Goal: Ask a question: Seek information or help from site administrators or community

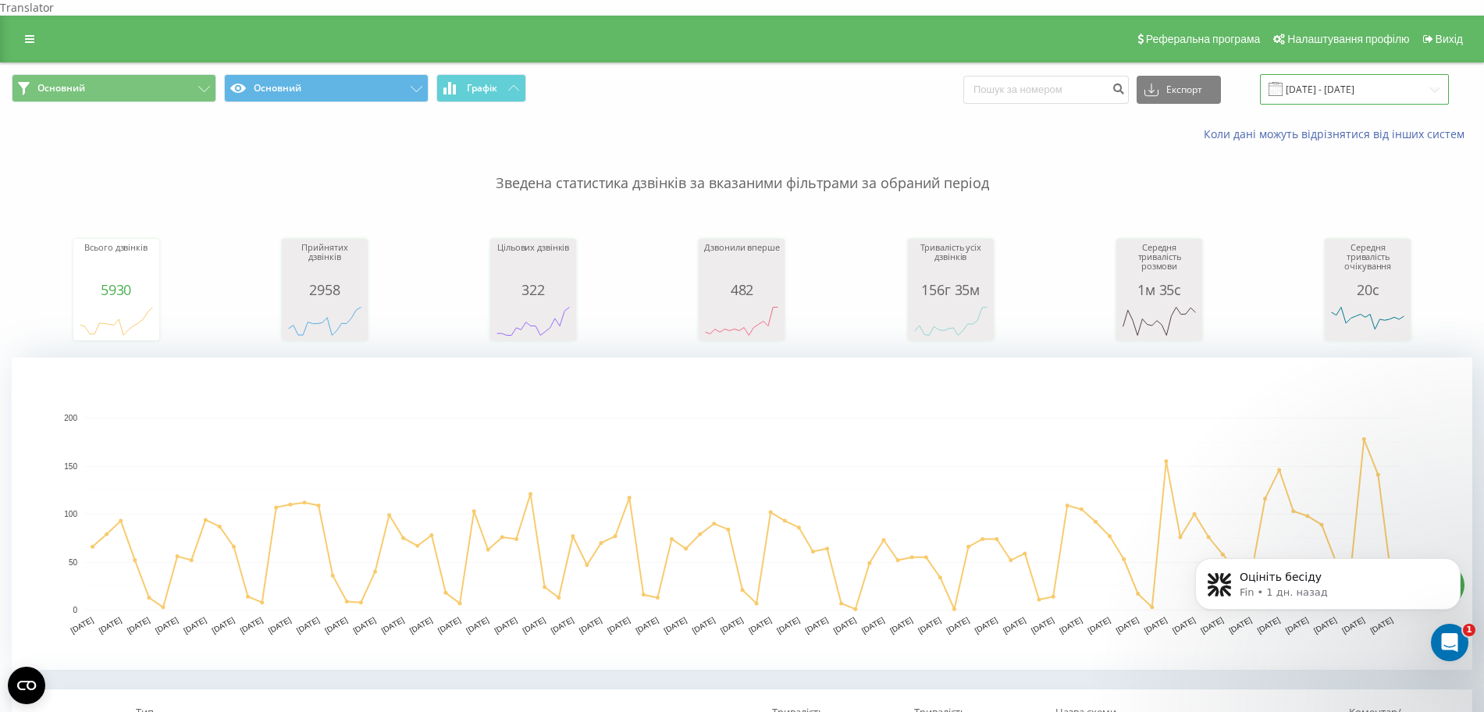
click at [1324, 75] on input "[DATE] - [DATE]" at bounding box center [1354, 89] width 189 height 30
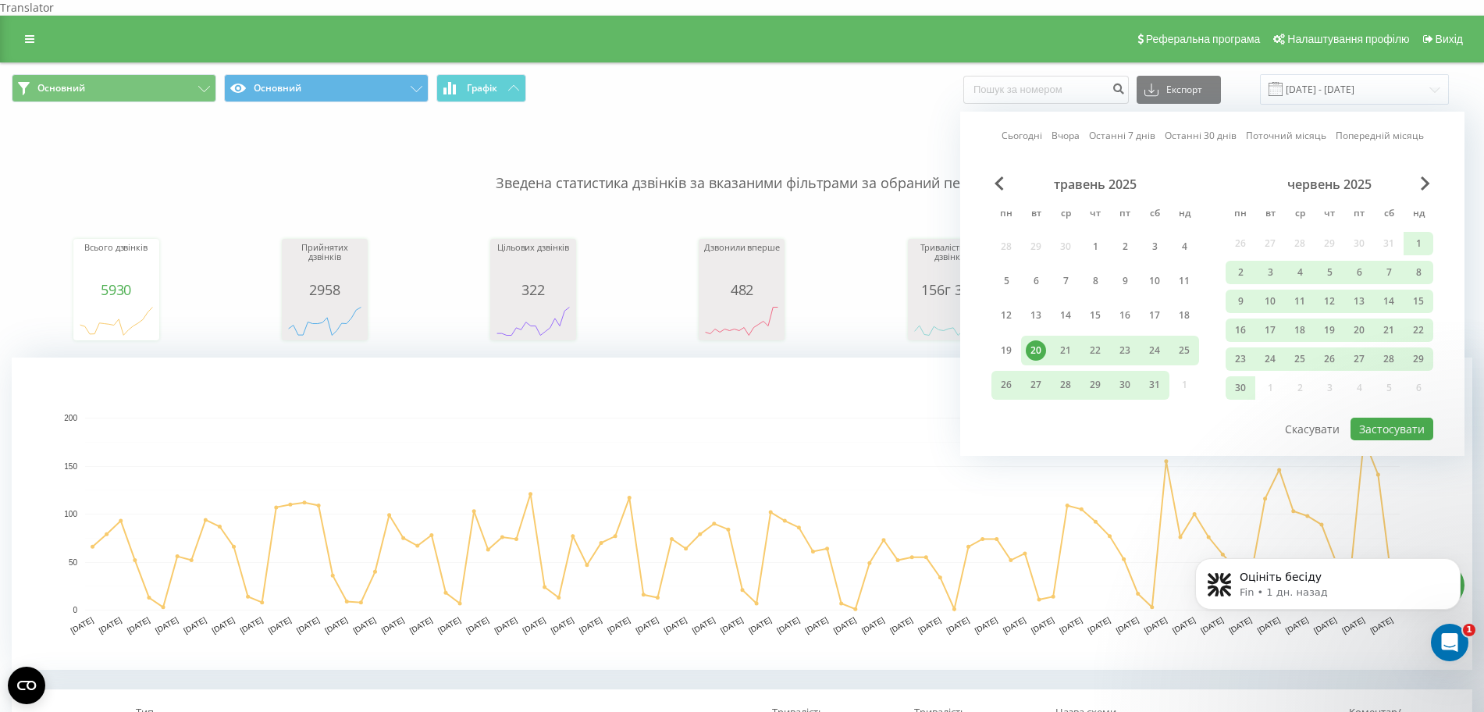
click at [1120, 128] on link "Останні 7 днів" at bounding box center [1122, 135] width 66 height 15
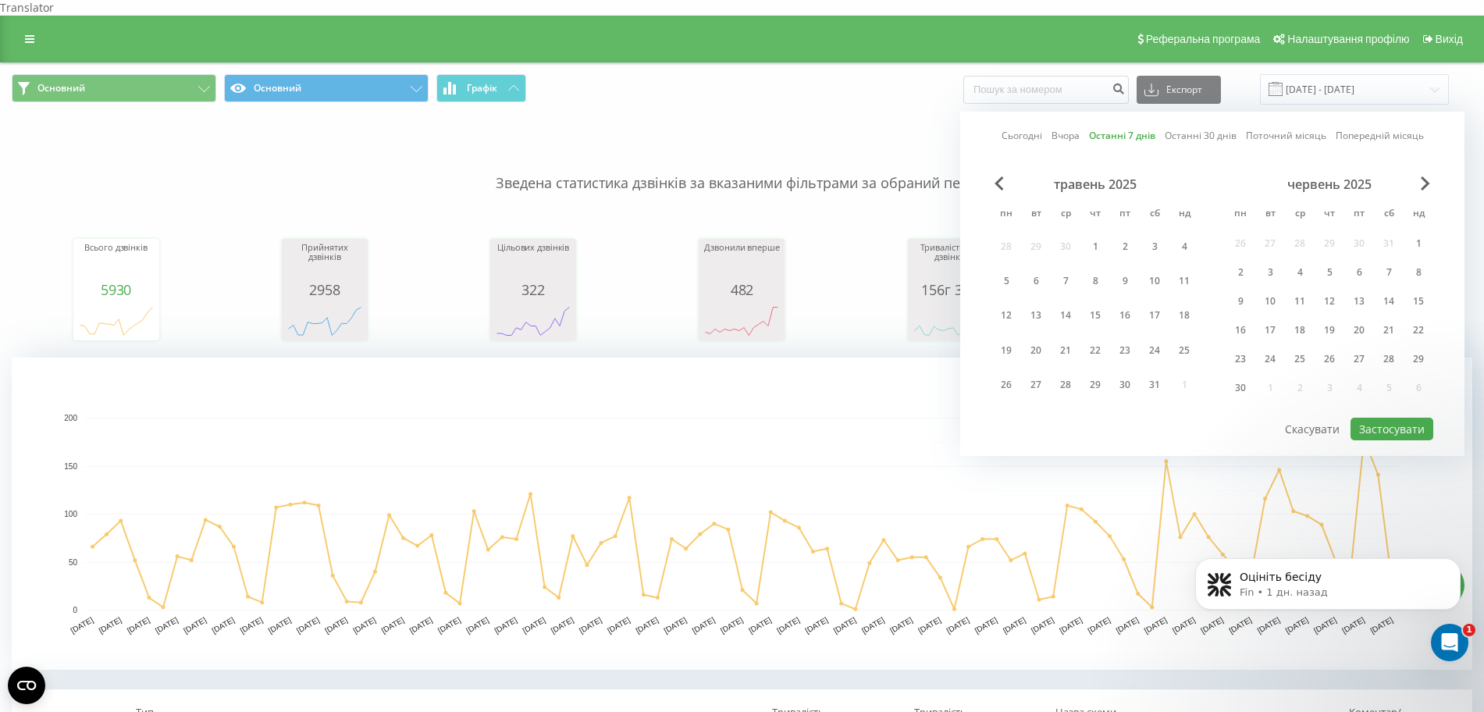
click at [1431, 176] on div "червень 2025" at bounding box center [1330, 184] width 208 height 16
click at [1424, 176] on span "Next Month" at bounding box center [1425, 183] width 9 height 14
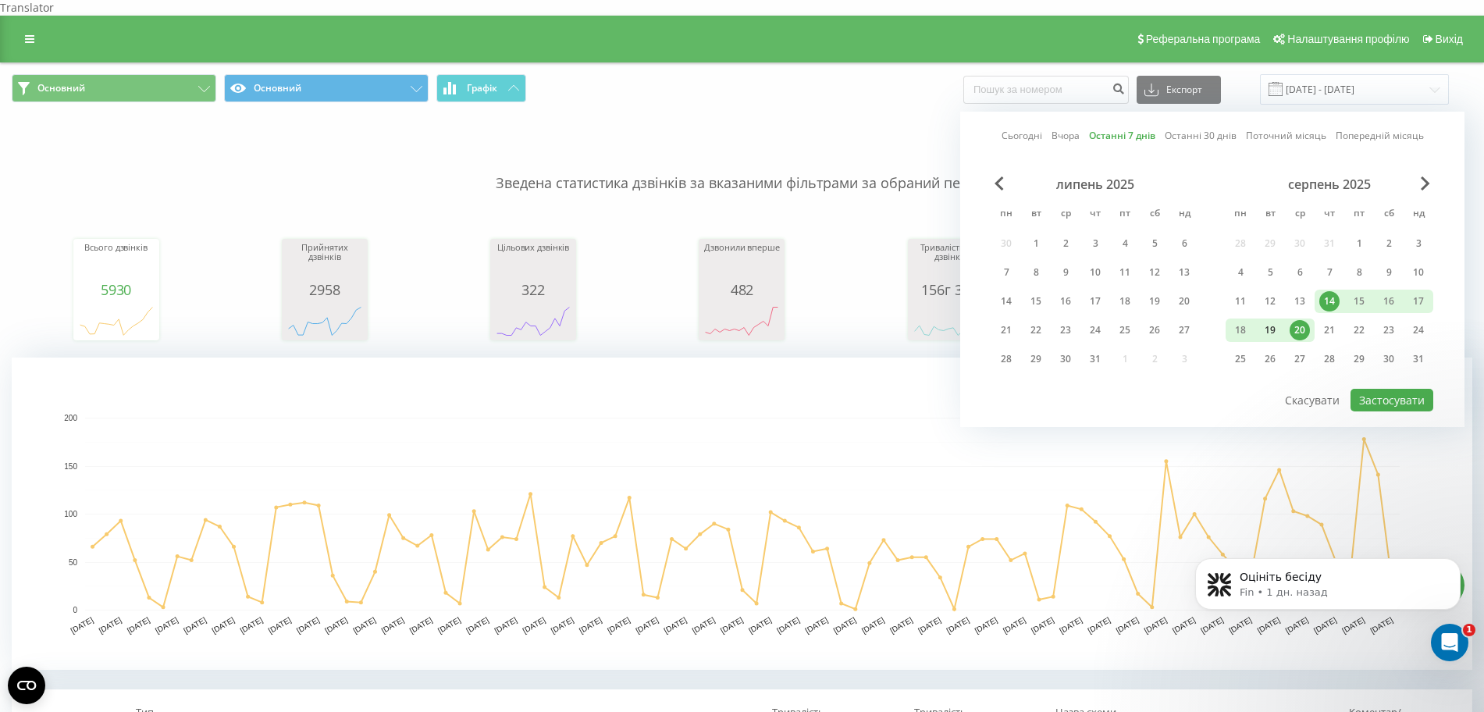
click at [1270, 323] on div "19" at bounding box center [1270, 330] width 20 height 20
click at [1385, 389] on button "Застосувати" at bounding box center [1392, 400] width 83 height 23
type input "19.08.2025 - 19.08.2025"
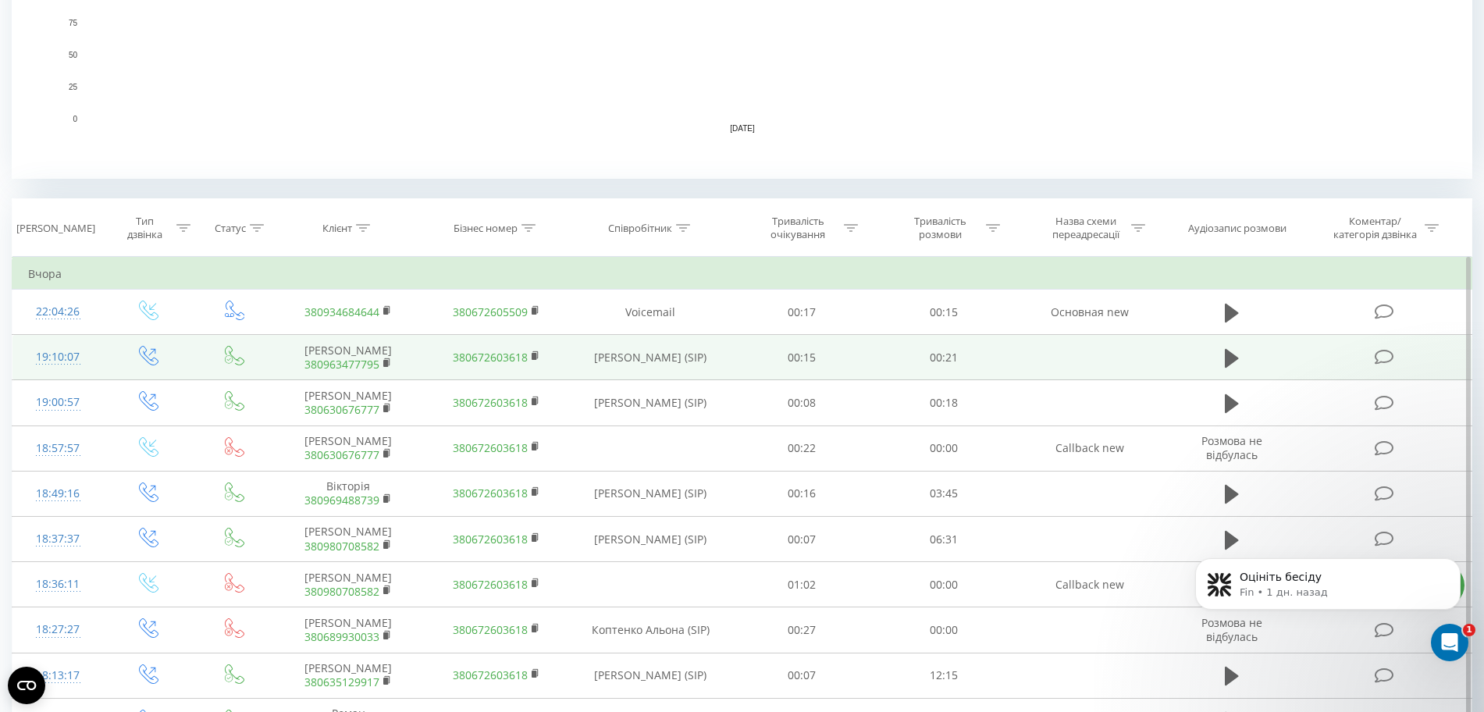
scroll to position [586, 0]
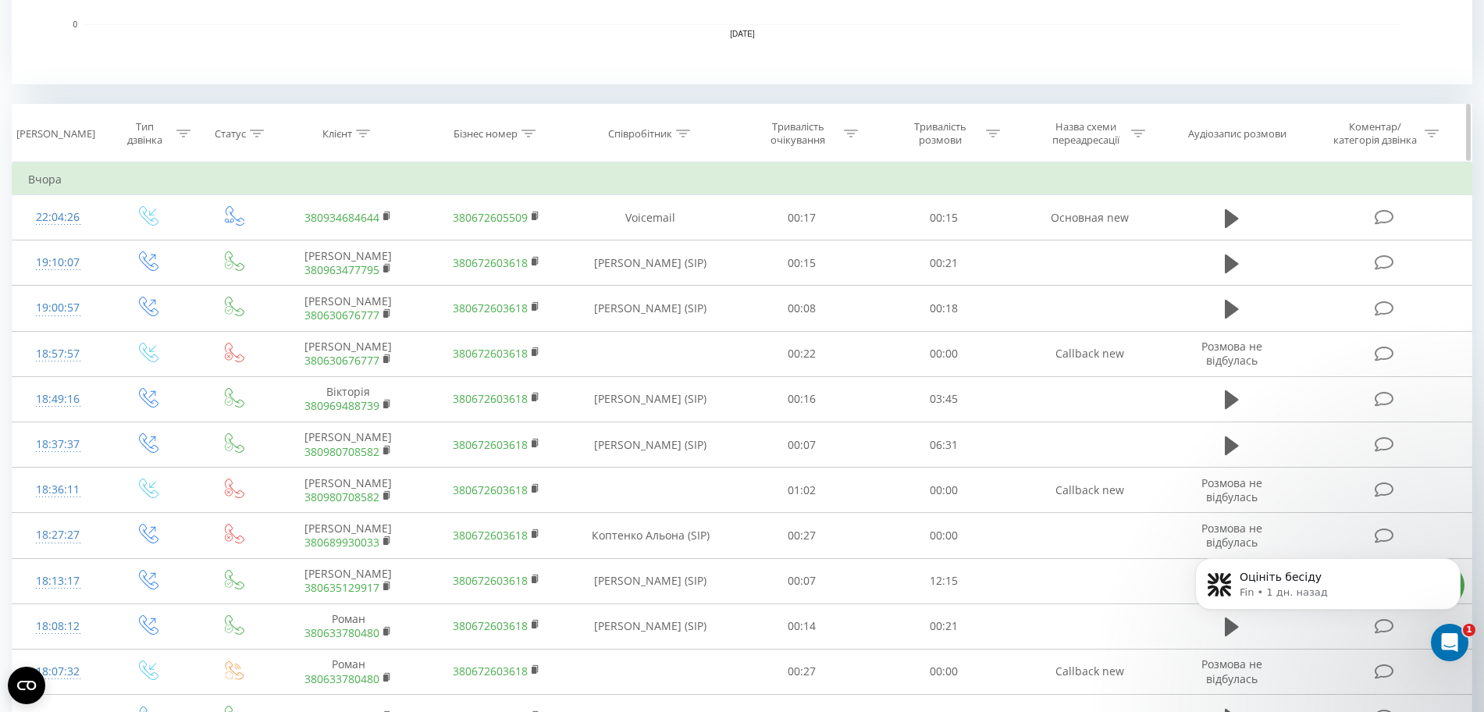
click at [188, 127] on div at bounding box center [183, 133] width 14 height 13
click at [162, 240] on div "Введіть значення" at bounding box center [140, 246] width 111 height 12
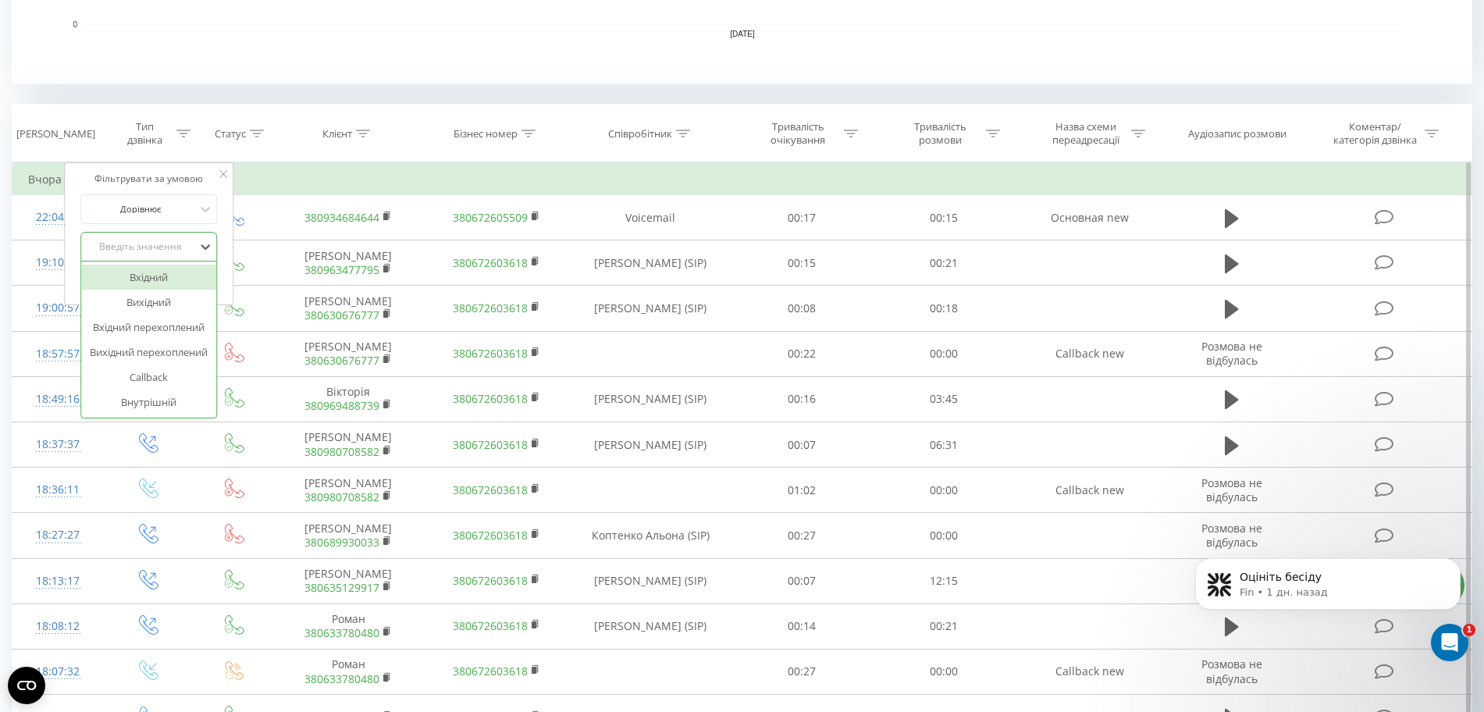
click at [158, 265] on div "Вхідний" at bounding box center [149, 277] width 136 height 25
click at [178, 269] on span "OK" at bounding box center [182, 278] width 44 height 24
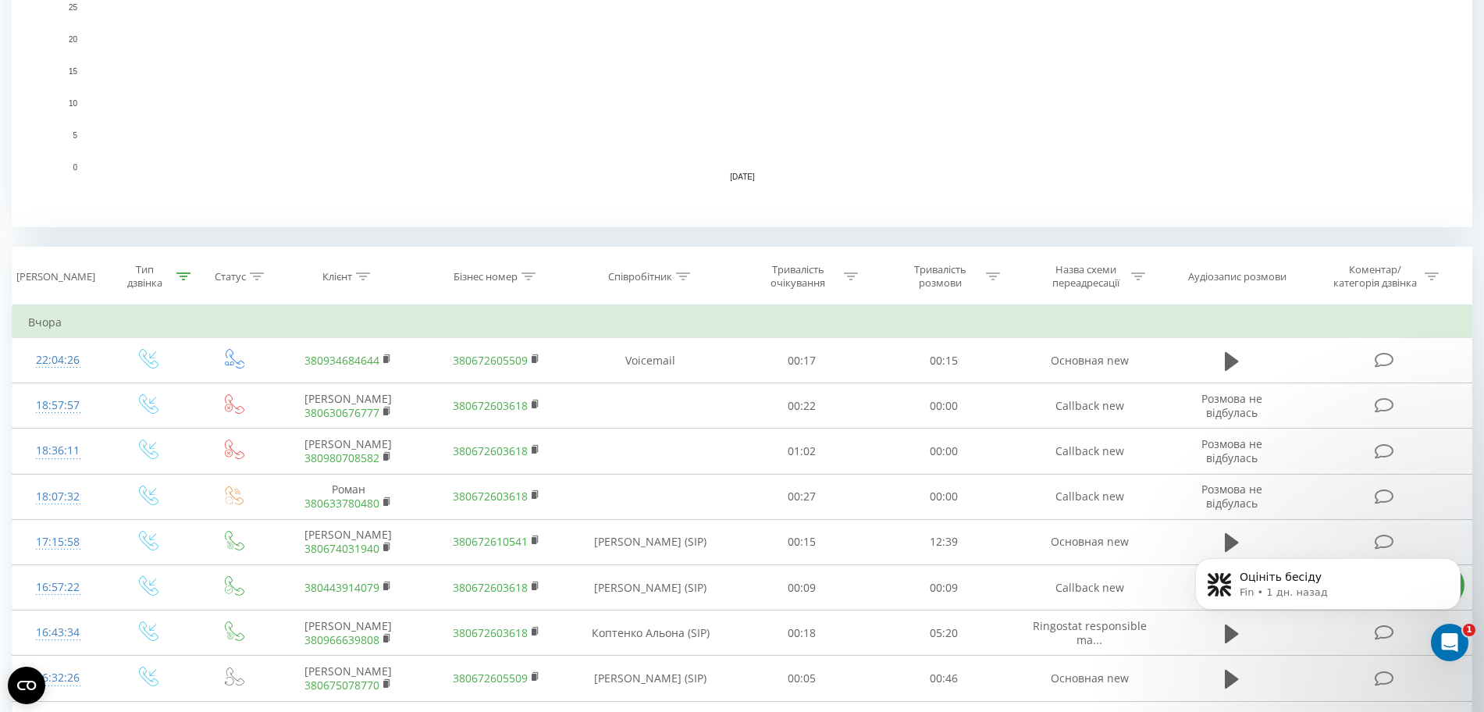
scroll to position [415, 0]
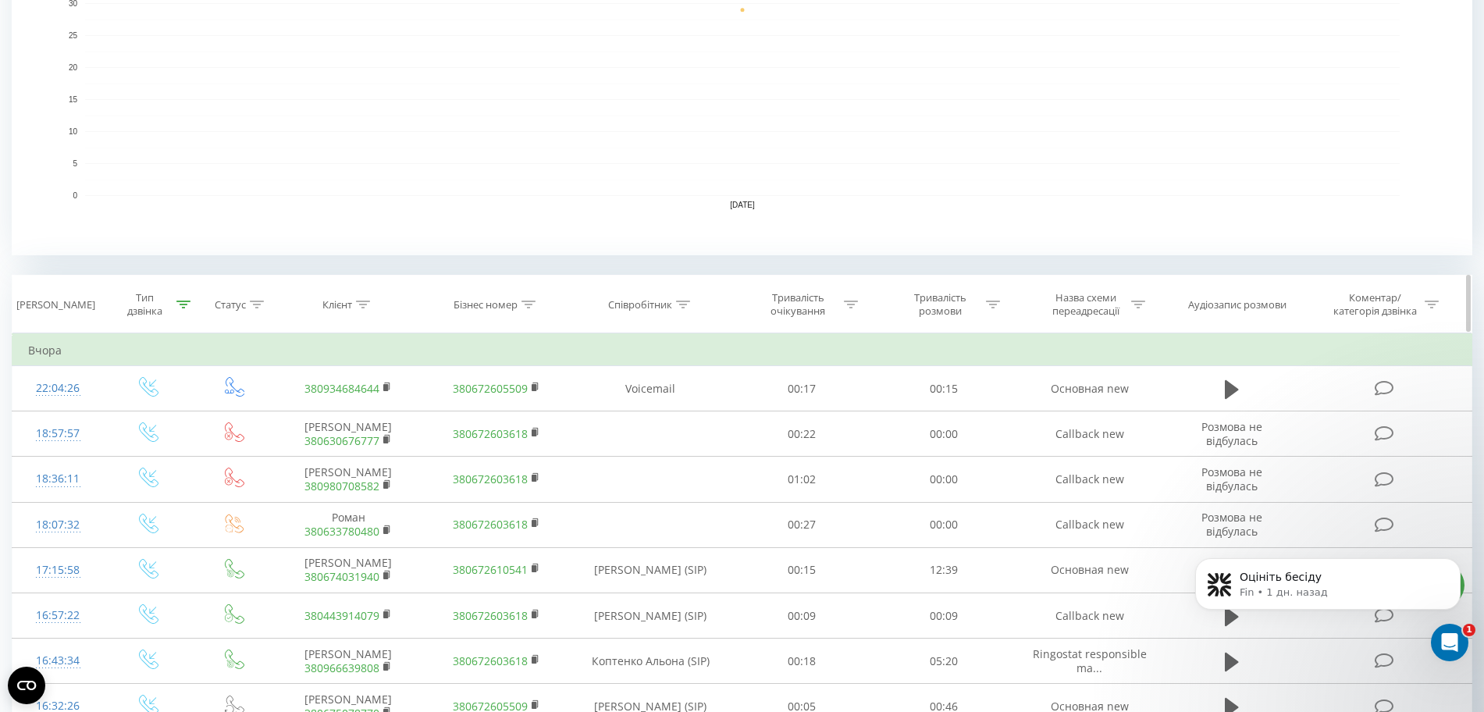
click at [994, 298] on div at bounding box center [993, 304] width 14 height 13
click at [956, 403] on input "text" at bounding box center [944, 416] width 137 height 27
type input "00:00"
click at [967, 441] on span "OK" at bounding box center [978, 447] width 44 height 24
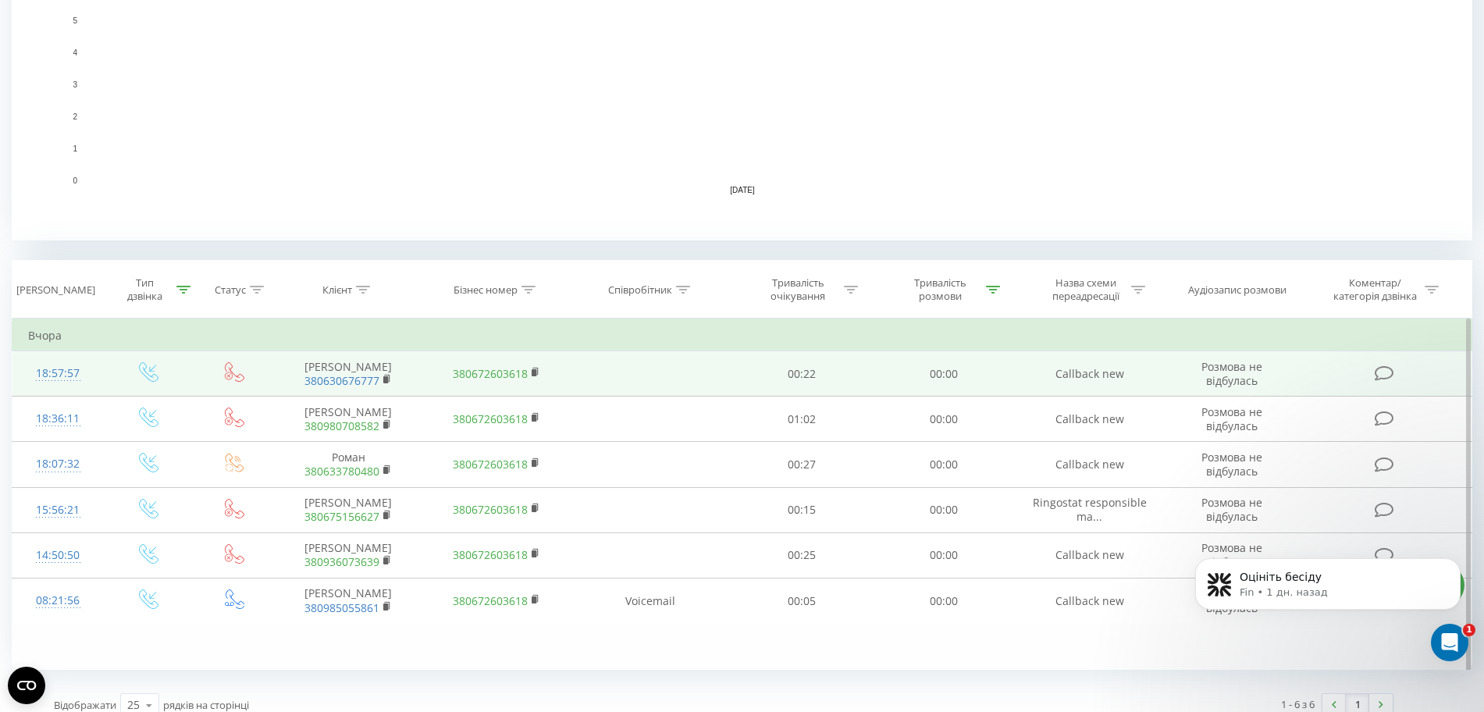
scroll to position [433, 0]
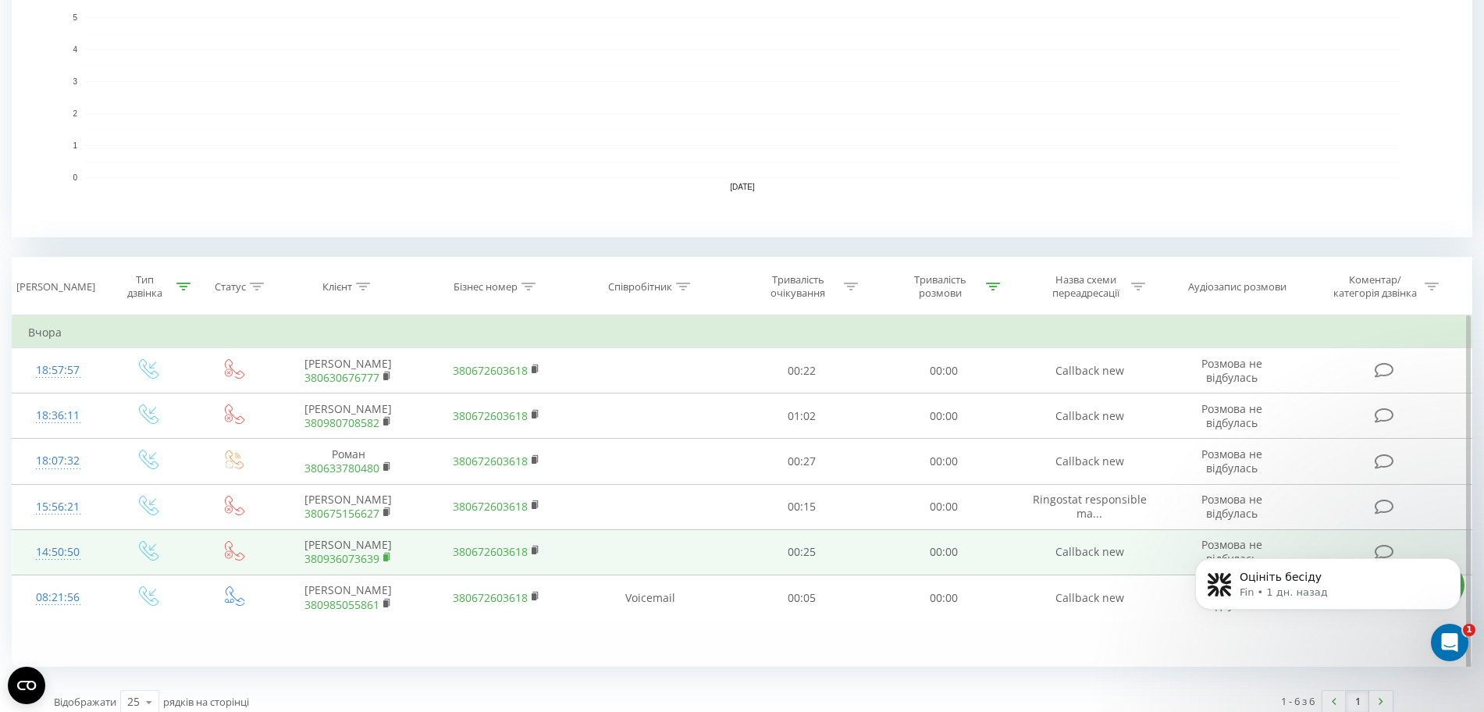
click at [389, 563] on icon at bounding box center [387, 557] width 9 height 11
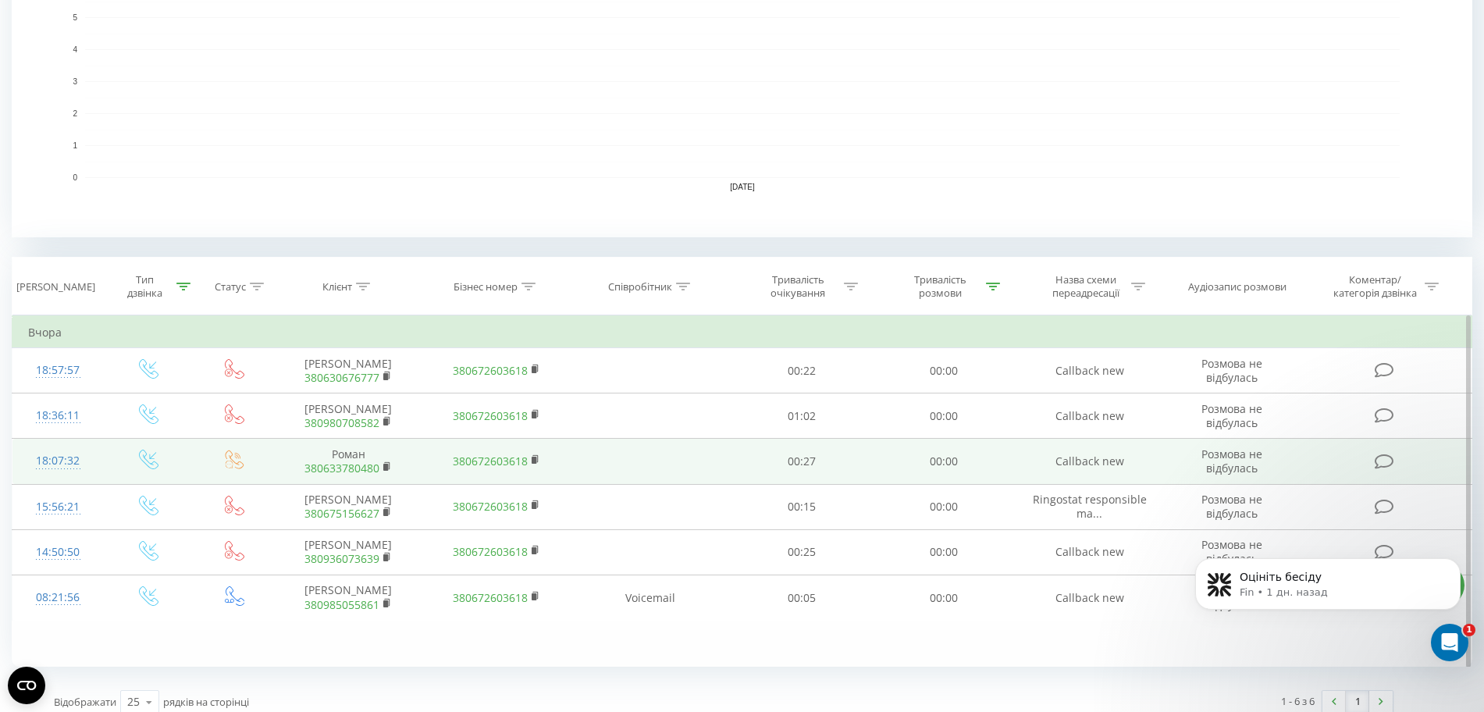
click at [229, 469] on icon at bounding box center [235, 460] width 20 height 20
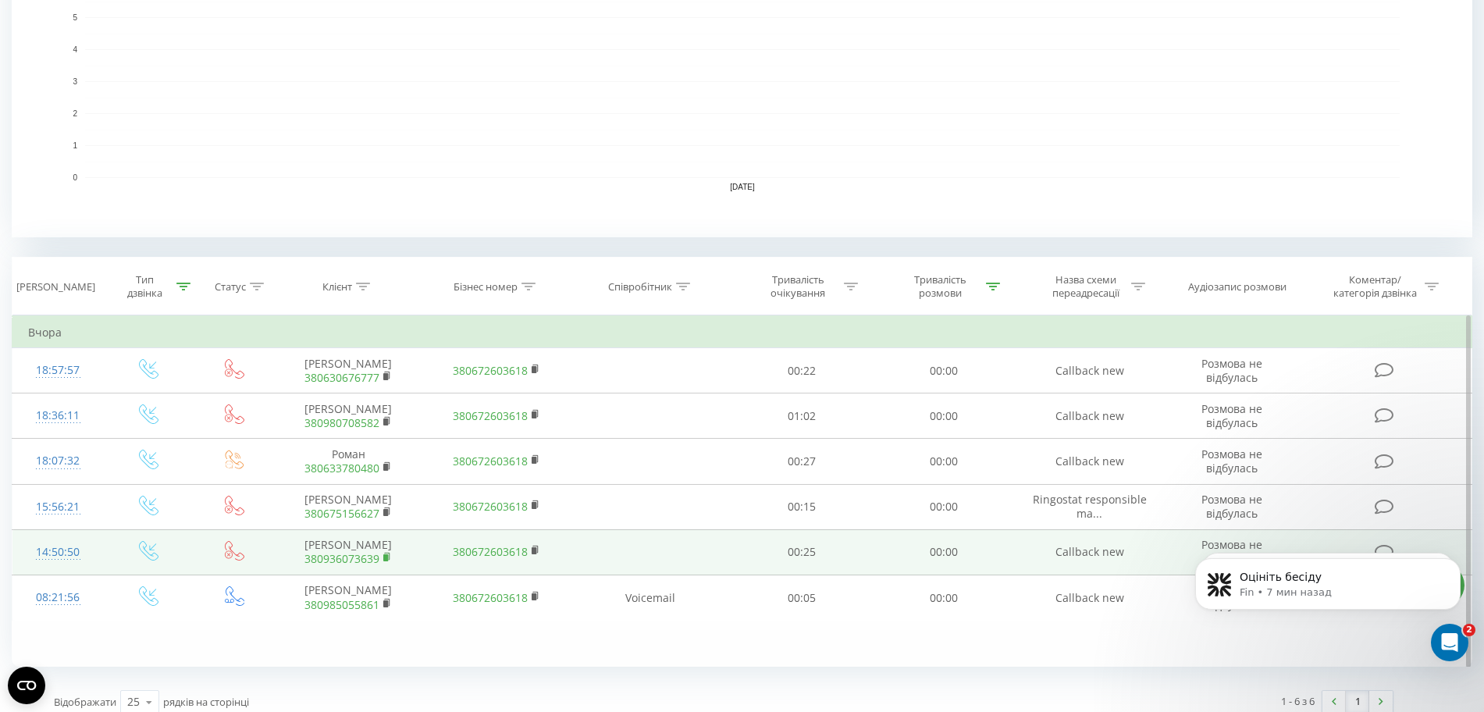
click at [387, 561] on rect at bounding box center [385, 557] width 5 height 7
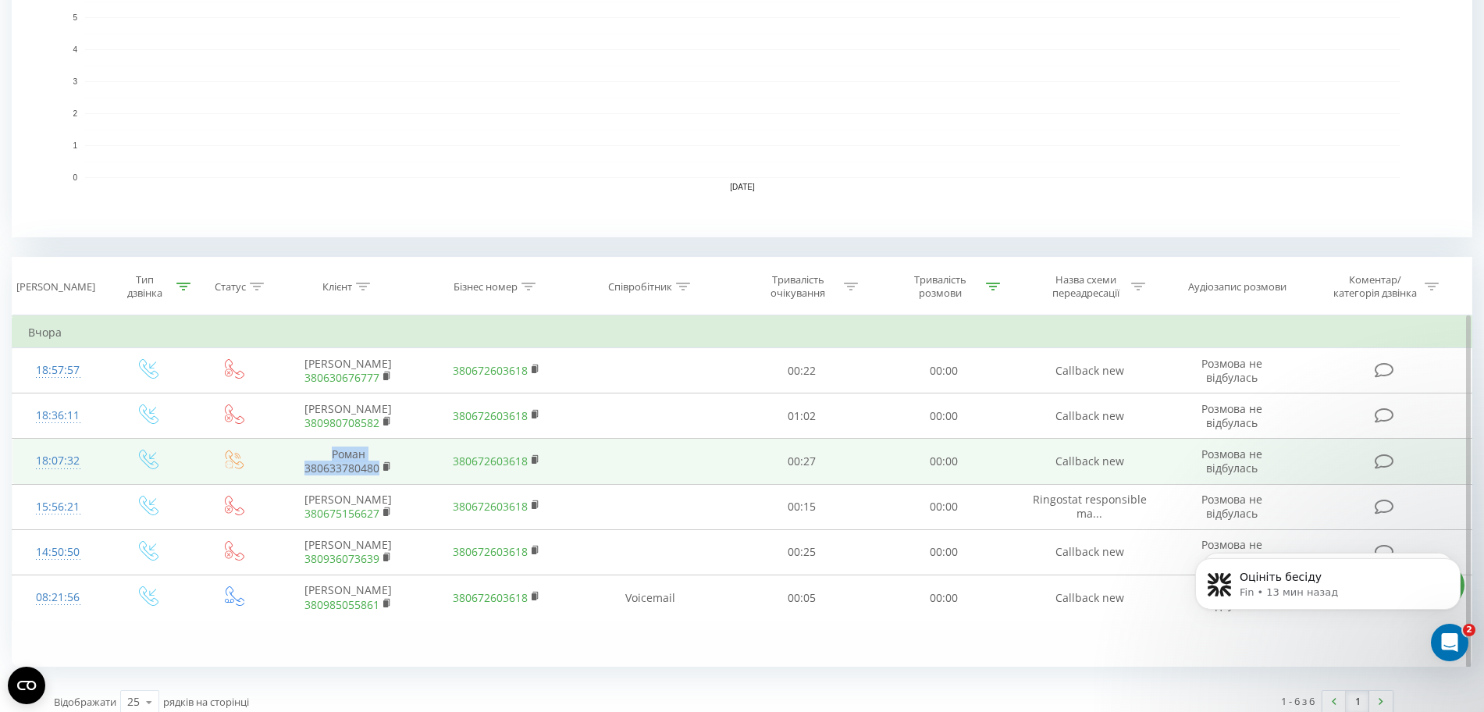
drag, startPoint x: 319, startPoint y: 457, endPoint x: 418, endPoint y: 475, distance: 100.6
click at [418, 475] on td "Роман 380633780480" at bounding box center [348, 461] width 148 height 45
copy td "Роман 380633780480"
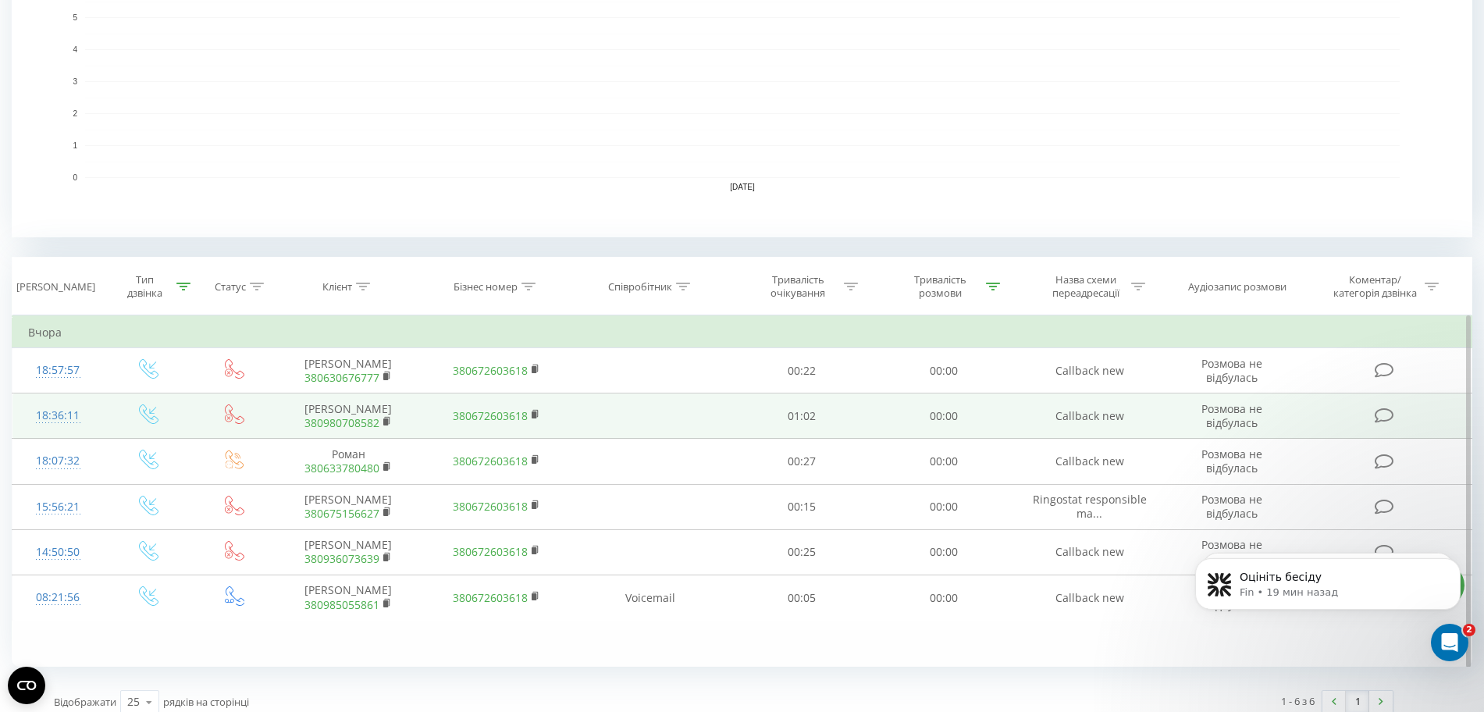
click at [380, 426] on span "380980708582" at bounding box center [348, 423] width 117 height 14
click at [383, 426] on icon at bounding box center [387, 421] width 9 height 11
click at [383, 427] on icon at bounding box center [387, 421] width 9 height 11
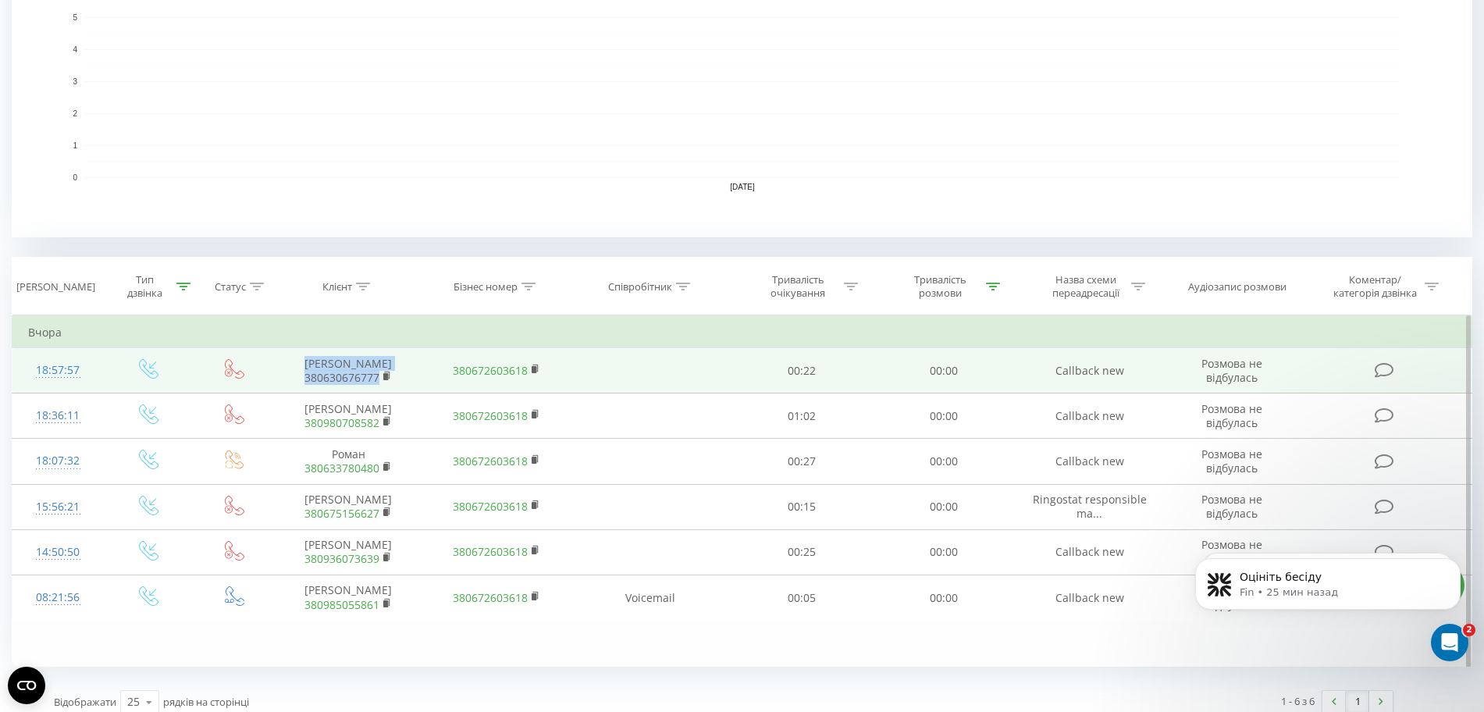
drag, startPoint x: 287, startPoint y: 351, endPoint x: 396, endPoint y: 378, distance: 112.7
click at [396, 378] on td "Некрасова Альбіна Петріана 380630676777" at bounding box center [348, 370] width 148 height 45
copy td "Некрасова Альбіна Петріана 380630676777"
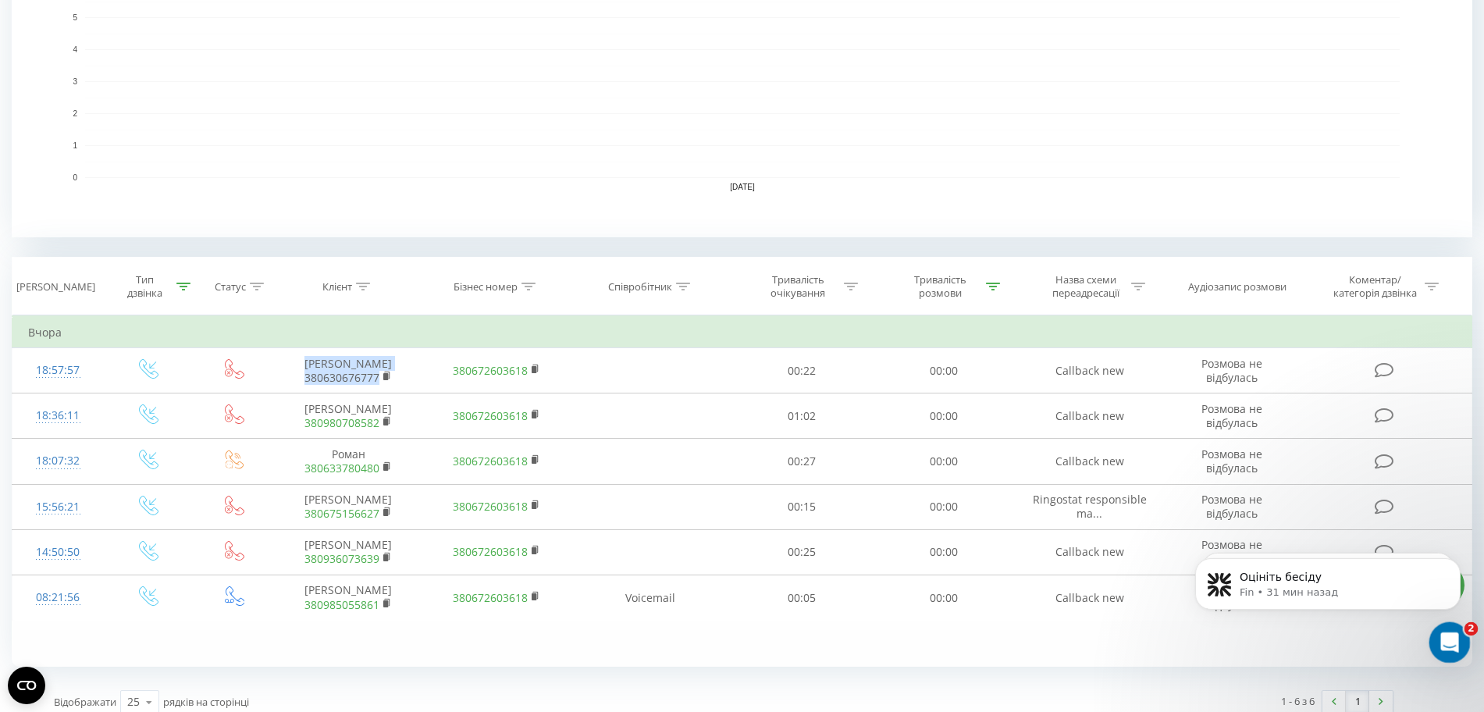
click at [1452, 648] on icon "Открыть службу сообщений Intercom" at bounding box center [1448, 641] width 26 height 26
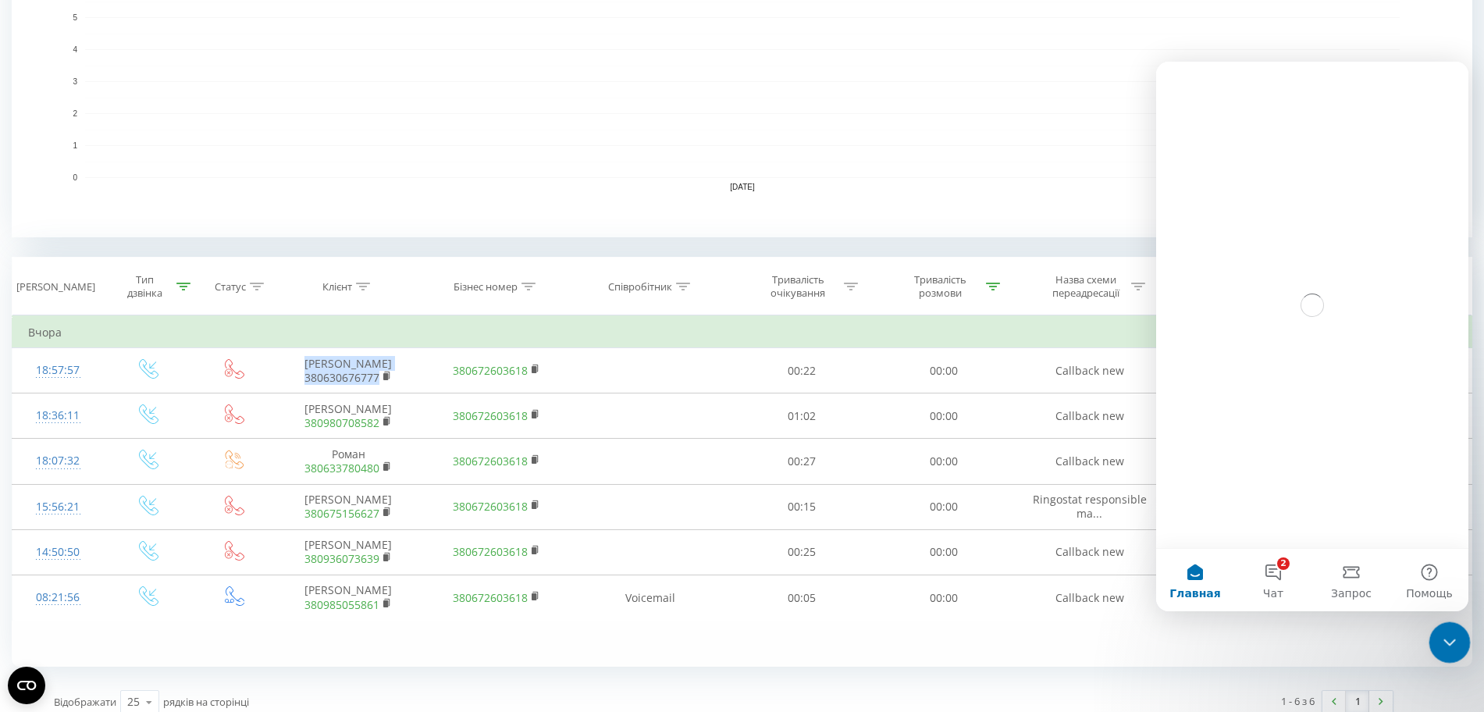
scroll to position [0, 0]
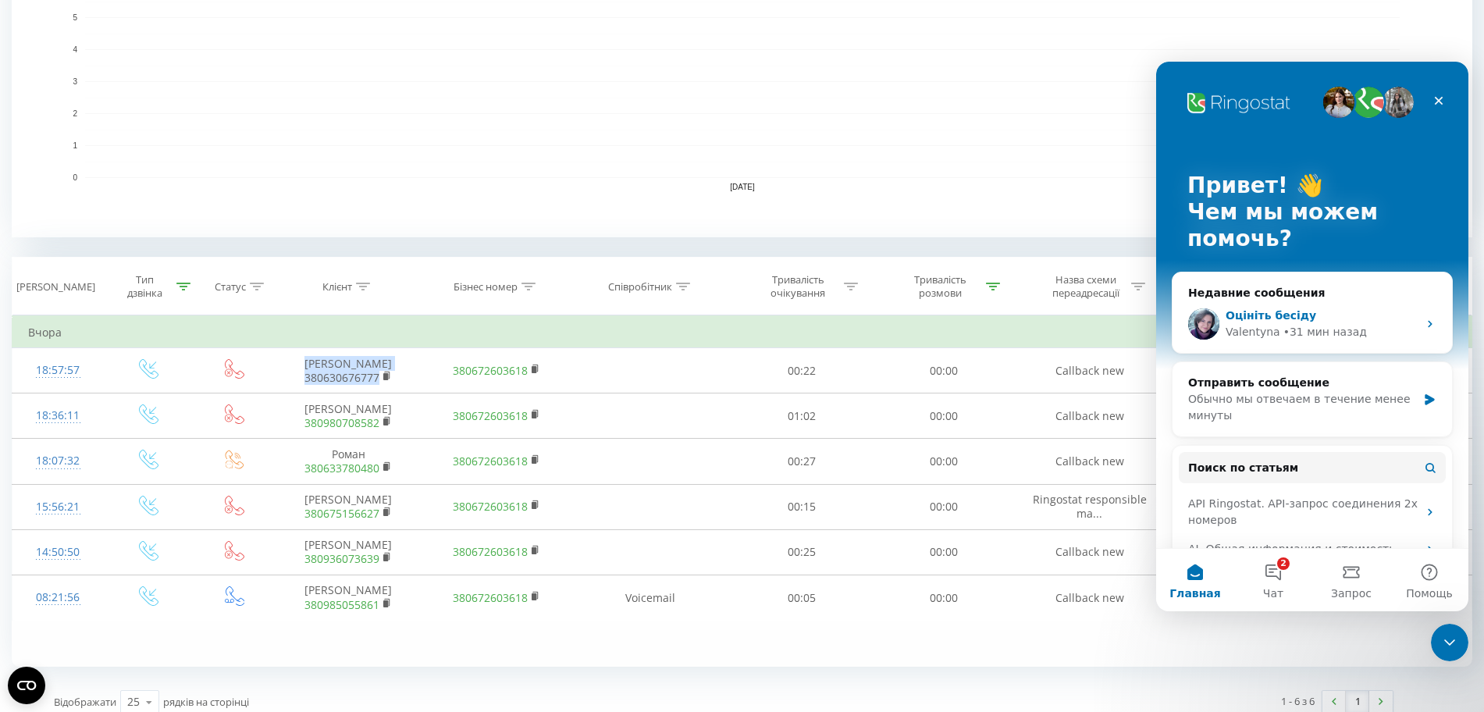
click at [1255, 329] on div "Valentyna" at bounding box center [1253, 332] width 55 height 16
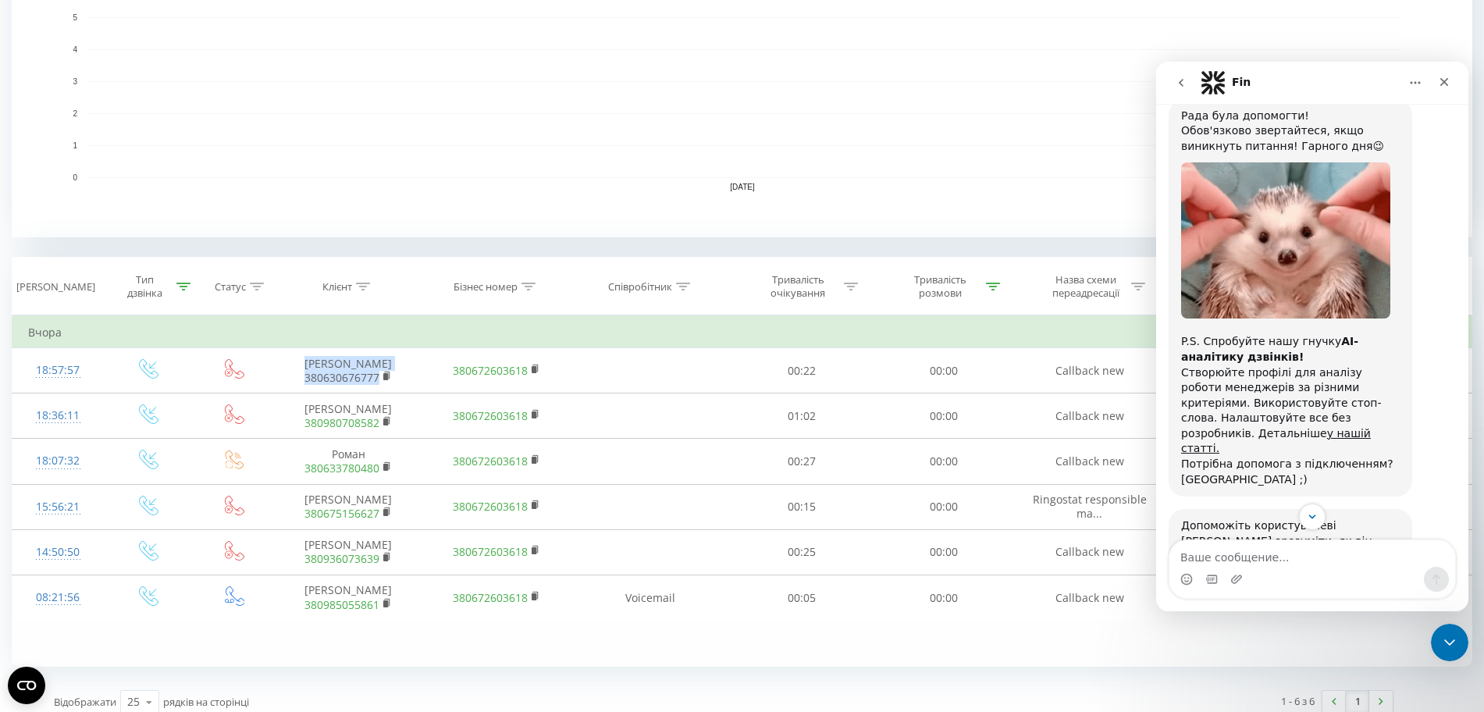
scroll to position [1248, 0]
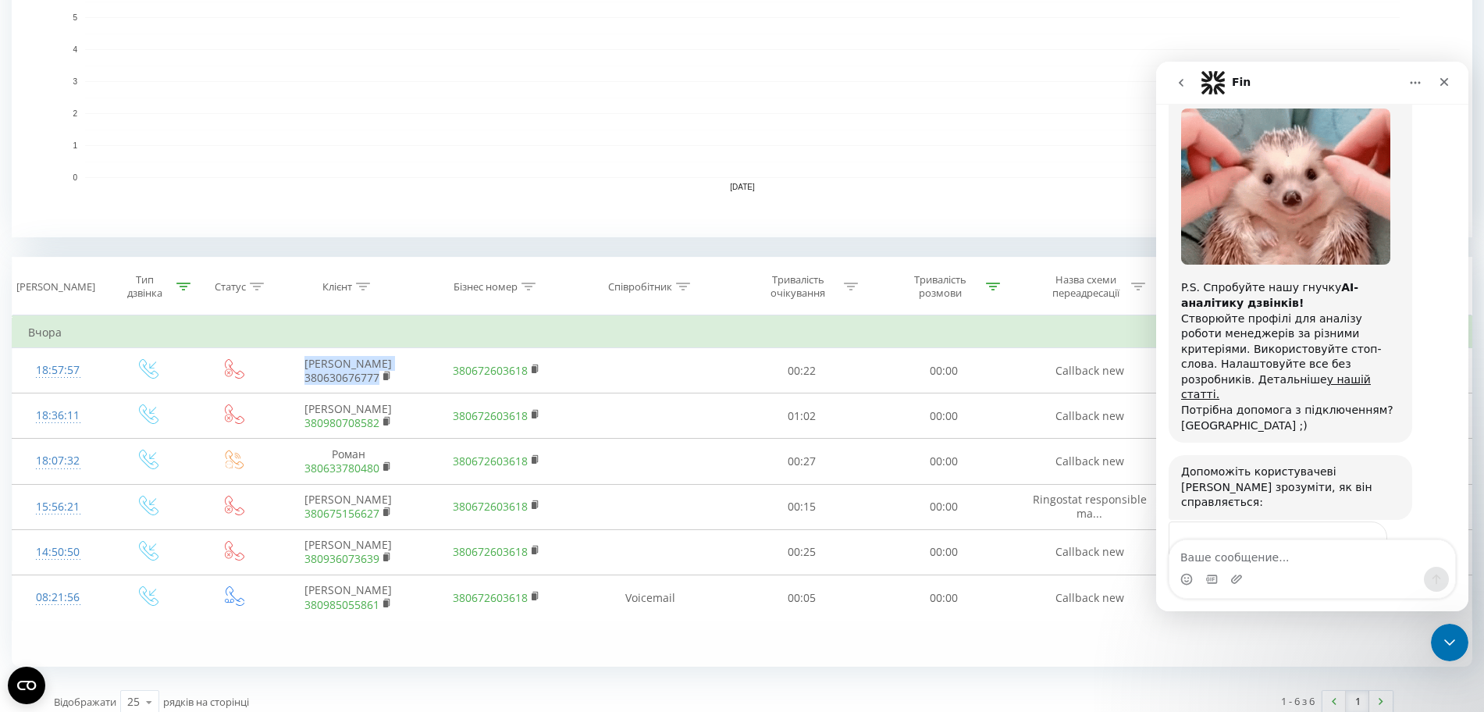
click at [1297, 550] on textarea "Ваше сообщение..." at bounding box center [1312, 553] width 286 height 27
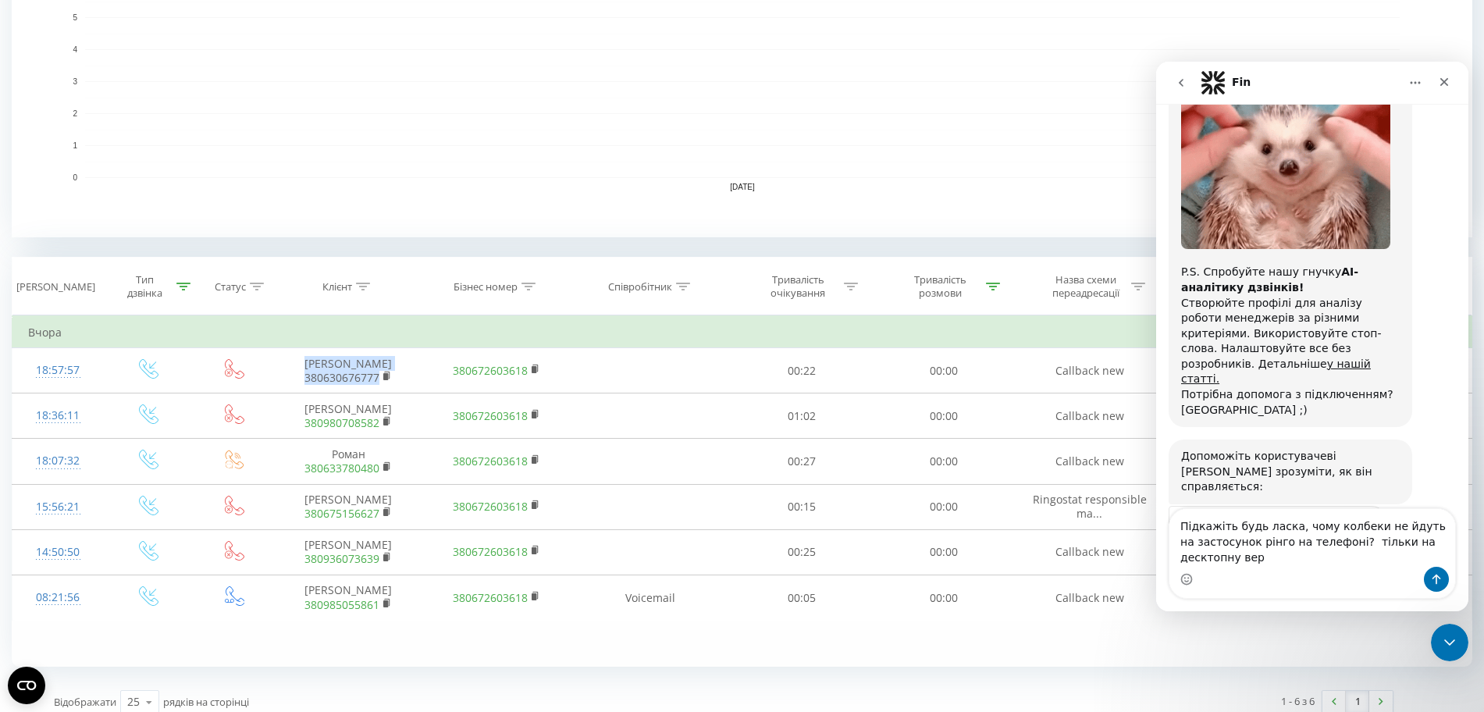
scroll to position [1280, 0]
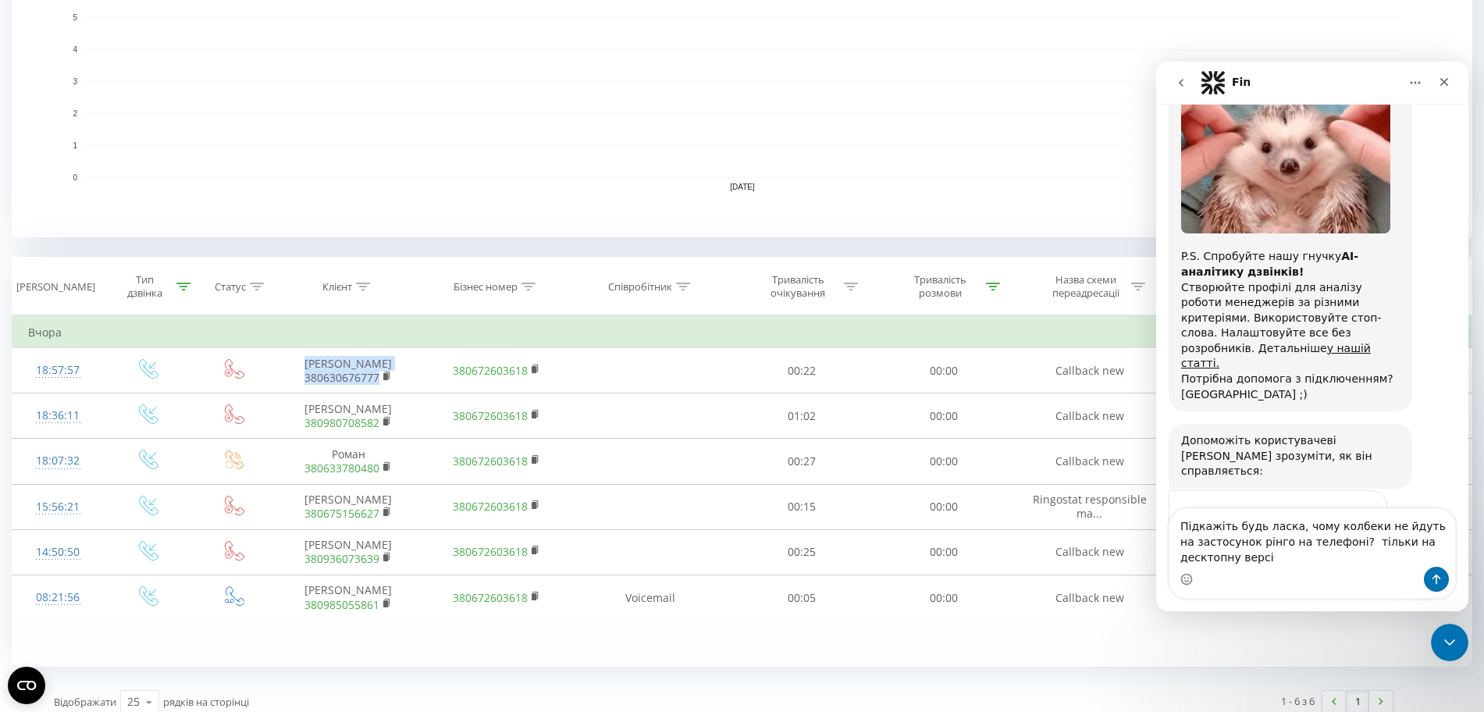
type textarea "Підкажіть будь ласка, чому колбеки не йдуть на застосунок рінго на телефоні? ті…"
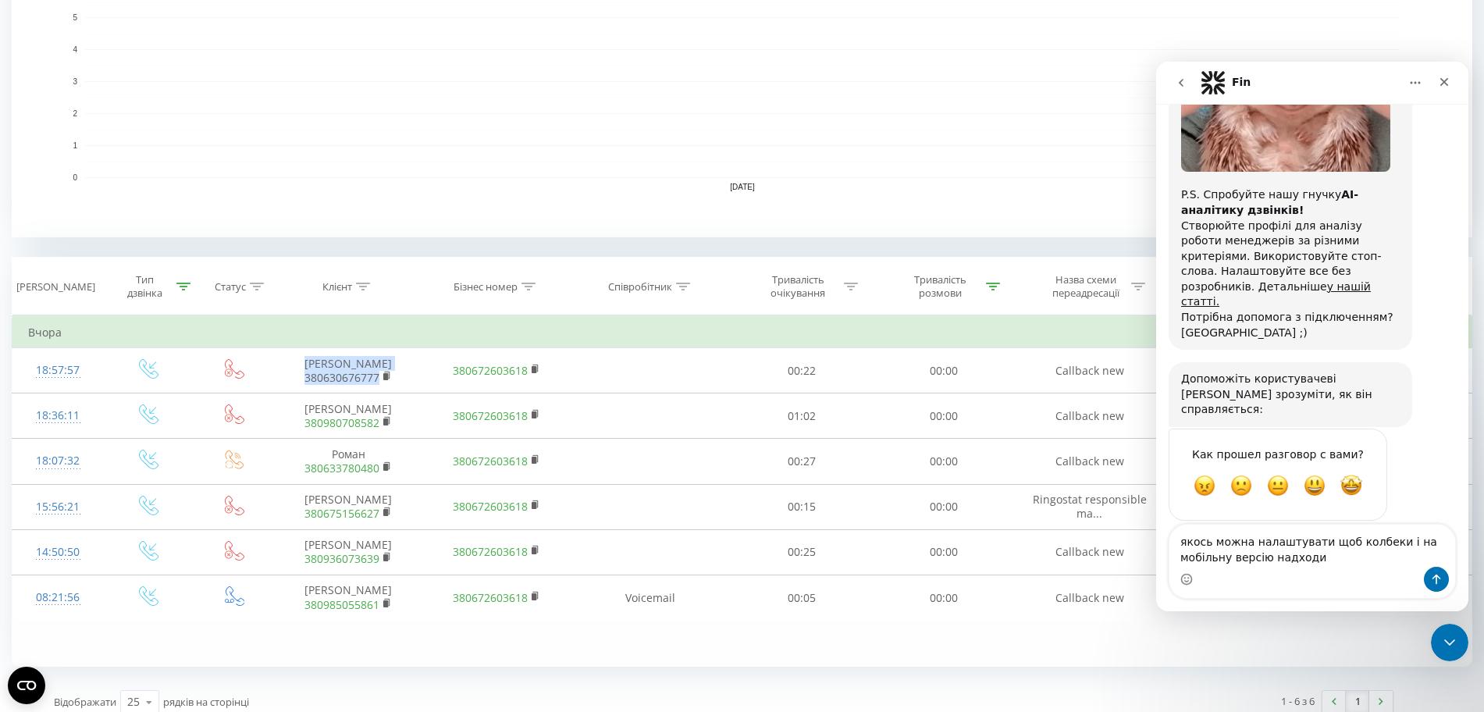
scroll to position [1376, 0]
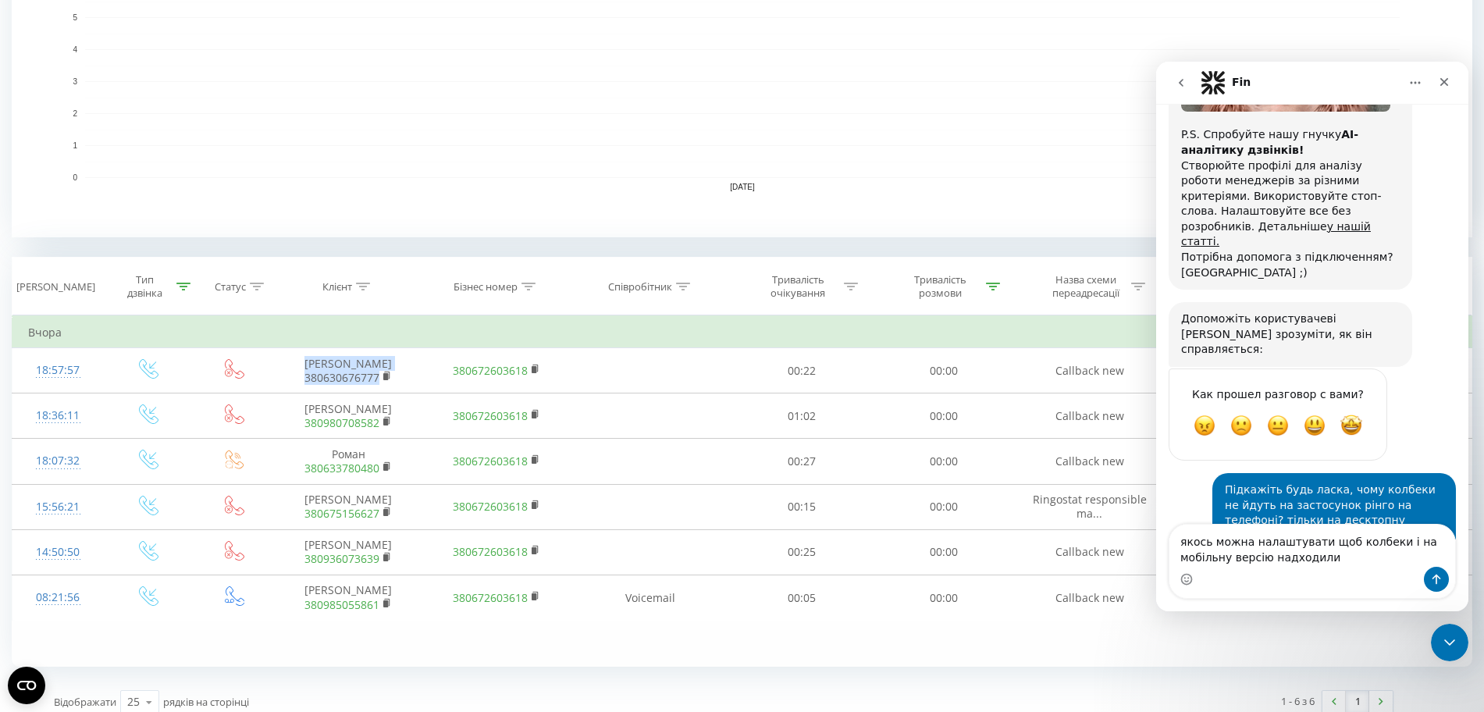
type textarea "якось можна налаштувати щоб колбеки і на мобільну версію надходили?"
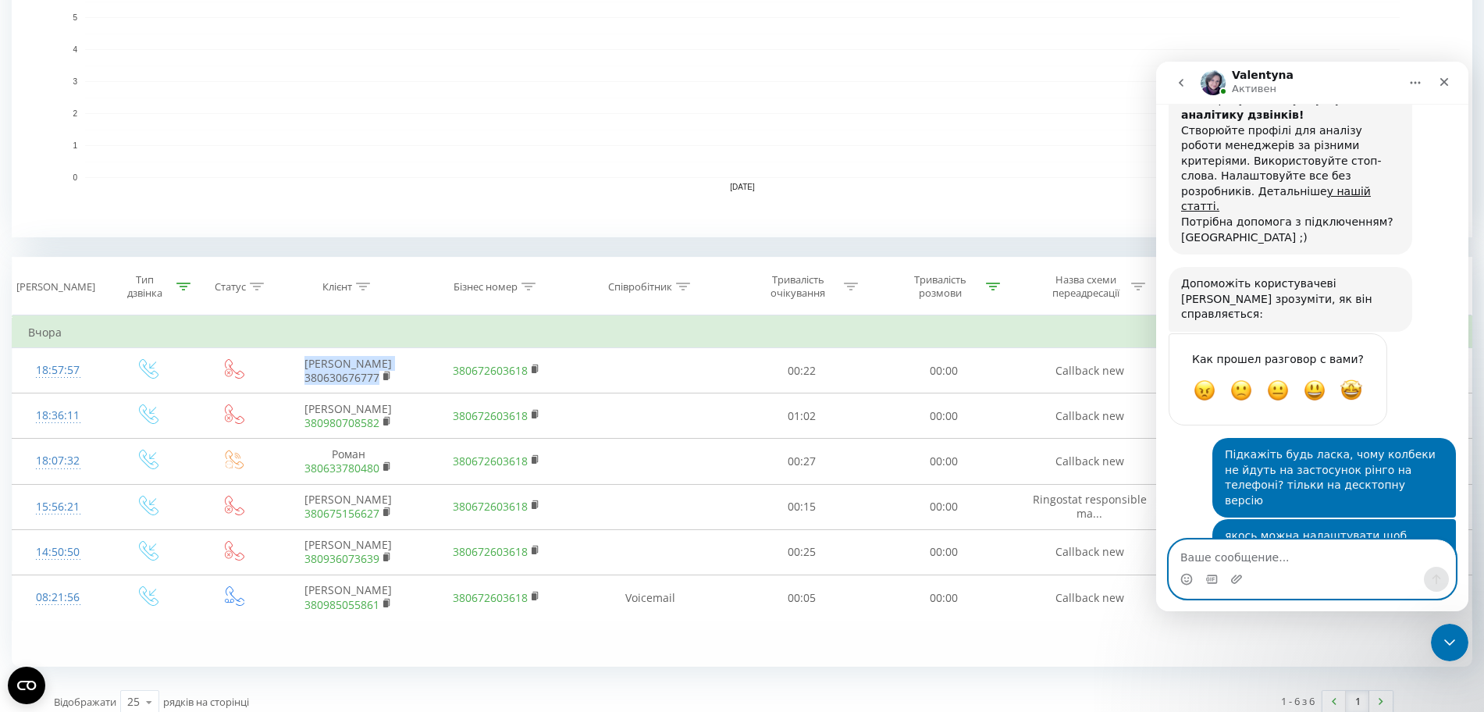
scroll to position [1428, 0]
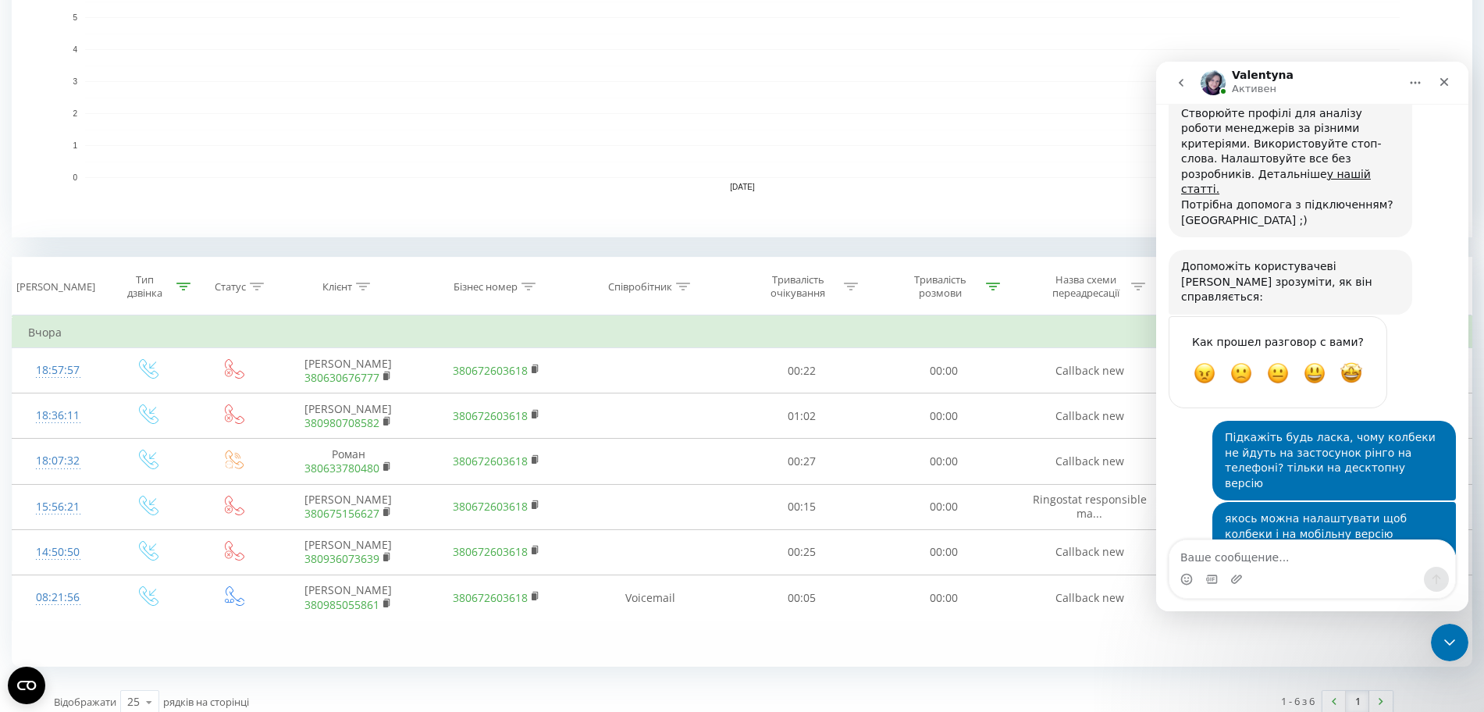
click at [870, 190] on rect "A chart." at bounding box center [742, 81] width 1461 height 312
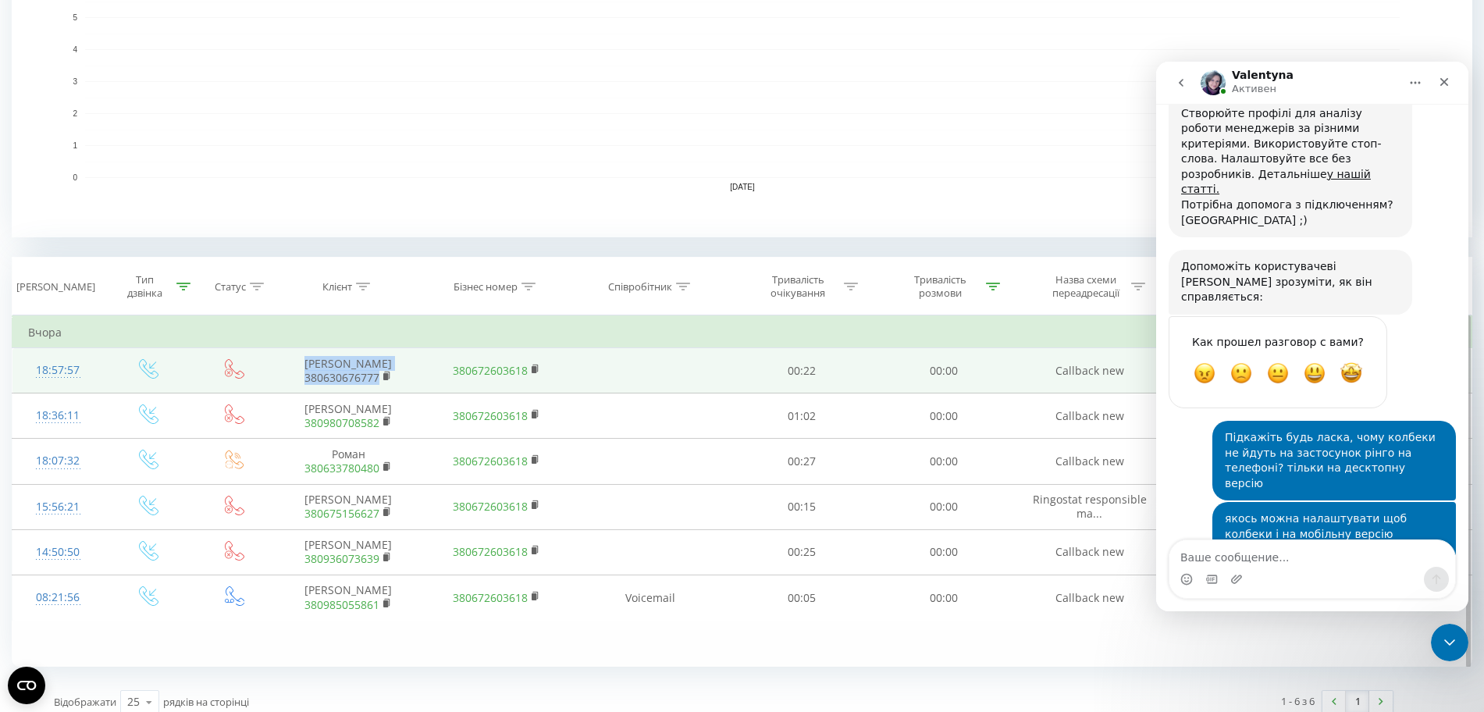
drag, startPoint x: 284, startPoint y: 347, endPoint x: 409, endPoint y: 376, distance: 128.2
click at [409, 376] on td "Некрасова Альбіна Петріана 380630676777" at bounding box center [348, 370] width 148 height 45
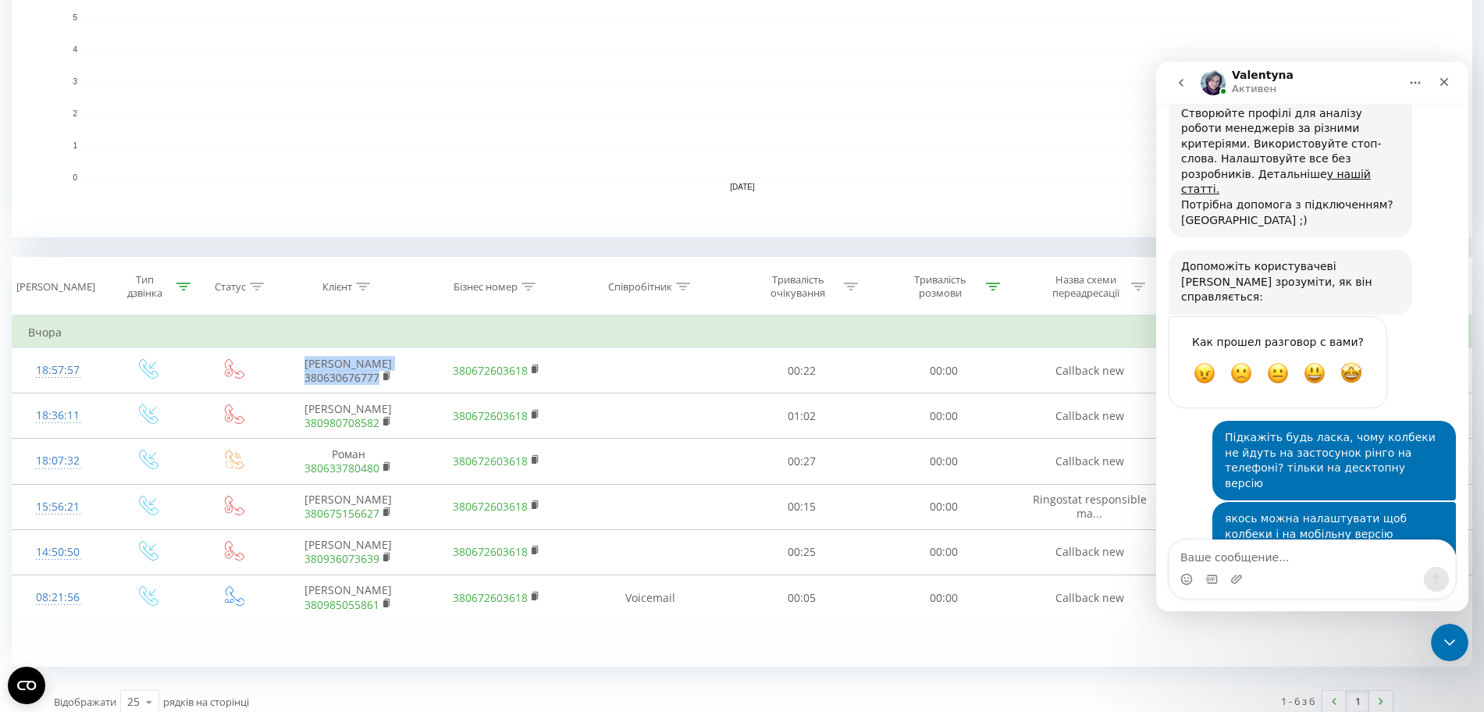
copy td "Некрасова Альбіна Петріана 380630676777"
click at [1254, 554] on textarea "Ваше сообщение..." at bounding box center [1312, 553] width 286 height 27
paste textarea "Некрасова Альбіна Петріана 380630676777"
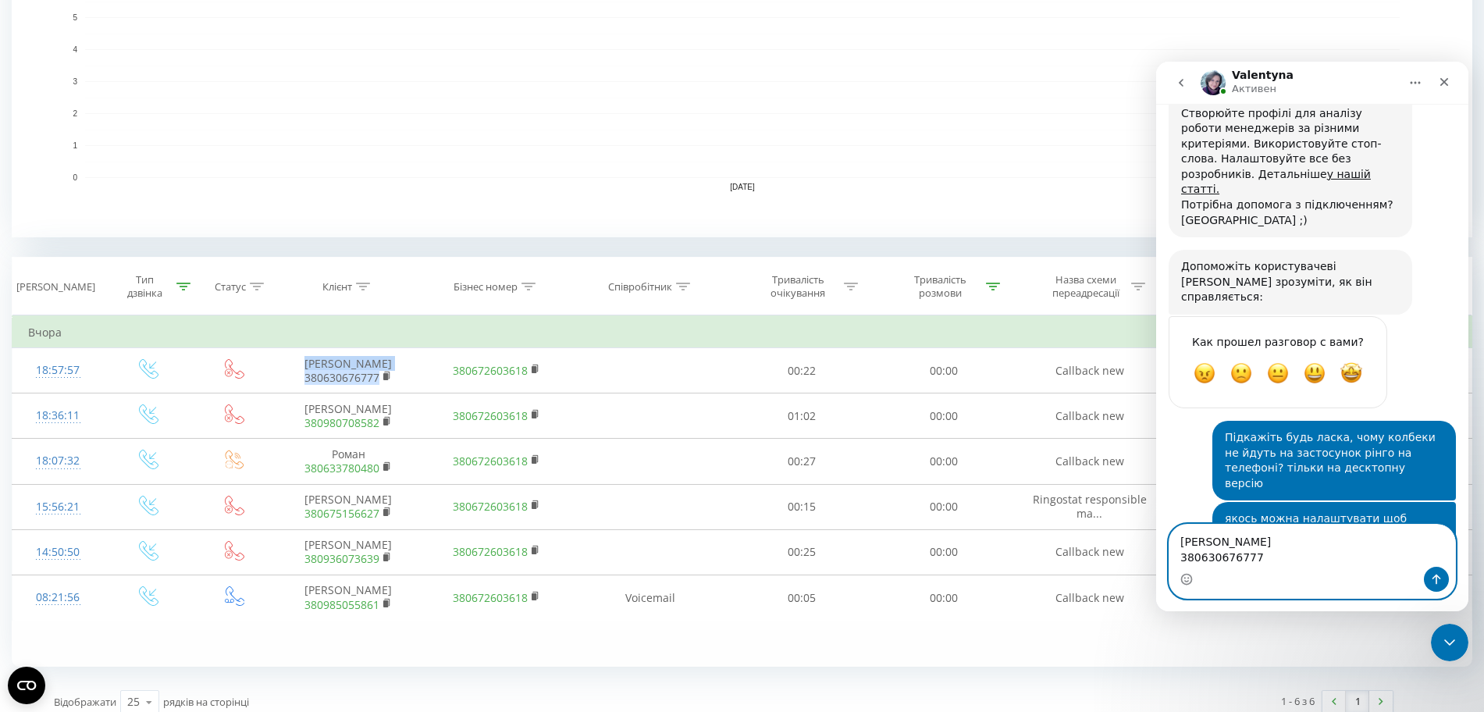
scroll to position [1443, 0]
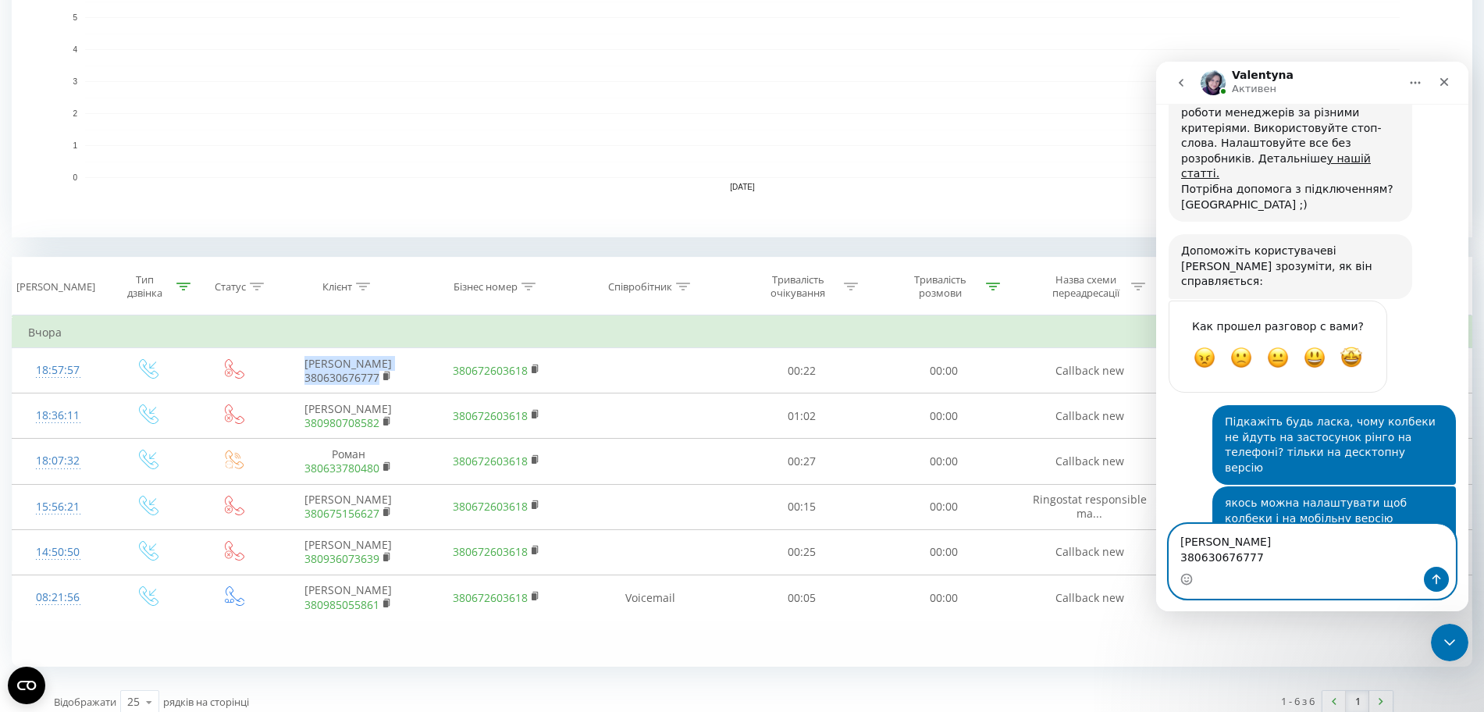
type textarea "Некрасова Альбіна Петріана 380630676777"
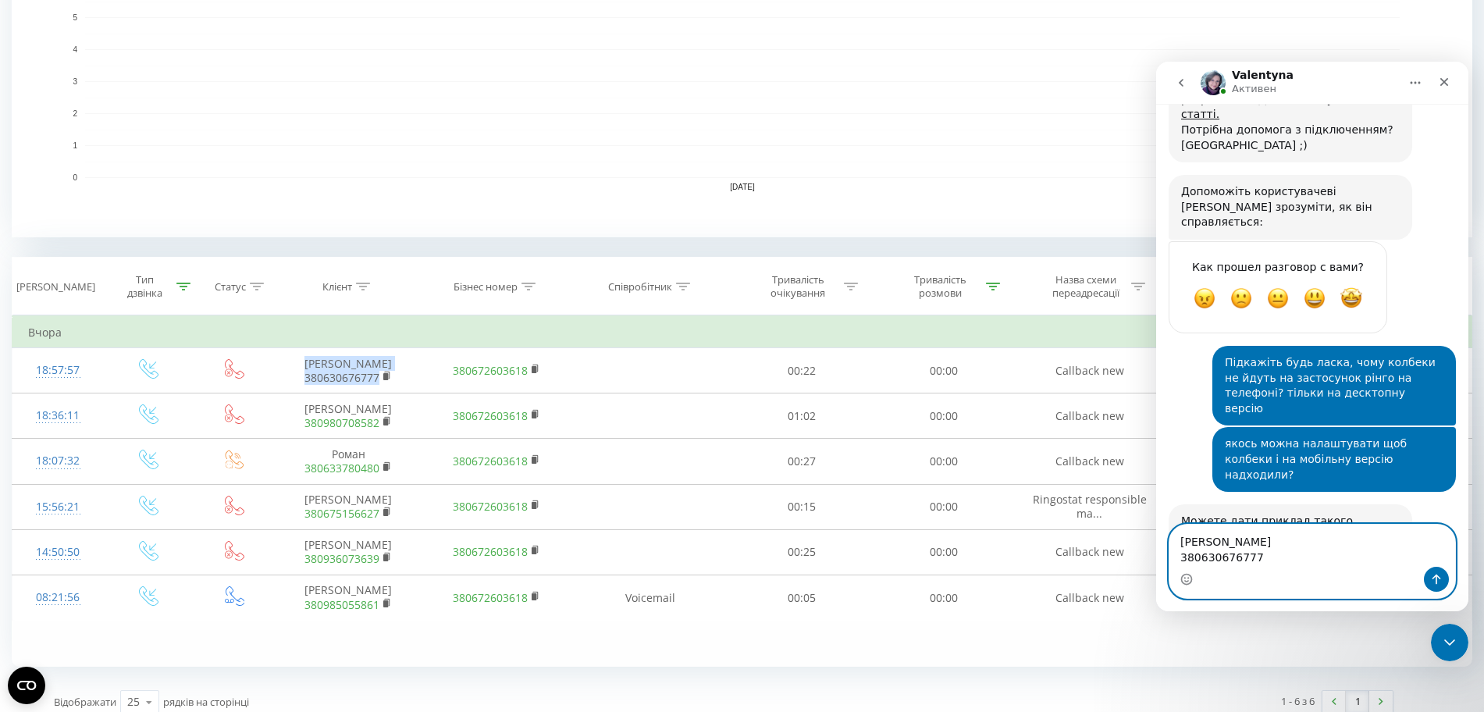
scroll to position [1504, 0]
paste textarea "Ваше сообщение..."
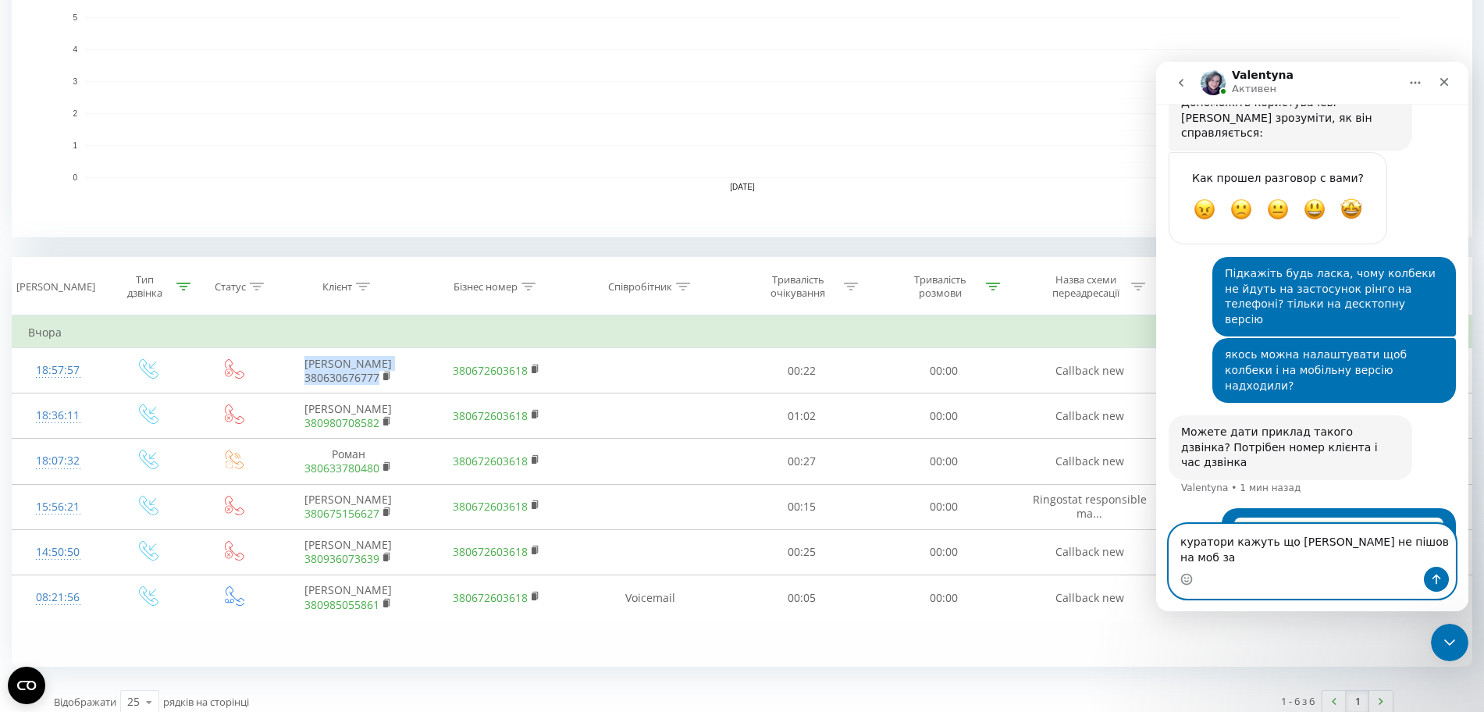
scroll to position [1607, 0]
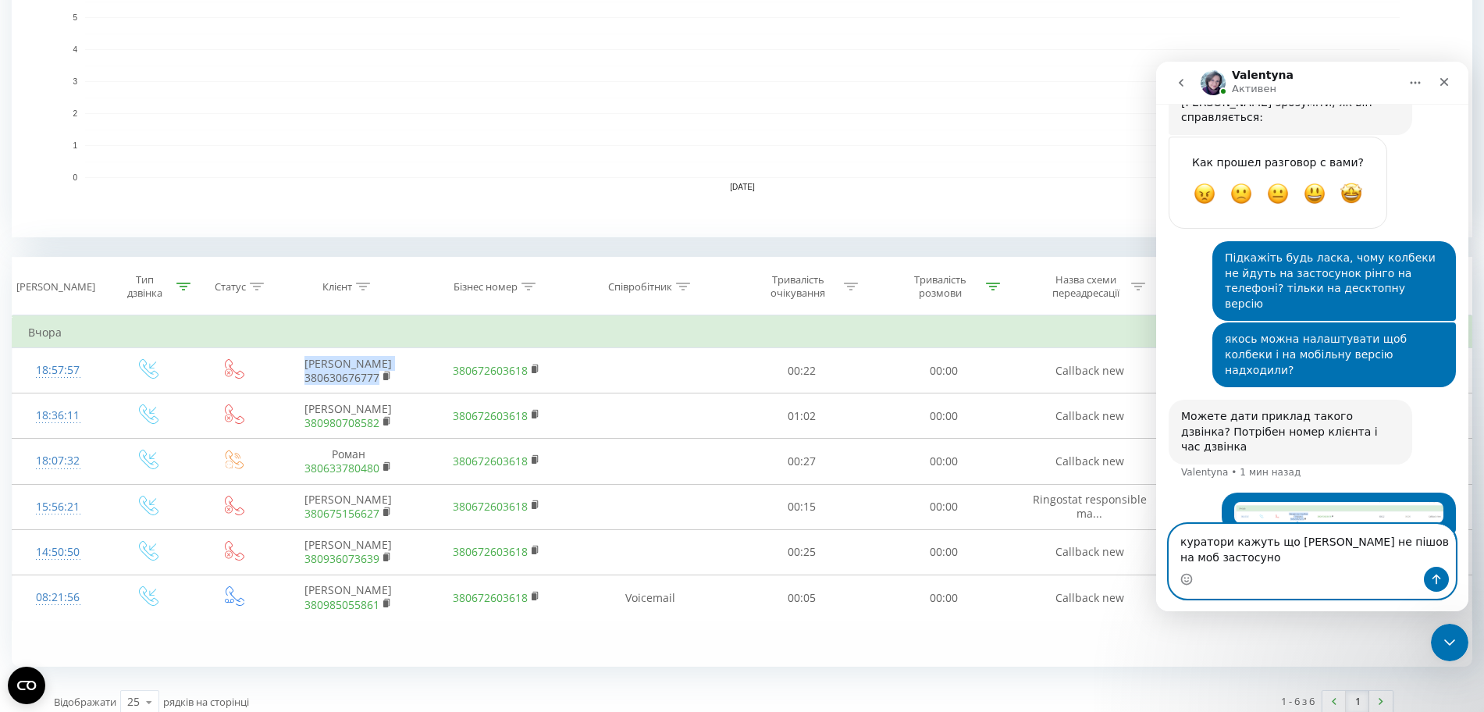
type textarea "куратори кажуть що жоден колбек не пішов на моб застосунок"
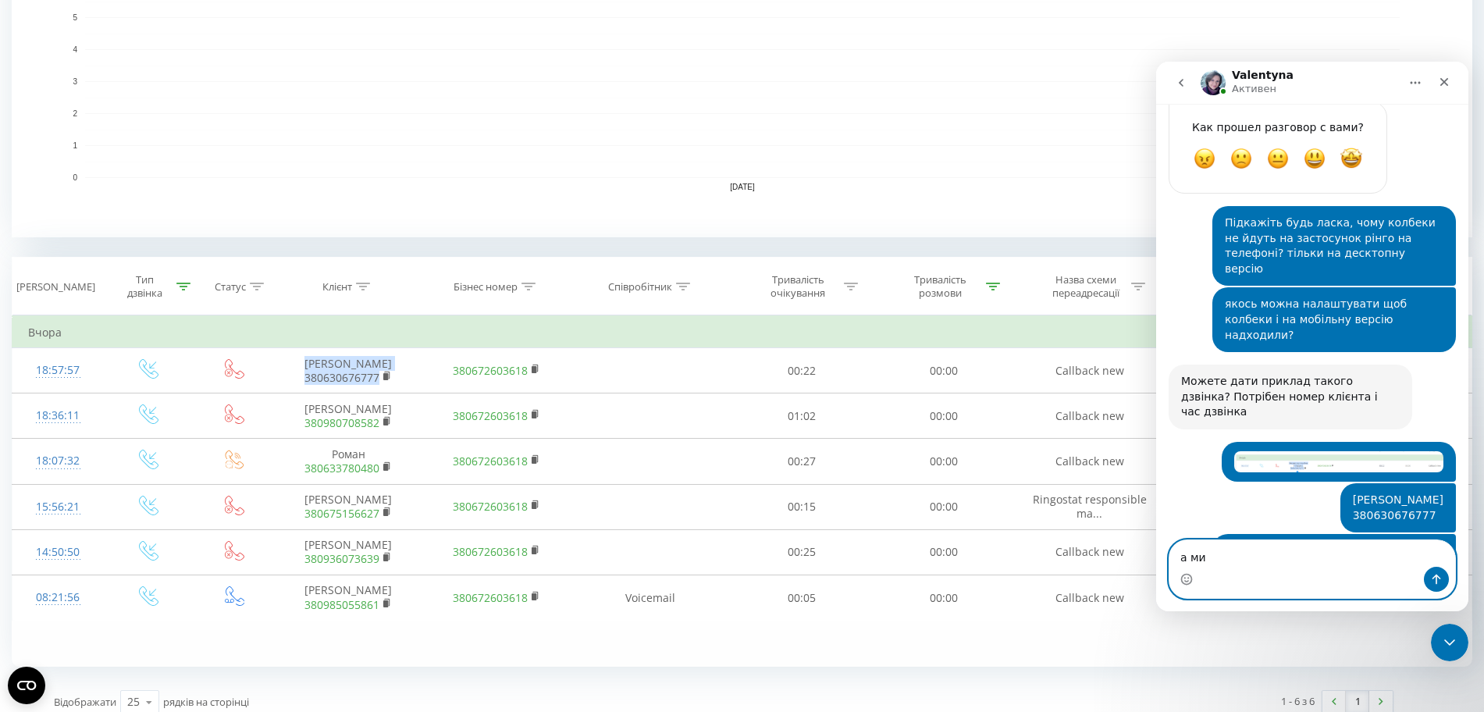
scroll to position [1660, 0]
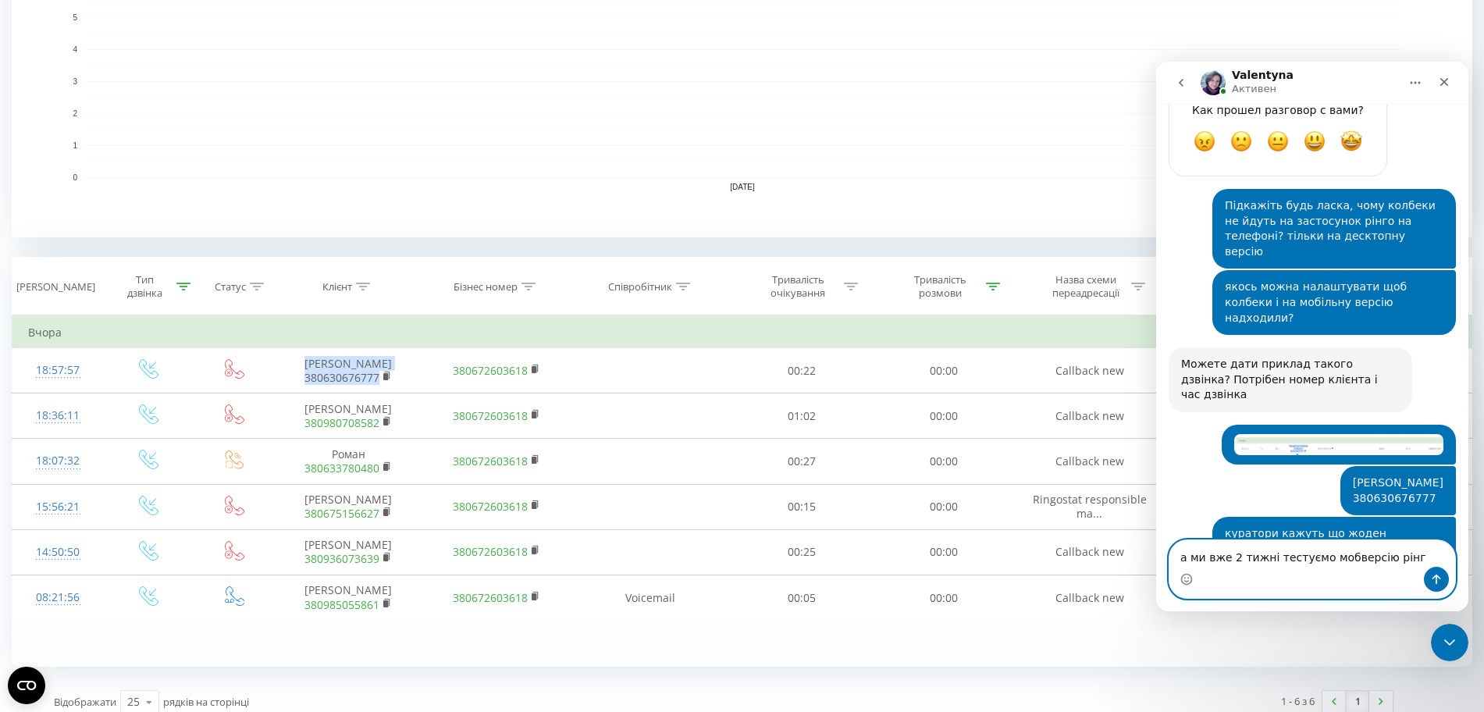
type textarea "а ми вже 2 тижні тестуємо мобверсію рінго"
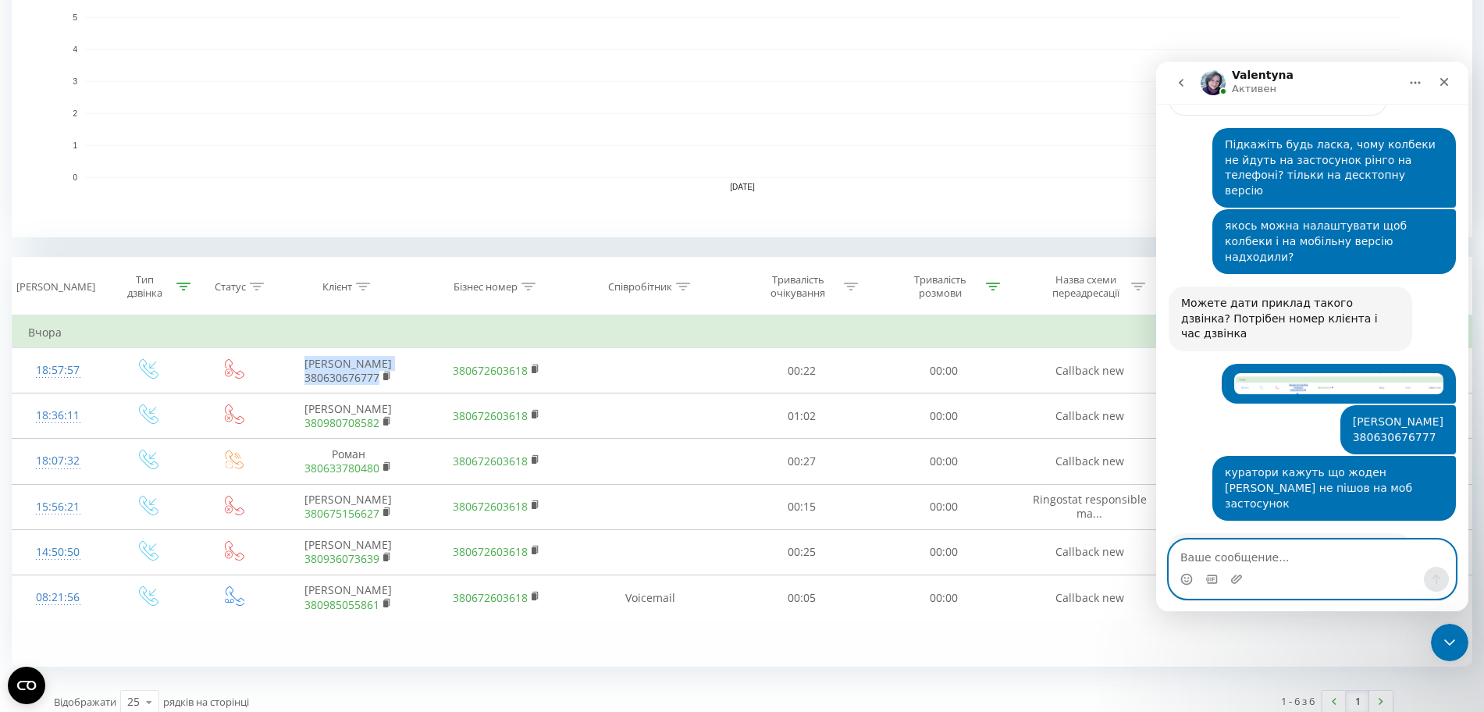
scroll to position [1721, 0]
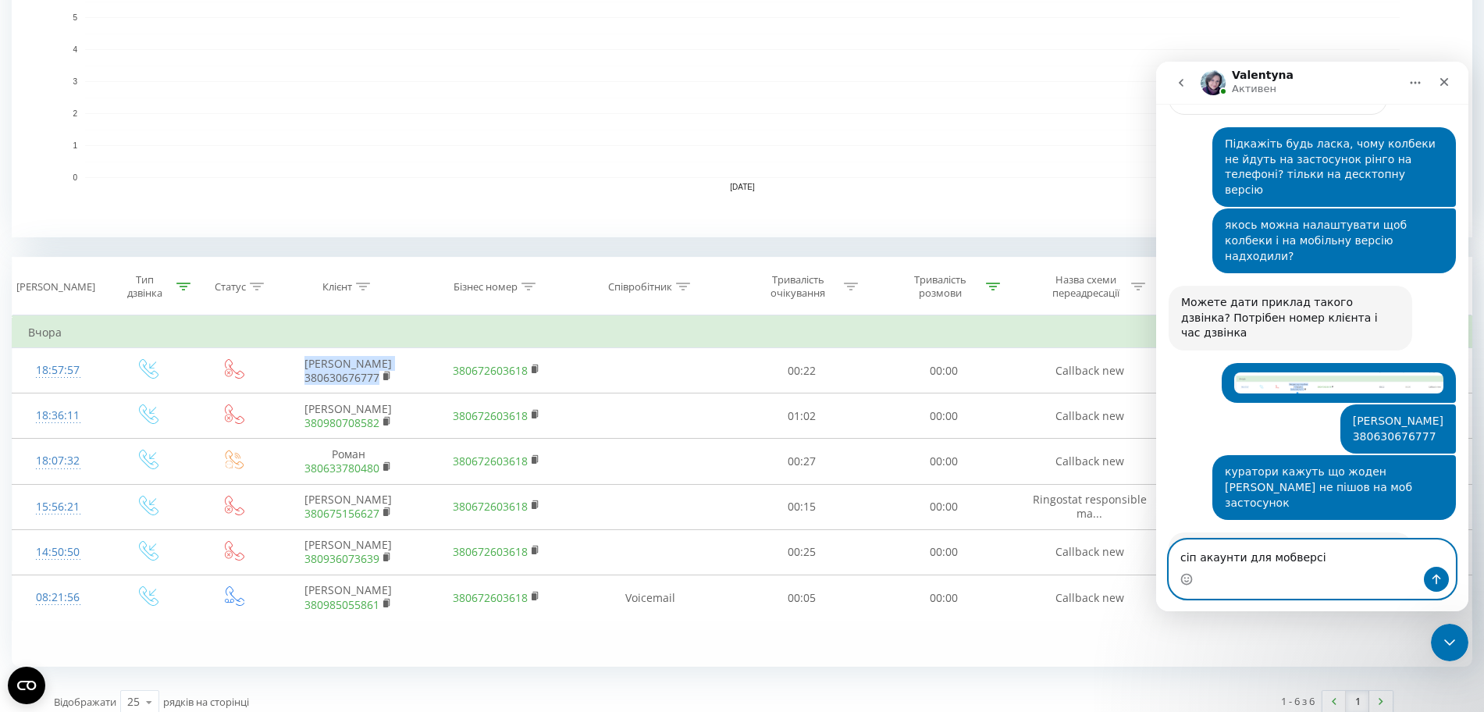
type textarea "сіп акаунти для мобверсій"
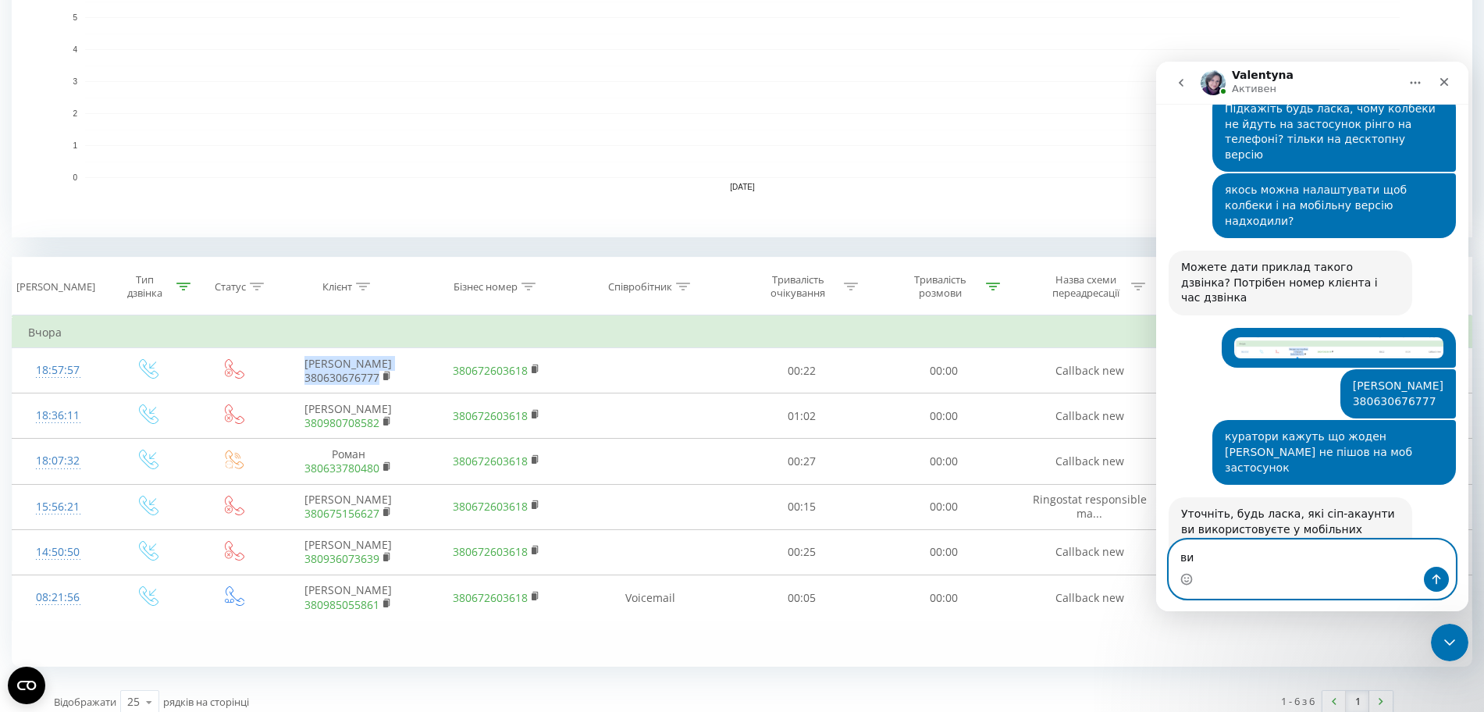
type textarea "в"
type textarea "в черзі дзвінків все вказано"
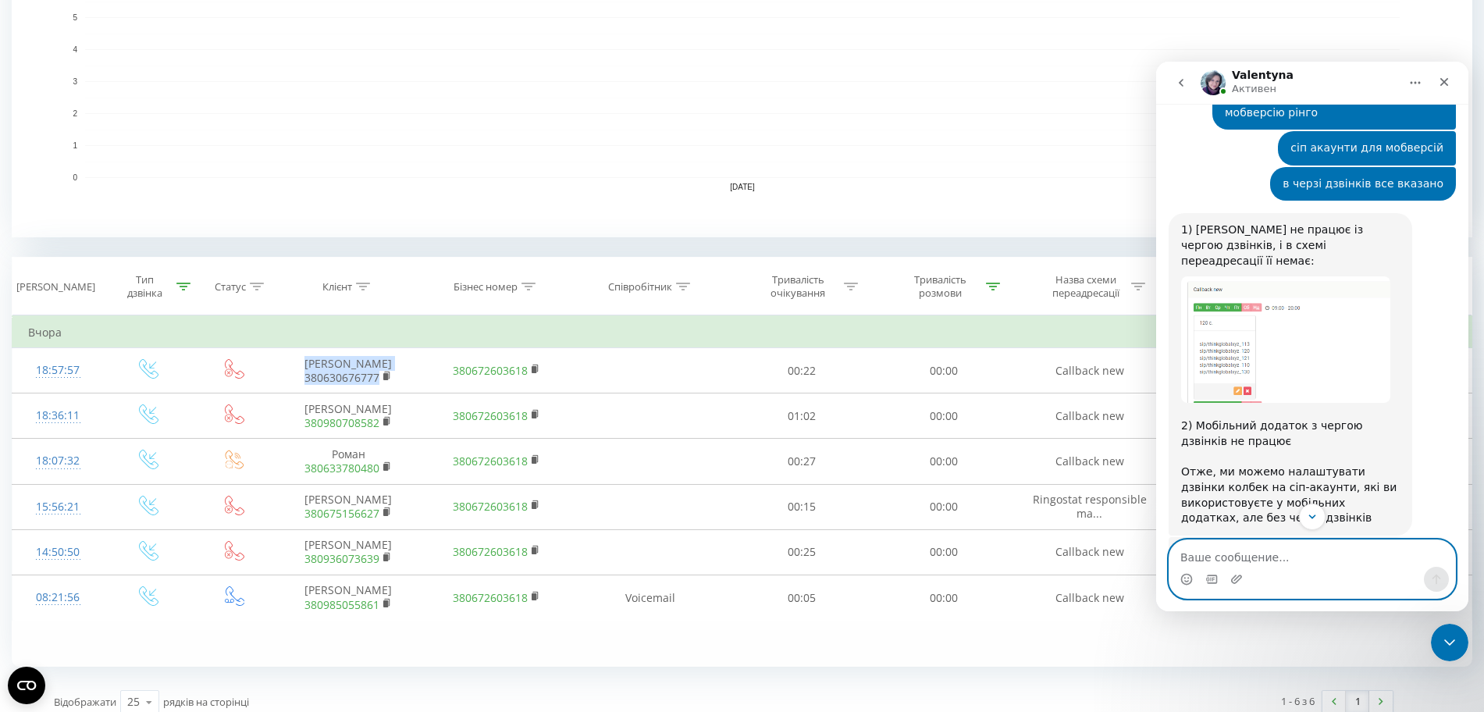
scroll to position [2446, 0]
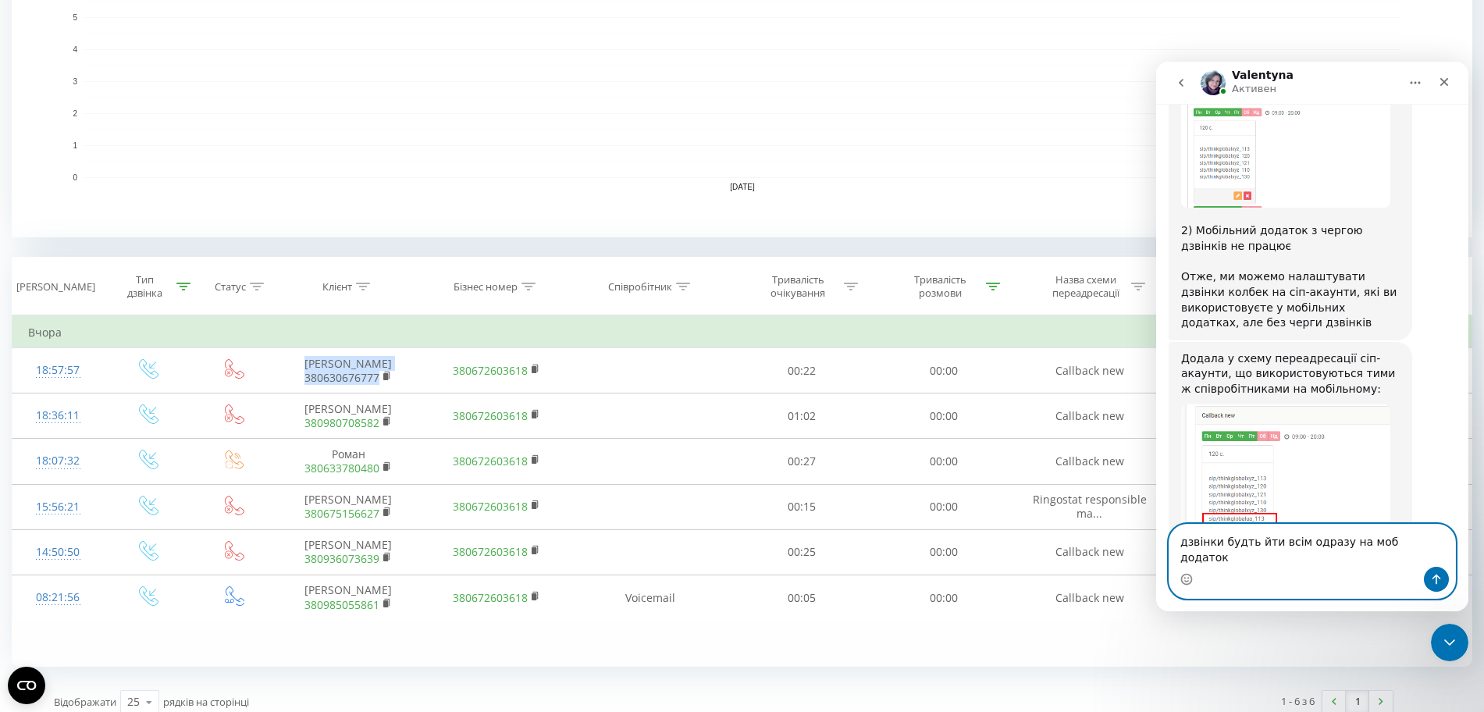
type textarea "дзвінки будть йти всім одразу на моб додаток?"
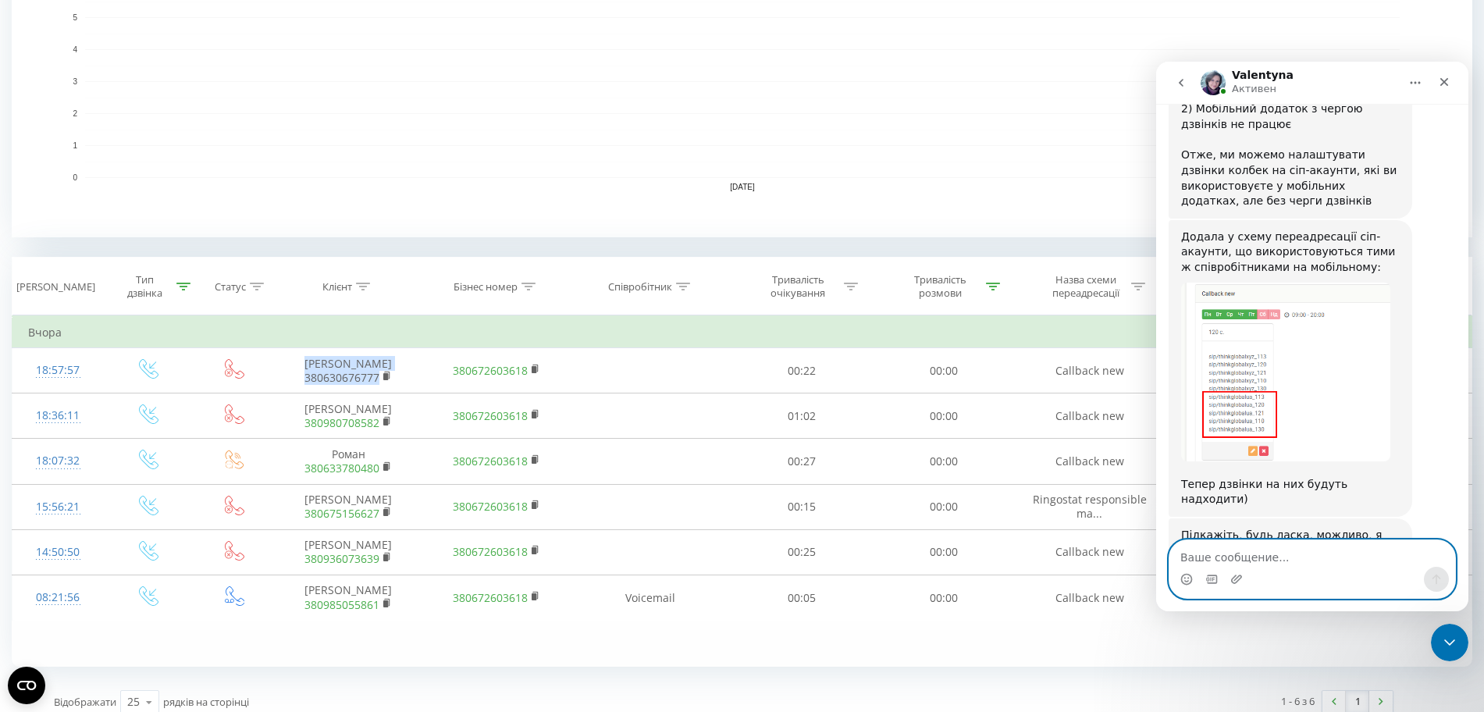
scroll to position [2600, 0]
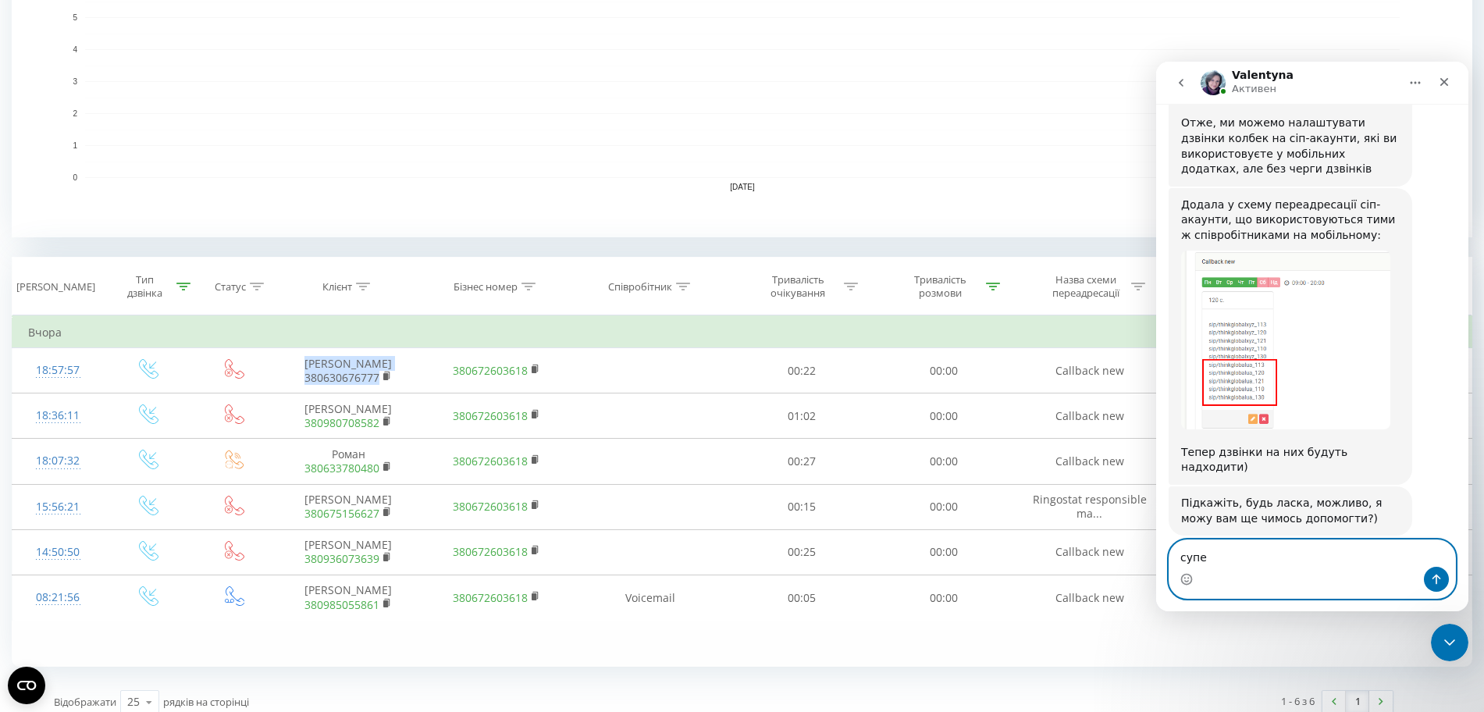
type textarea "супер"
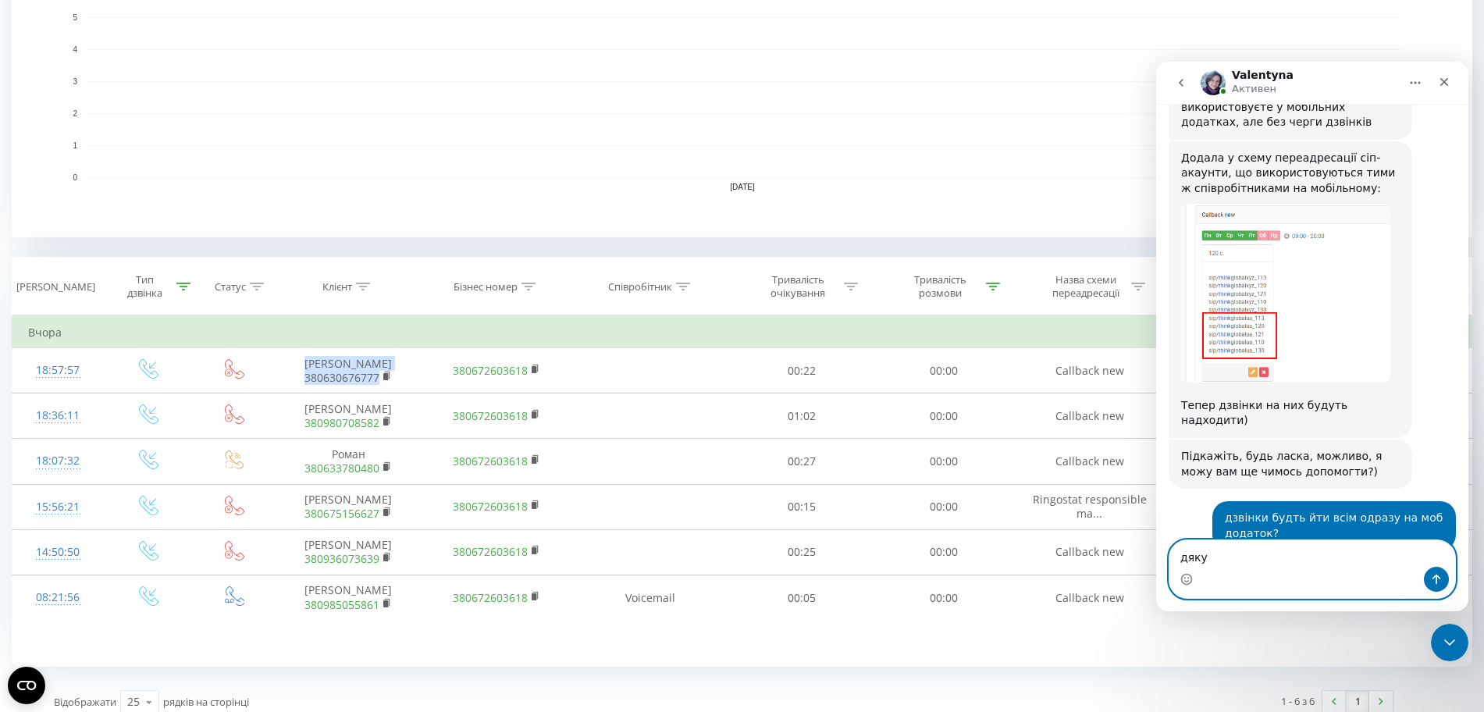
type textarea "дякую"
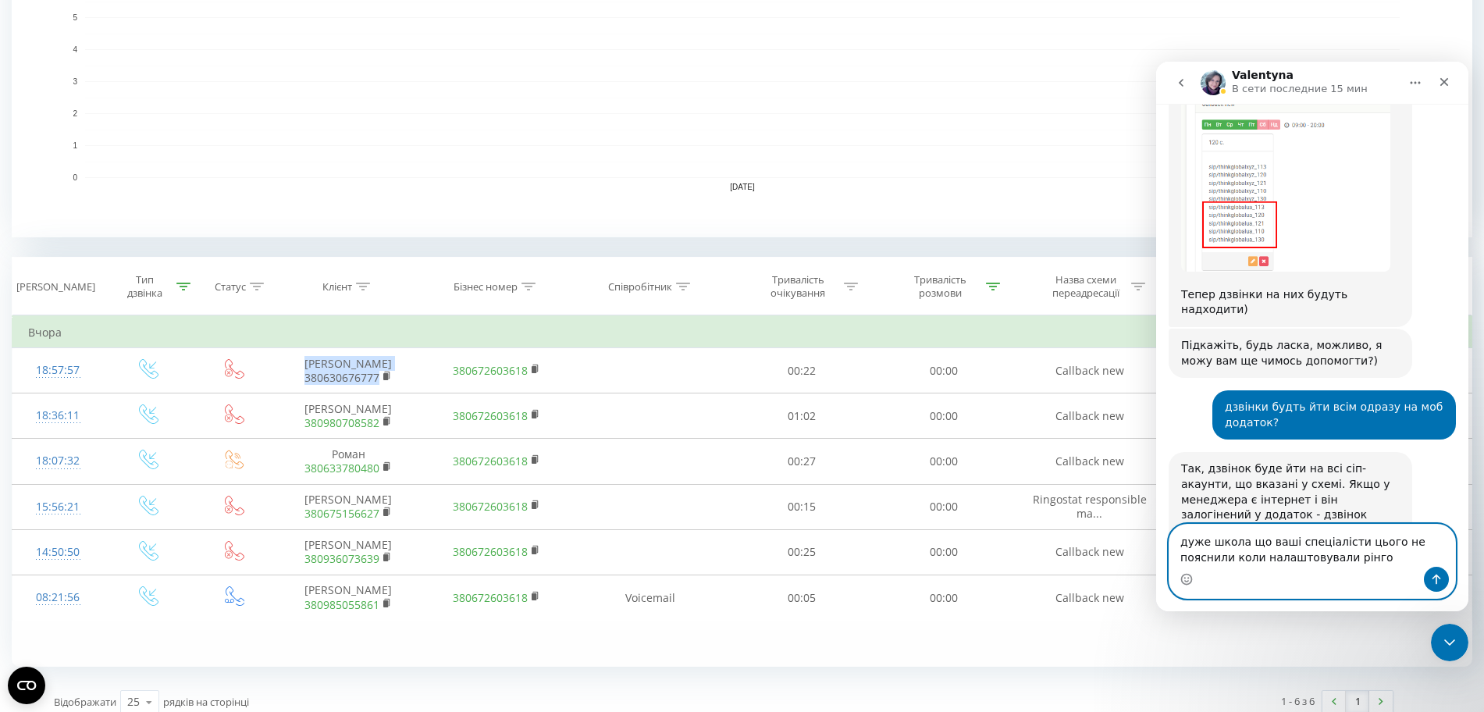
scroll to position [2813, 0]
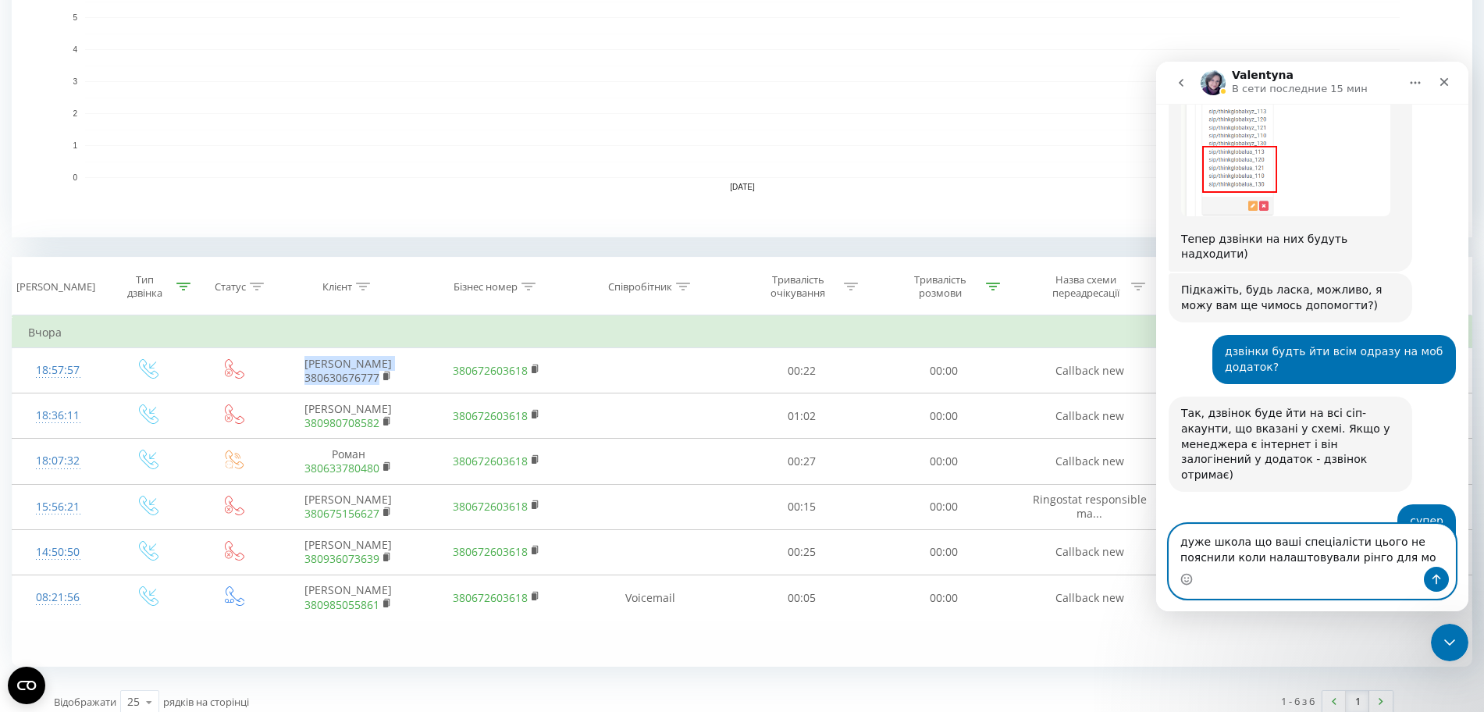
type textarea "дуже школа що ваші спеціалісти цього не пояснили коли налаштовували рінго для м…"
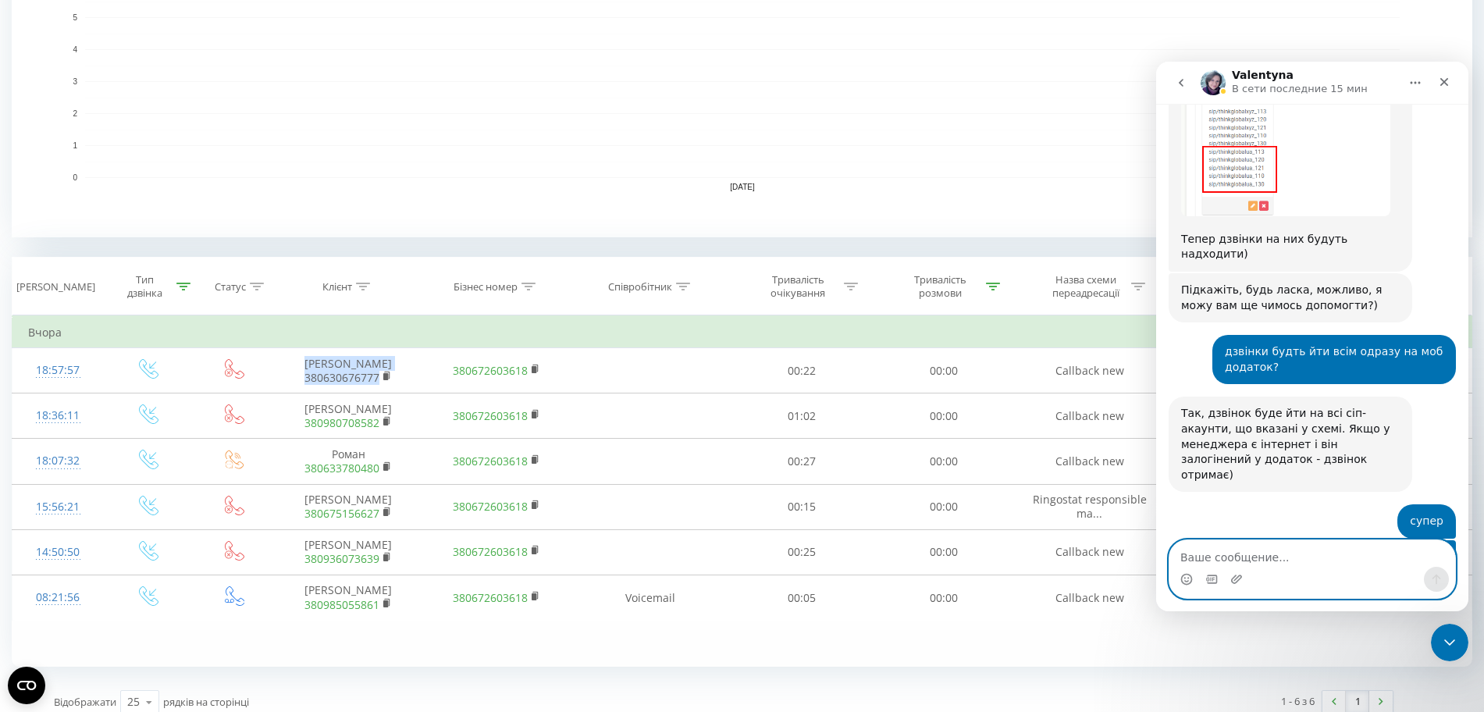
scroll to position [2875, 0]
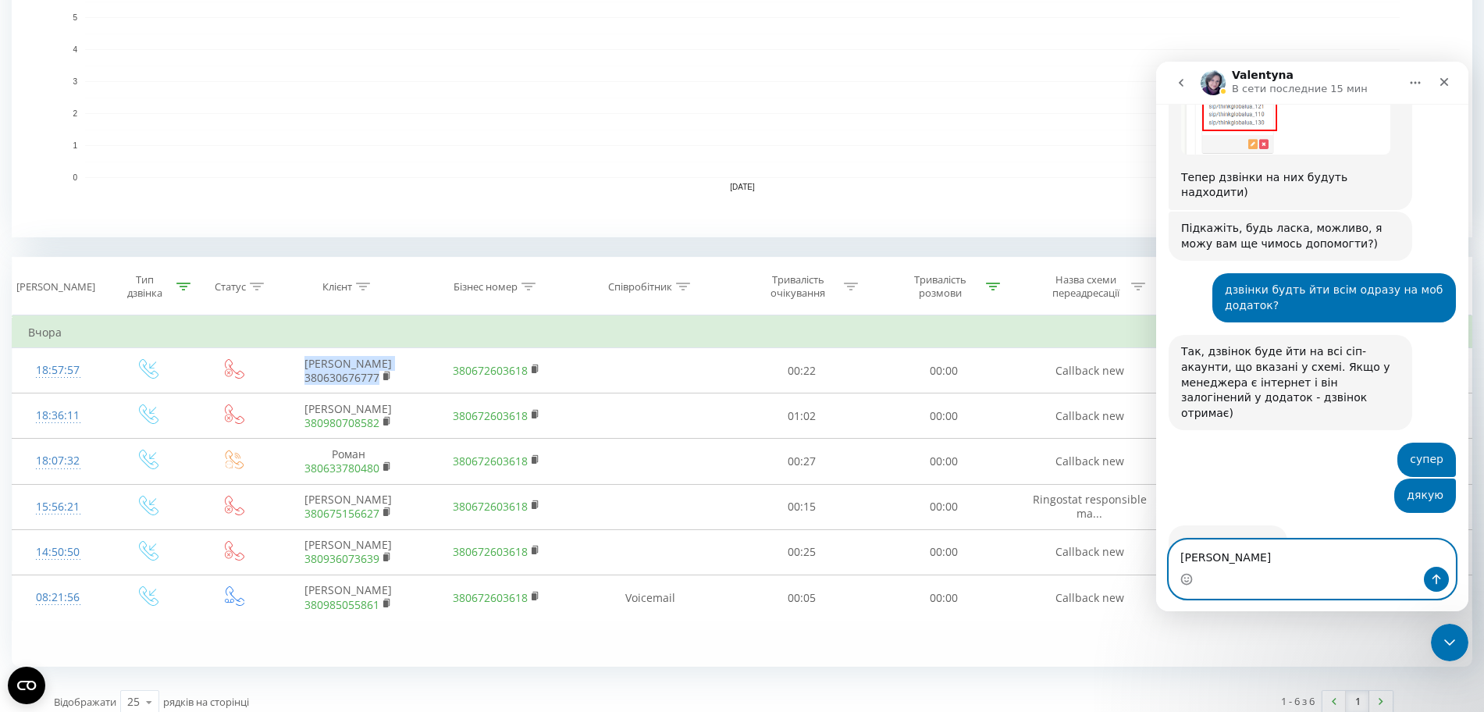
type textarea "а"
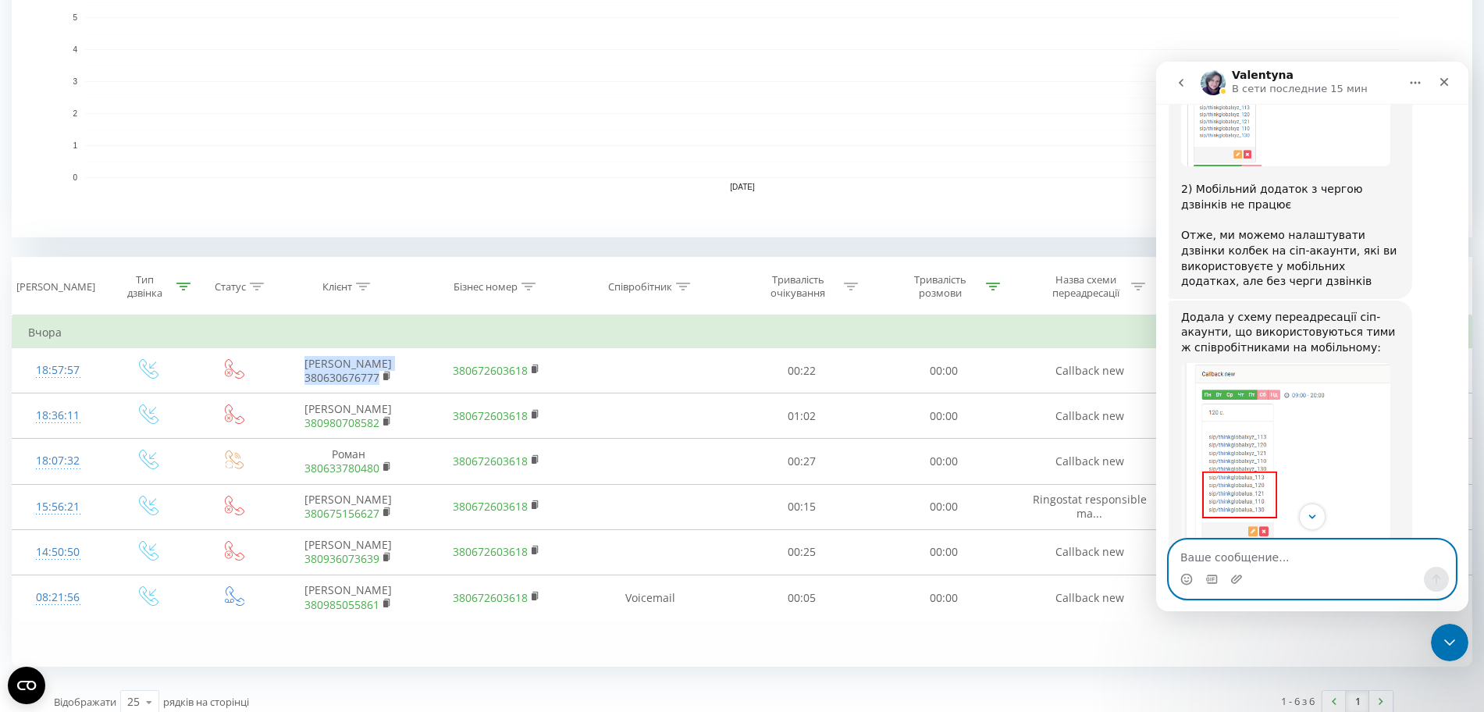
scroll to position [2484, 0]
click at [1257, 366] on img "Valentyna говорит…" at bounding box center [1285, 455] width 209 height 178
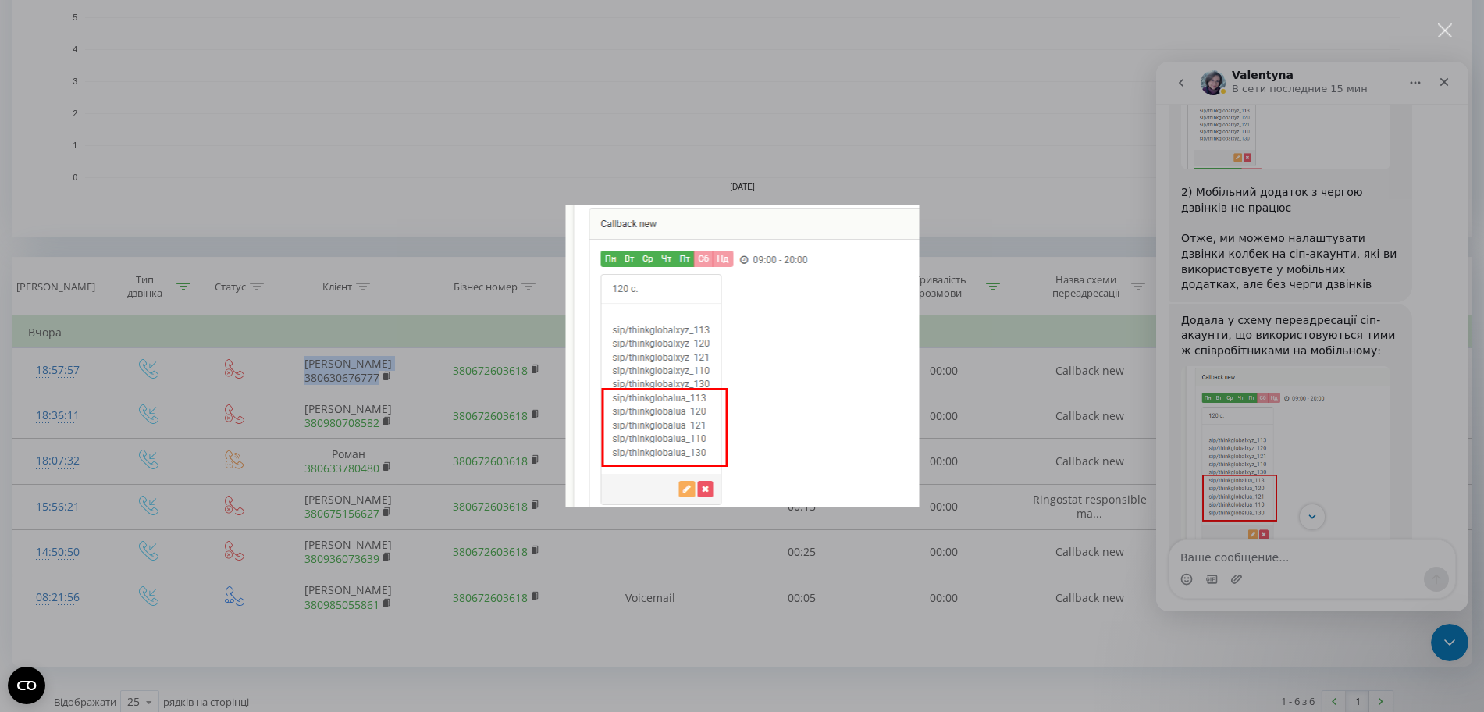
click at [744, 468] on img "Закрыть" at bounding box center [742, 355] width 354 height 301
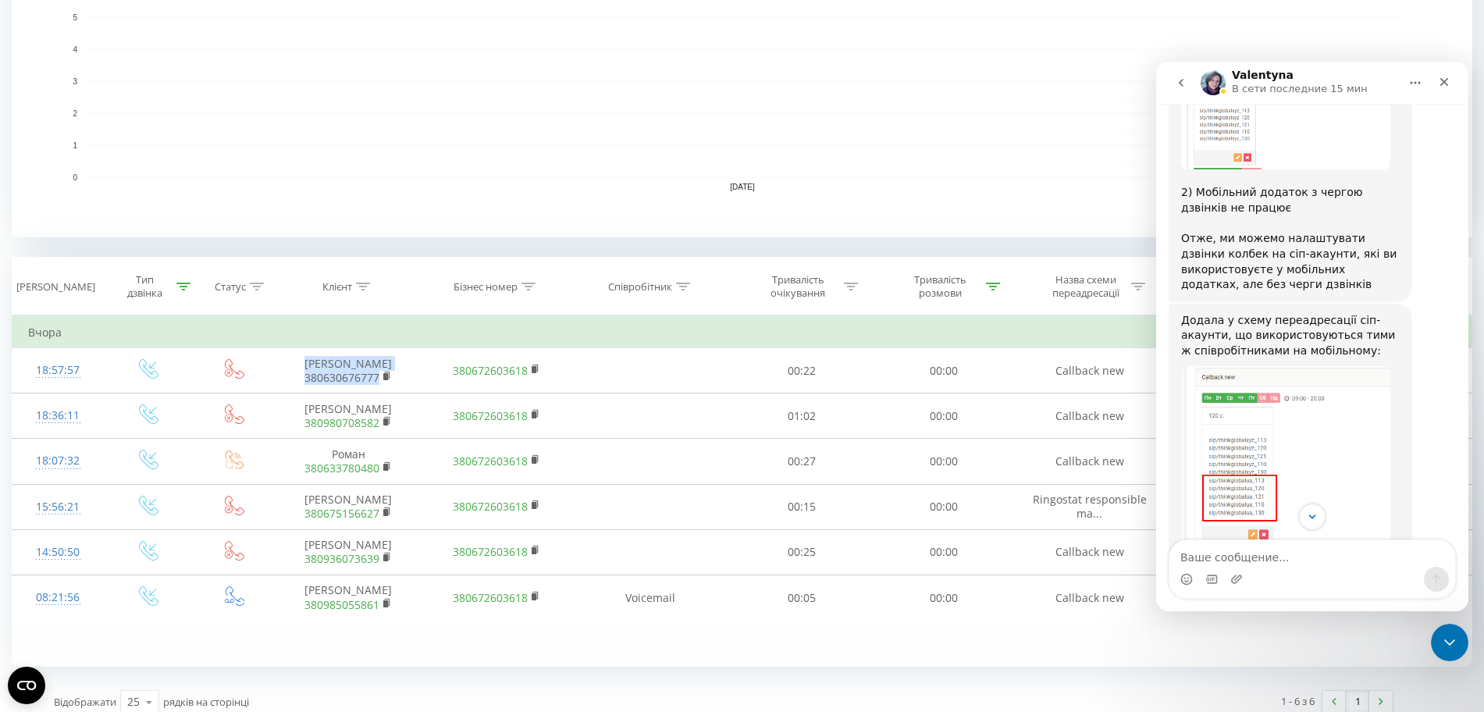
click at [1269, 366] on img "Valentyna говорит…" at bounding box center [1285, 455] width 209 height 178
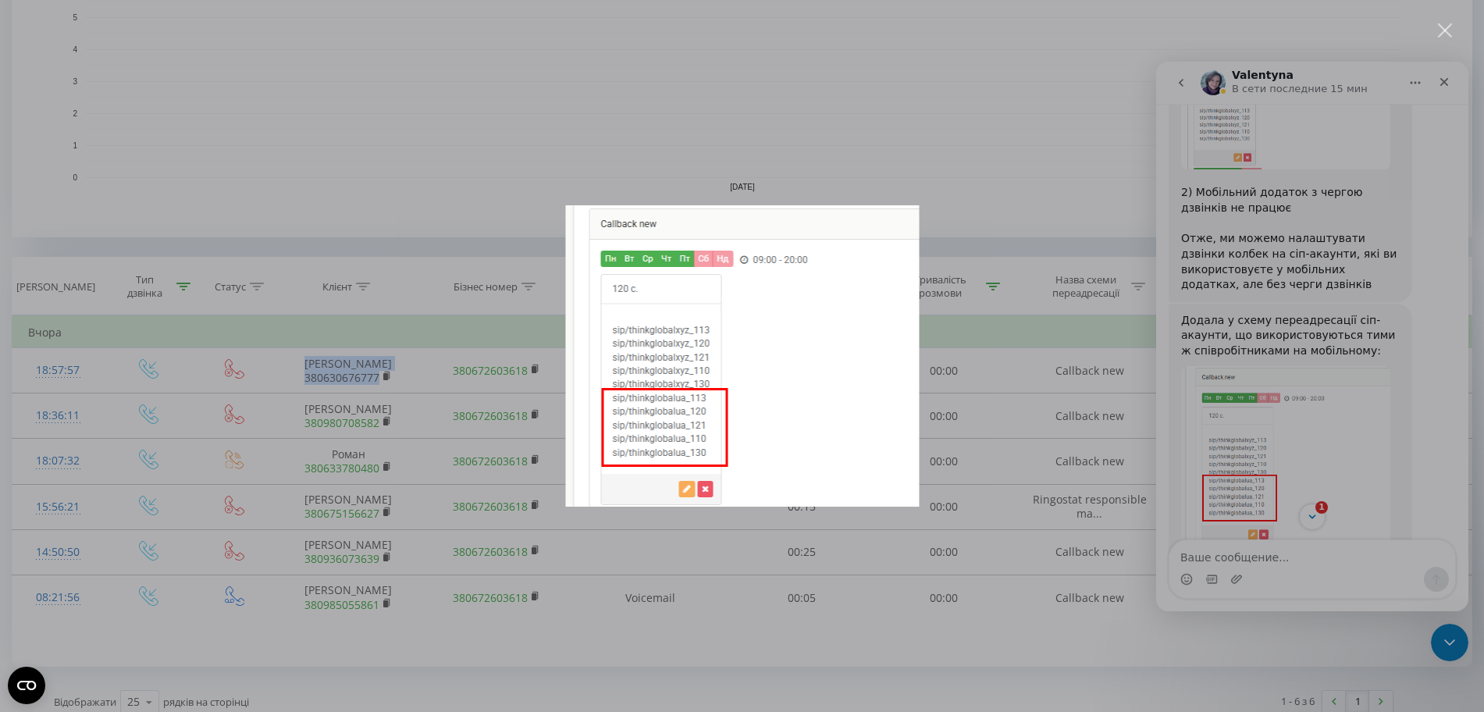
click at [1349, 580] on div "Мессенджер Intercom" at bounding box center [742, 356] width 1484 height 712
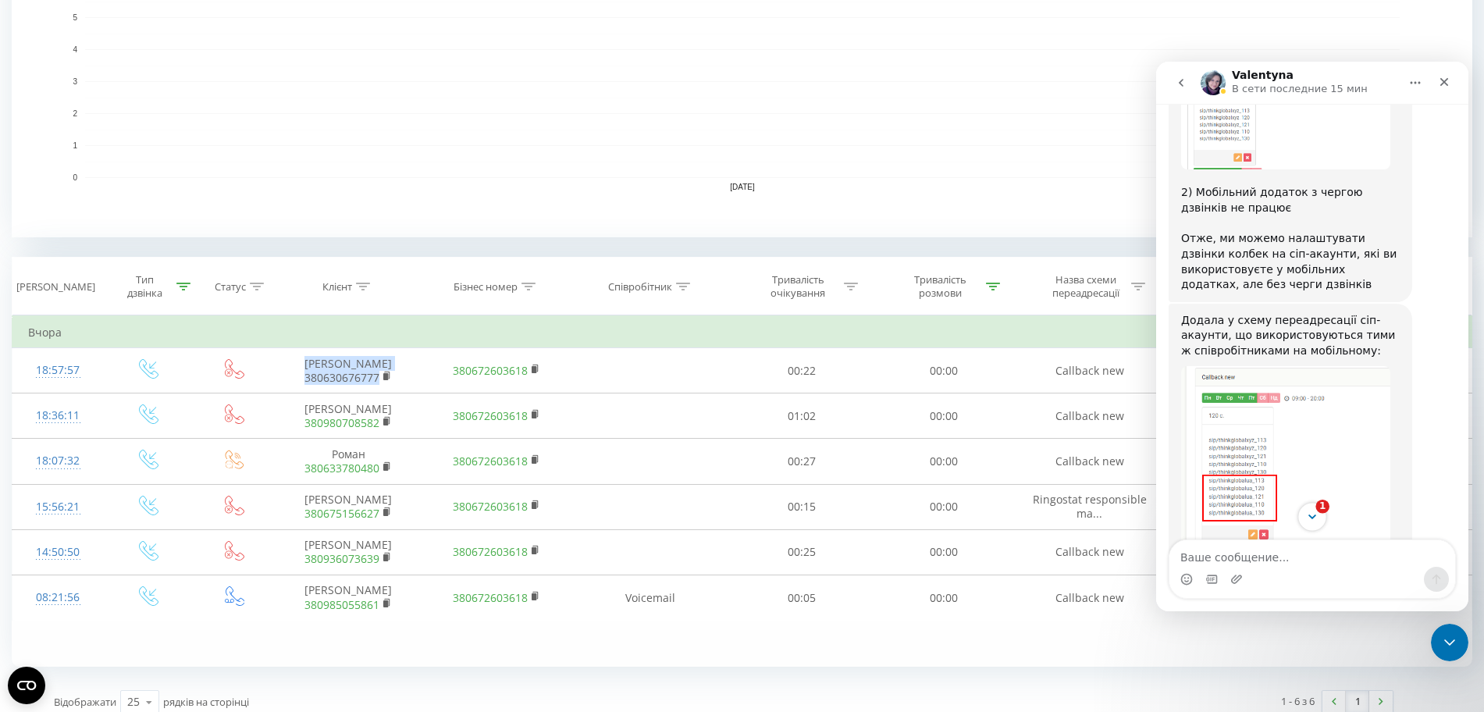
click at [1307, 518] on icon "Scroll to bottom" at bounding box center [1312, 517] width 14 height 14
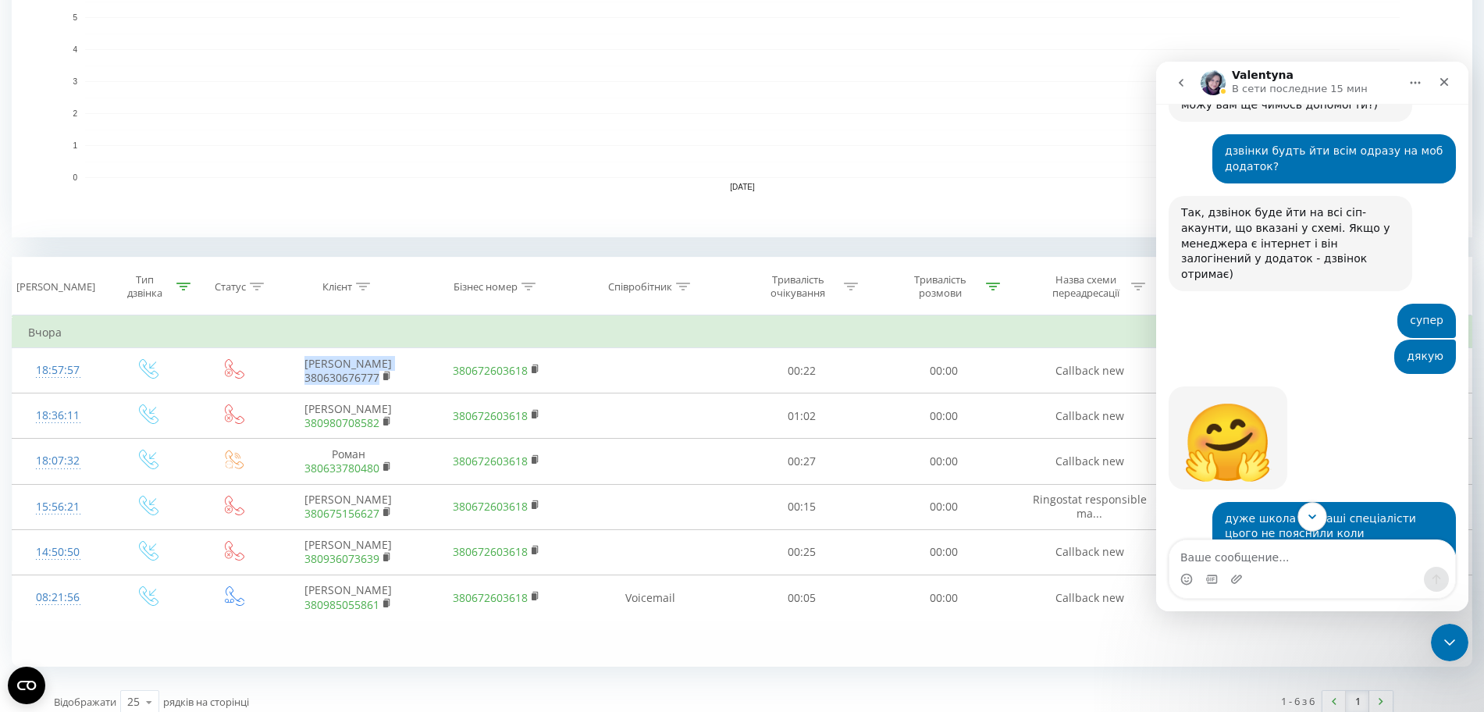
scroll to position [3022, 0]
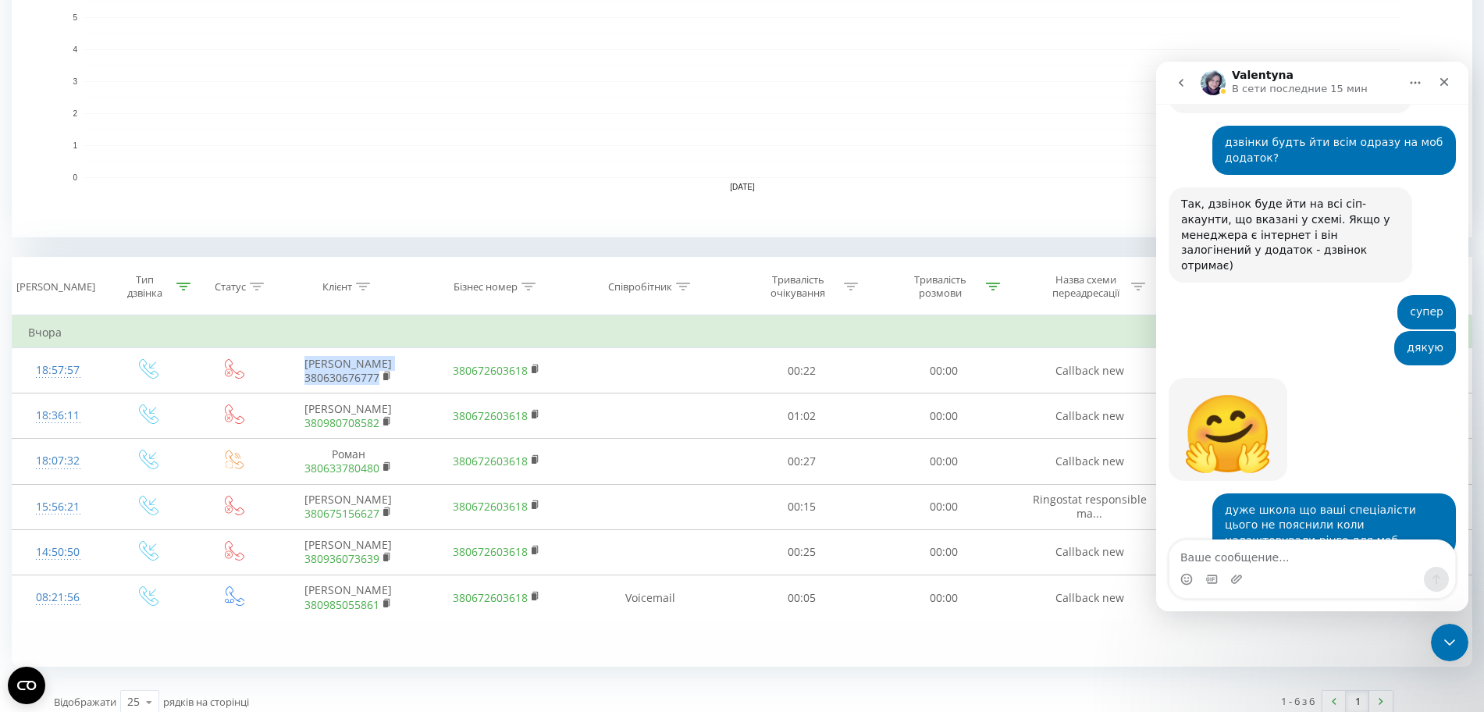
click at [1301, 570] on div "Мессенджер Intercom" at bounding box center [1312, 579] width 286 height 25
click at [1297, 561] on textarea "Ваше сообщение..." at bounding box center [1312, 553] width 286 height 27
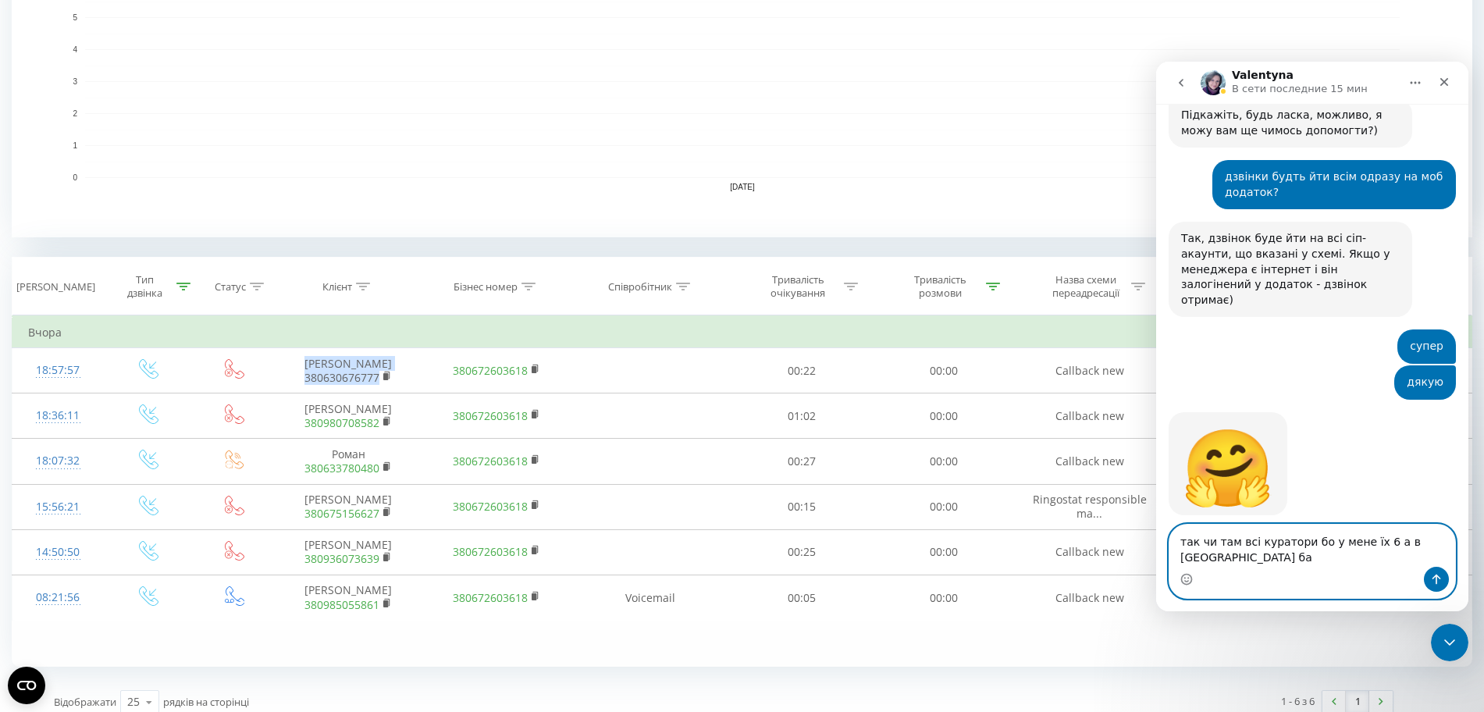
scroll to position [3003, 0]
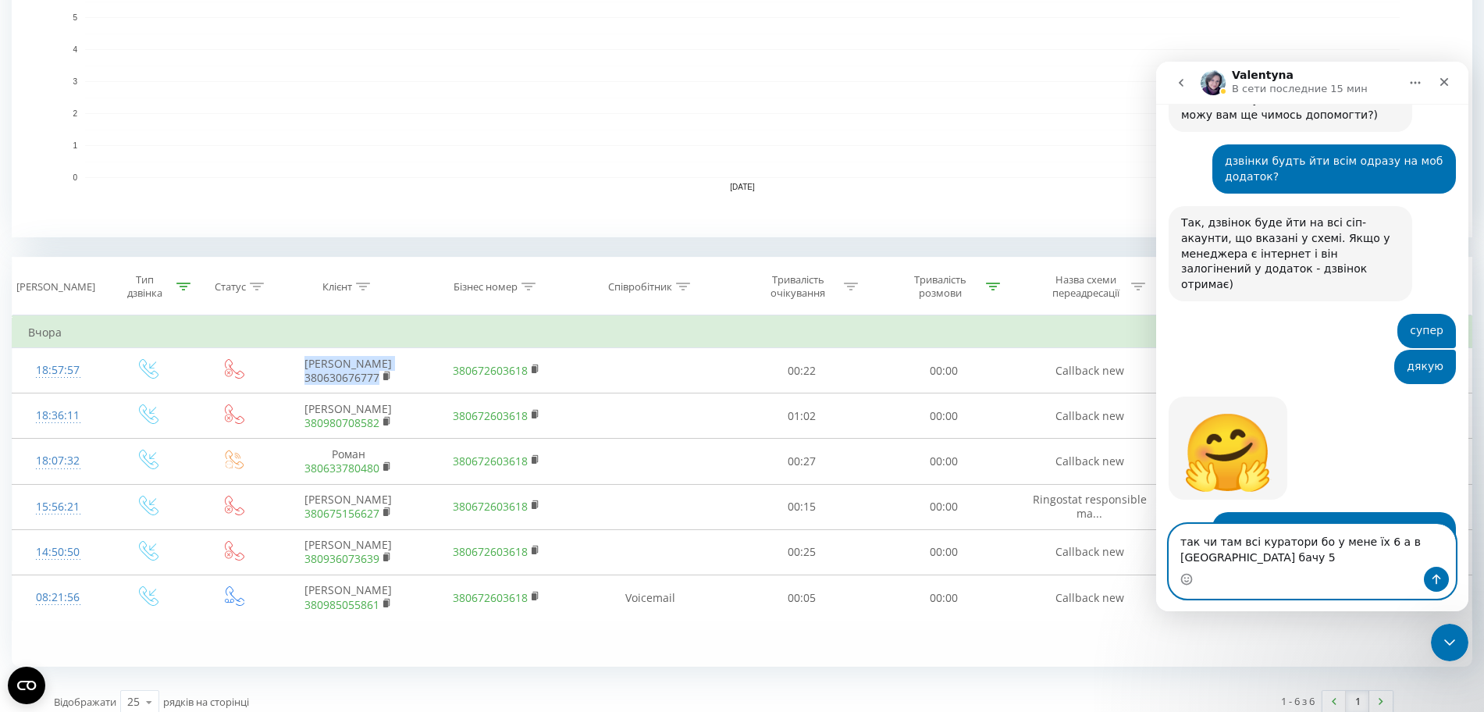
type textarea "так чи там всі куратори бо у мене їх 6 а в колбеках бачу 5"
click at [1435, 580] on icon "Отправить сообщение…" at bounding box center [1436, 579] width 12 height 12
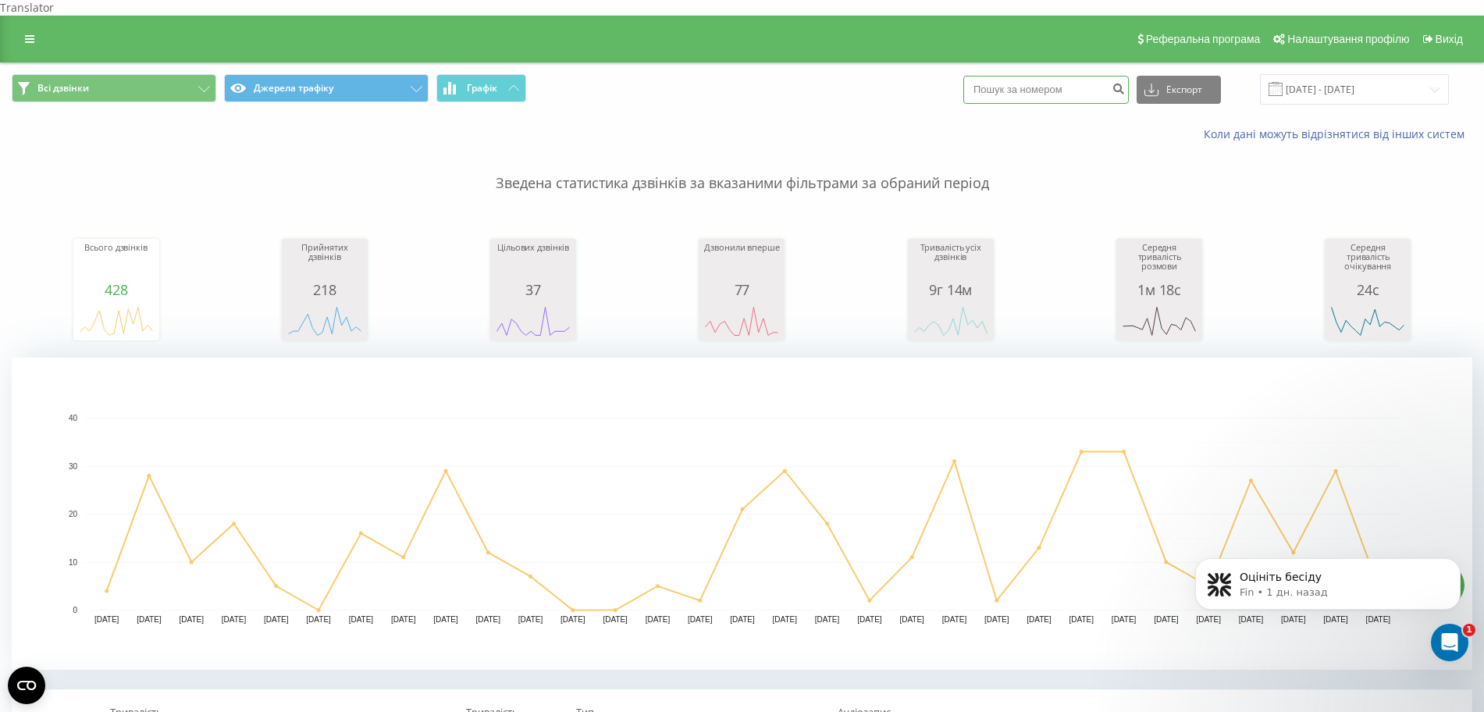
click at [1024, 76] on input at bounding box center [1046, 90] width 166 height 28
paste input "380936073639"
type input "380936073639"
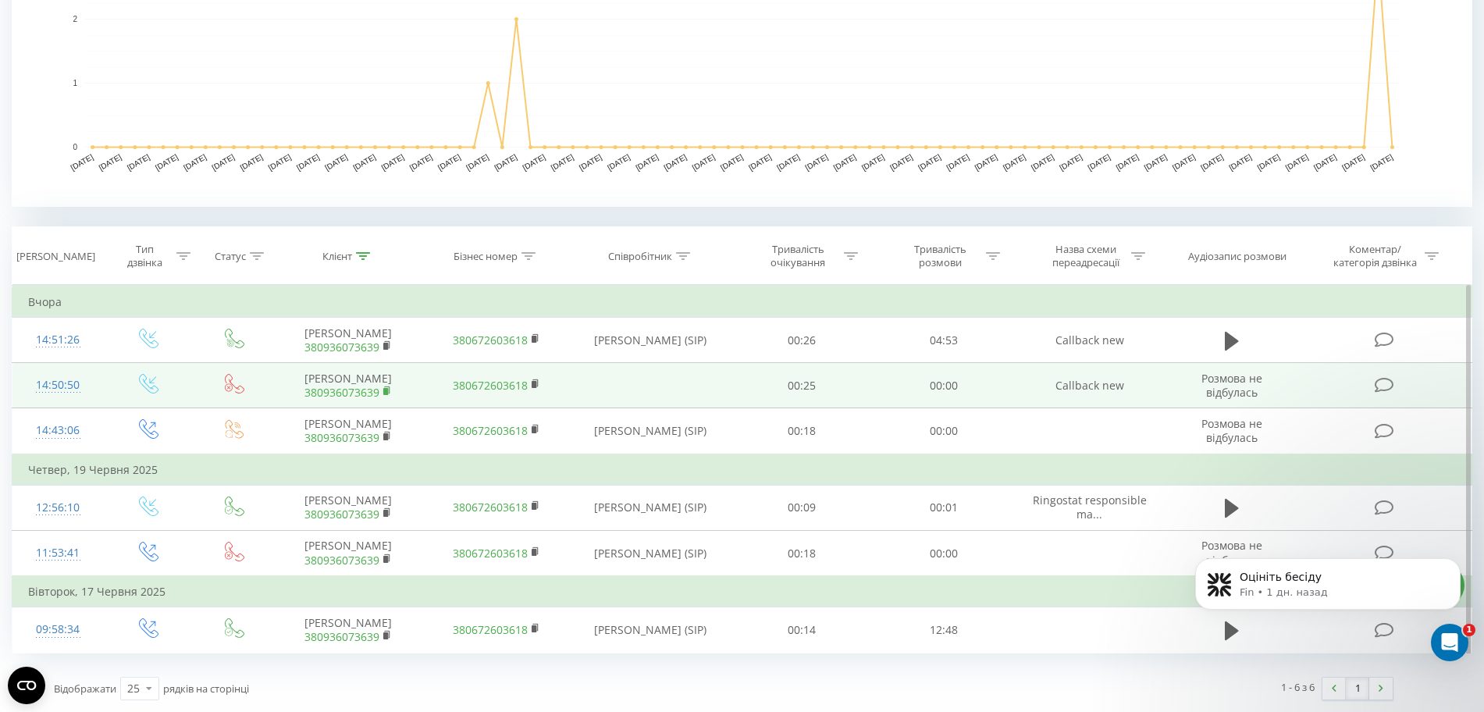
click at [389, 386] on icon at bounding box center [387, 391] width 9 height 11
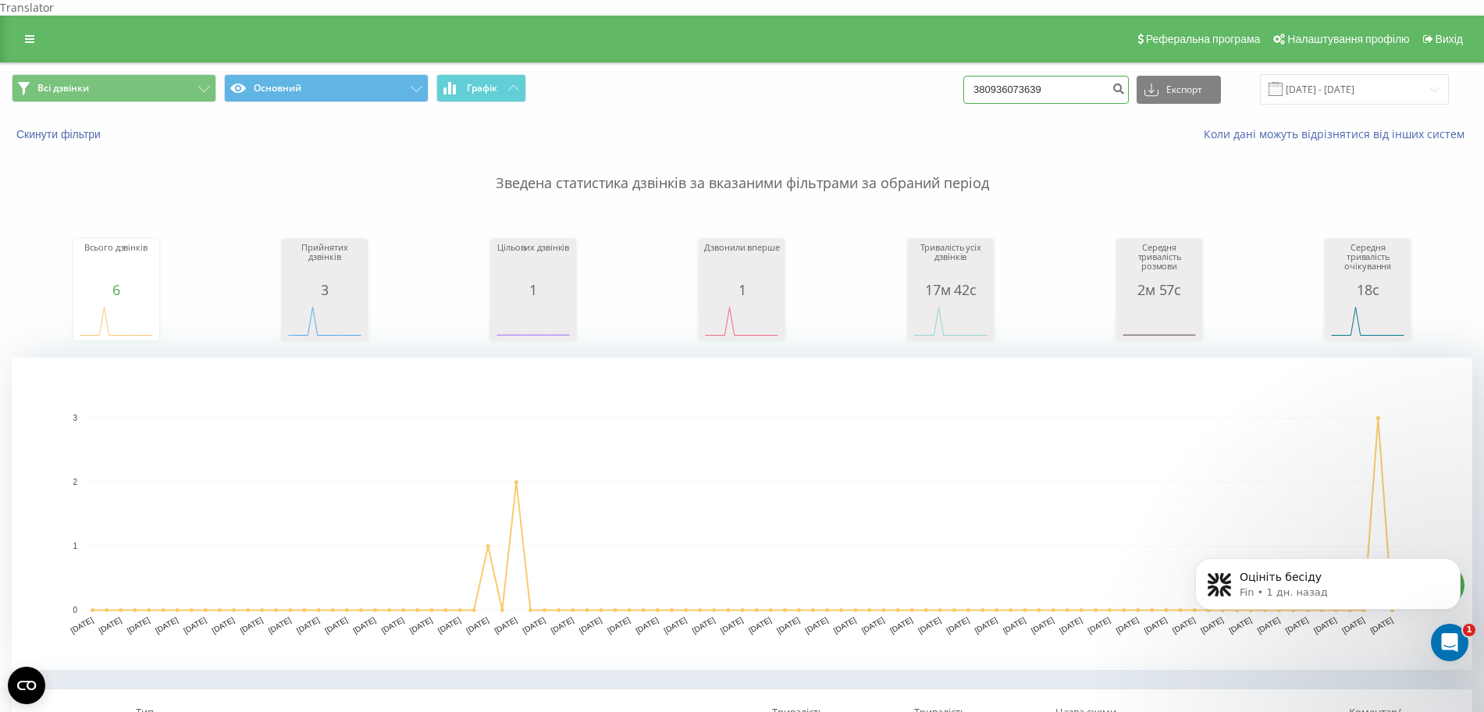
click at [1108, 76] on input "380936073639" at bounding box center [1046, 90] width 166 height 28
click at [1398, 74] on input "[DATE] - [DATE]" at bounding box center [1354, 89] width 189 height 30
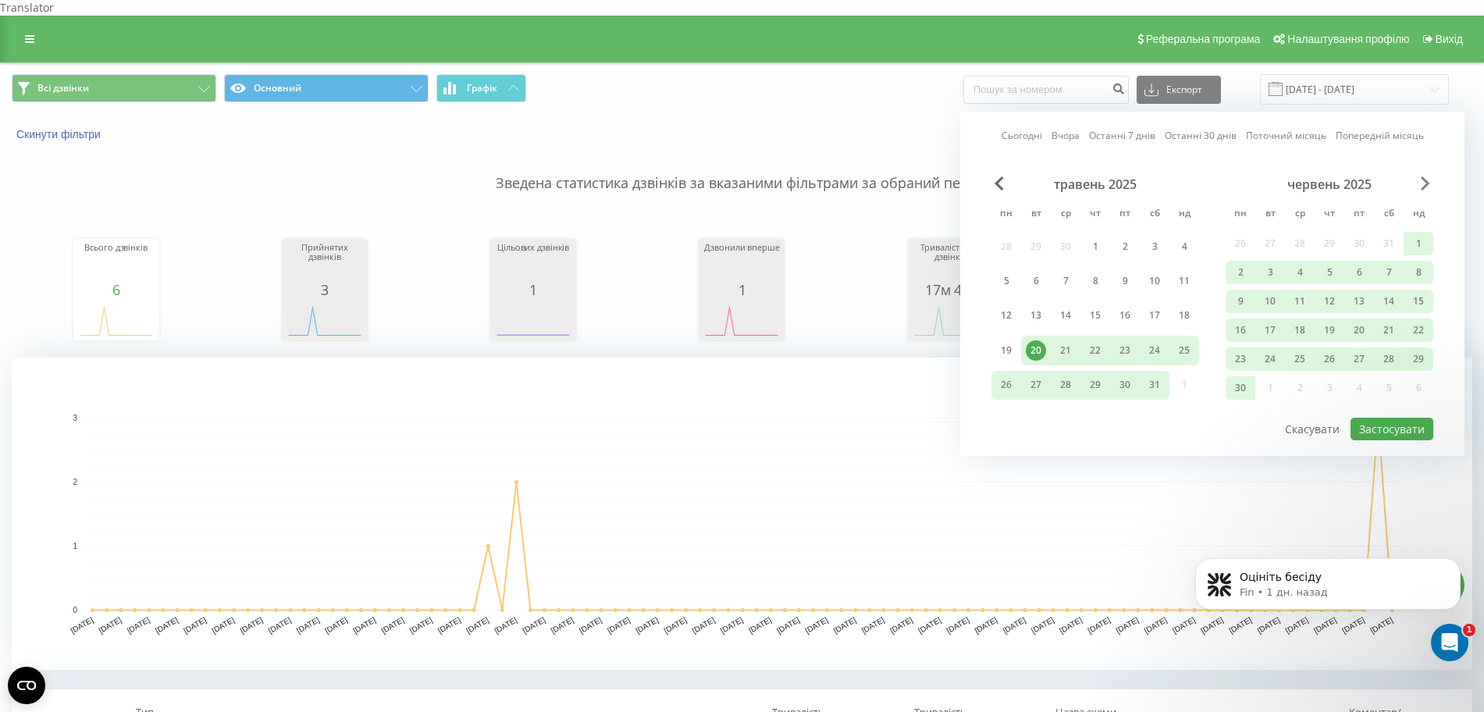
click at [1426, 176] on span "Next Month" at bounding box center [1425, 183] width 9 height 14
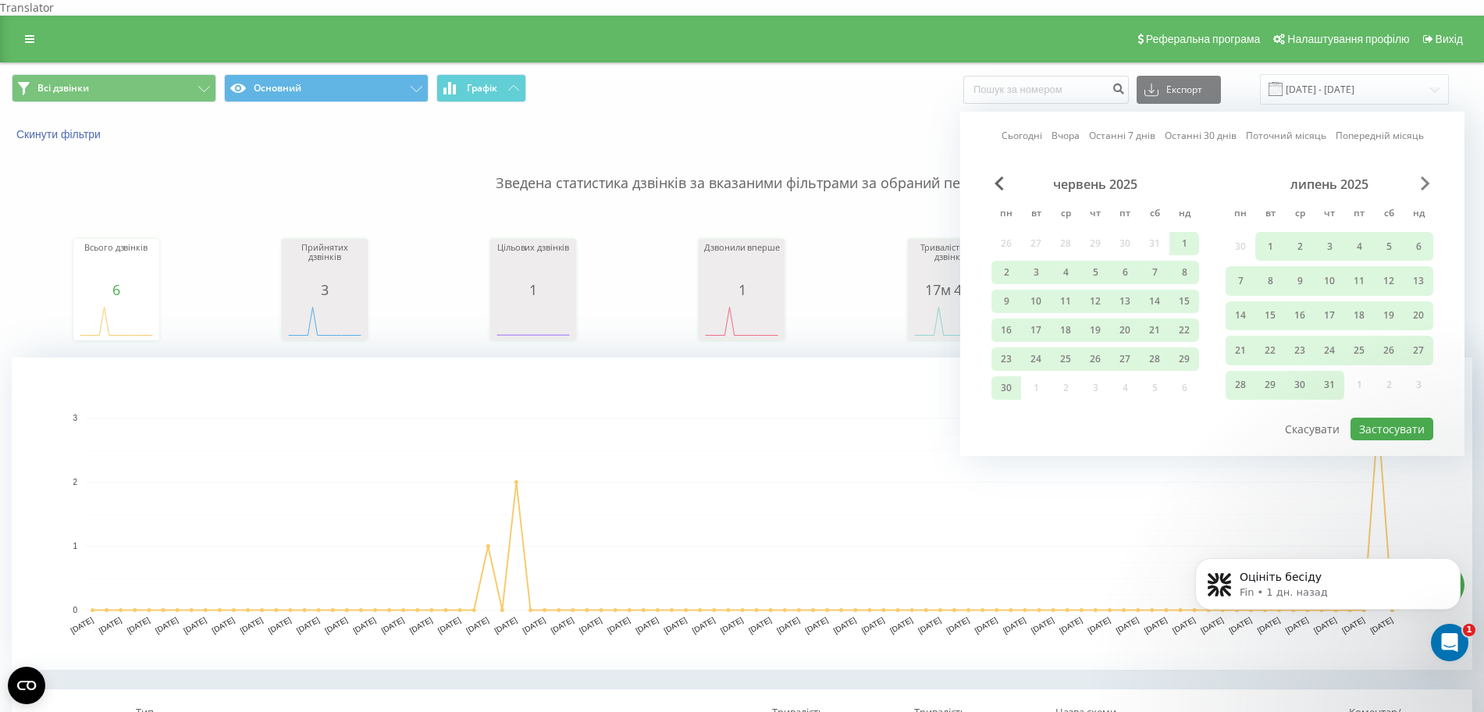
click at [1426, 176] on span "Next Month" at bounding box center [1425, 183] width 9 height 14
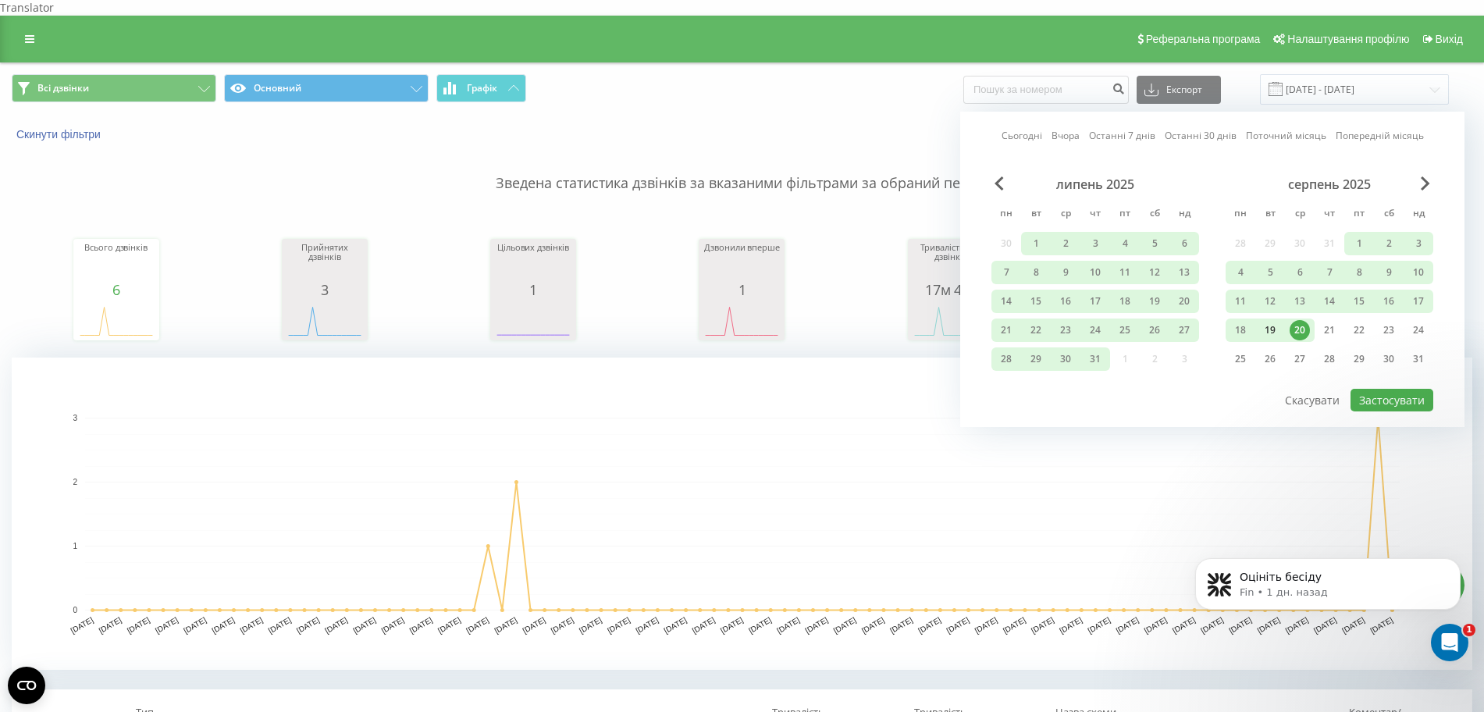
click at [1267, 320] on div "19" at bounding box center [1270, 330] width 20 height 20
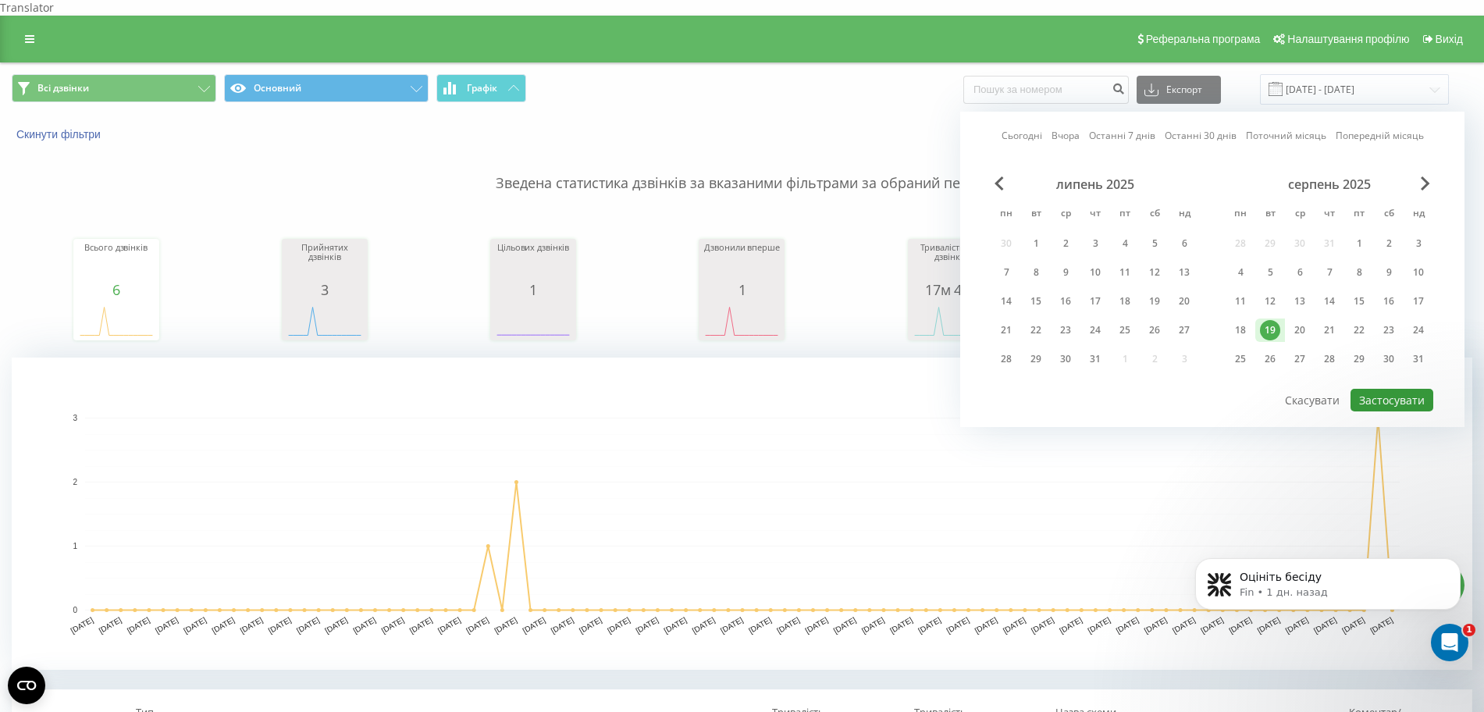
click at [1387, 389] on button "Застосувати" at bounding box center [1392, 400] width 83 height 23
type input "19.08.2025 - 19.08.2025"
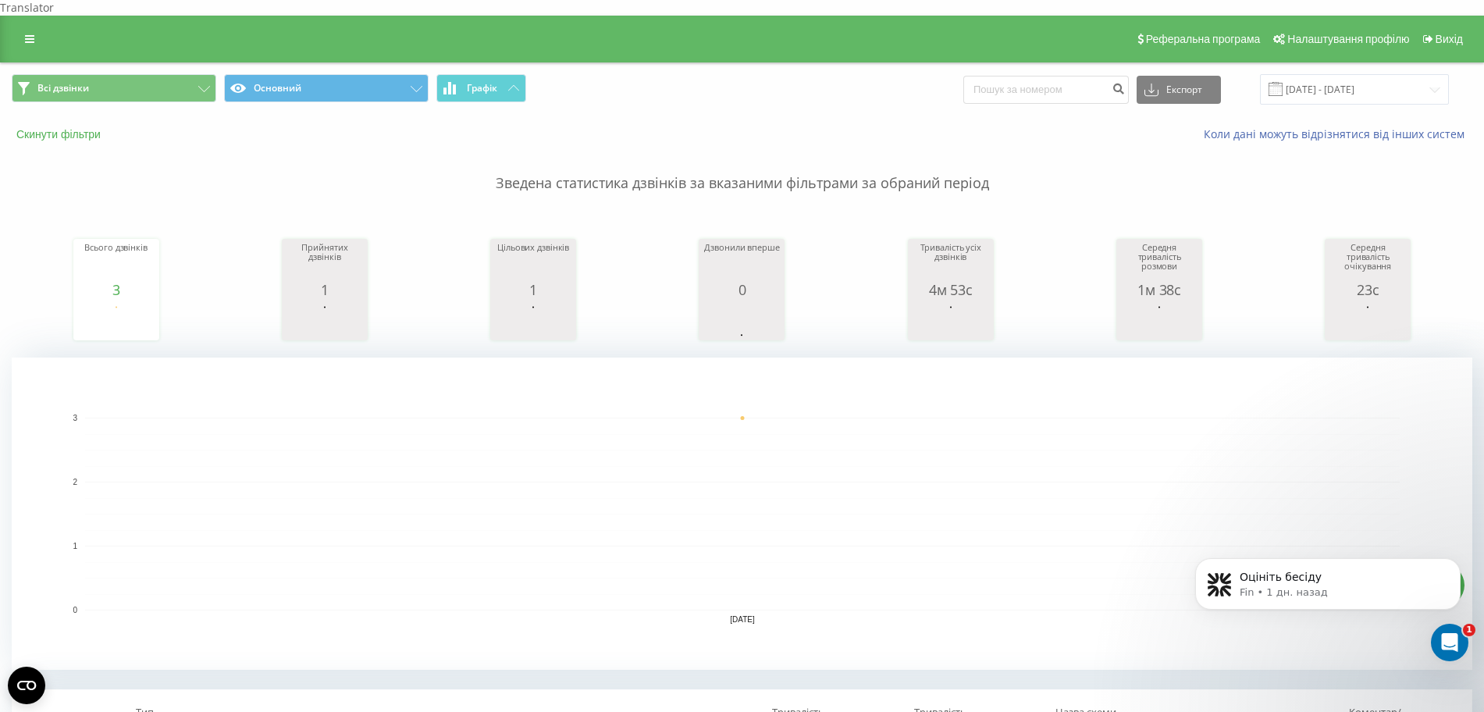
click at [59, 127] on button "Скинути фільтри" at bounding box center [60, 134] width 97 height 14
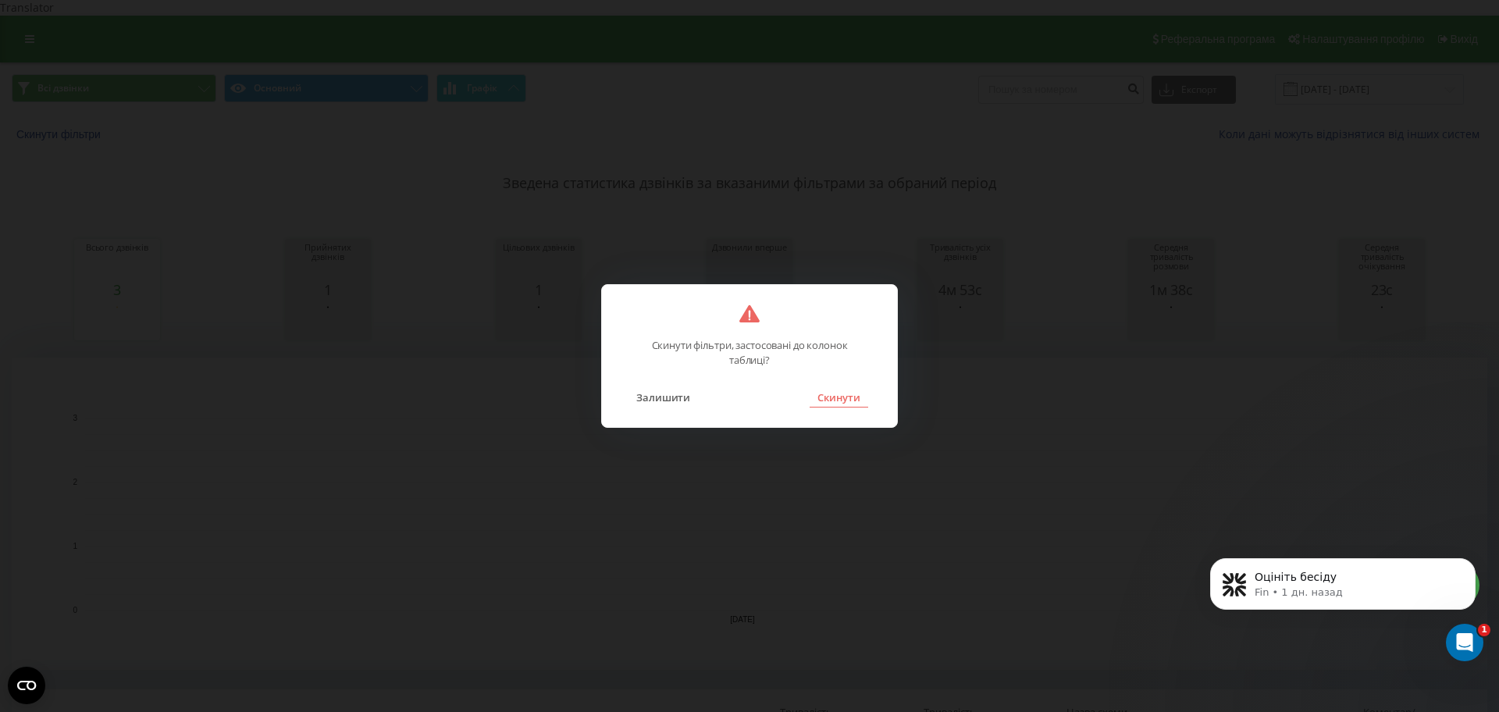
click at [839, 397] on button "Скинути" at bounding box center [839, 397] width 59 height 20
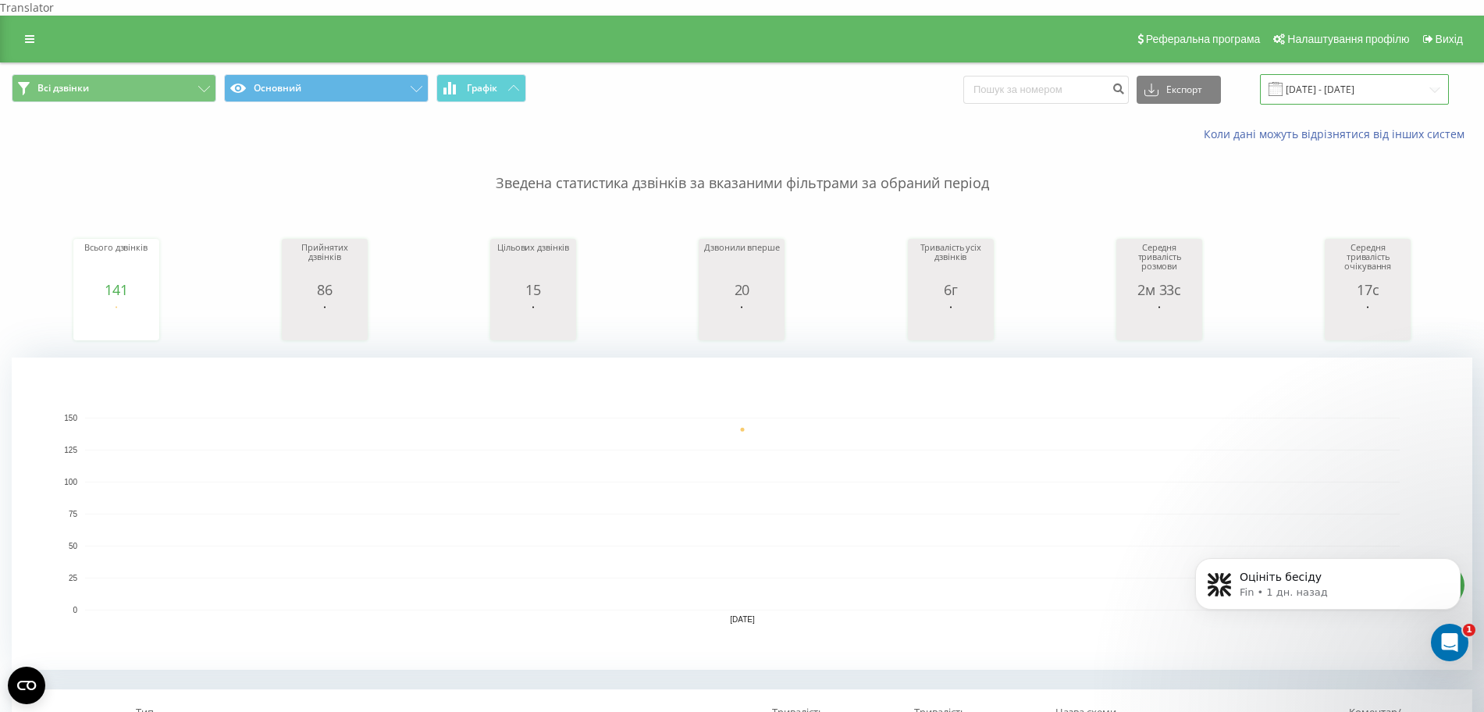
click at [1360, 83] on input "19.08.2025 - 19.08.2025" at bounding box center [1354, 89] width 189 height 30
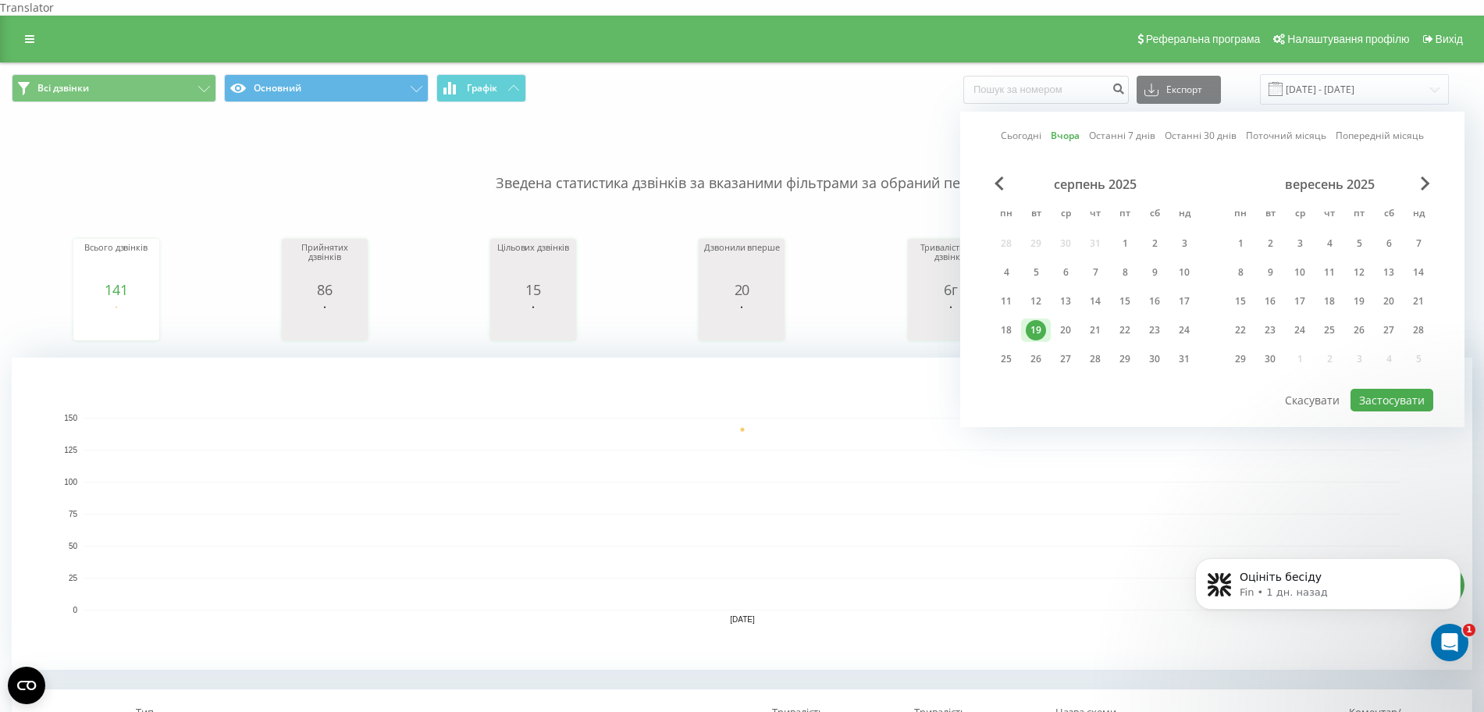
click at [1032, 320] on div "19" at bounding box center [1036, 330] width 20 height 20
click at [1381, 389] on button "Застосувати" at bounding box center [1392, 400] width 83 height 23
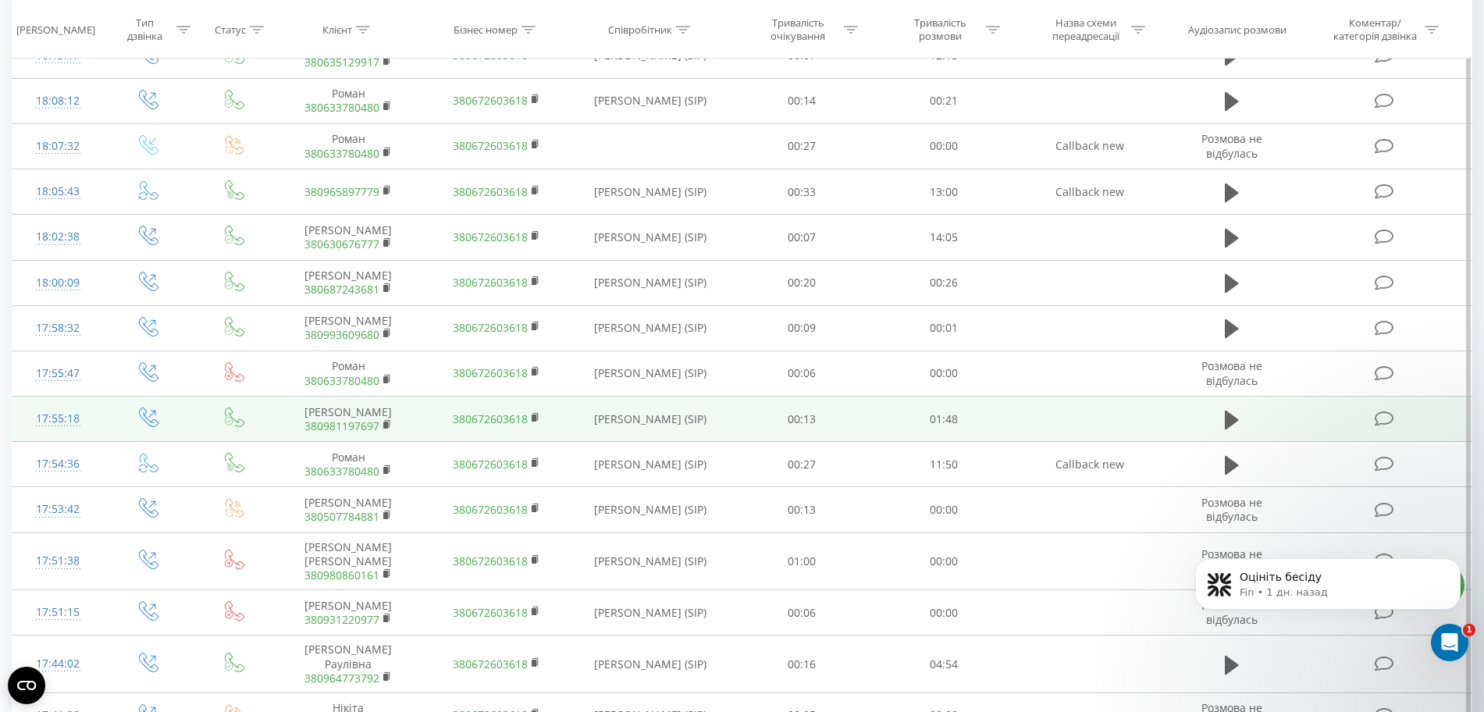
scroll to position [916, 0]
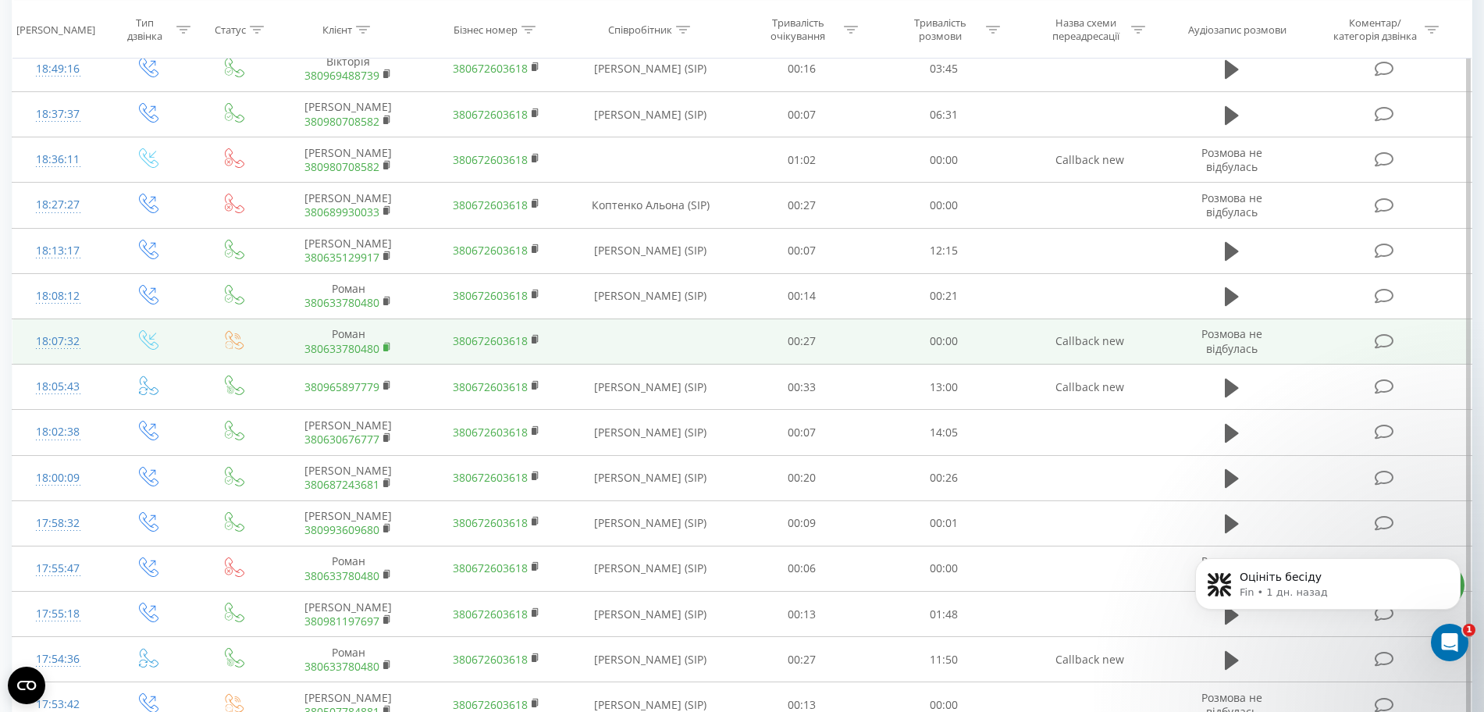
click at [383, 353] on icon at bounding box center [387, 347] width 9 height 11
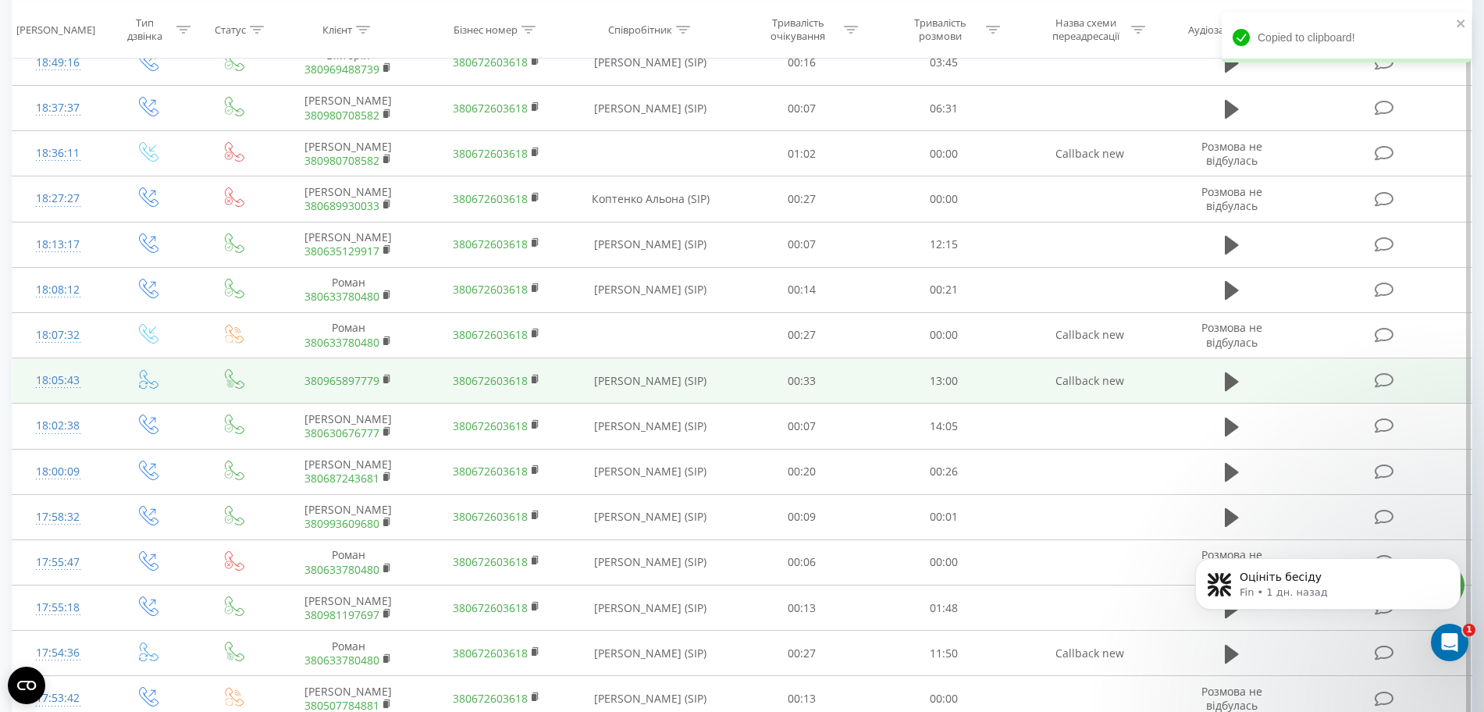
scroll to position [1111, 0]
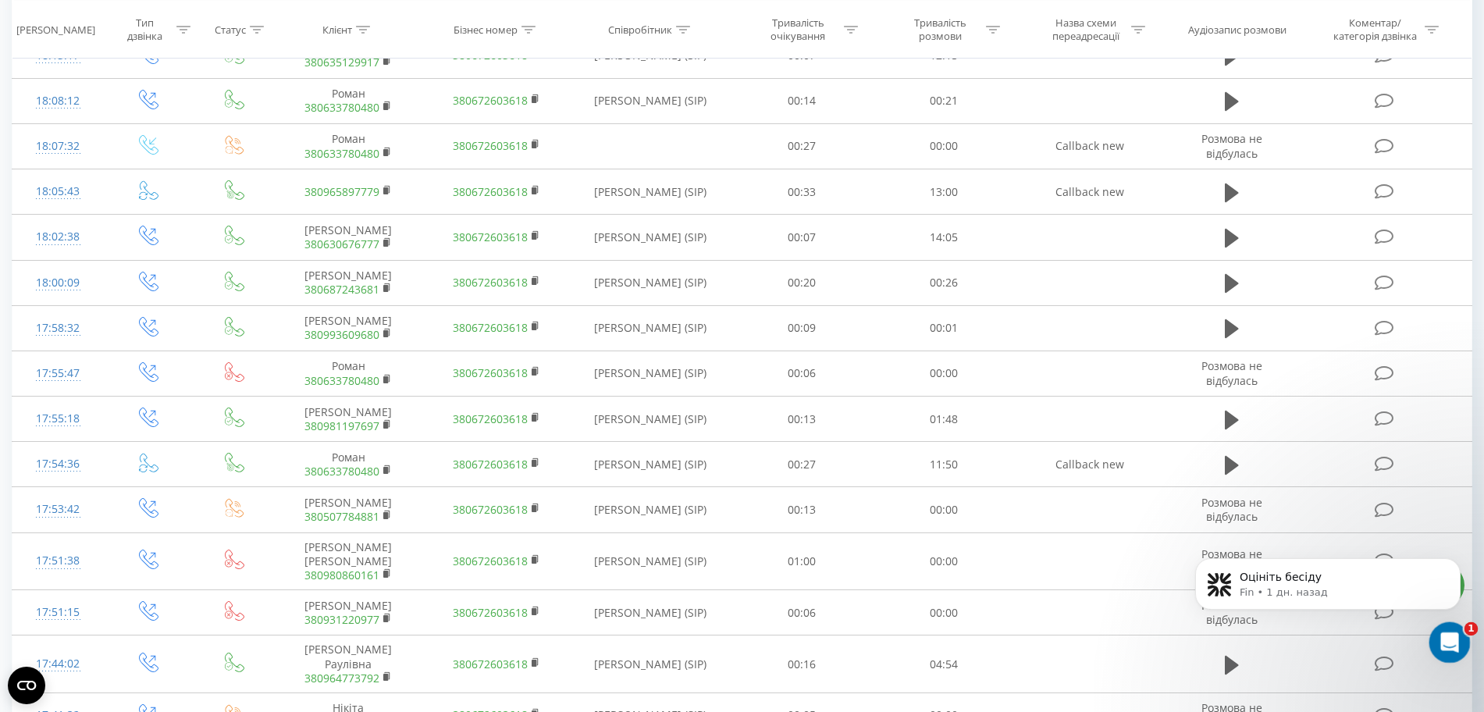
click at [1448, 639] on icon "Открыть службу сообщений Intercom" at bounding box center [1448, 641] width 26 height 26
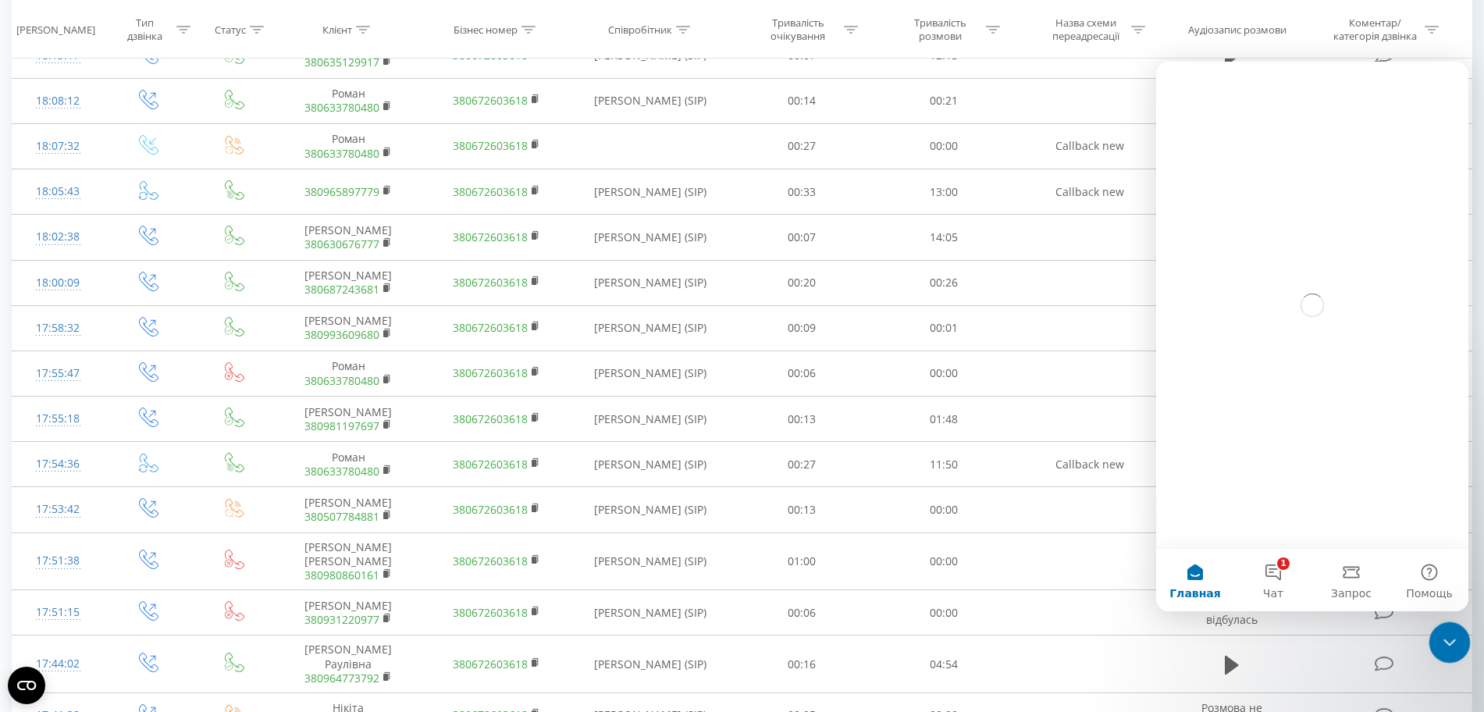
scroll to position [0, 0]
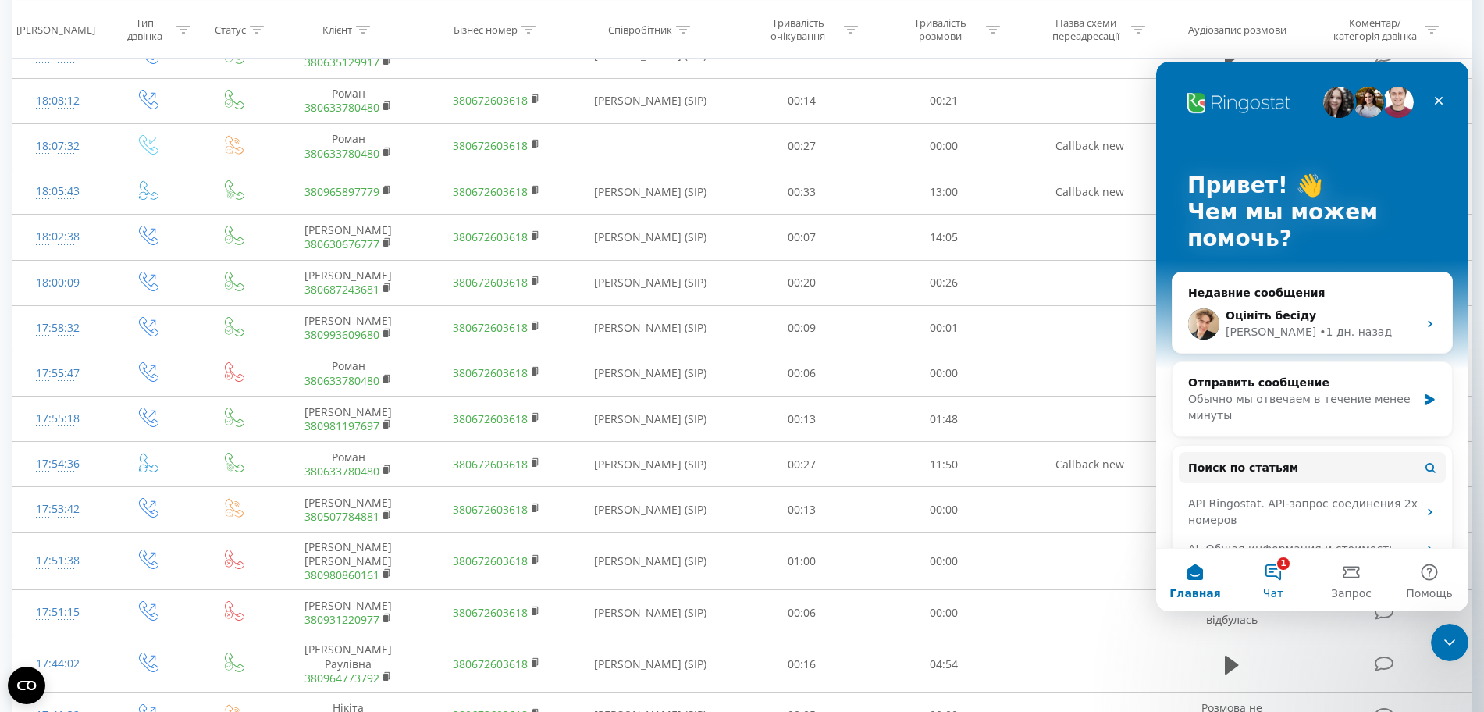
click at [1266, 584] on button "1 Чат" at bounding box center [1273, 580] width 78 height 62
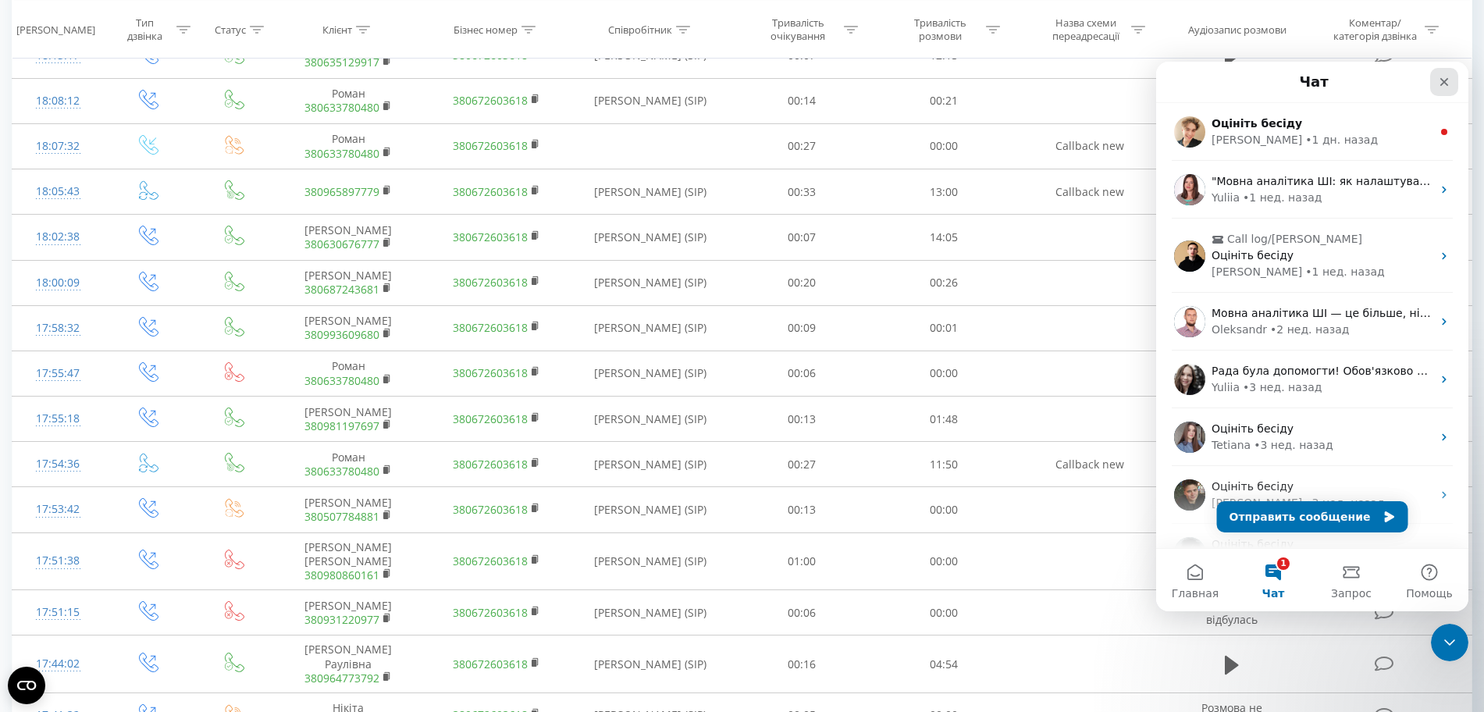
click at [1443, 86] on icon "Закрыть" at bounding box center [1444, 82] width 12 height 12
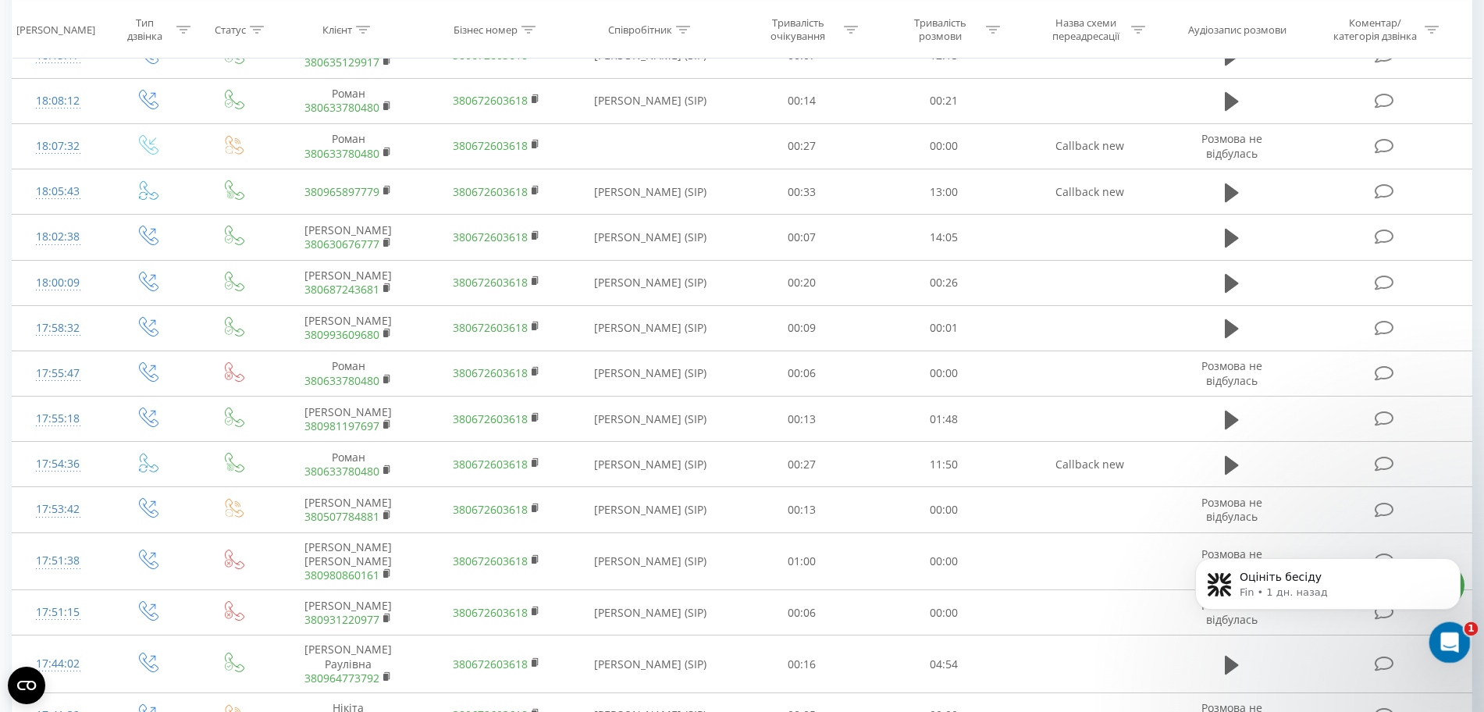
click at [1455, 639] on icon "Открыть службу сообщений Intercom" at bounding box center [1448, 641] width 26 height 26
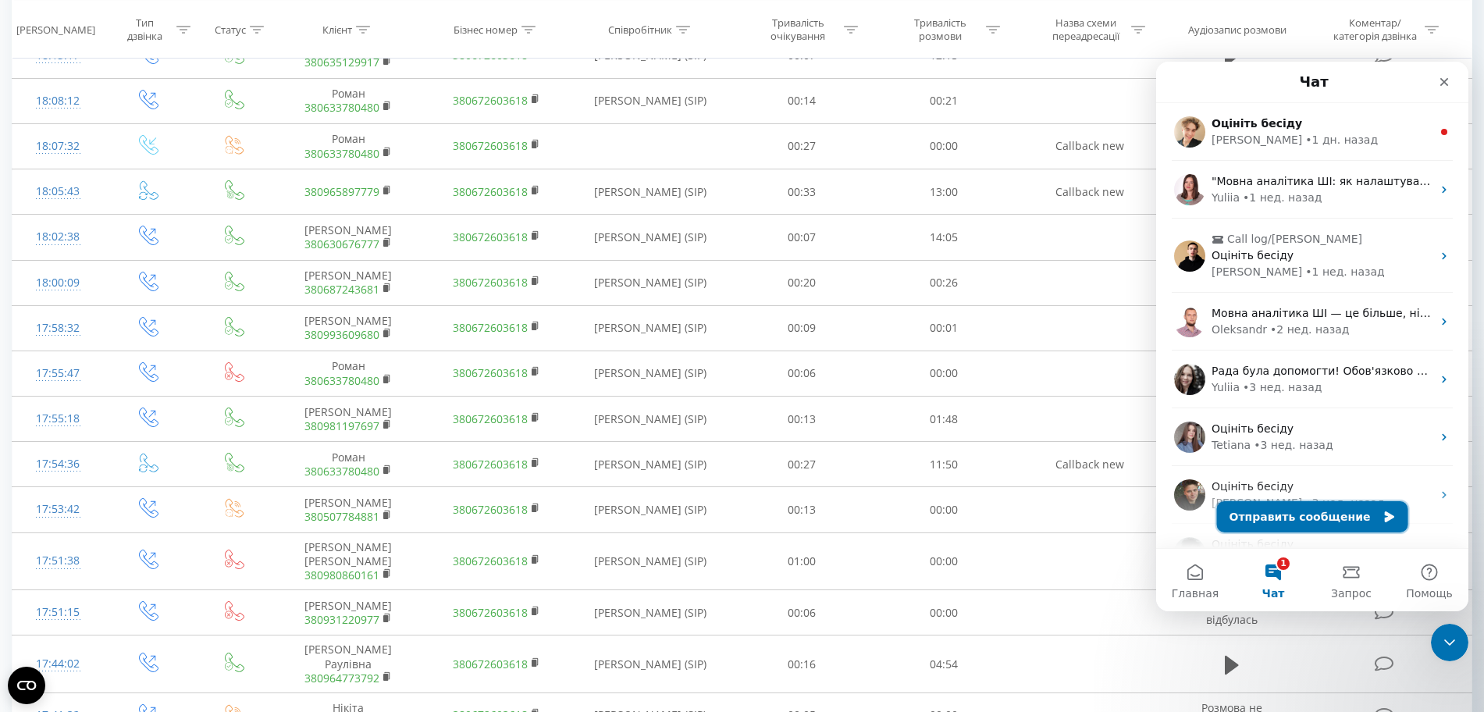
click at [1357, 515] on button "Отправить сообщение" at bounding box center [1312, 516] width 191 height 31
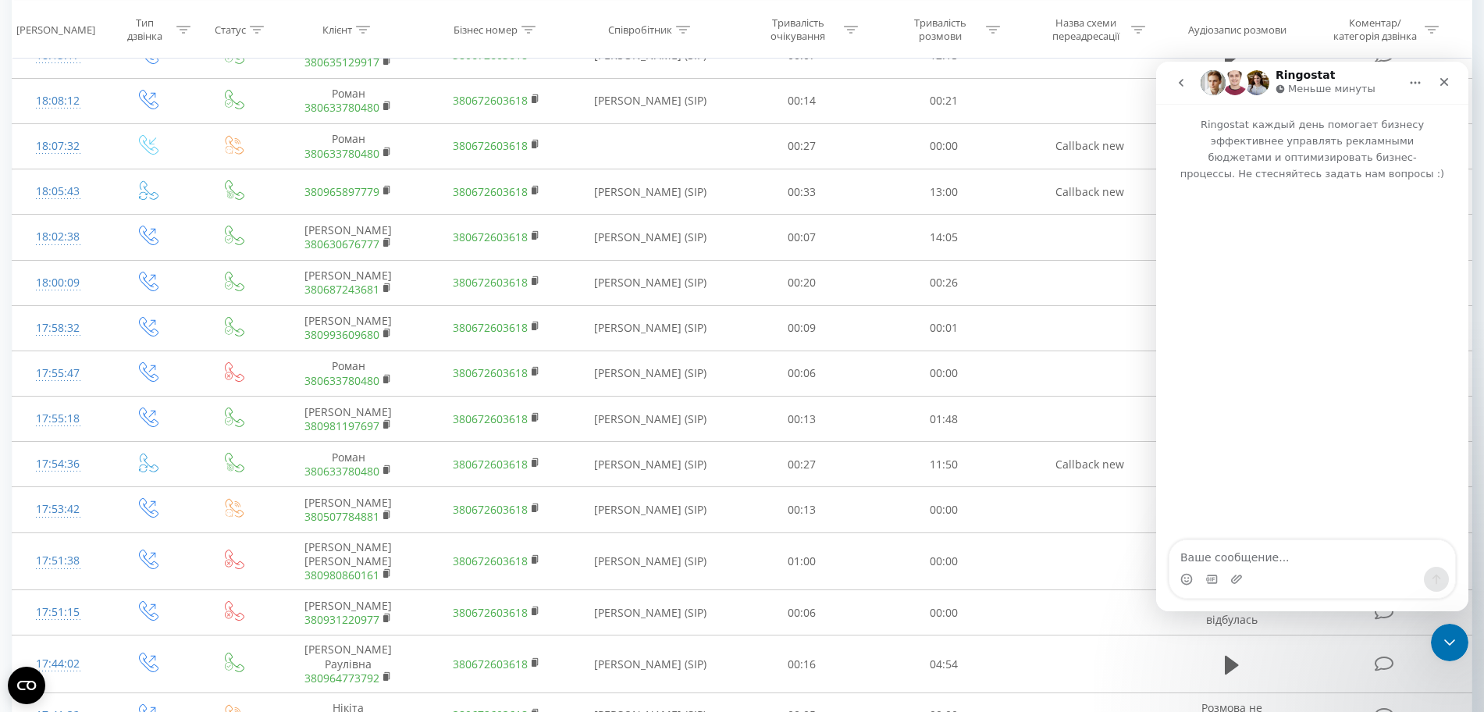
click at [1301, 557] on textarea "Ваше сообщение..." at bounding box center [1312, 553] width 286 height 27
type textarea "вітаю"
type textarea "п"
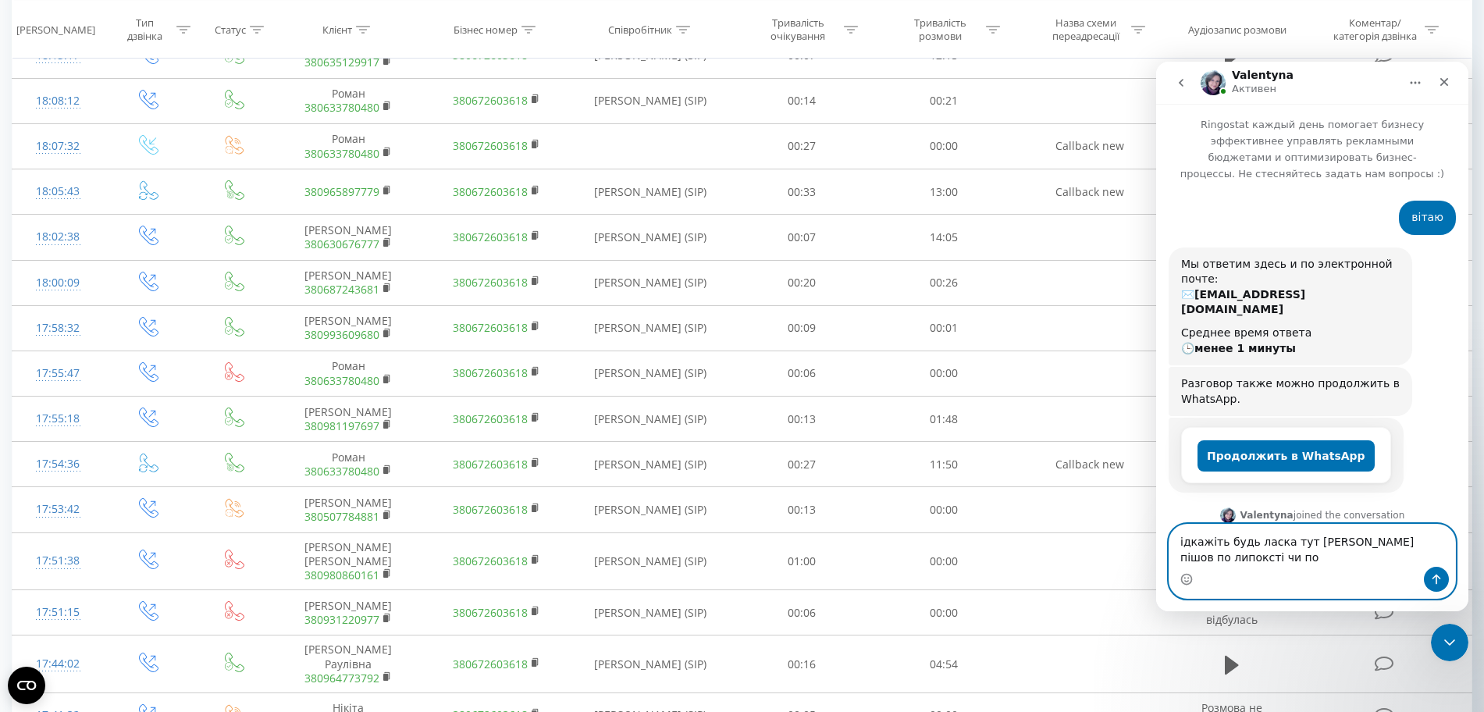
scroll to position [52, 0]
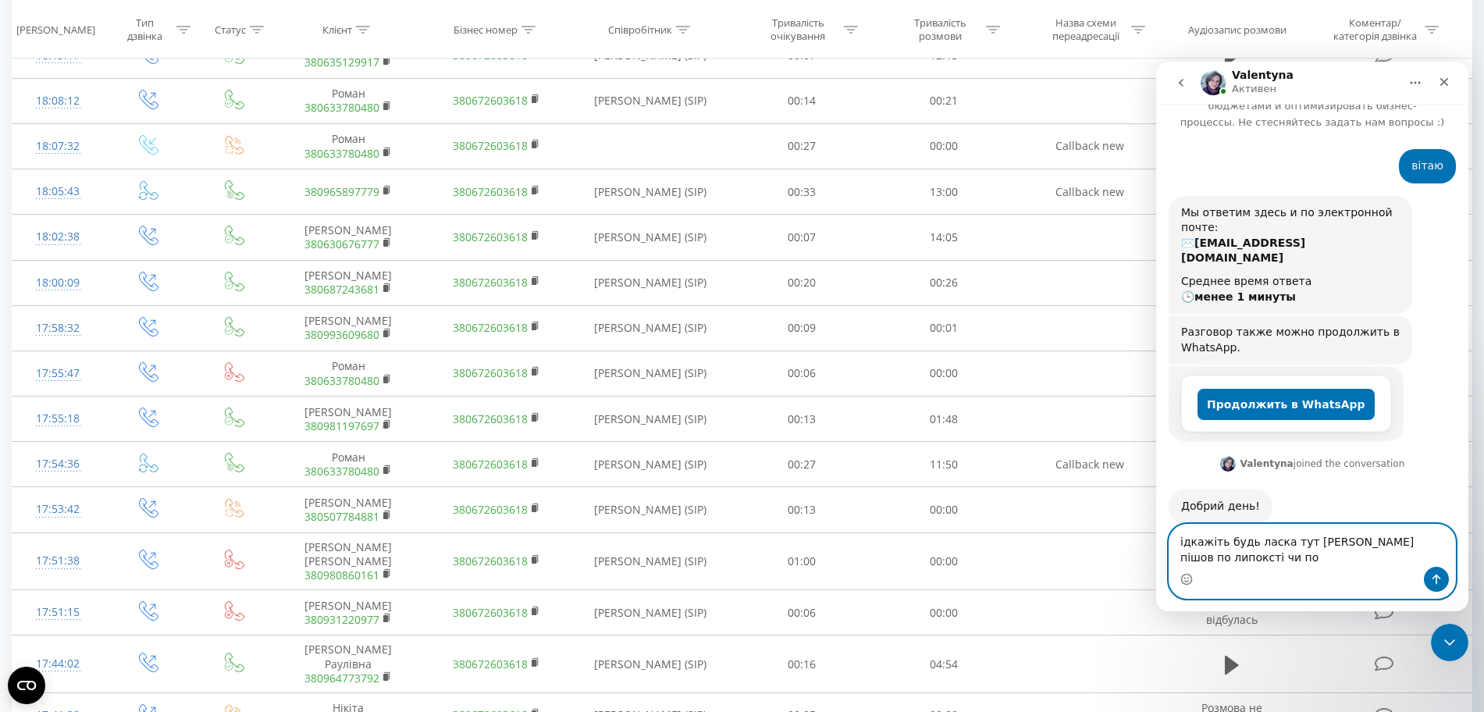
click at [1180, 538] on textarea "ідкажіть будь ласка тут колбек пішов по липоксті чи по" at bounding box center [1312, 546] width 286 height 42
click at [1239, 560] on textarea "підкажіть будь ласка тут колбек пішов по липоксті чи по" at bounding box center [1312, 546] width 286 height 42
type textarea "підкажіть будь ласка тут колбек пішов по липоксті чи по на всіх курат орів"
paste textarea "Ваше сообщение..."
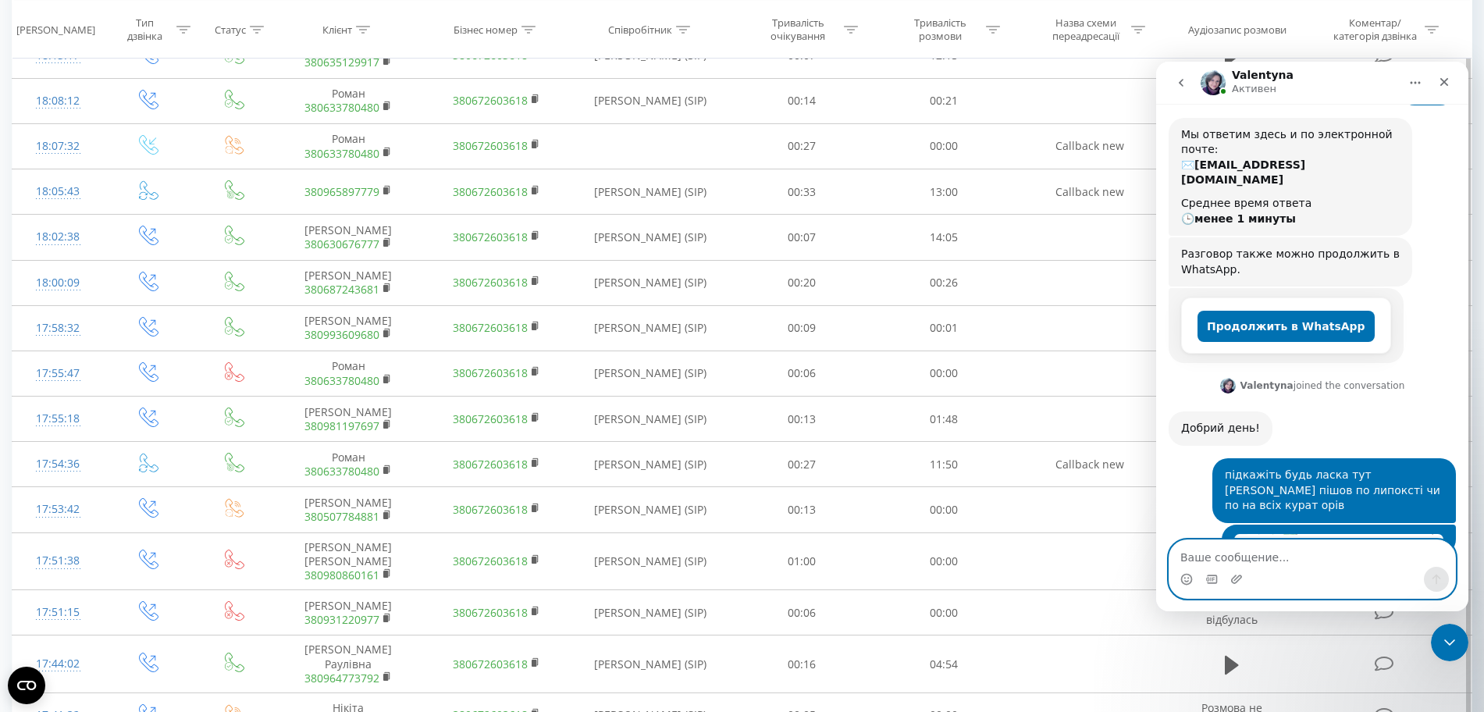
scroll to position [191, 0]
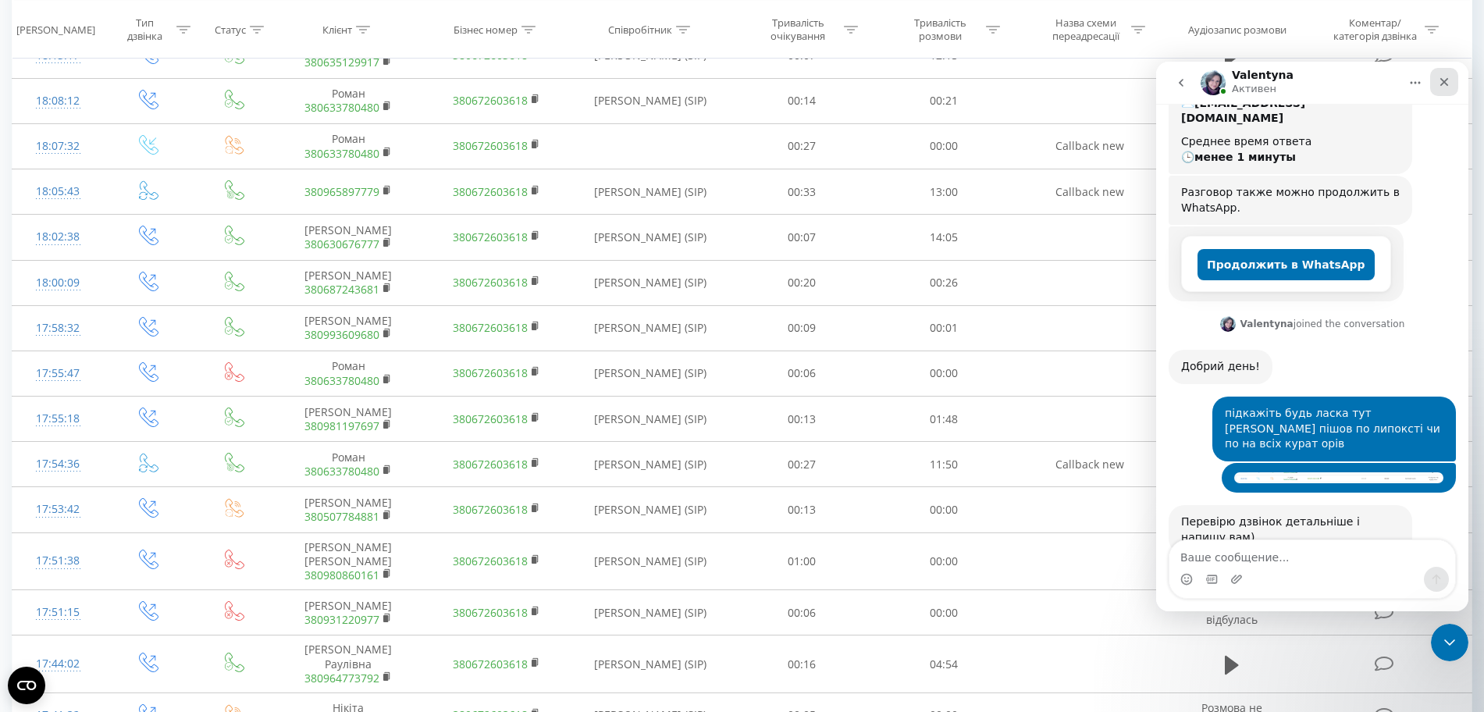
click at [1447, 87] on icon "Закрыть" at bounding box center [1444, 82] width 12 height 12
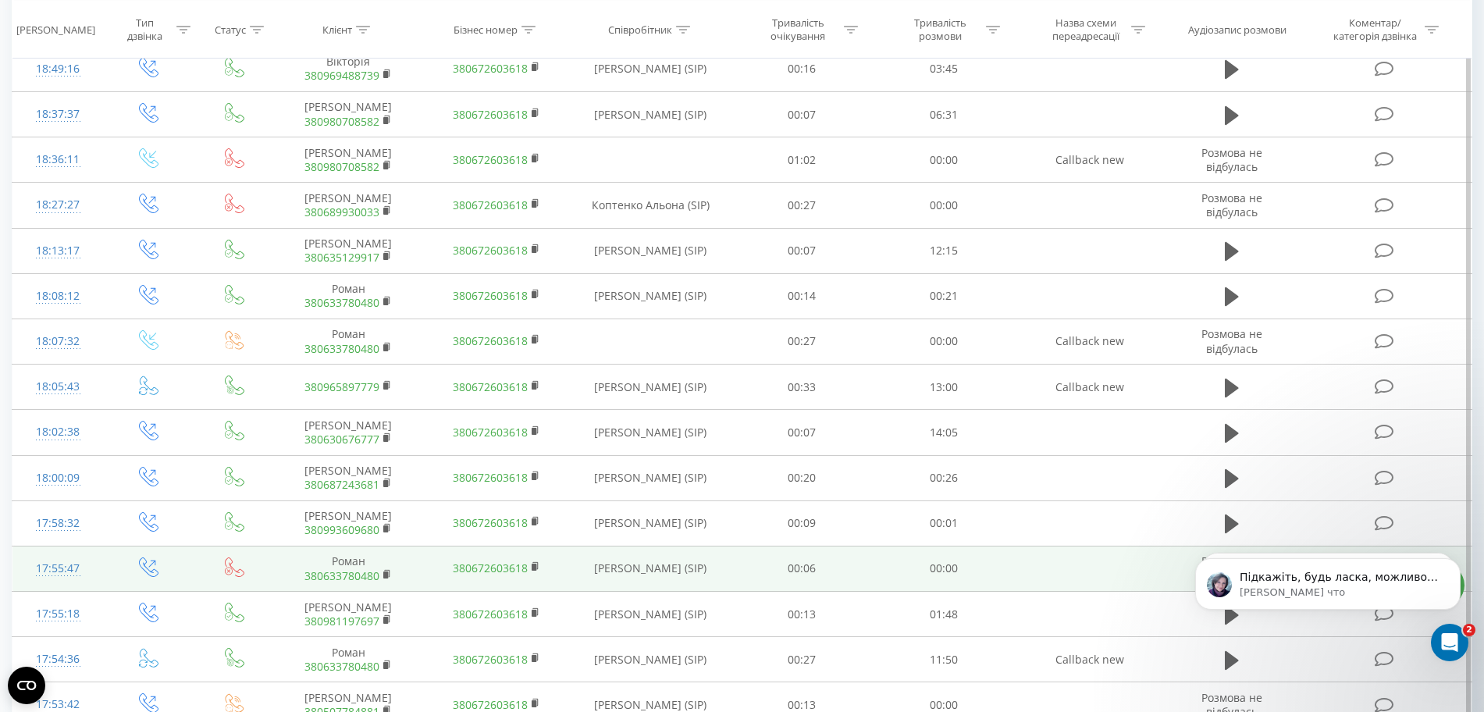
scroll to position [641, 0]
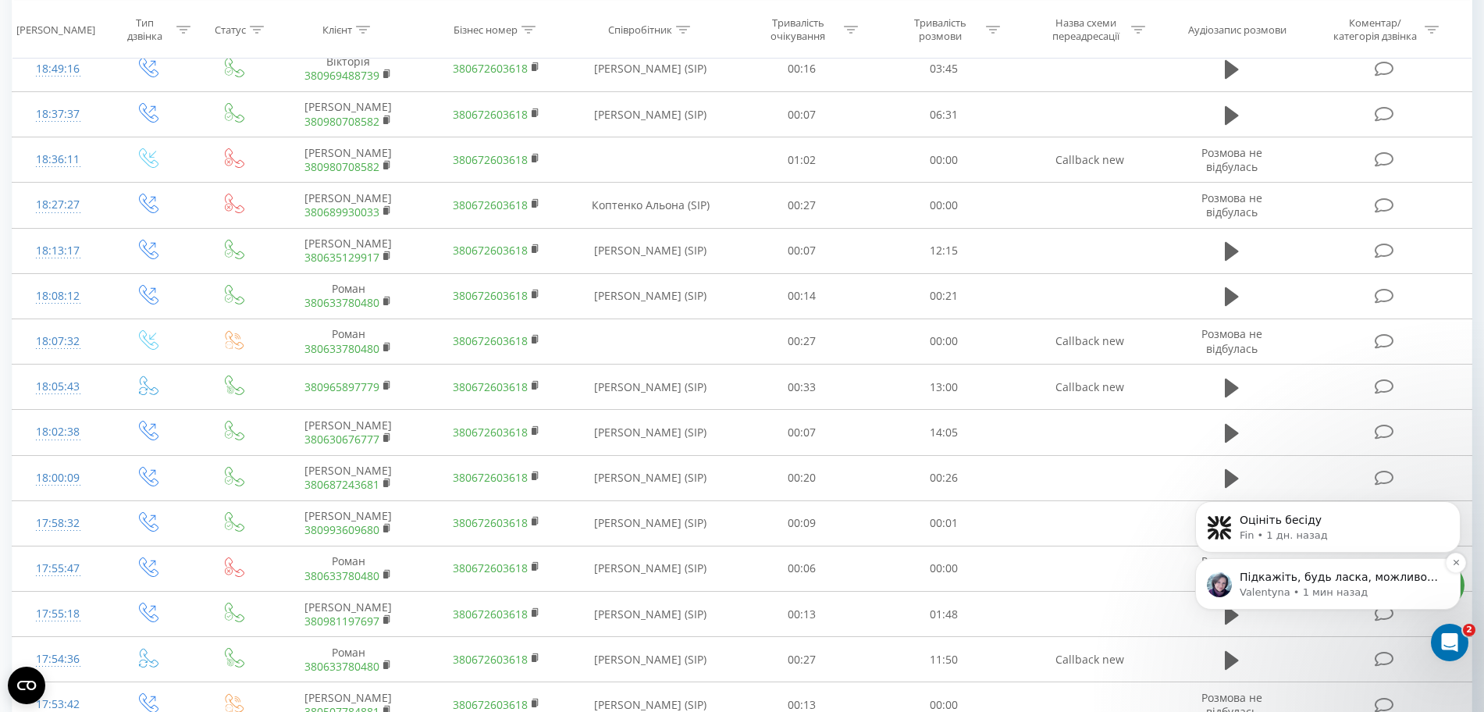
click at [1325, 578] on p "Підкажіть, будь ласка, можливо, я можу вам ще чимось допомогти?)" at bounding box center [1340, 578] width 201 height 16
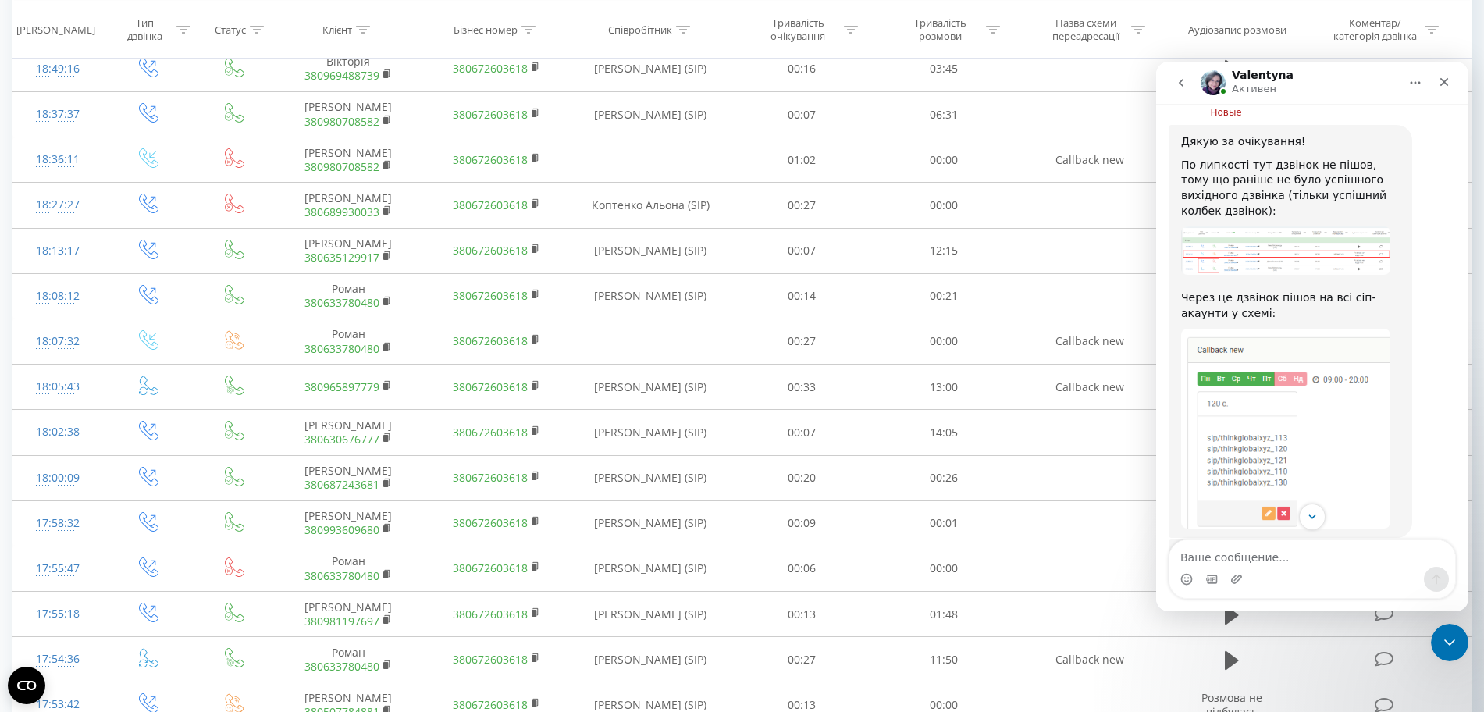
scroll to position [667, 0]
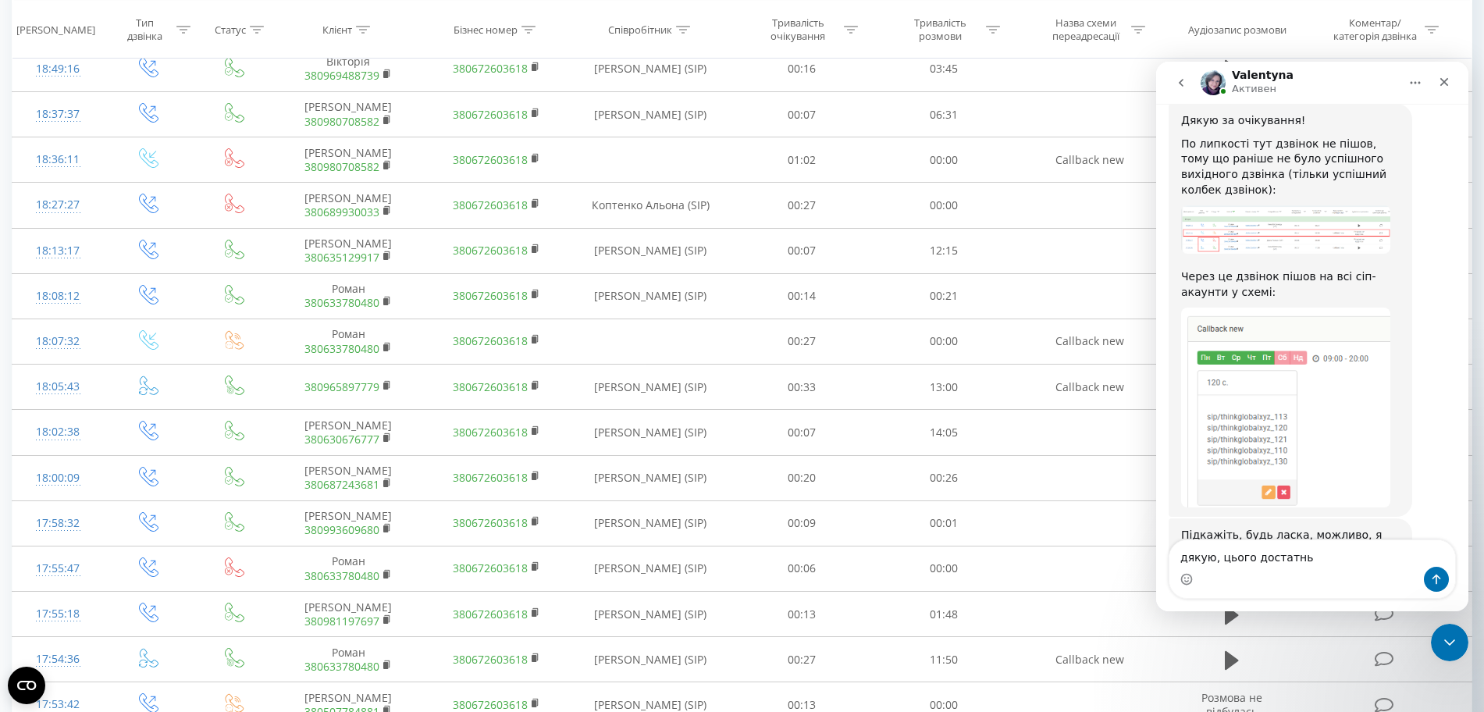
type textarea "дякую, цього достатньо"
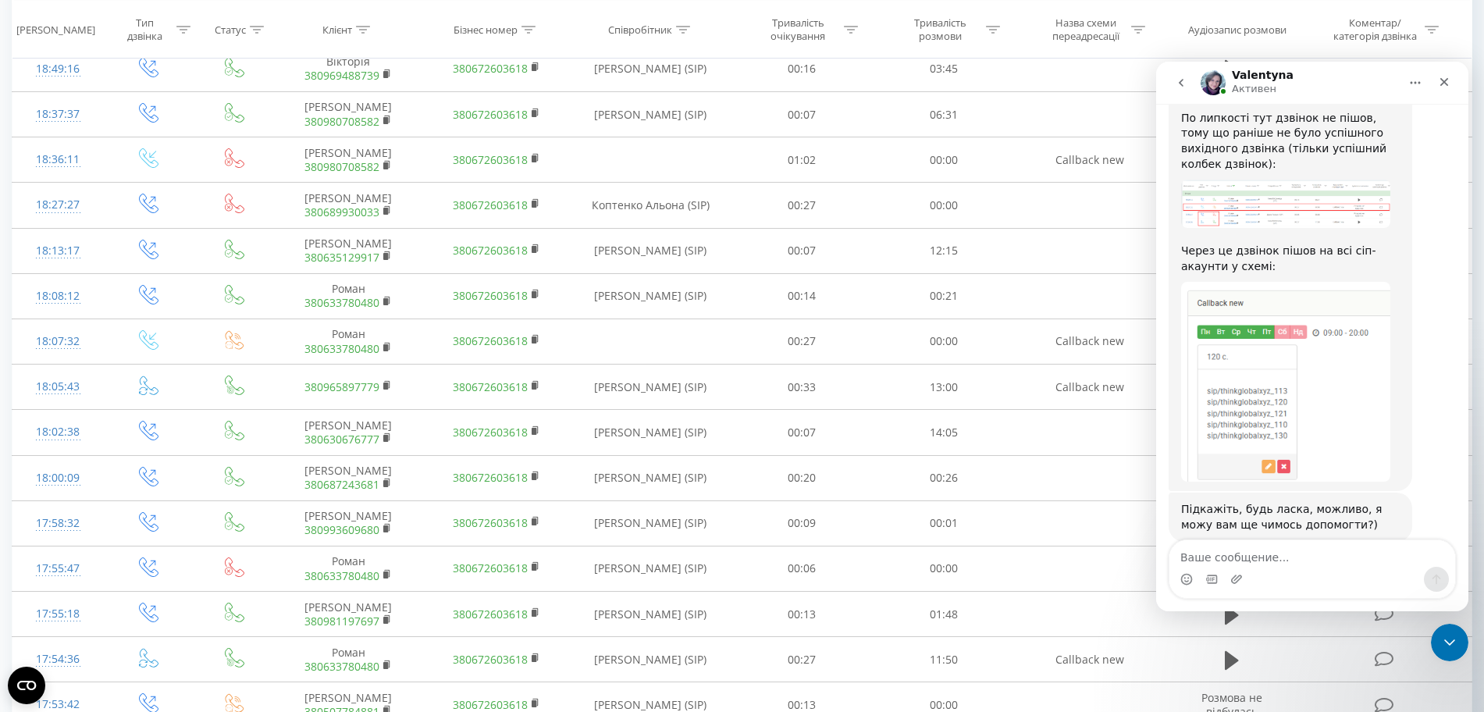
scroll to position [688, 0]
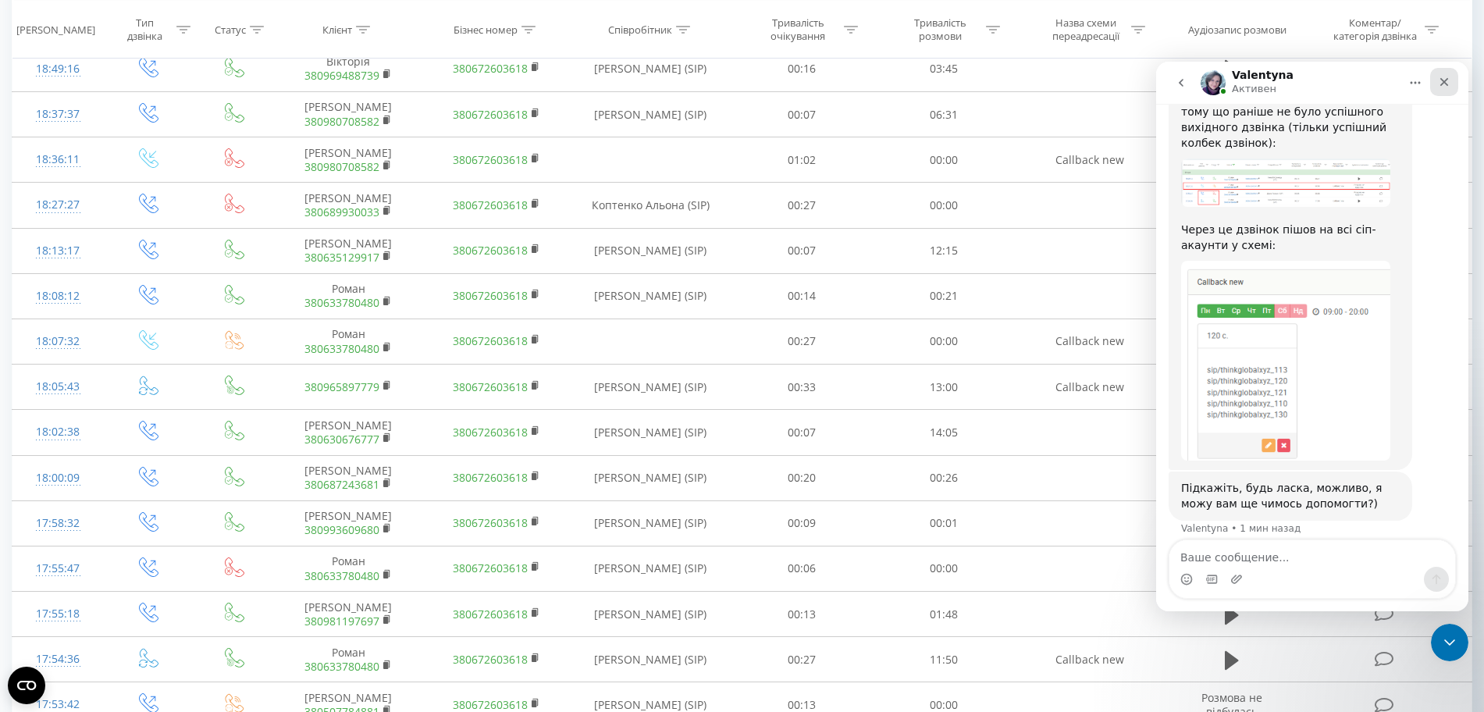
click at [1446, 84] on icon "Закрыть" at bounding box center [1444, 82] width 12 height 12
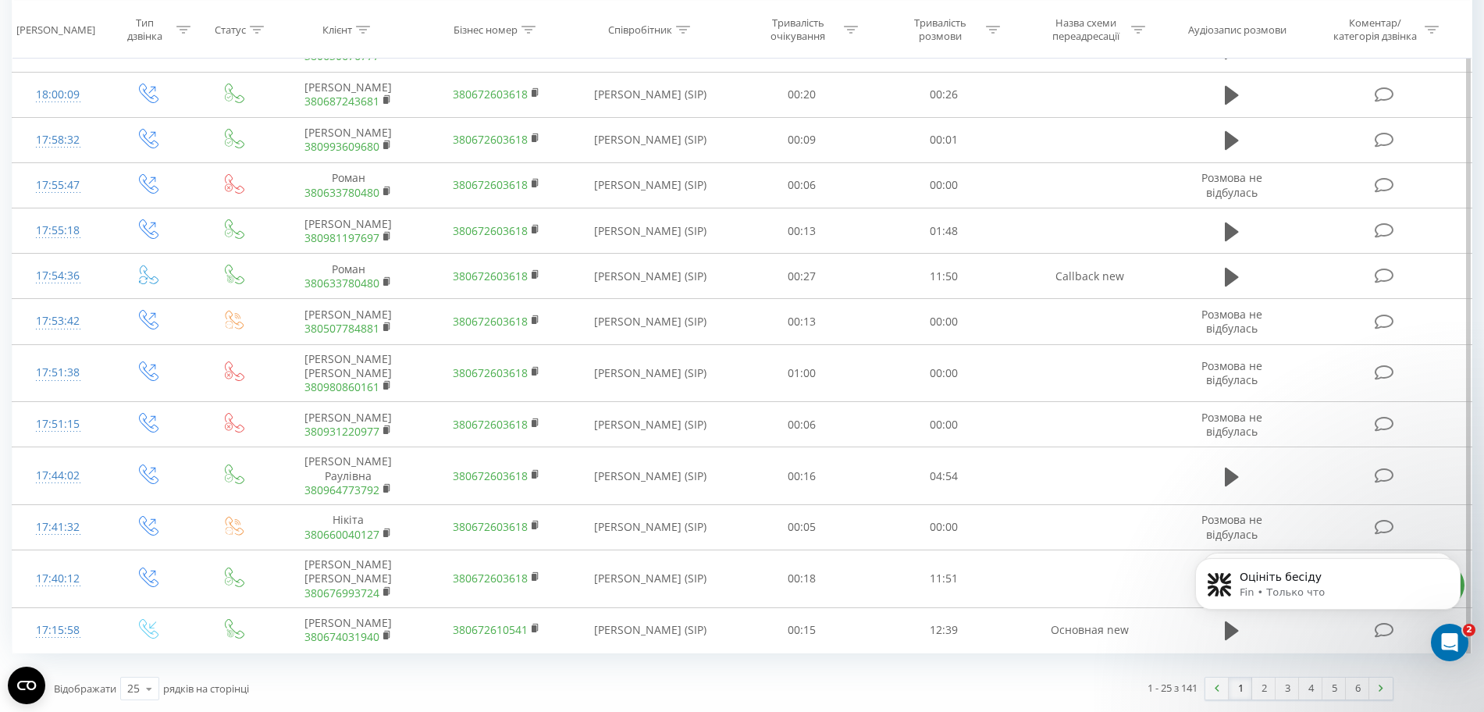
scroll to position [1404, 0]
click at [134, 692] on div "25" at bounding box center [133, 689] width 12 height 16
click at [137, 644] on span "50" at bounding box center [133, 643] width 12 height 15
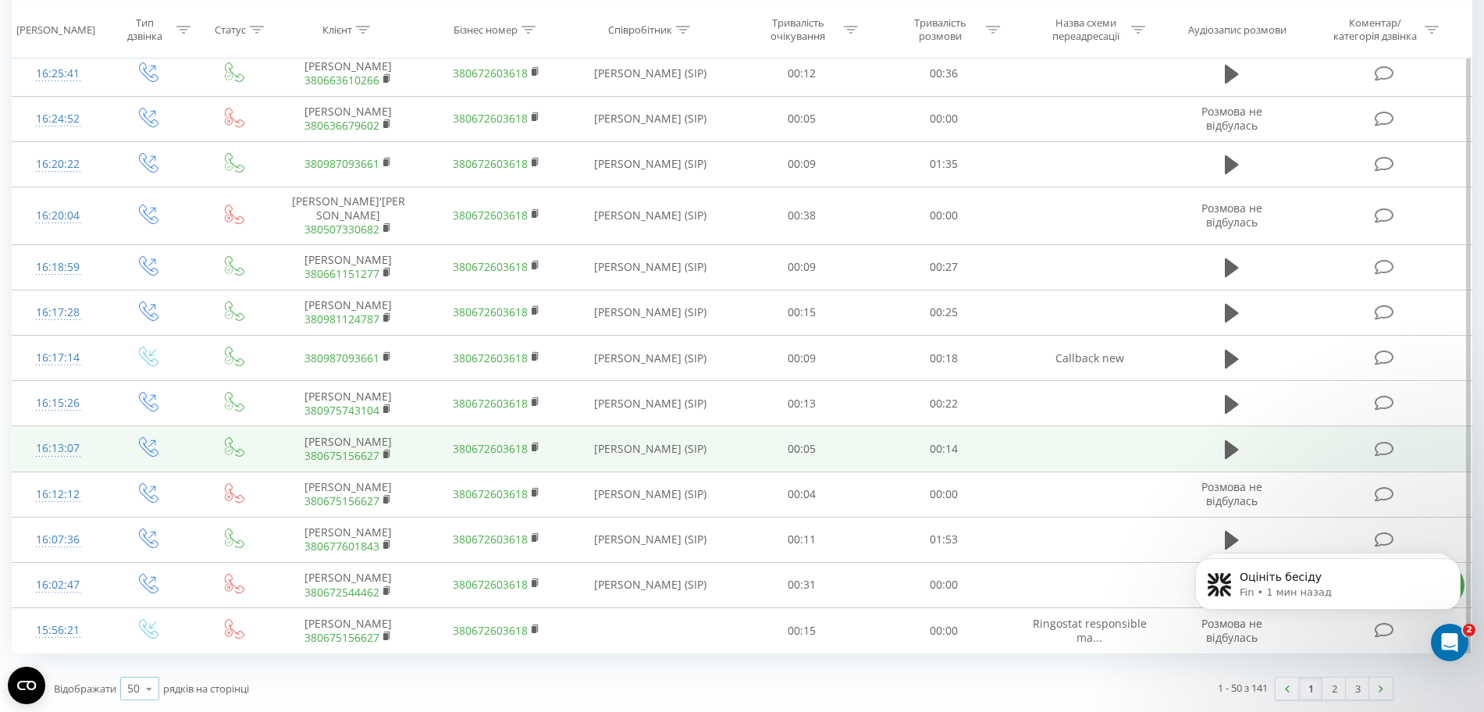
scroll to position [2767, 0]
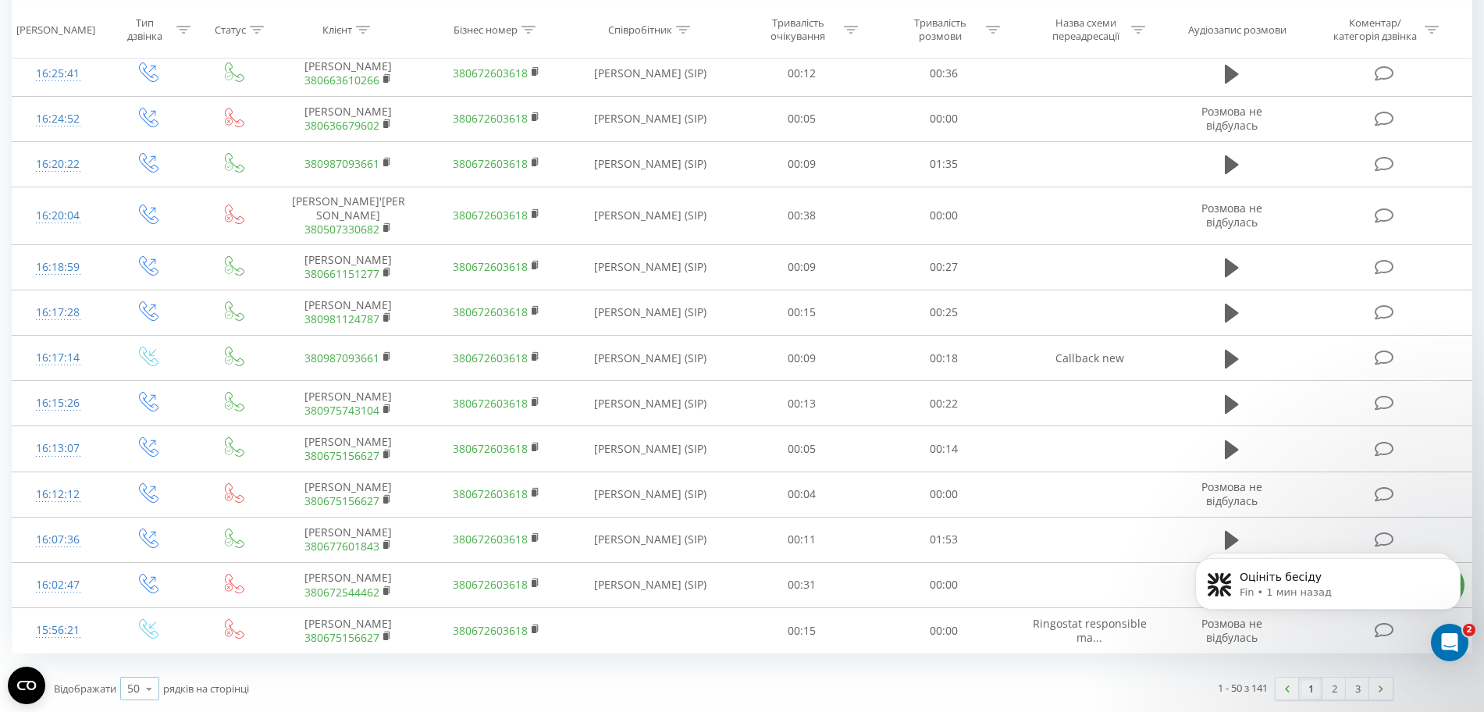
click at [151, 682] on icon at bounding box center [148, 689] width 23 height 30
click at [146, 671] on span "100" at bounding box center [136, 666] width 19 height 15
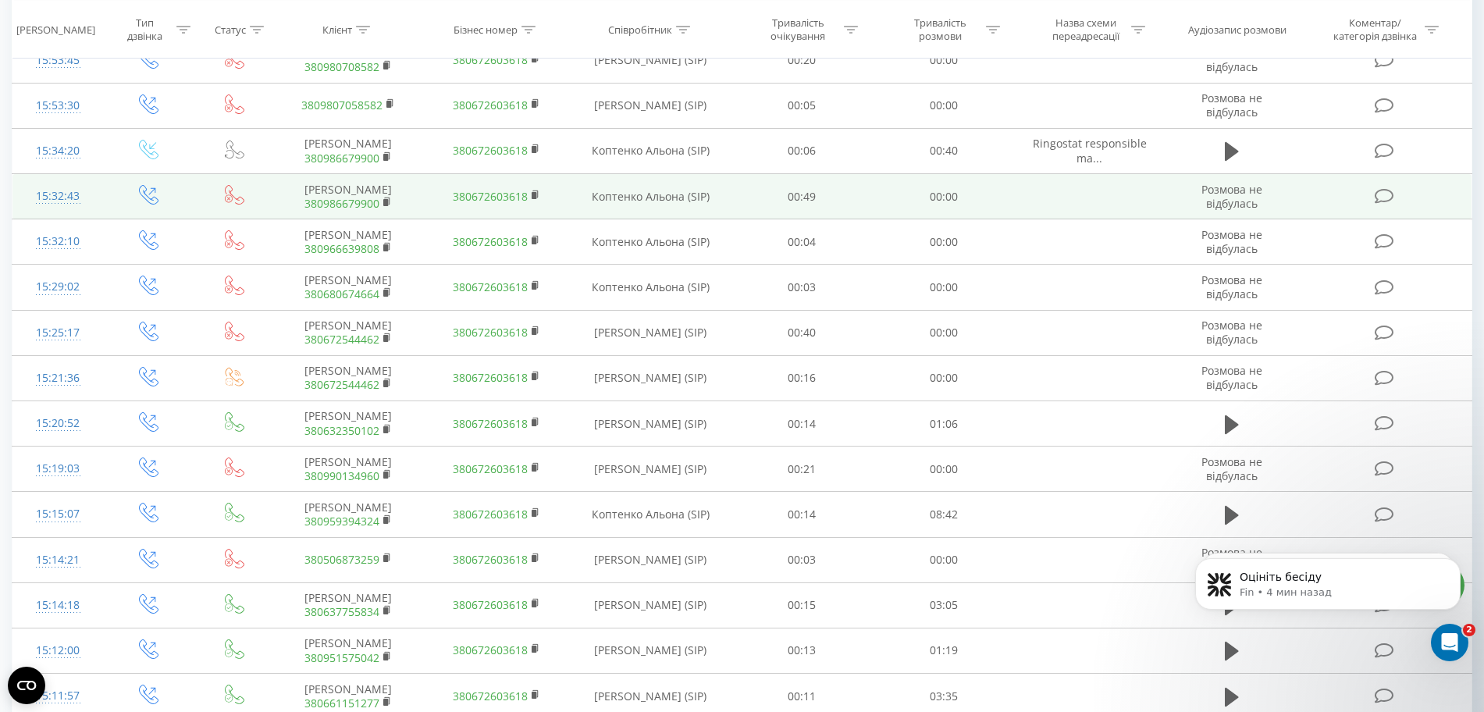
scroll to position [3092, 0]
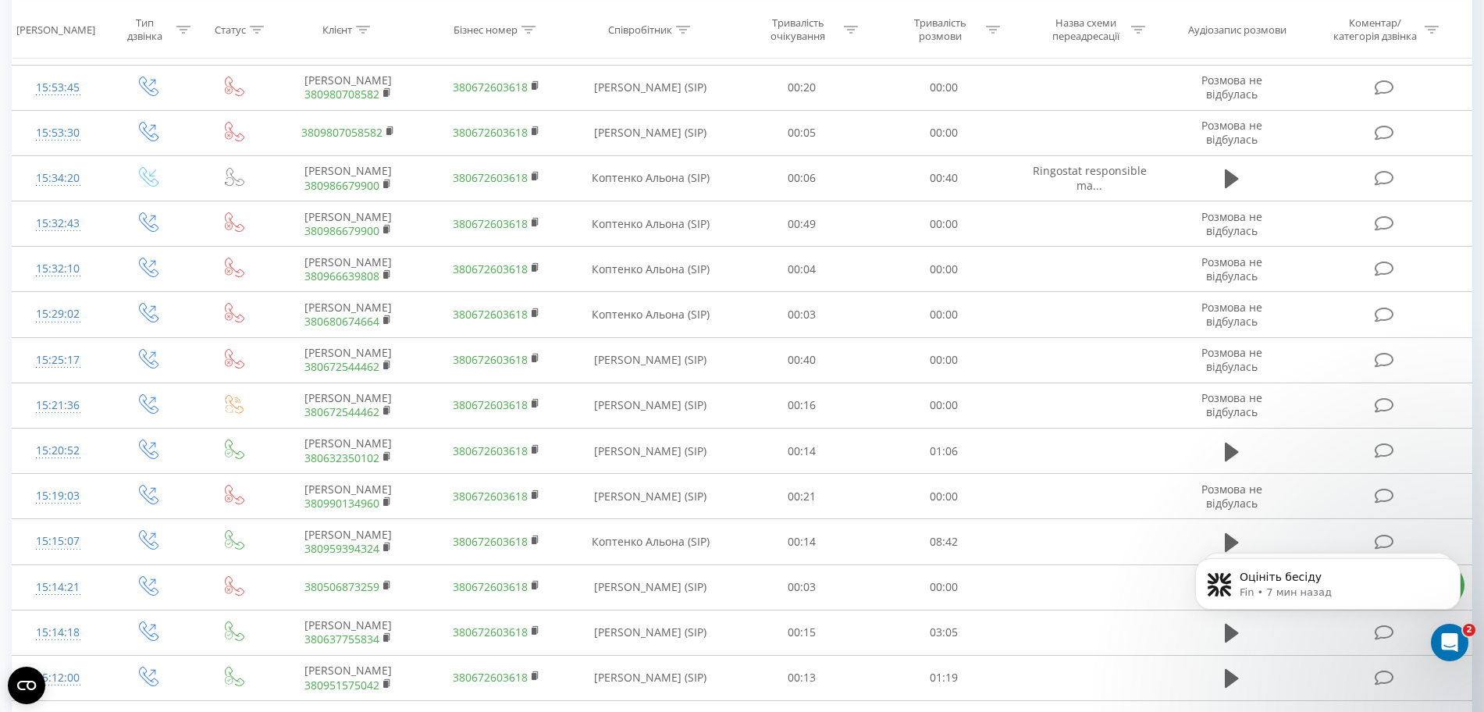
drag, startPoint x: 292, startPoint y: 123, endPoint x: 396, endPoint y: 151, distance: 107.6
copy td "Майорова Анна Валеріївна 380675156627"
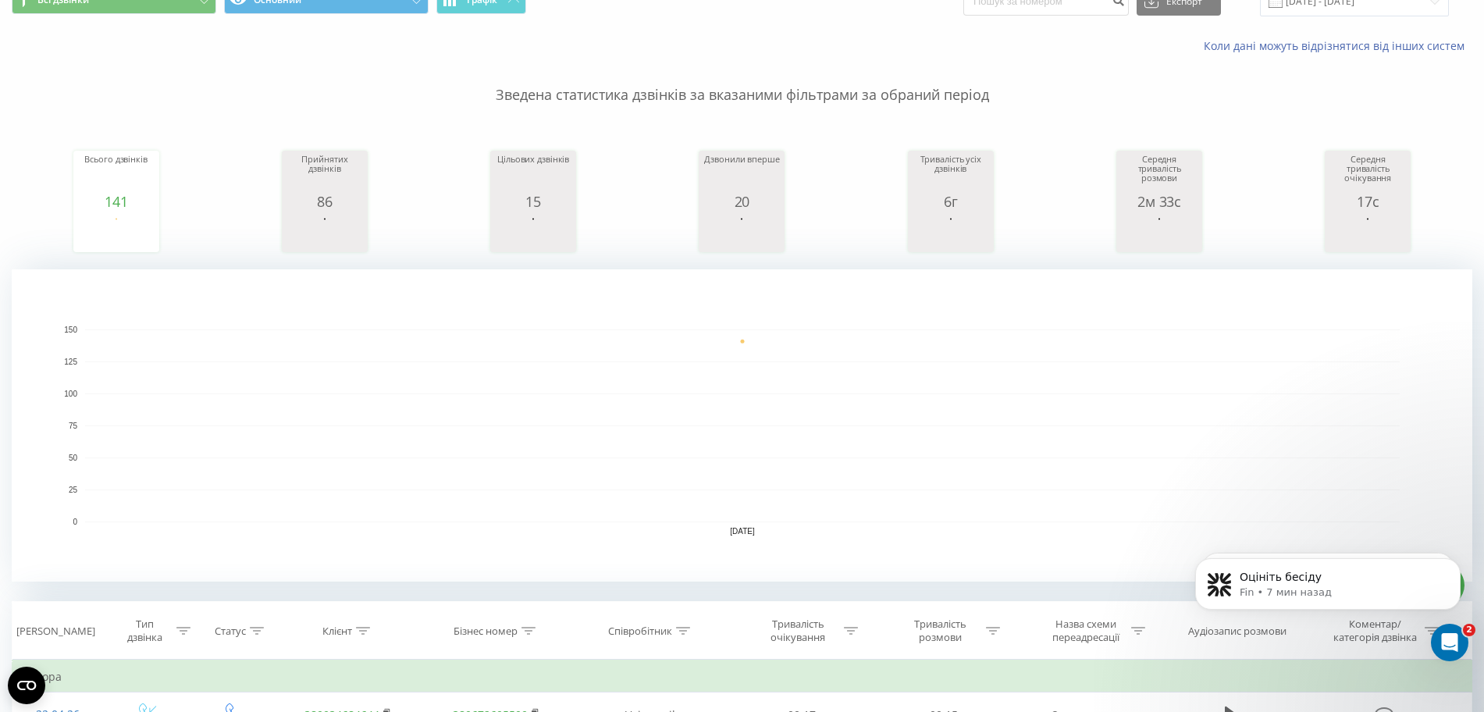
scroll to position [0, 0]
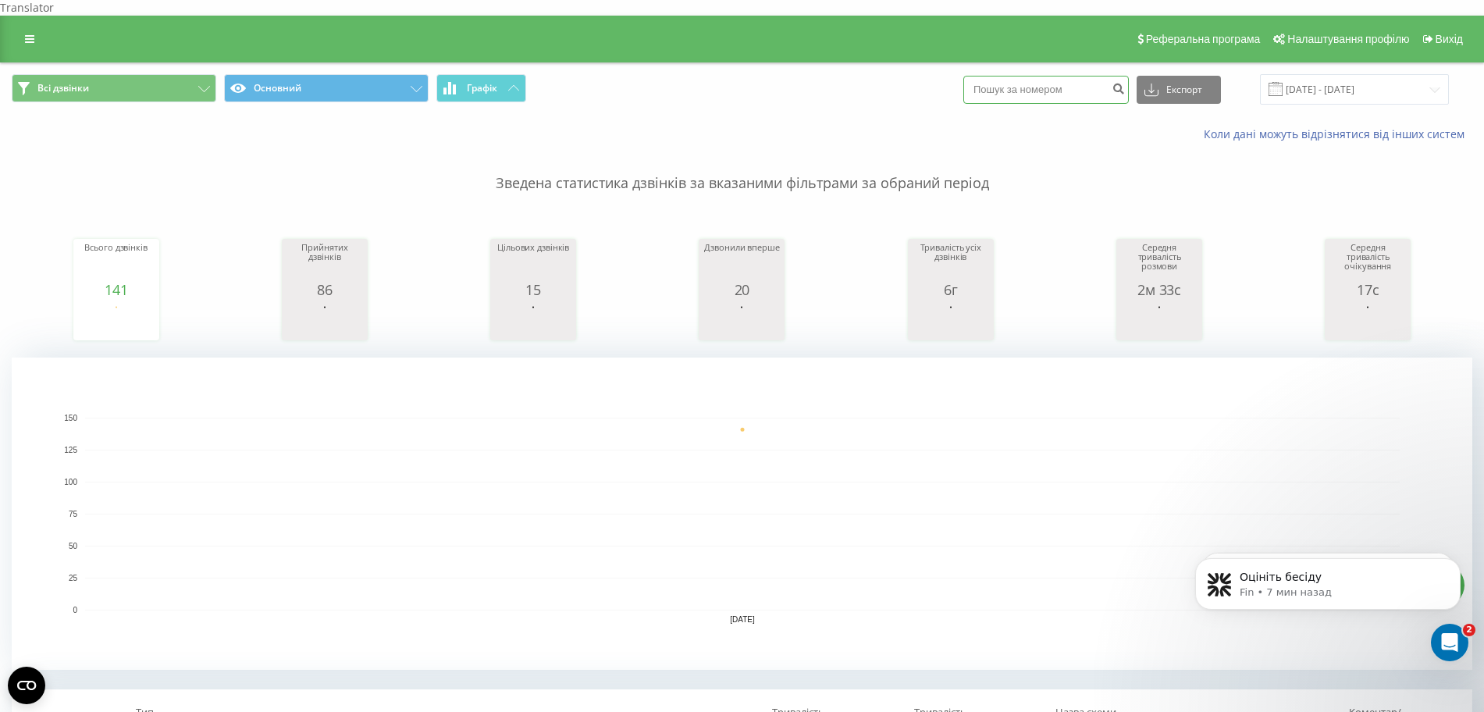
click at [1002, 76] on input at bounding box center [1046, 90] width 166 height 28
paste input "380936073639"
type input "380936073639"
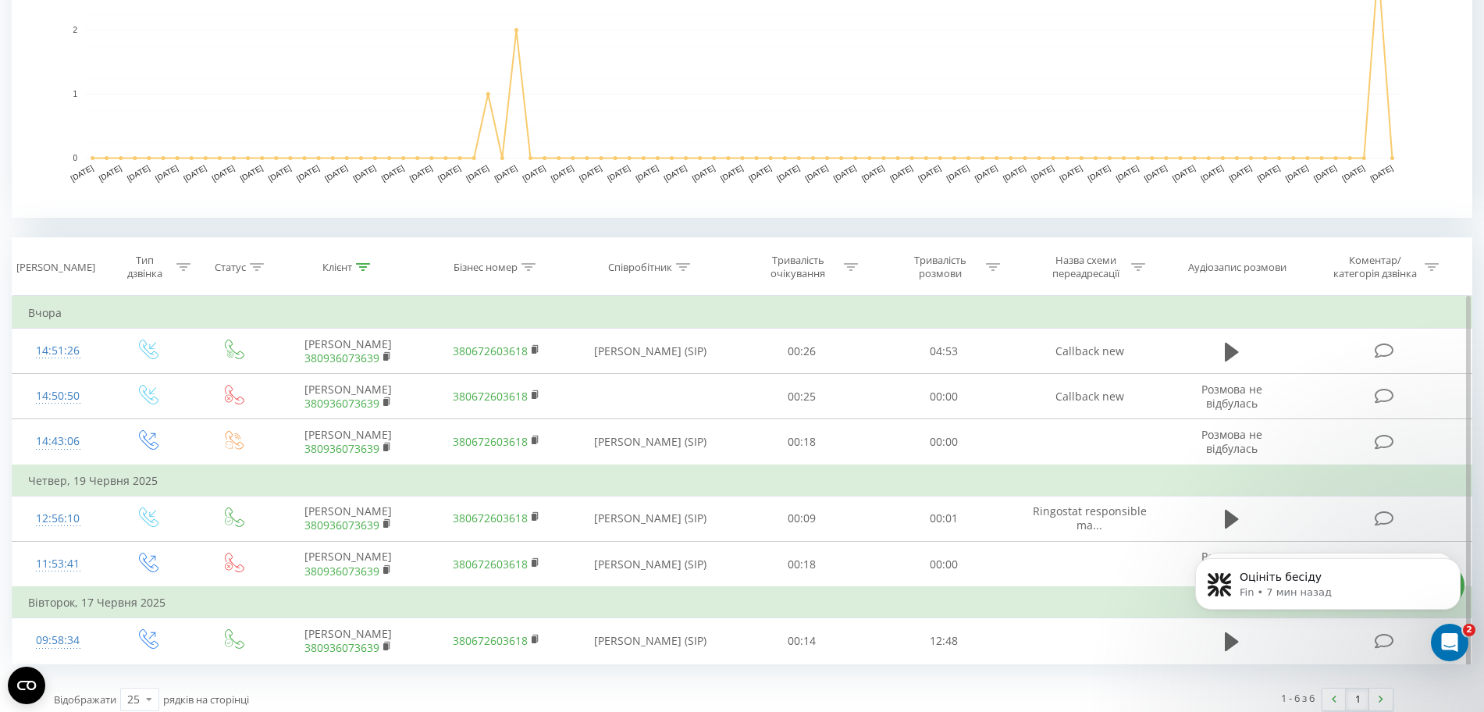
scroll to position [519, 0]
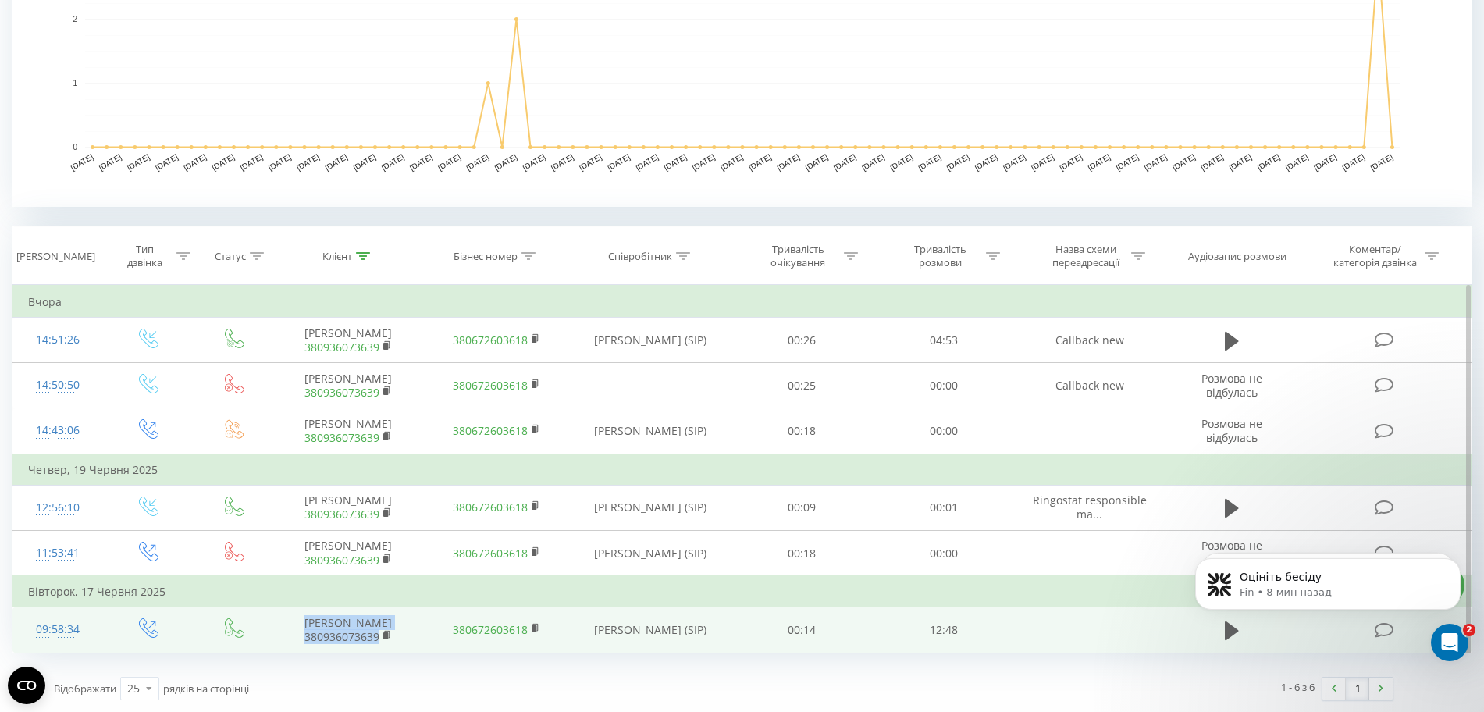
drag, startPoint x: 332, startPoint y: 618, endPoint x: 401, endPoint y: 639, distance: 72.6
click at [401, 639] on td "Петерчук Катерина Степанівна 380936073639" at bounding box center [348, 629] width 148 height 45
copy td "Петерчук Катерина Степанівна 380936073639"
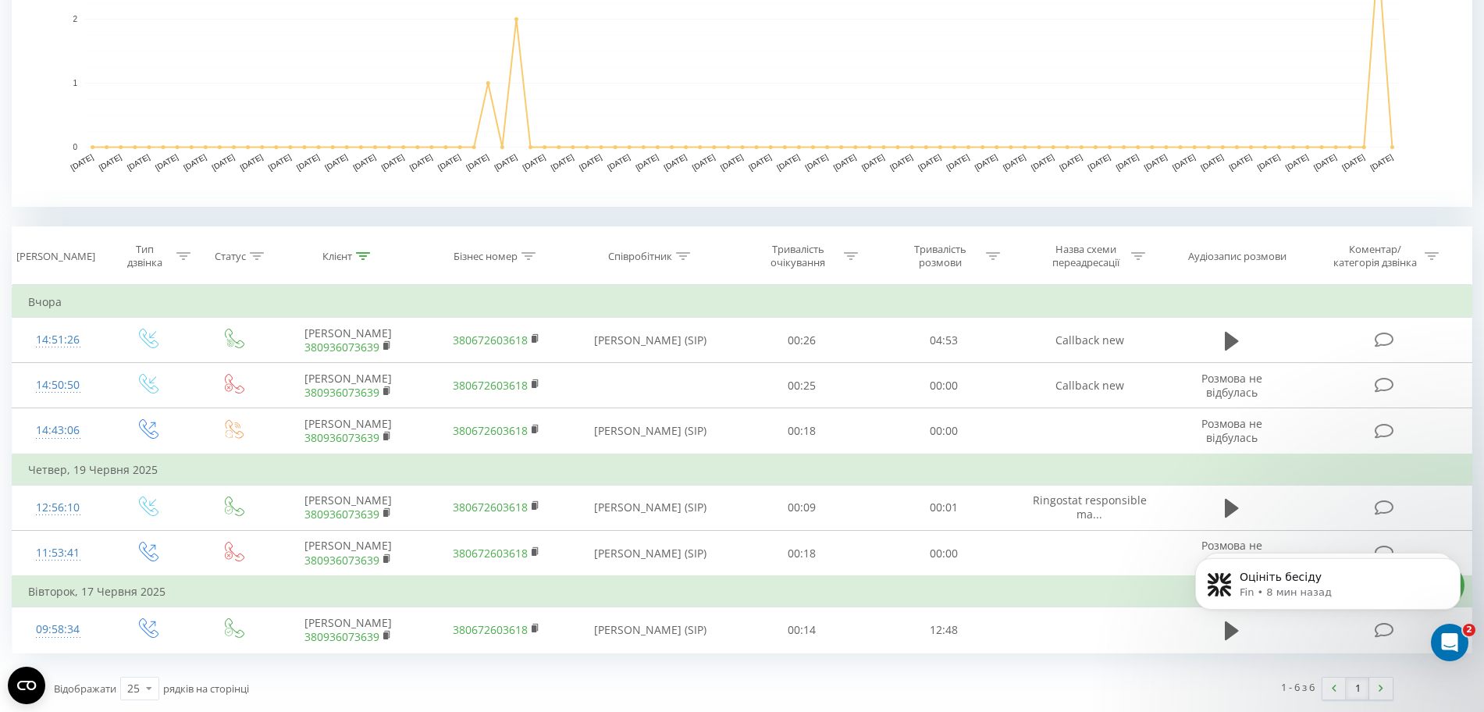
click at [636, 688] on div "Відображати 25 10 25 50 100 рядків на сторінці" at bounding box center [383, 688] width 681 height 45
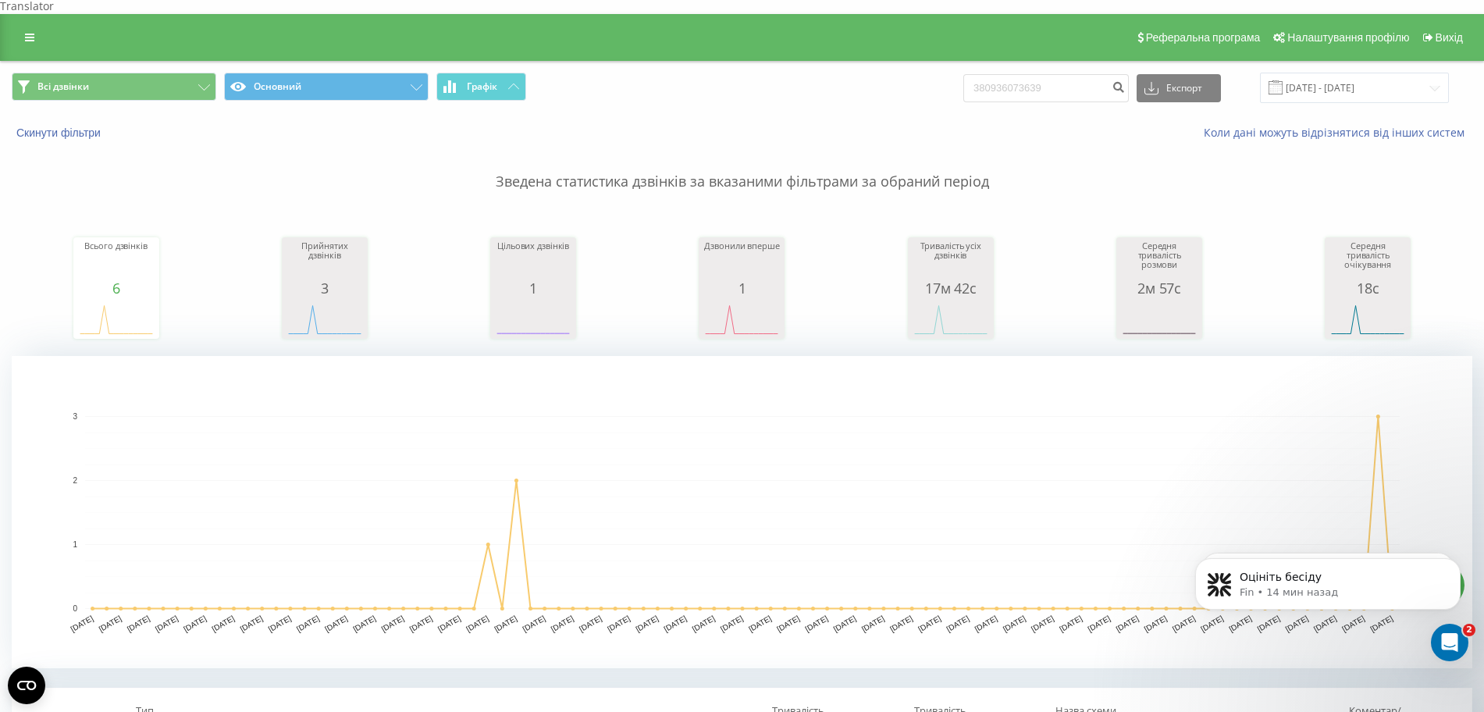
scroll to position [0, 0]
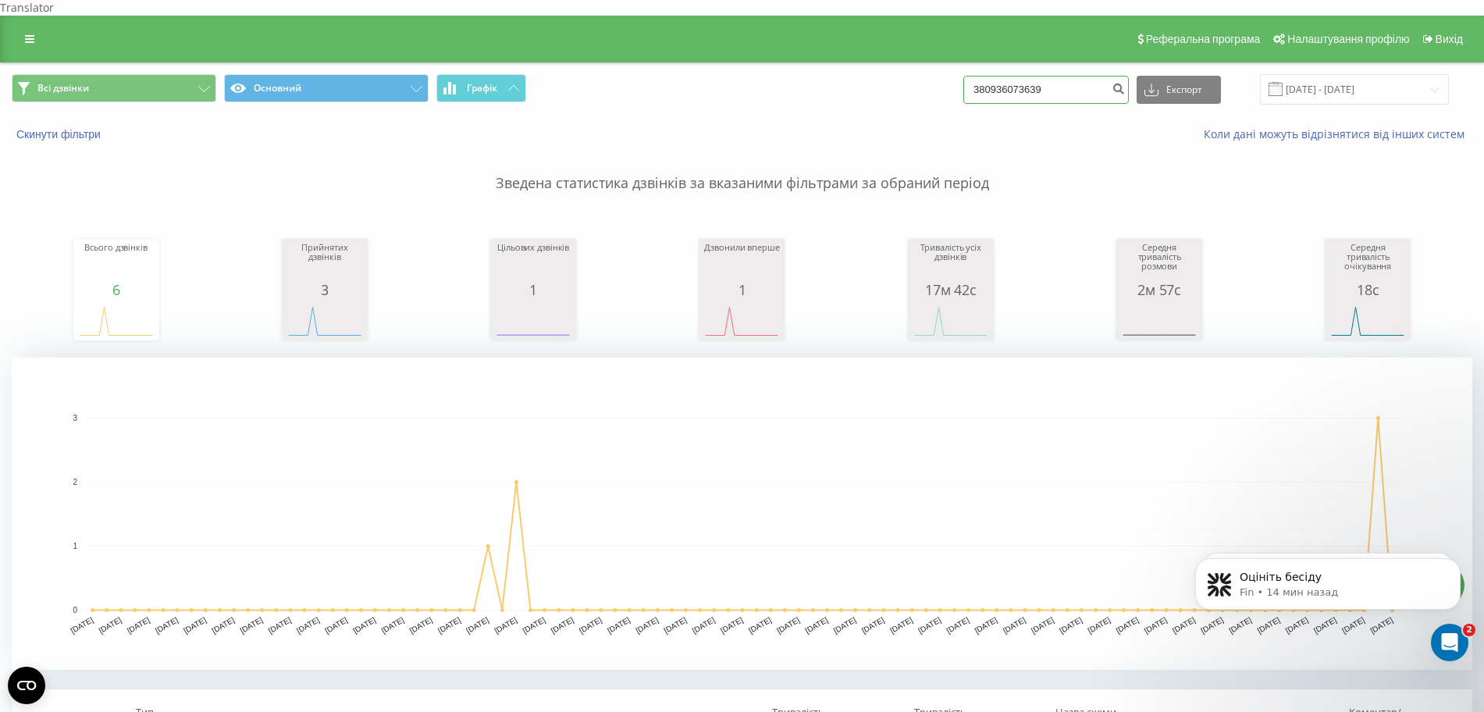
click at [1079, 76] on input "380936073639" at bounding box center [1046, 90] width 166 height 28
paste input "380633780480"
drag, startPoint x: 1044, startPoint y: 74, endPoint x: 888, endPoint y: 87, distance: 155.9
click at [888, 87] on div "Всі дзвінки Основний Графік 380936073639 380633780480 Експорт .csv .xls .xlsx 2…" at bounding box center [742, 89] width 1461 height 30
type input "80633780480"
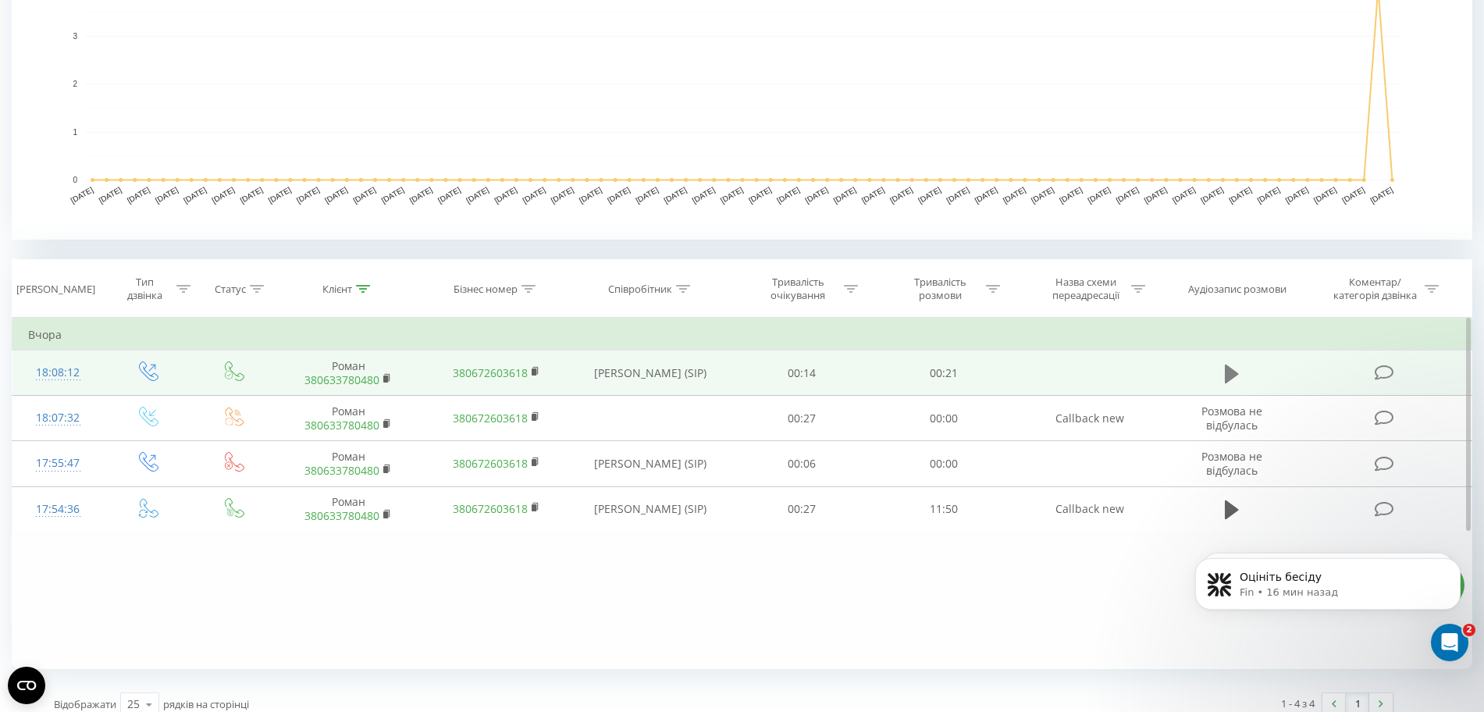
click at [1226, 364] on icon at bounding box center [1232, 373] width 14 height 19
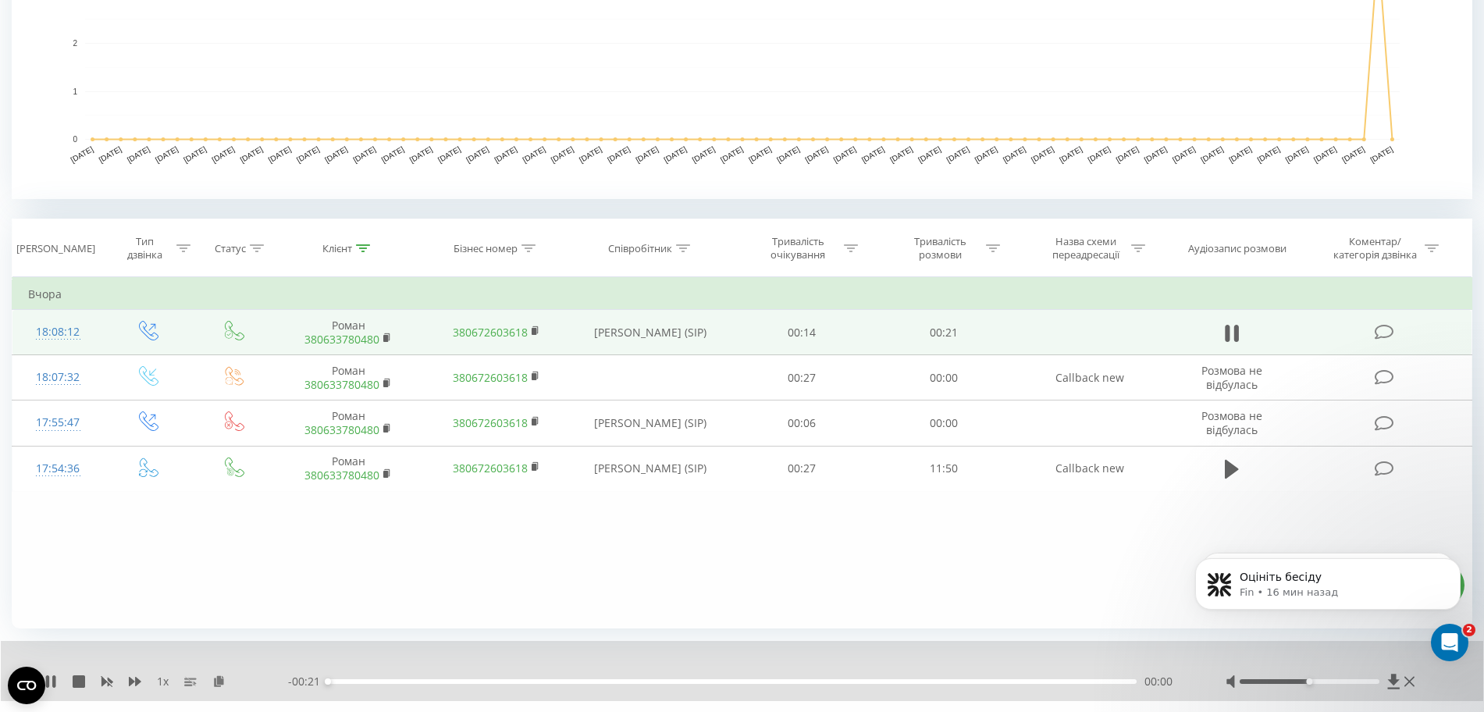
scroll to position [490, 0]
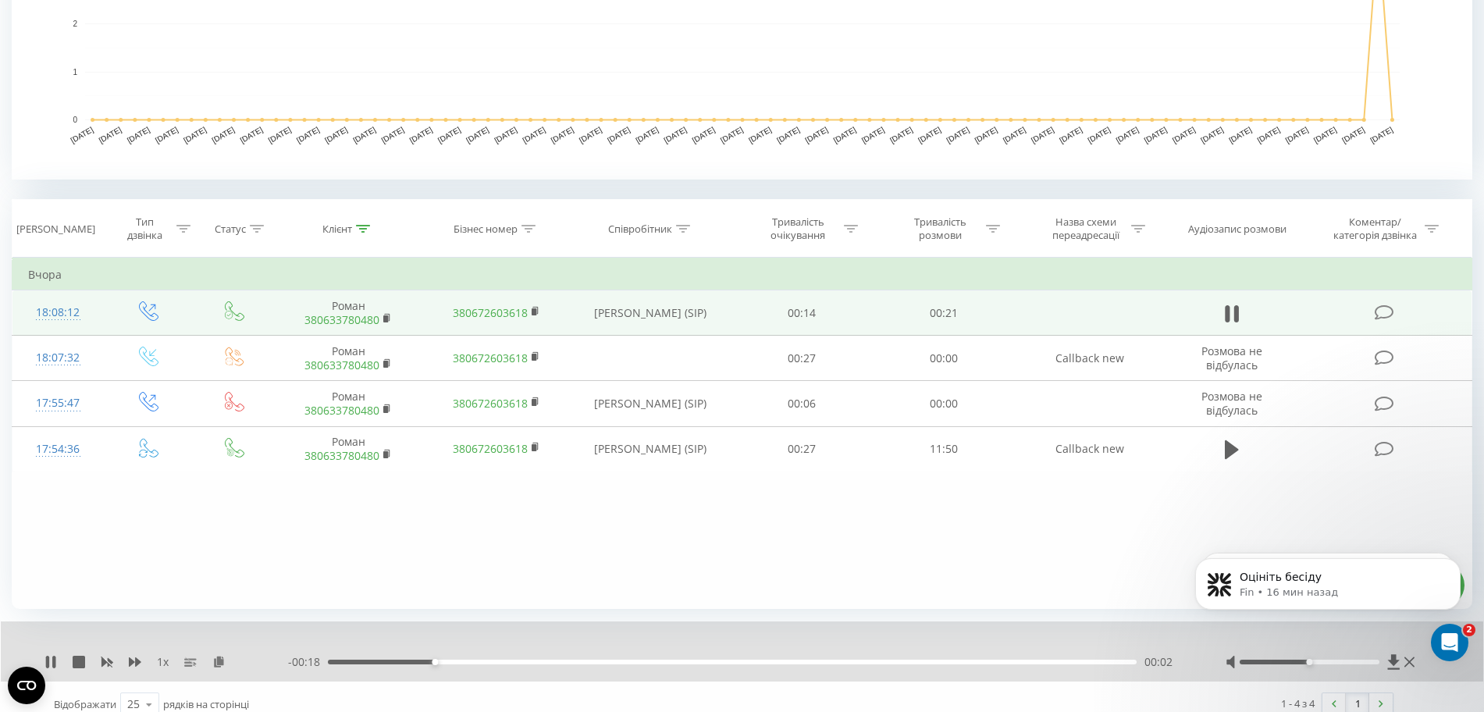
drag, startPoint x: 1305, startPoint y: 646, endPoint x: 1328, endPoint y: 652, distance: 23.3
click at [1328, 652] on body "Оцініть бесіду Fin • 16 мин назад Оцініть бесіду Fin • 1 дн. назад" at bounding box center [1328, 598] width 300 height 132
drag, startPoint x: 1299, startPoint y: 645, endPoint x: 1350, endPoint y: 648, distance: 50.8
click at [1350, 648] on body "Оцініть бесіду Fin • 16 мин назад Оцініть бесіду Fin • 1 дн. назад" at bounding box center [1328, 598] width 300 height 132
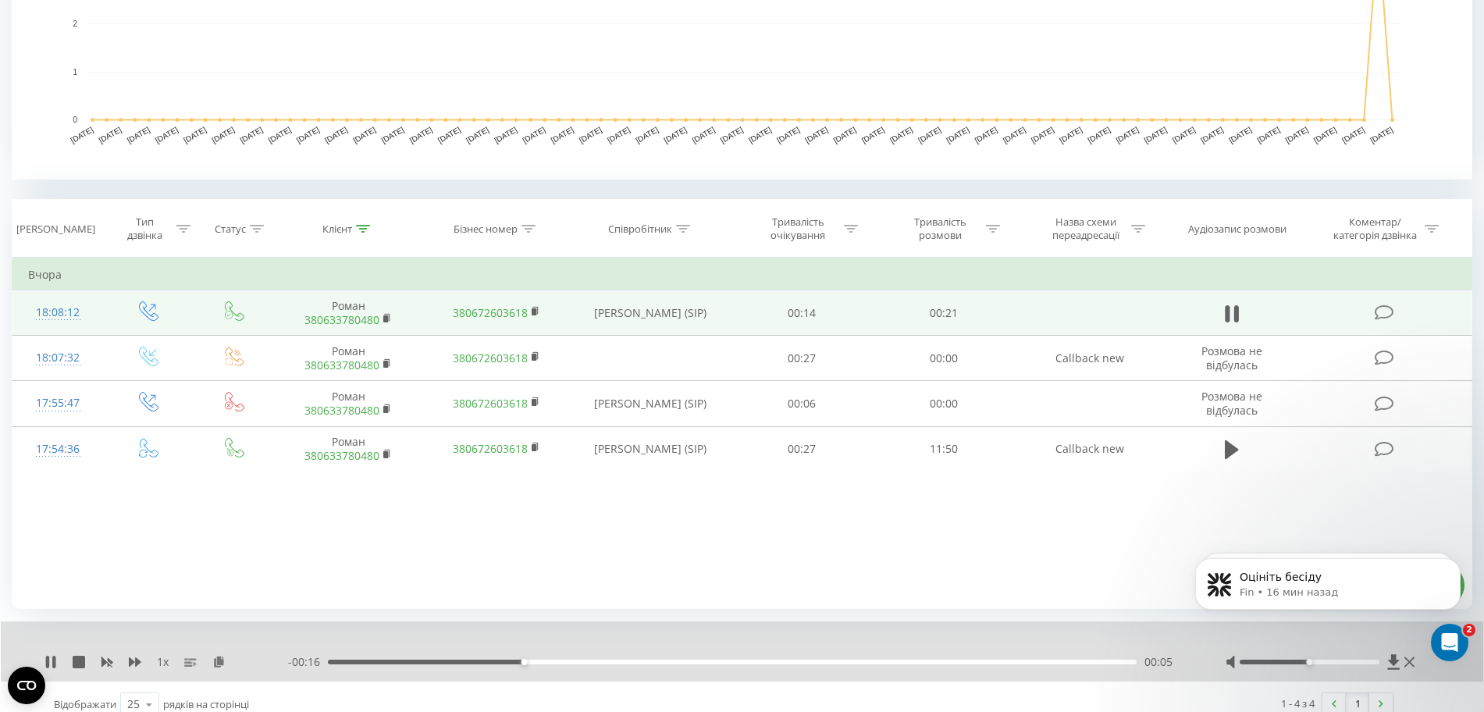
click at [1335, 644] on body "Оцініть бесіду Fin • 16 мин назад Оцініть бесіду Fin • 1 дн. назад" at bounding box center [1328, 598] width 300 height 132
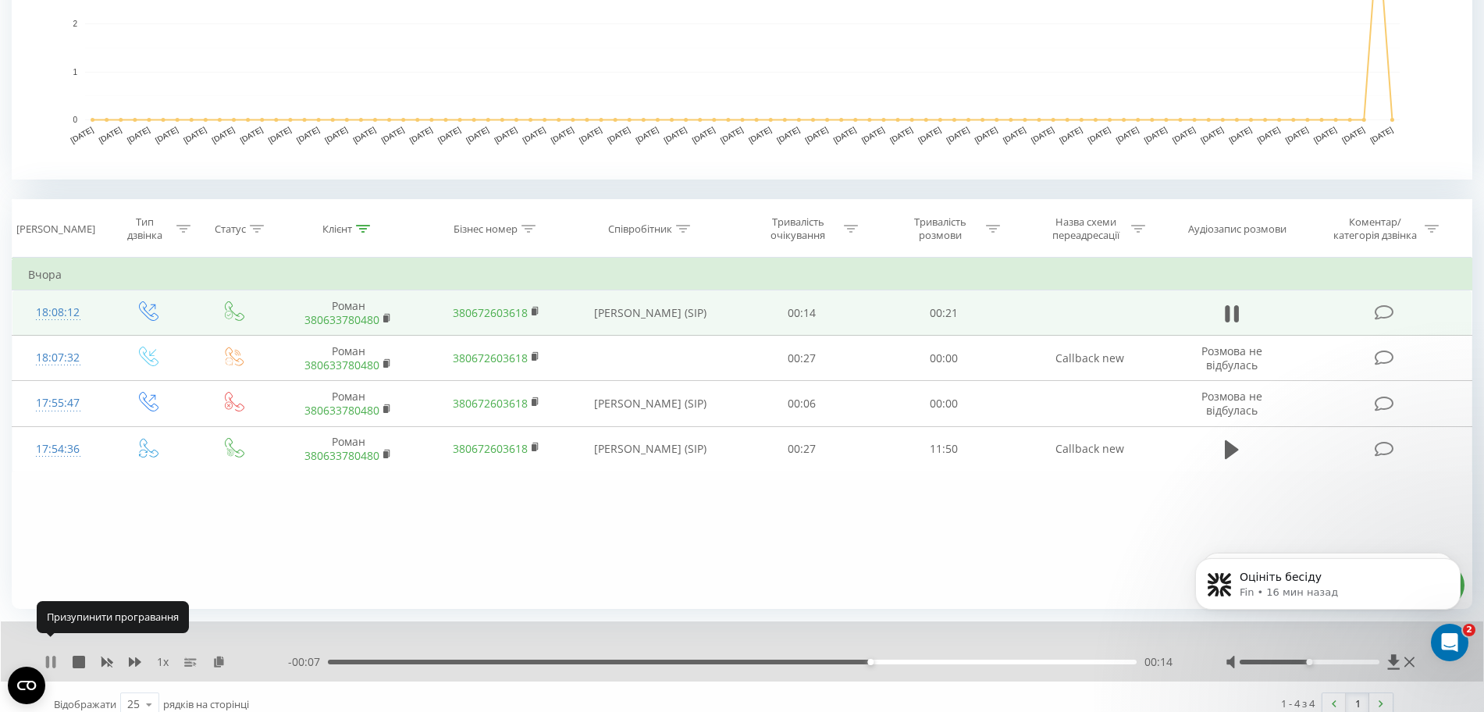
click at [51, 656] on icon at bounding box center [50, 662] width 12 height 12
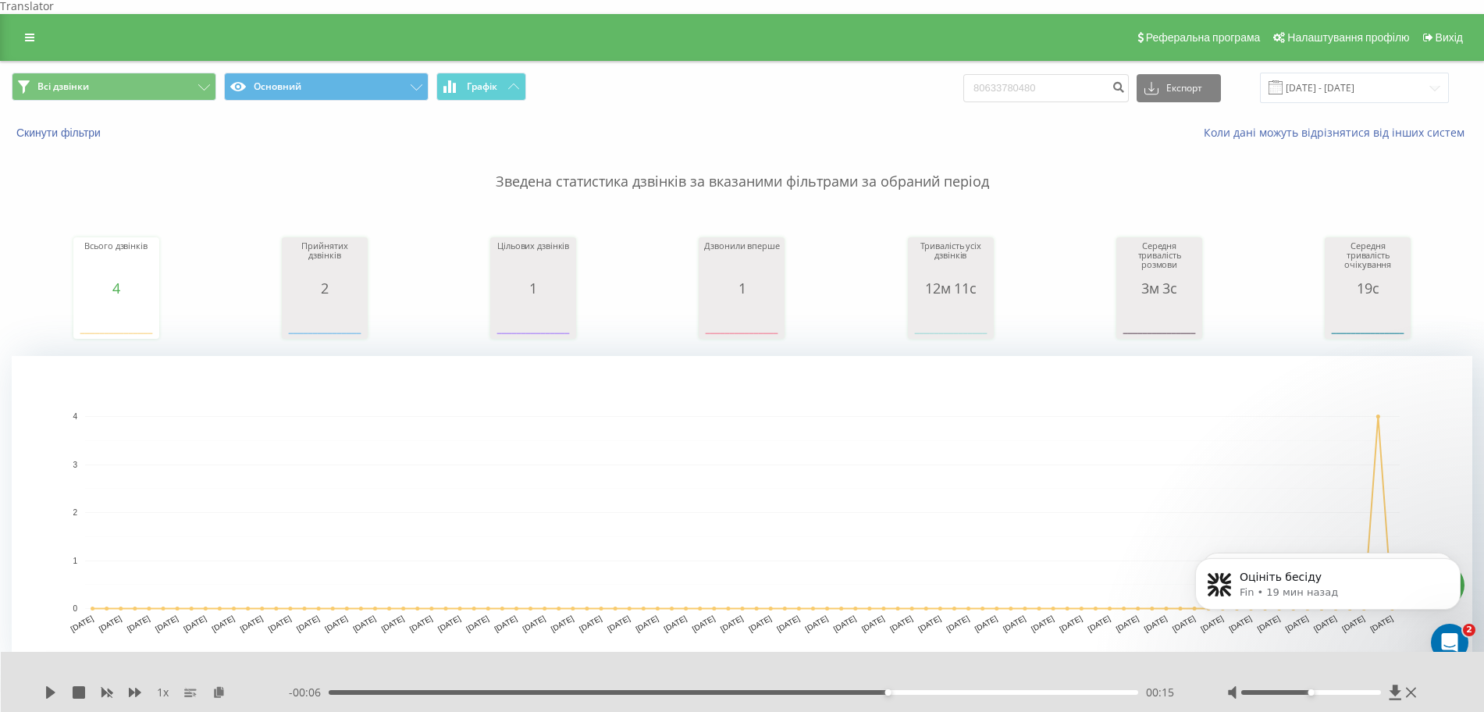
scroll to position [0, 0]
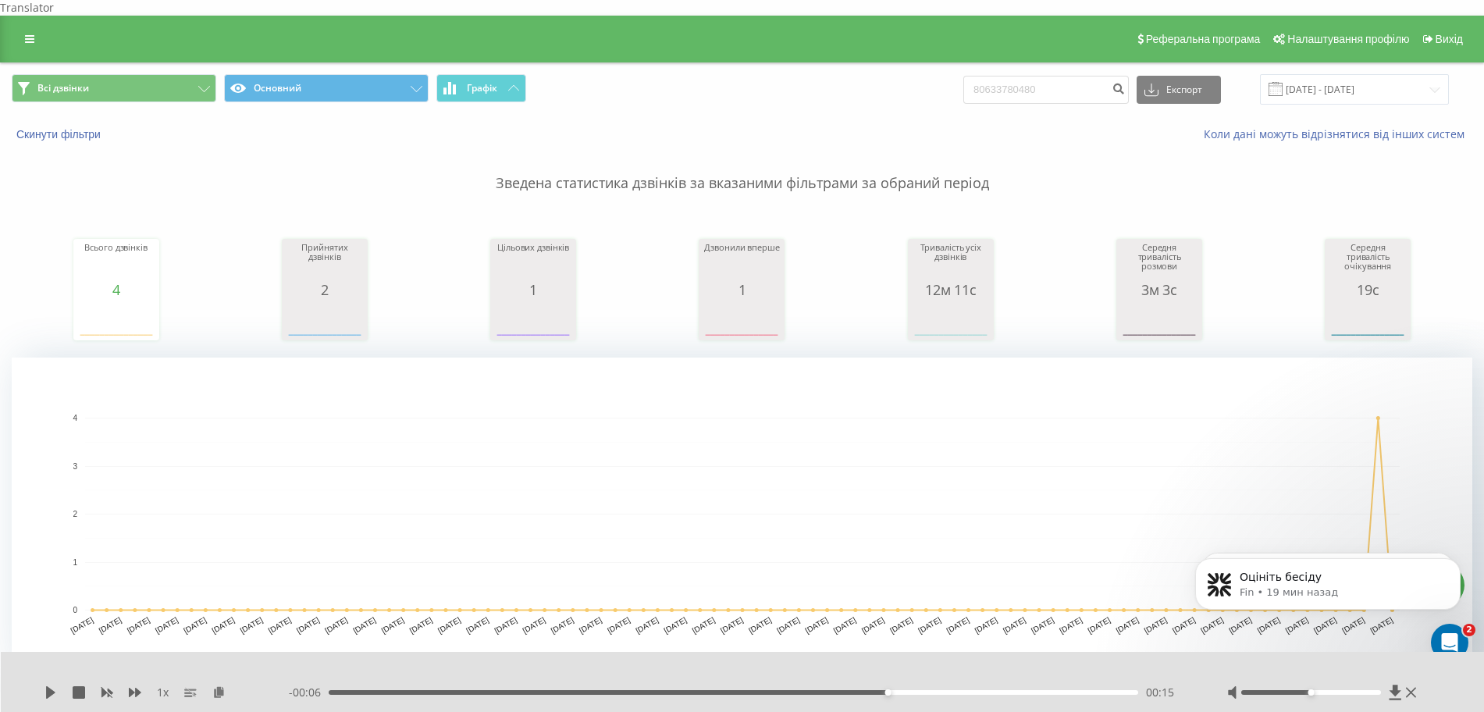
click at [1065, 74] on div "80633780480 Експорт .csv .xls .xlsx [DATE] - [DATE]" at bounding box center [1206, 89] width 486 height 30
click at [1066, 74] on div "80633780480 Експорт .csv .xls .xlsx [DATE] - [DATE]" at bounding box center [1206, 89] width 486 height 30
click at [1054, 80] on input "80633780480" at bounding box center [1046, 90] width 166 height 28
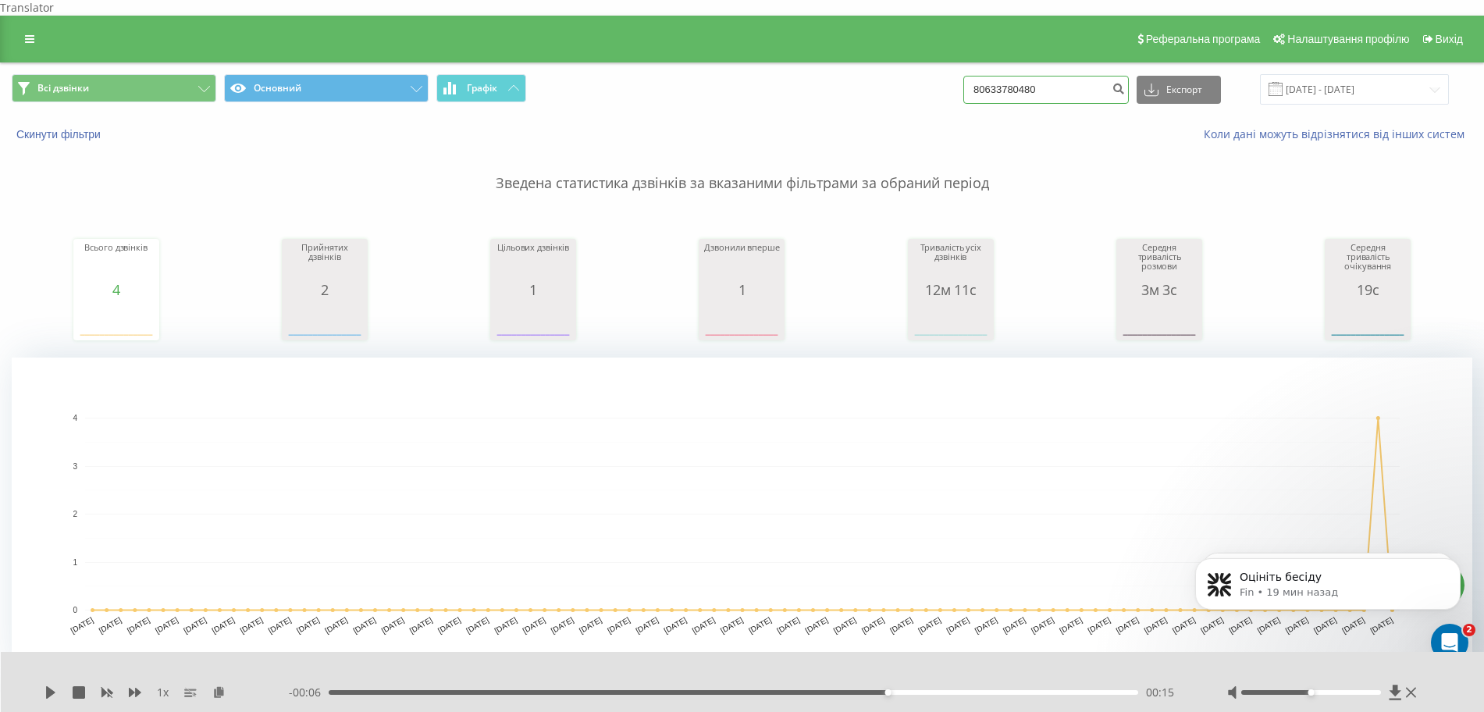
paste input "380980708582"
type input "380980708582"
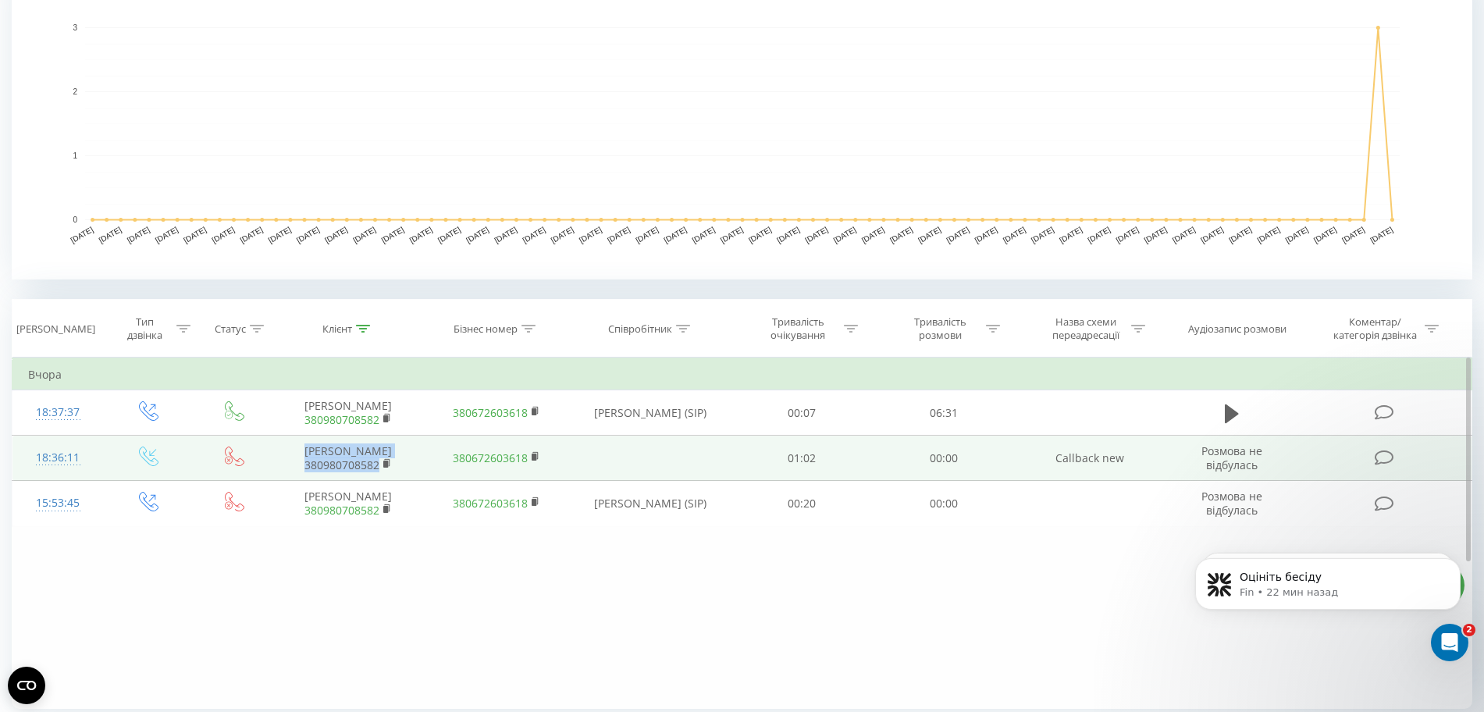
drag, startPoint x: 287, startPoint y: 445, endPoint x: 394, endPoint y: 471, distance: 110.0
click at [394, 471] on td "[PERSON_NAME] 380980708582" at bounding box center [348, 458] width 148 height 45
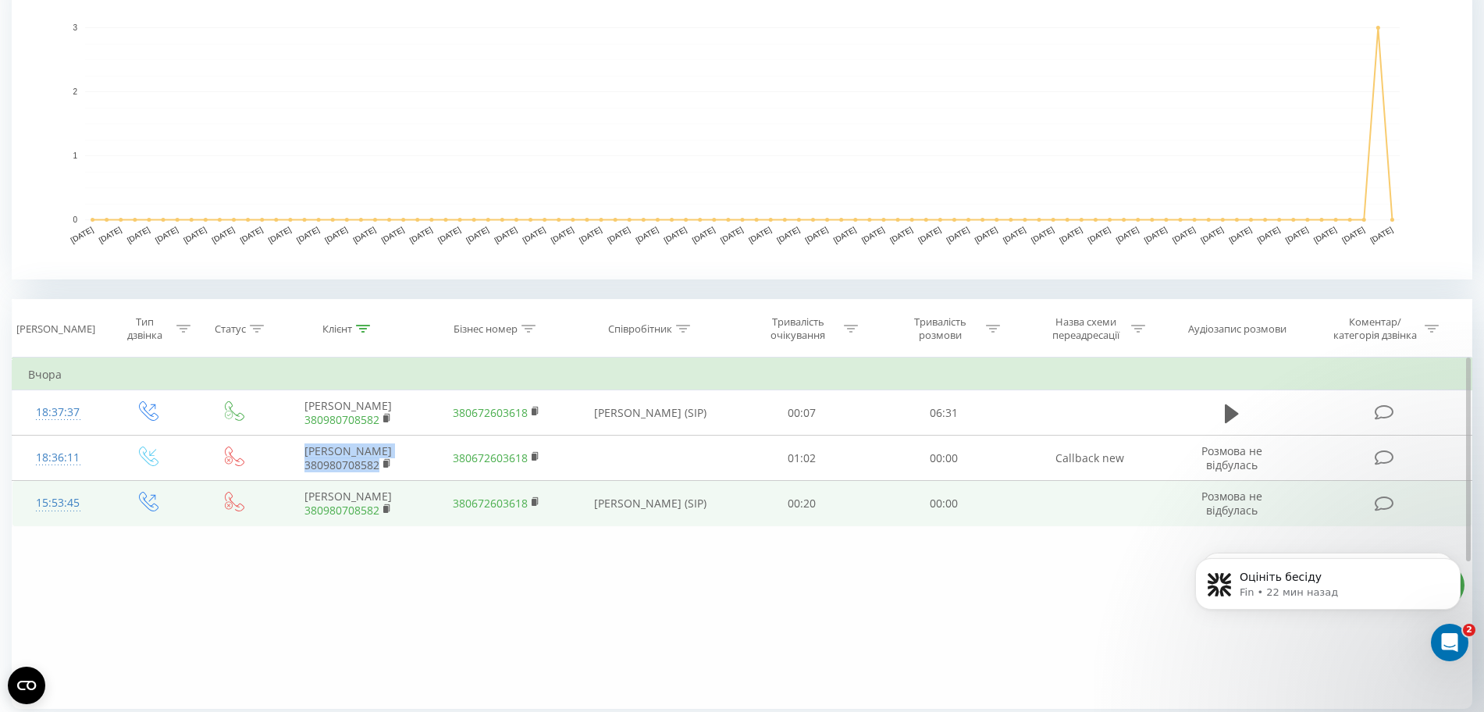
copy td "[PERSON_NAME] 380980708582"
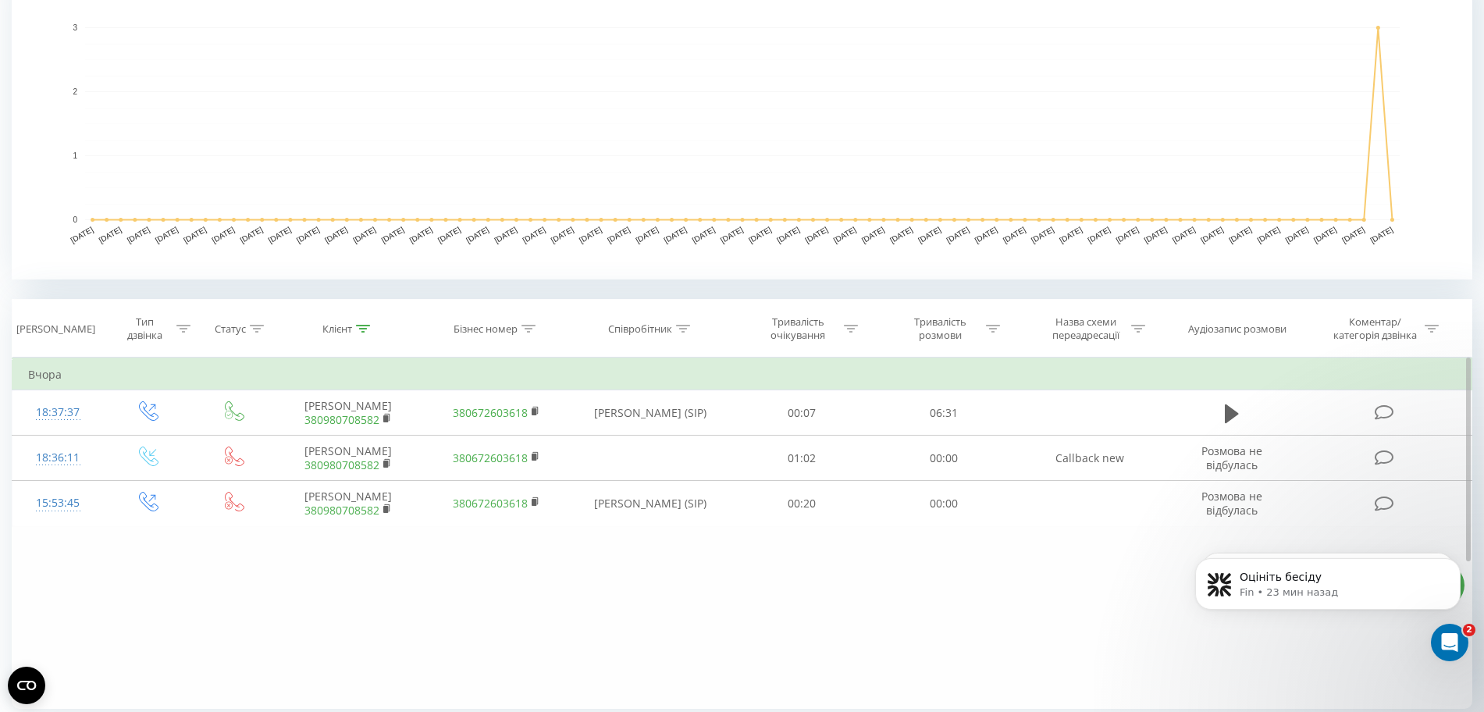
click at [970, 640] on div "Фільтрувати за умовою Дорівнює Введіть значення Скасувати OK Фільтрувати за умо…" at bounding box center [742, 533] width 1461 height 351
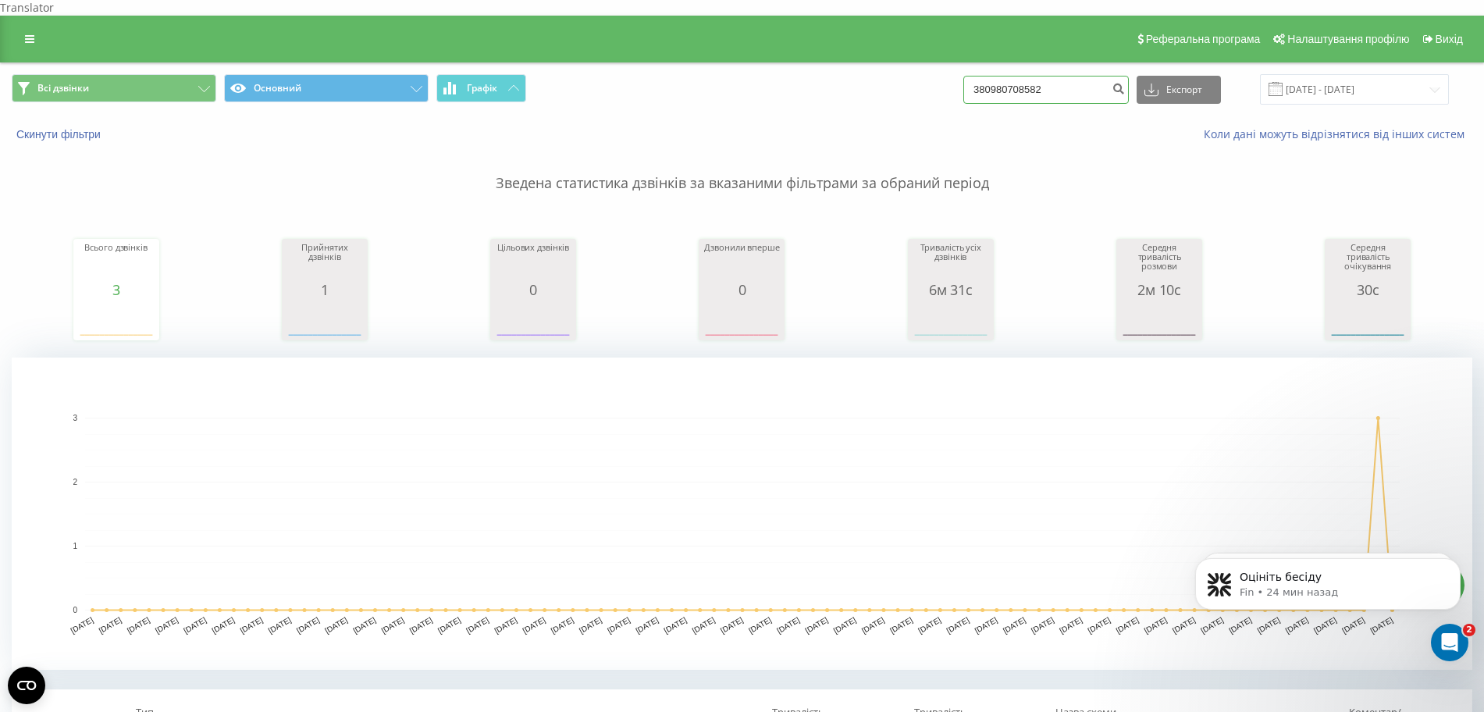
click at [1102, 84] on input "380980708582" at bounding box center [1046, 90] width 166 height 28
click at [70, 127] on button "Скинути фільтри" at bounding box center [60, 134] width 97 height 14
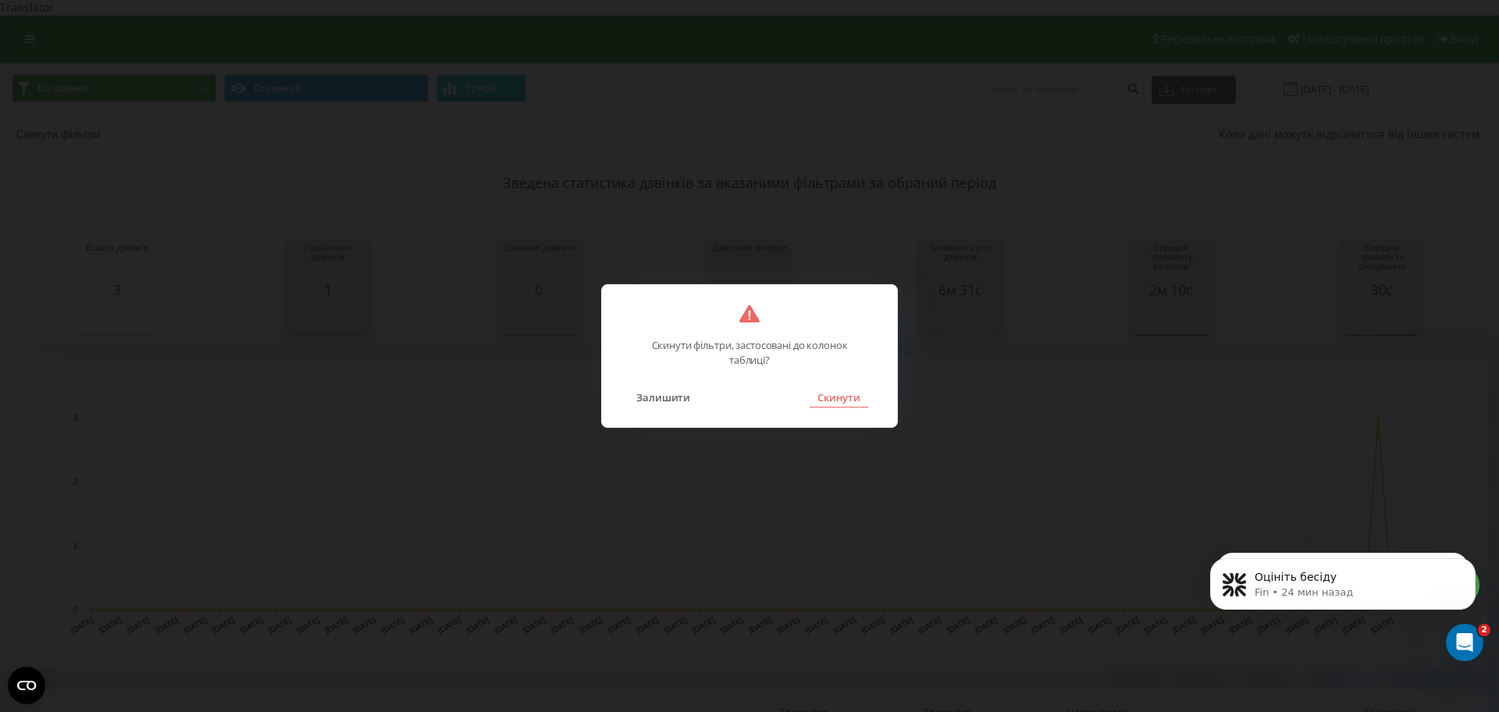
click at [845, 391] on button "Скинути" at bounding box center [839, 397] width 59 height 20
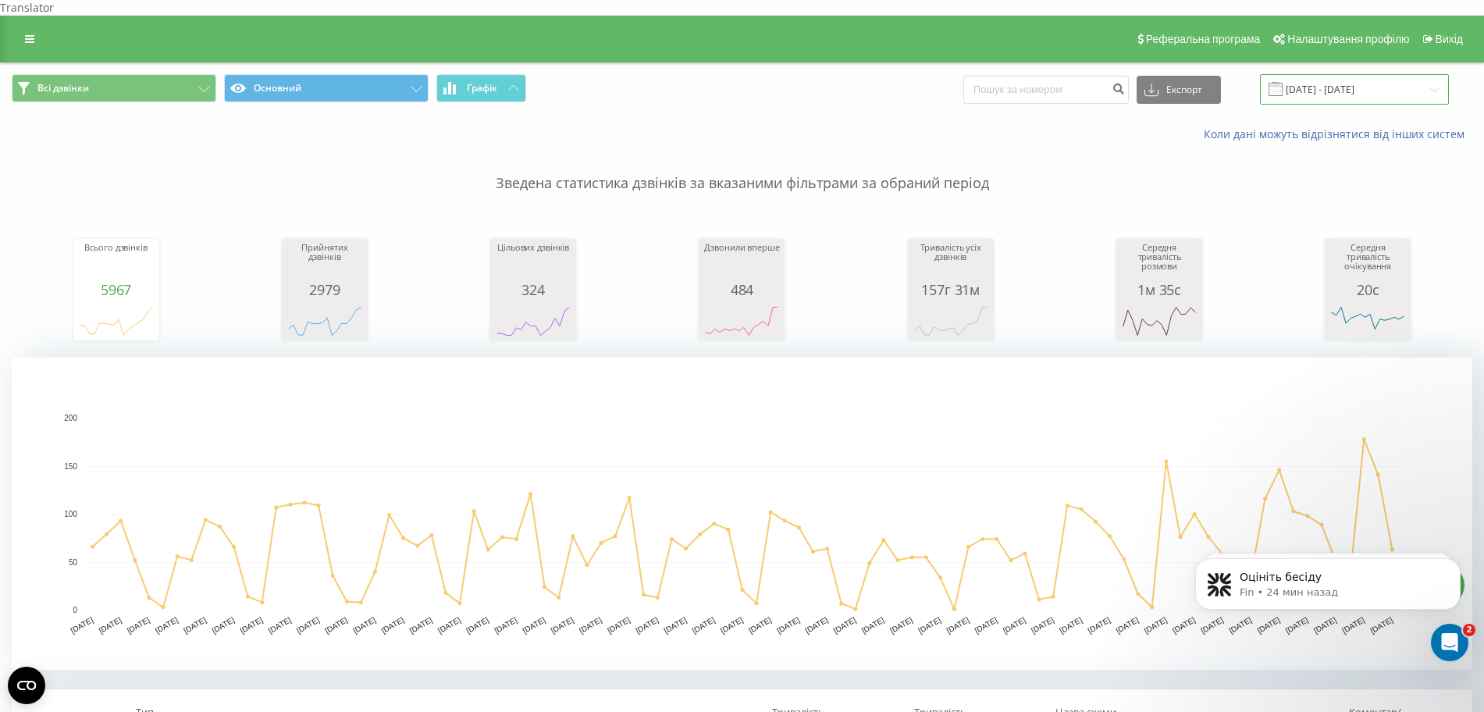
click at [1330, 74] on input "[DATE] - [DATE]" at bounding box center [1354, 89] width 189 height 30
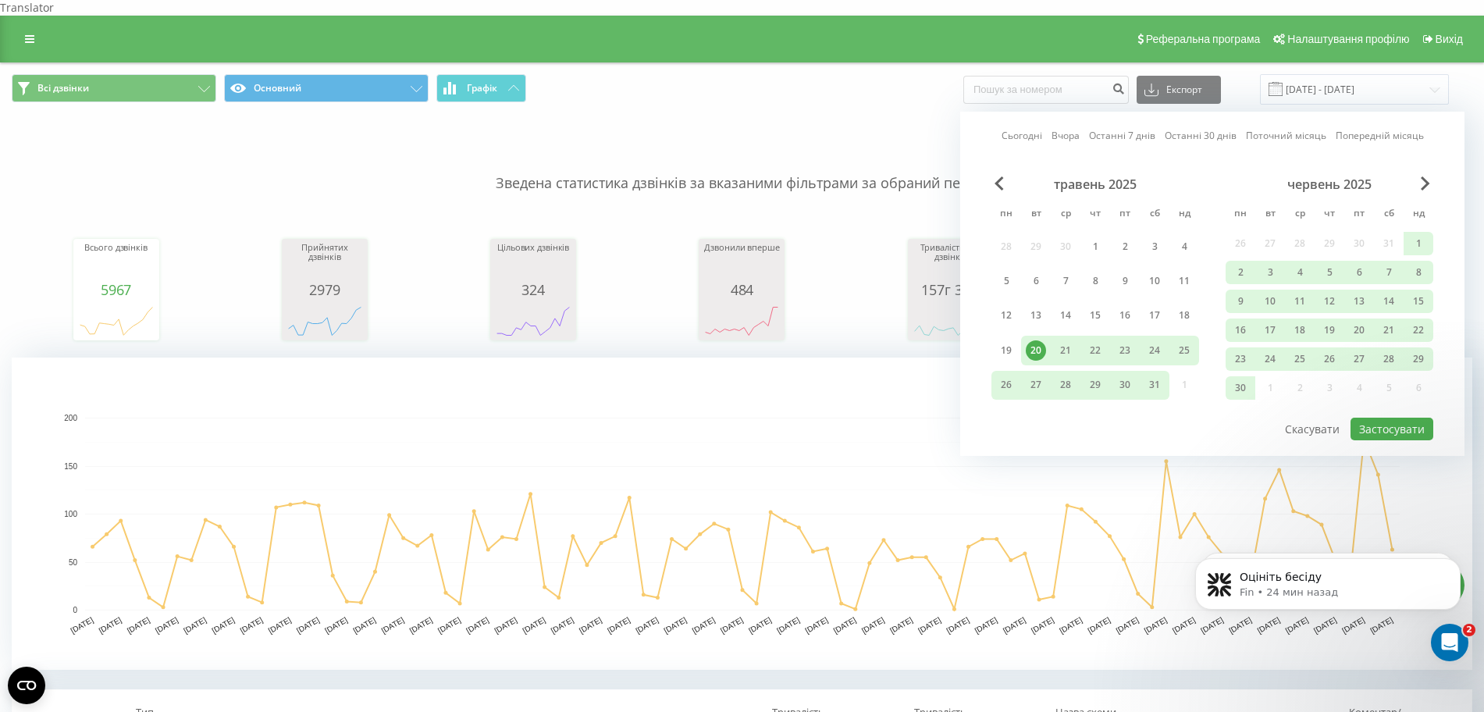
click at [1419, 176] on div "червень 2025" at bounding box center [1330, 184] width 208 height 16
click at [1422, 176] on span "Next Month" at bounding box center [1425, 183] width 9 height 14
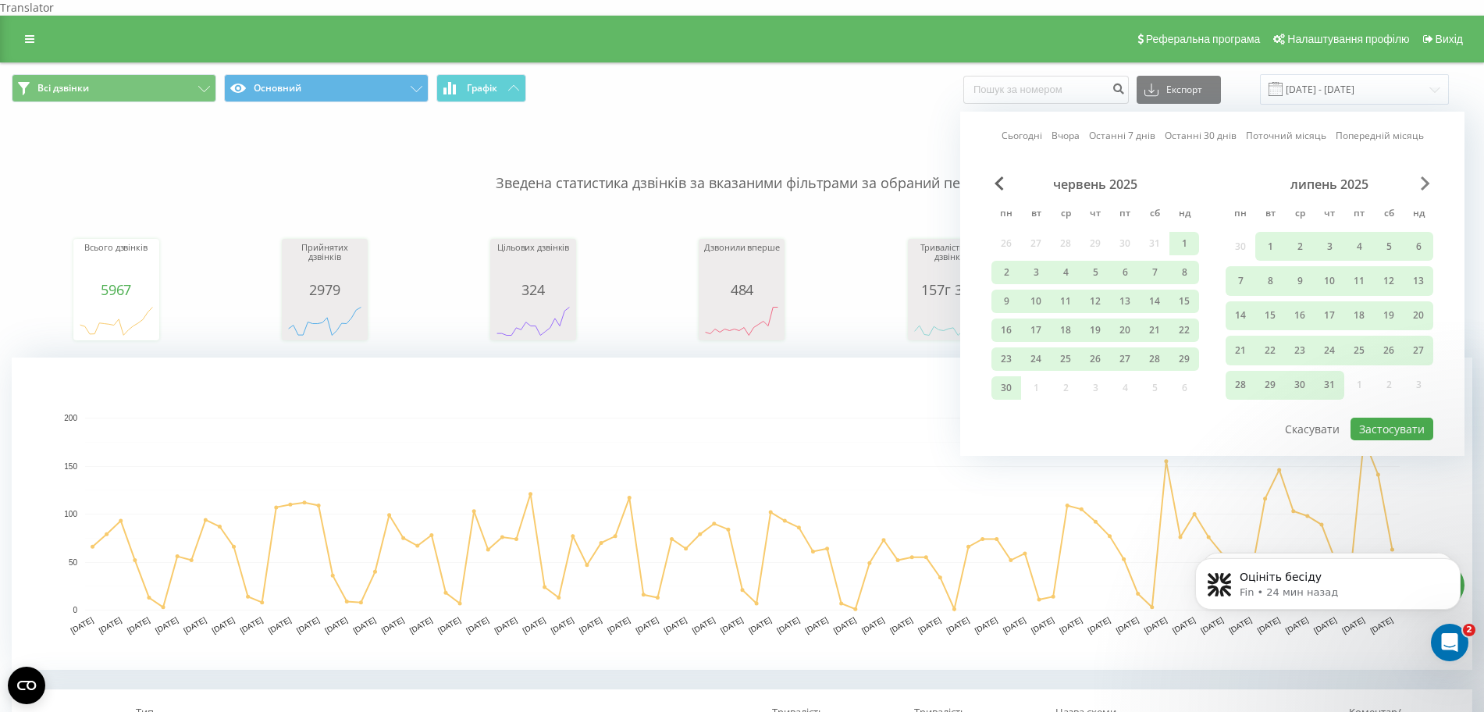
click at [1422, 176] on span "Next Month" at bounding box center [1425, 183] width 9 height 14
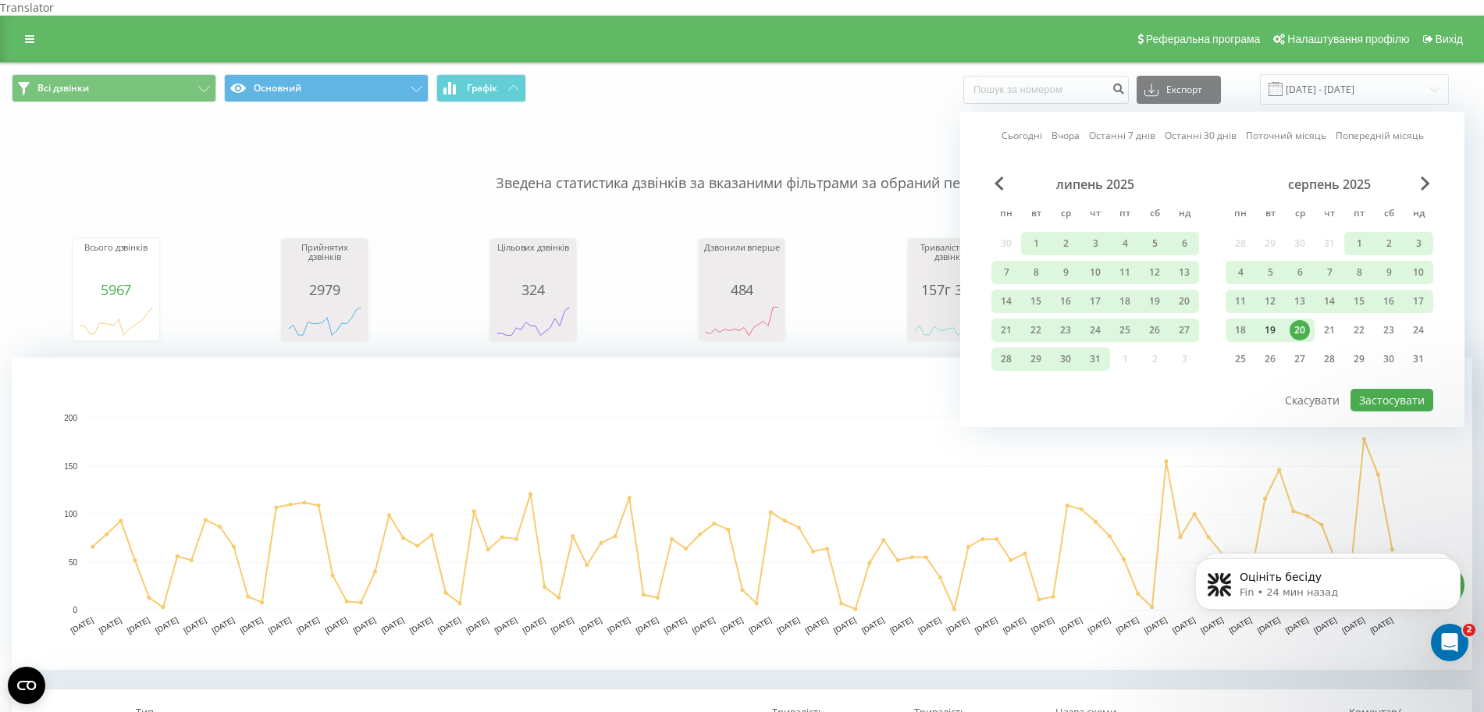
click at [1274, 320] on div "19" at bounding box center [1270, 330] width 20 height 20
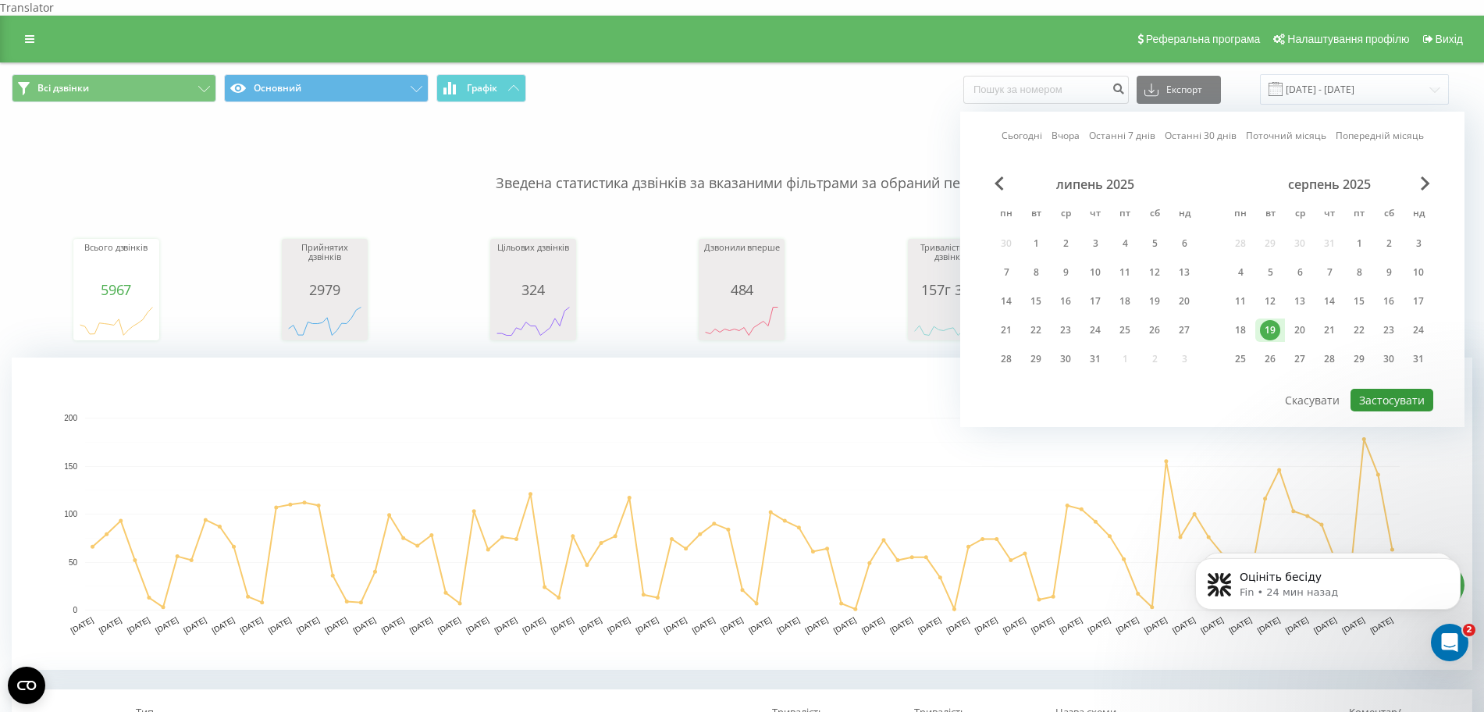
click at [1369, 389] on button "Застосувати" at bounding box center [1392, 400] width 83 height 23
type input "19.08.2025 - 19.08.2025"
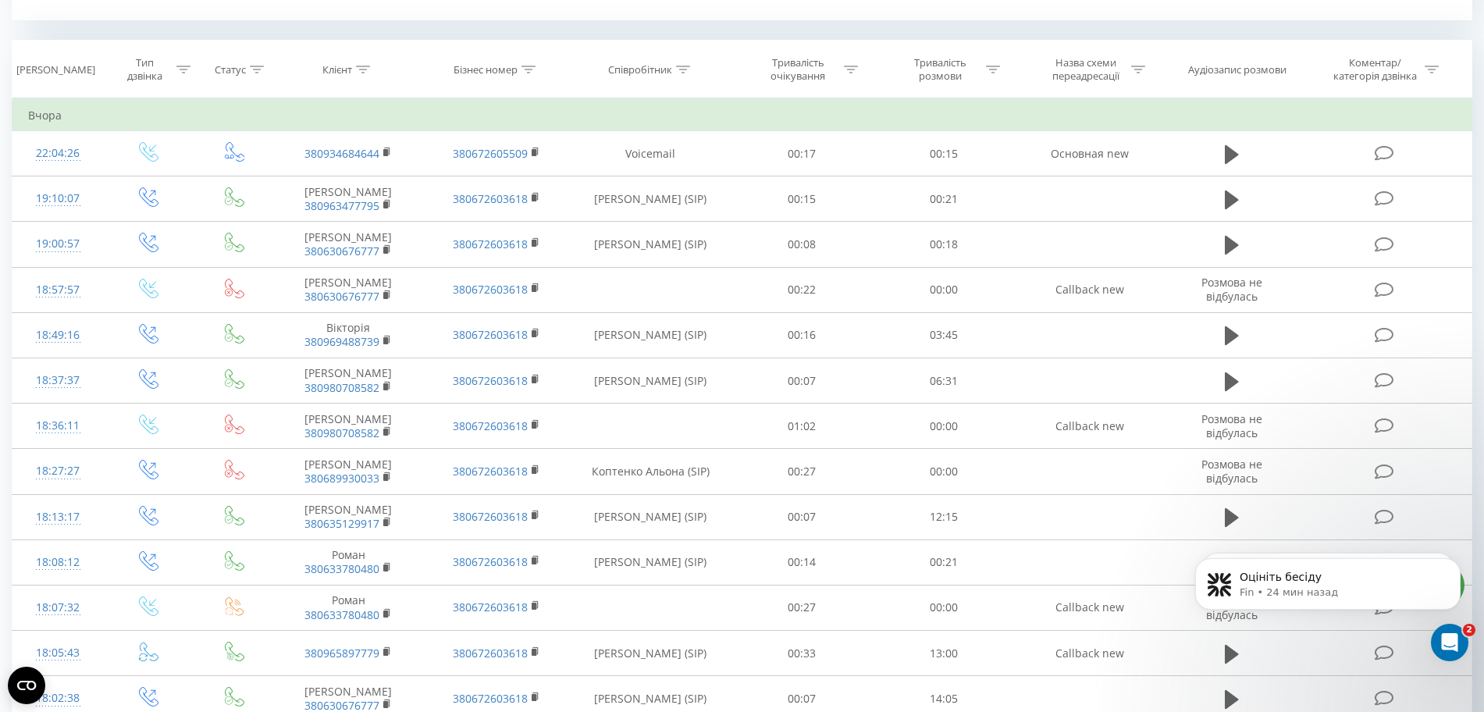
scroll to position [683, 0]
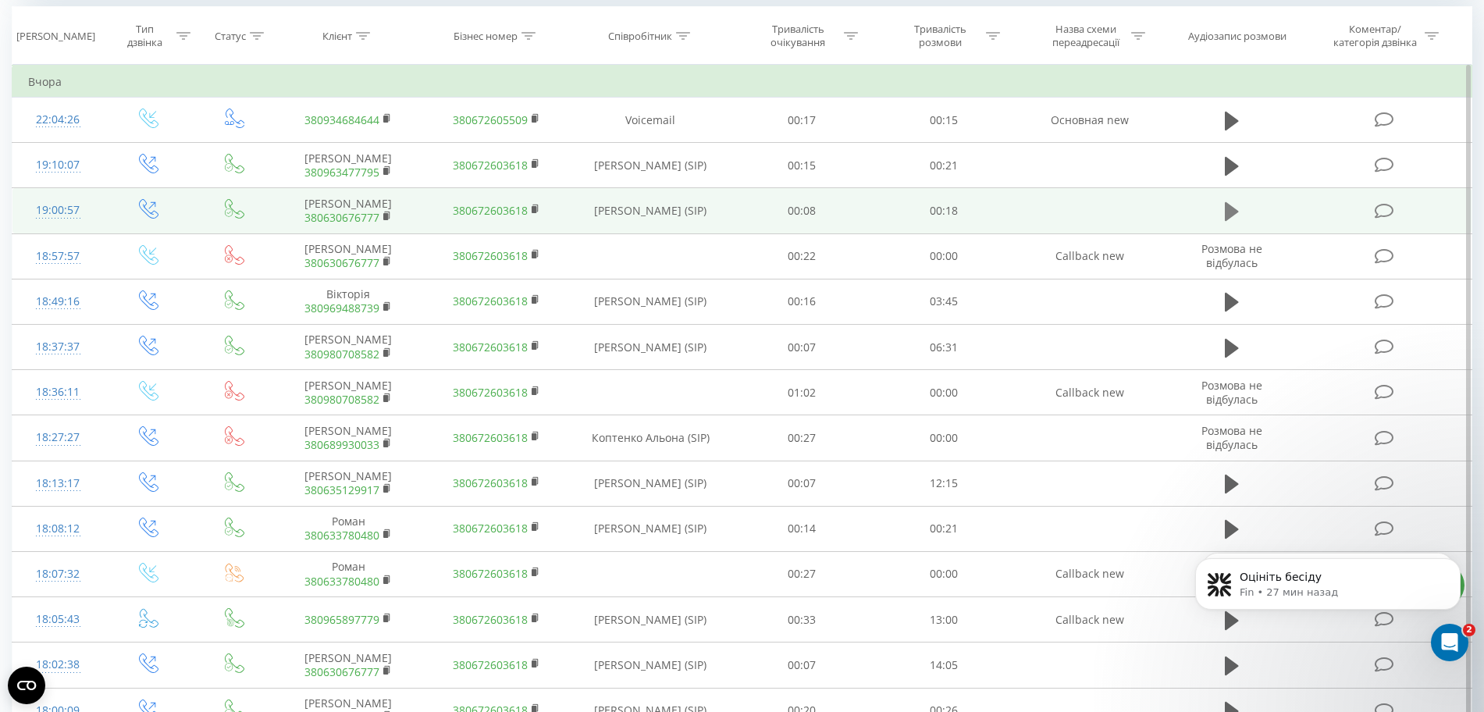
click at [1233, 212] on icon at bounding box center [1232, 211] width 14 height 19
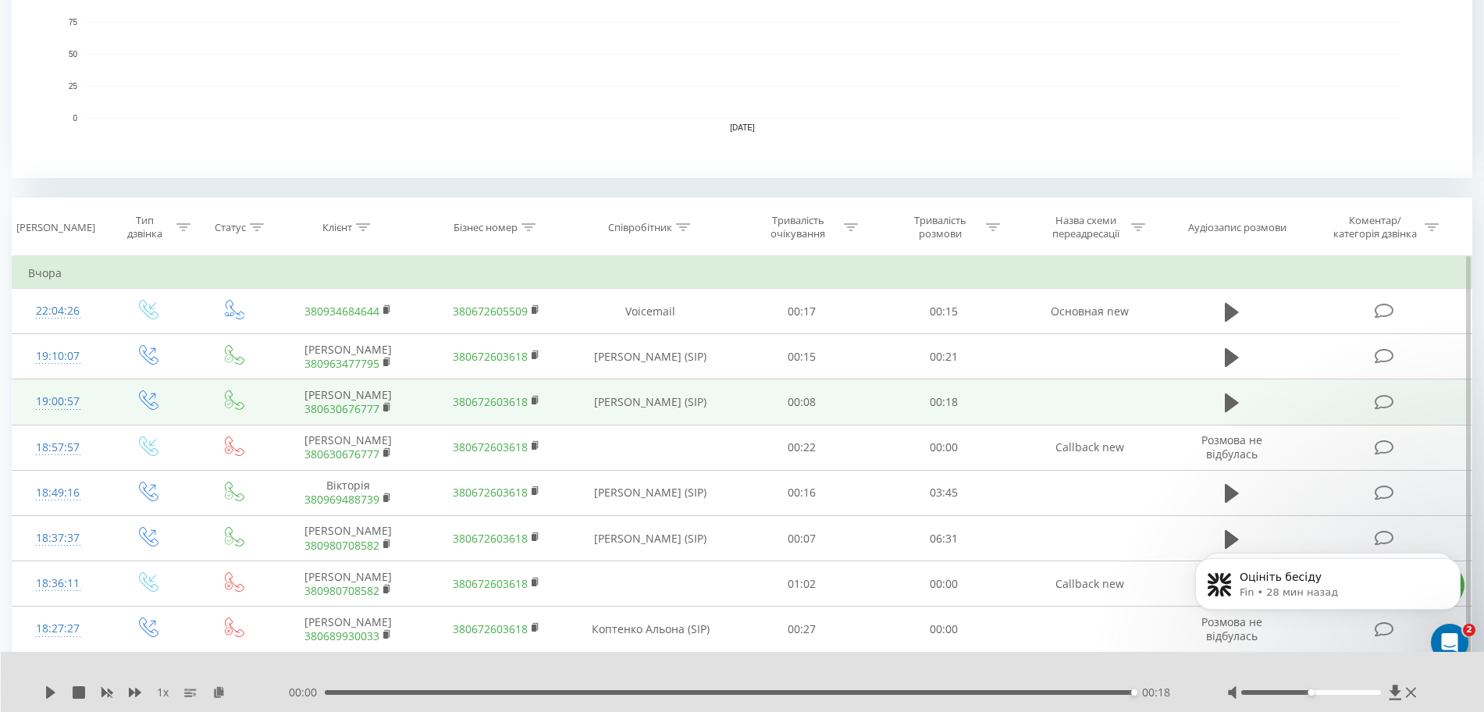
scroll to position [586, 0]
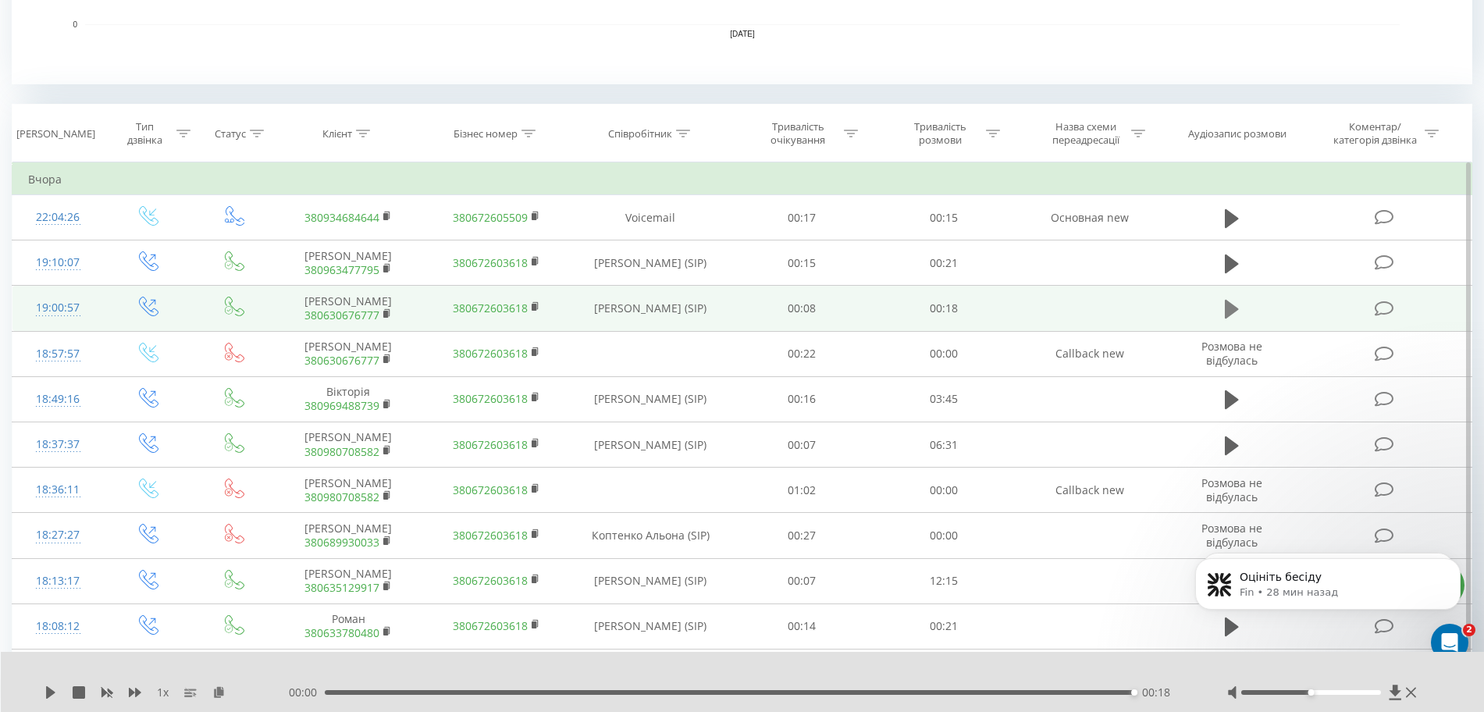
click at [1225, 312] on icon at bounding box center [1232, 309] width 14 height 22
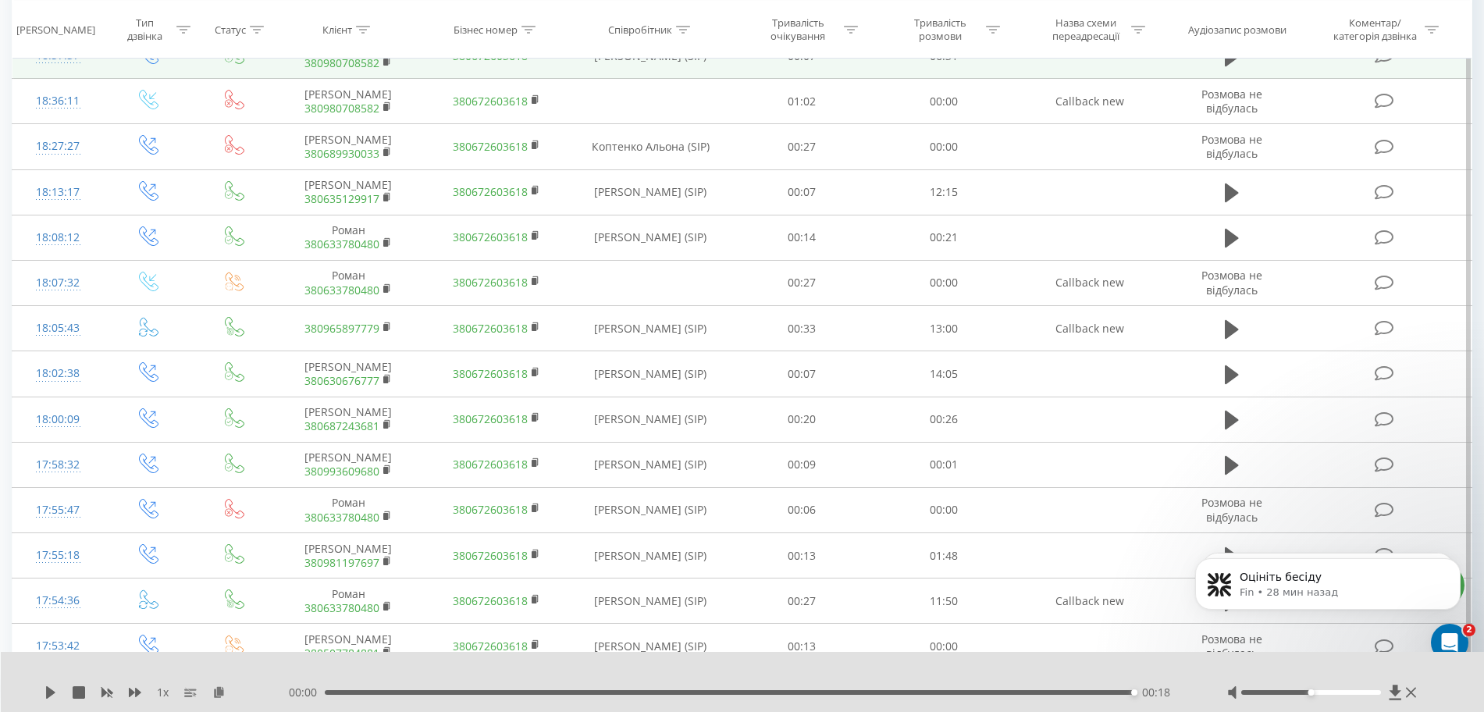
scroll to position [976, 0]
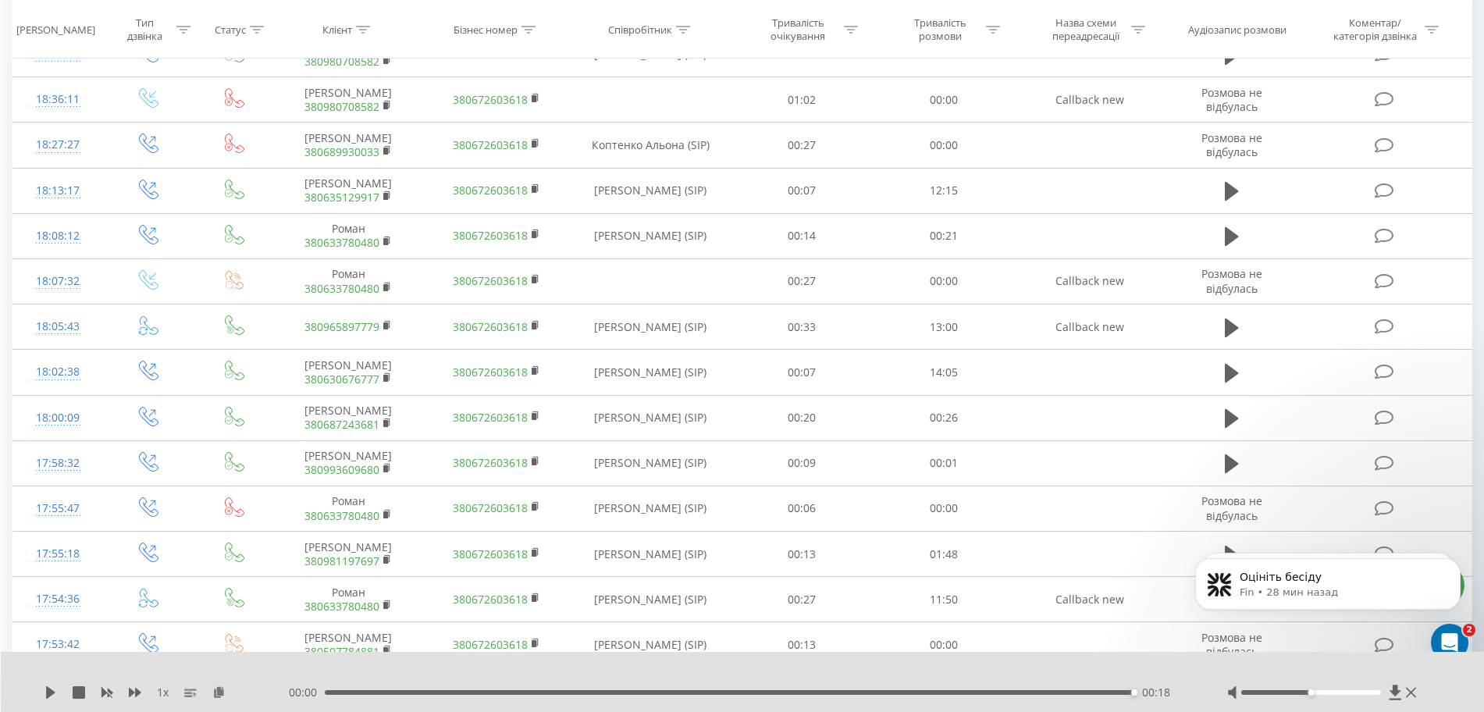
click at [331, 689] on div "00:00 00:18 00:18" at bounding box center [738, 693] width 899 height 16
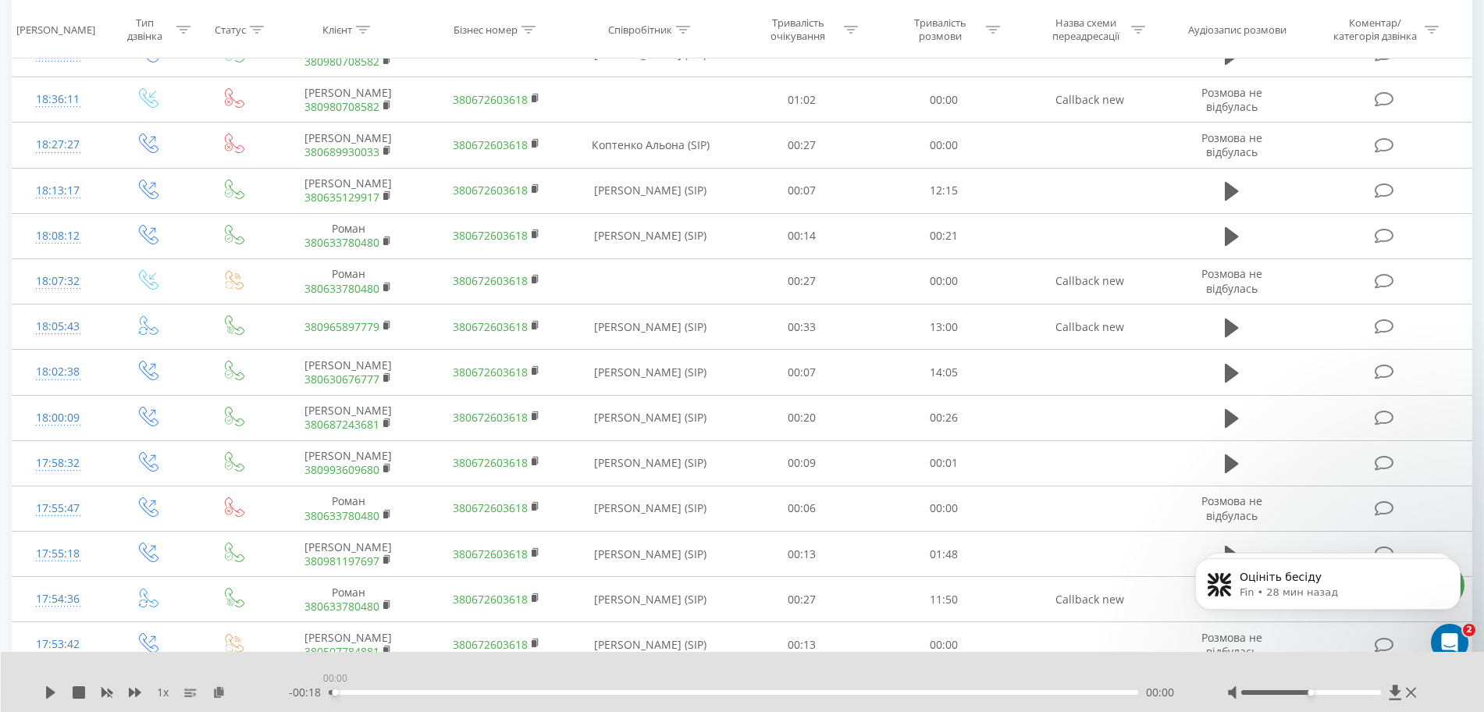
click at [331, 692] on div "00:00" at bounding box center [734, 692] width 810 height 5
drag, startPoint x: 1314, startPoint y: 693, endPoint x: 1383, endPoint y: 688, distance: 68.9
click at [1383, 688] on div at bounding box center [1323, 693] width 193 height 16
click at [47, 690] on icon at bounding box center [50, 692] width 9 height 12
click at [51, 695] on icon at bounding box center [50, 692] width 12 height 12
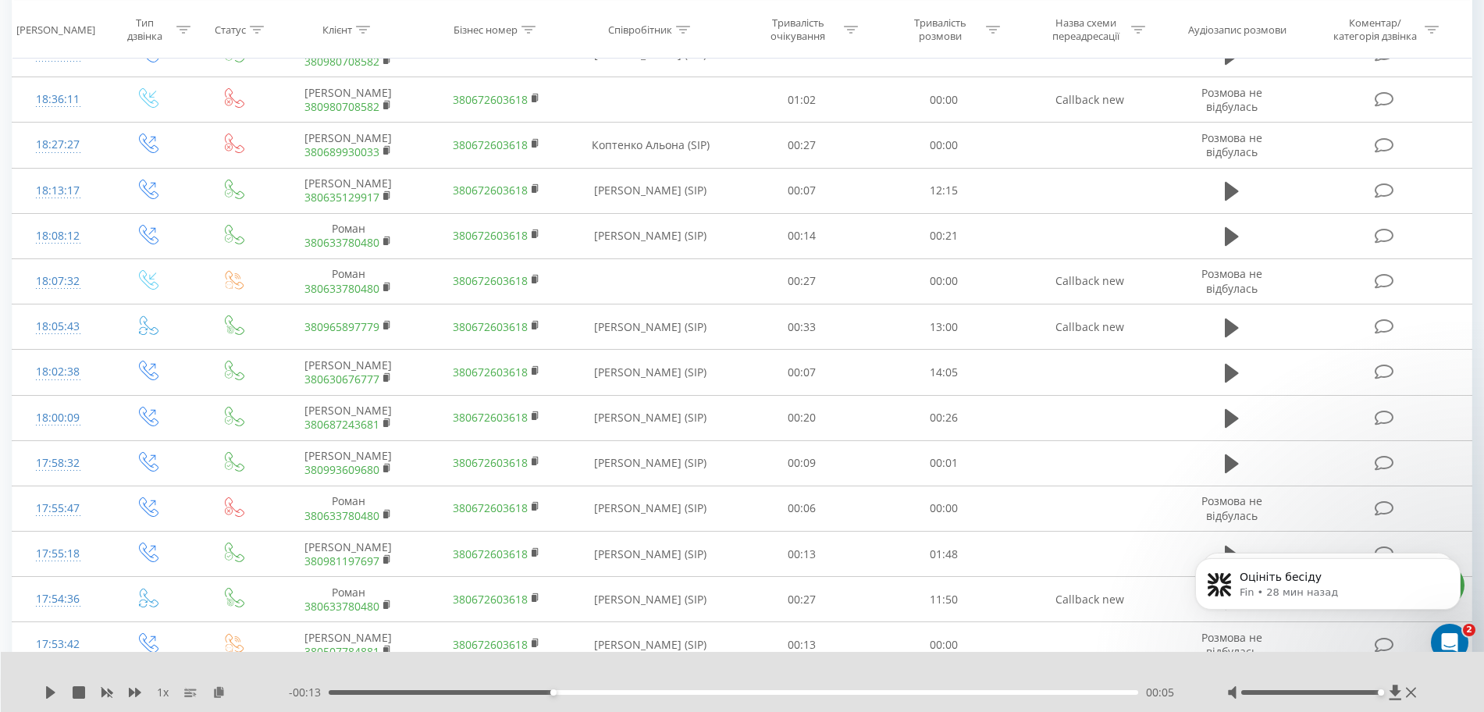
click at [43, 693] on div "1 x - 00:13 00:05 00:05" at bounding box center [743, 682] width 1484 height 60
click at [56, 689] on icon at bounding box center [50, 692] width 12 height 12
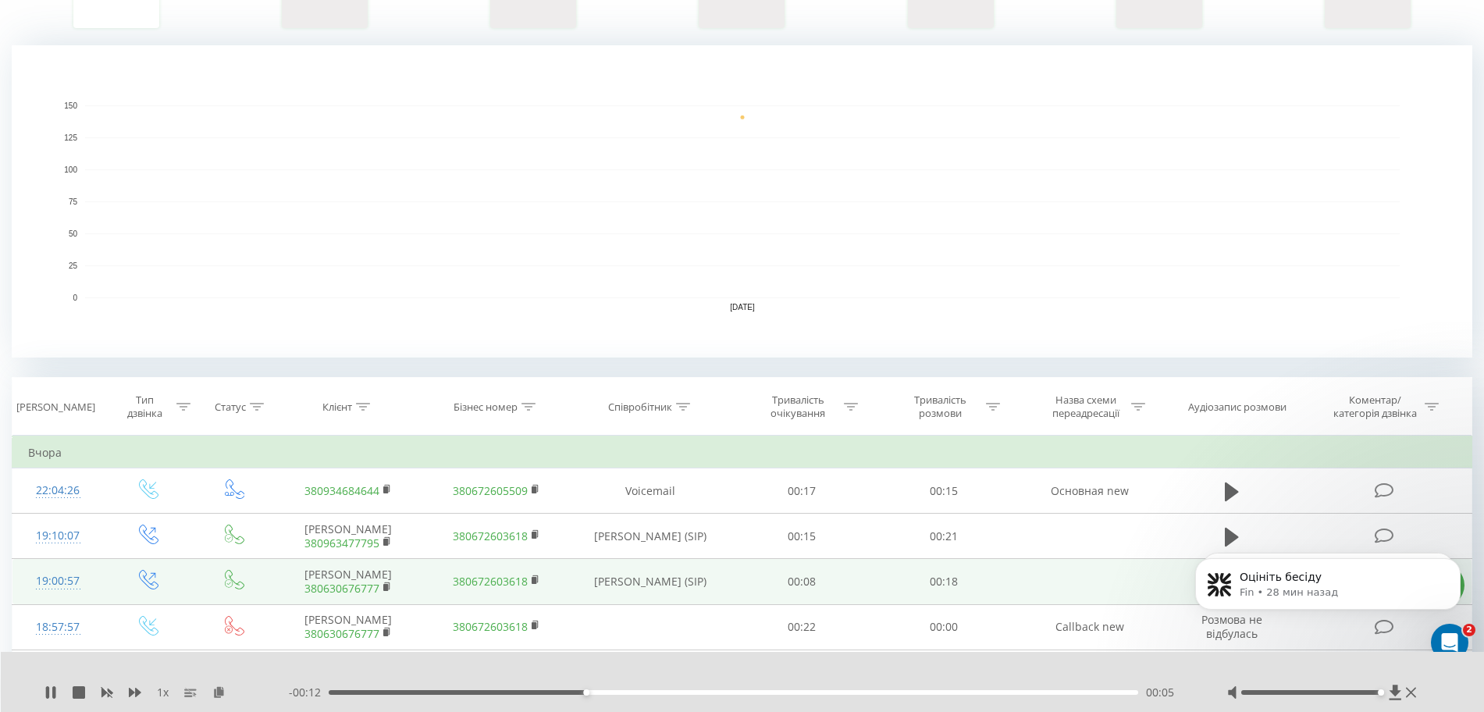
scroll to position [0, 0]
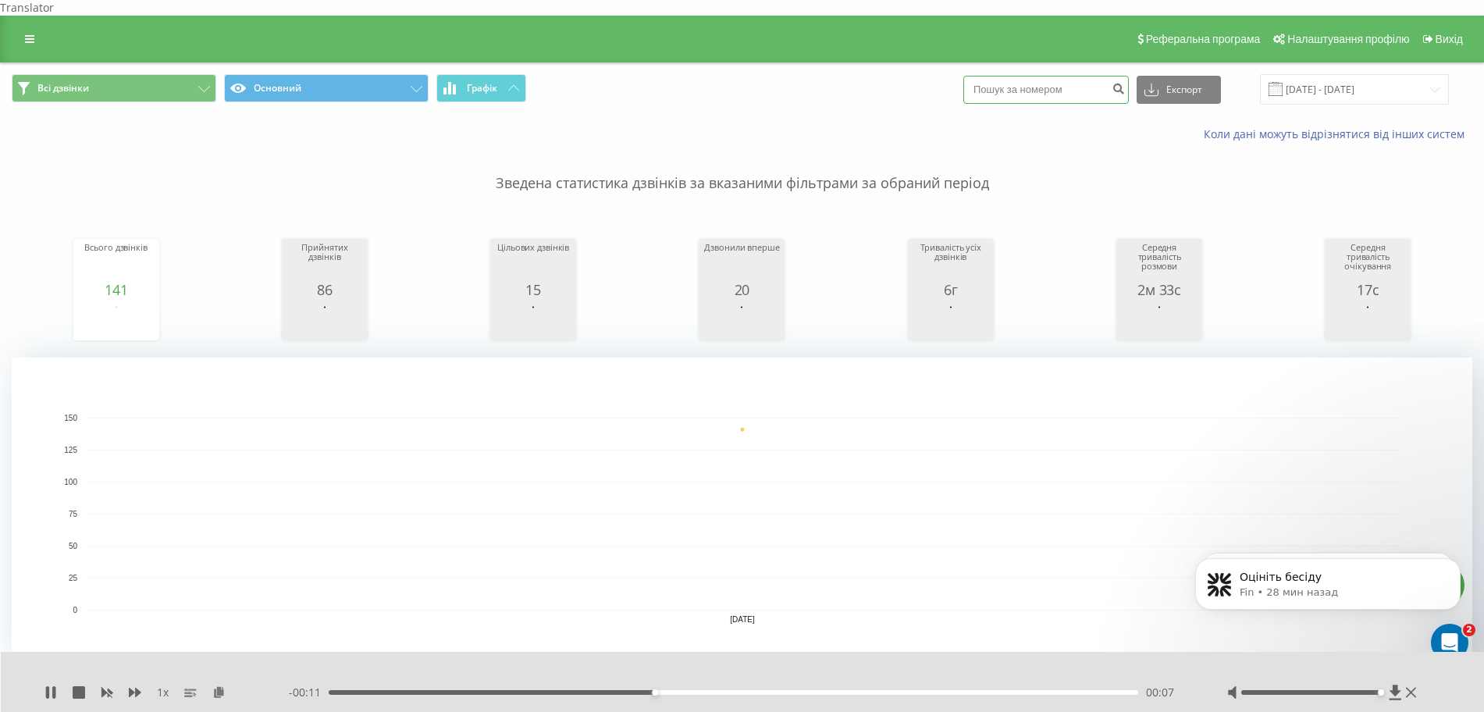
click at [1027, 80] on input at bounding box center [1046, 90] width 166 height 28
paste input "380"
type input "380"
drag, startPoint x: 1025, startPoint y: 80, endPoint x: 989, endPoint y: 72, distance: 36.8
click at [989, 76] on input "380" at bounding box center [1046, 90] width 166 height 28
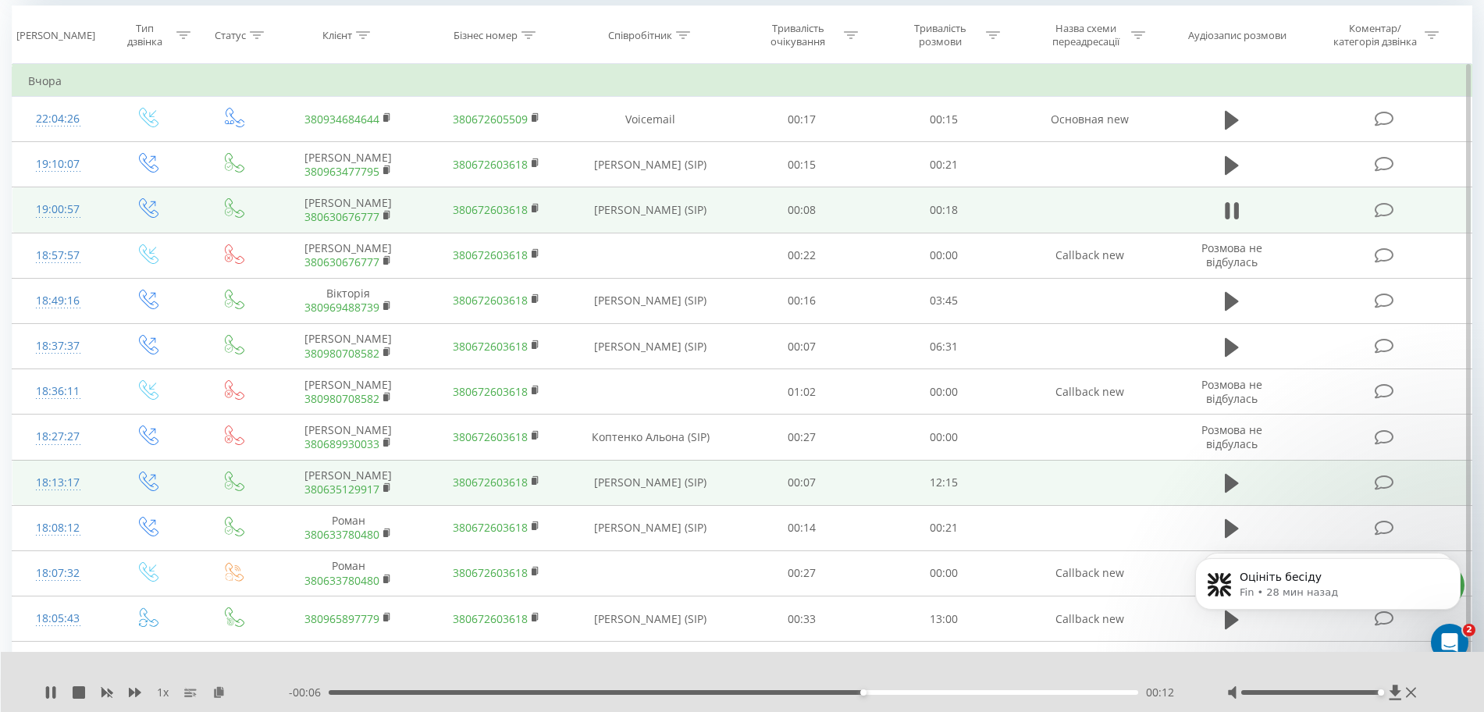
scroll to position [488, 0]
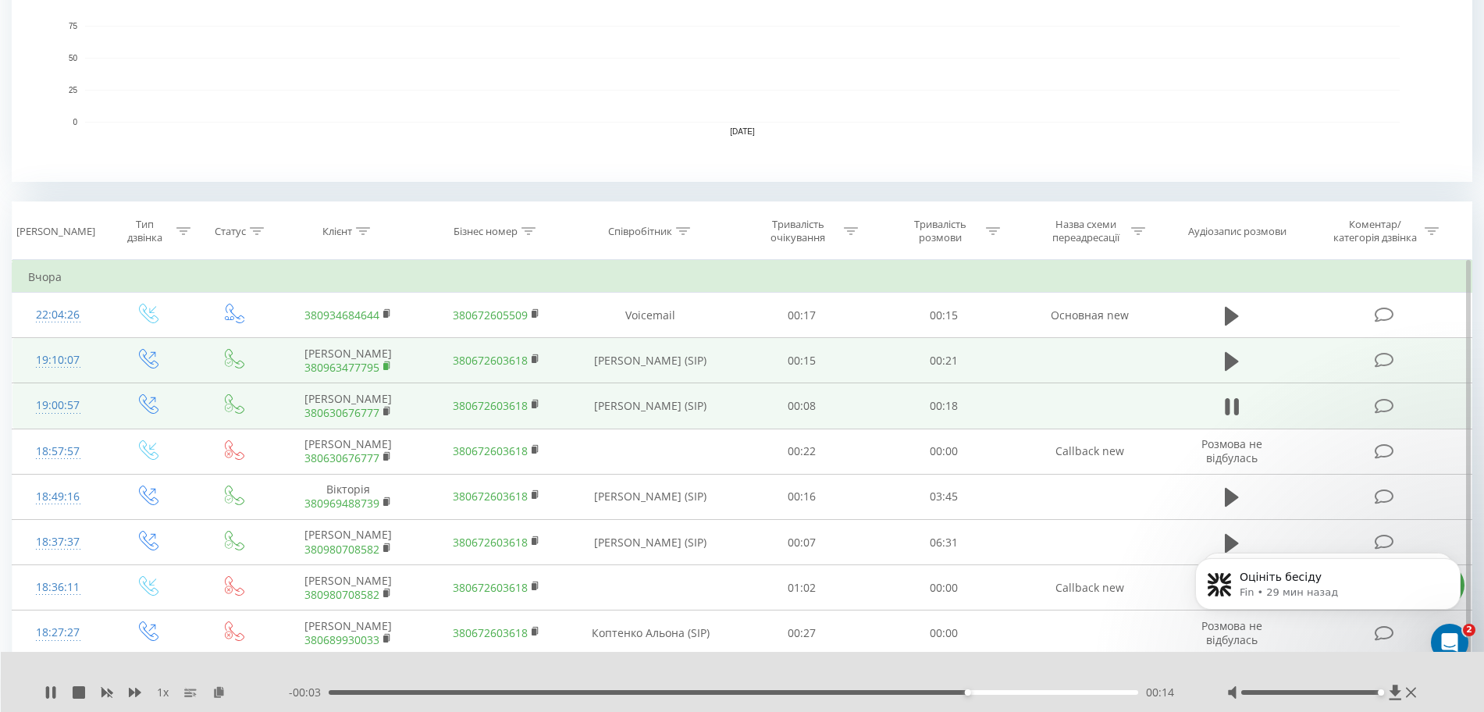
click at [390, 365] on icon at bounding box center [387, 366] width 9 height 11
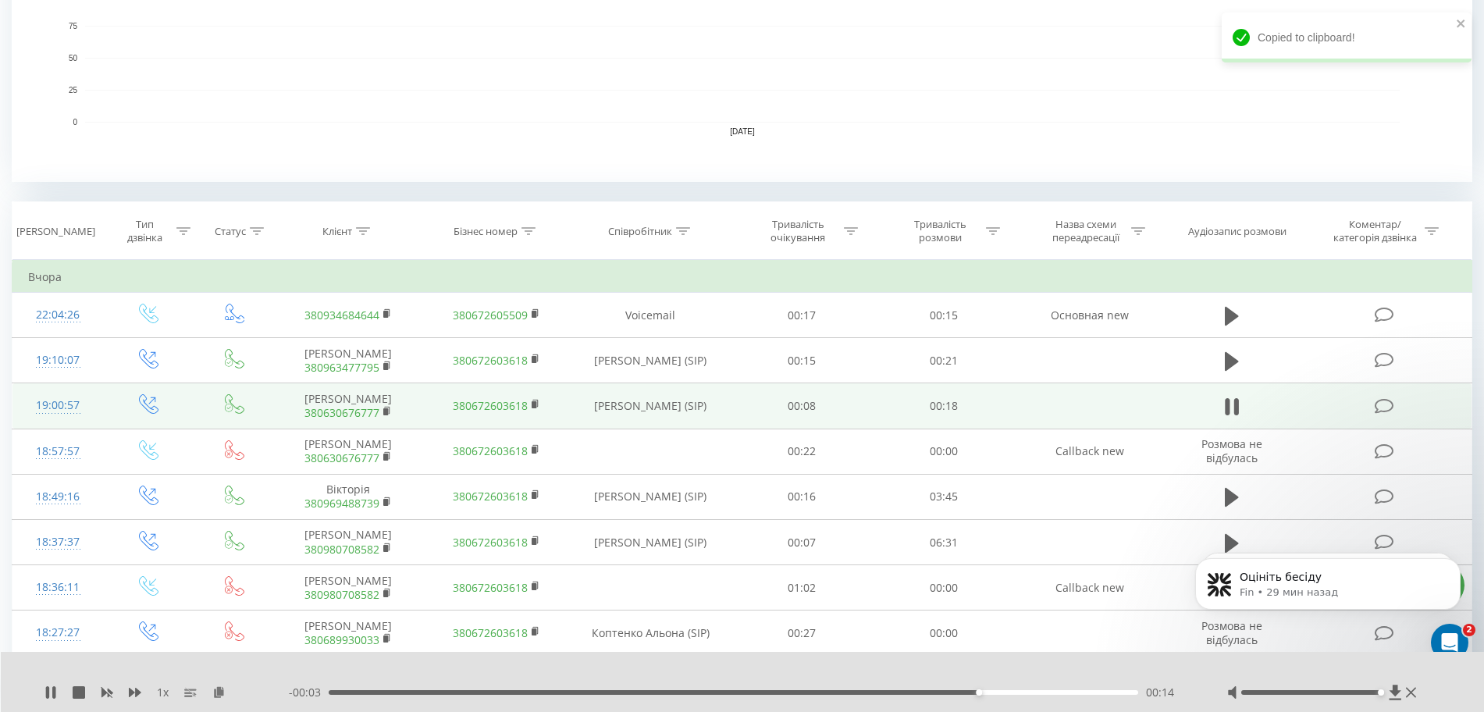
scroll to position [0, 0]
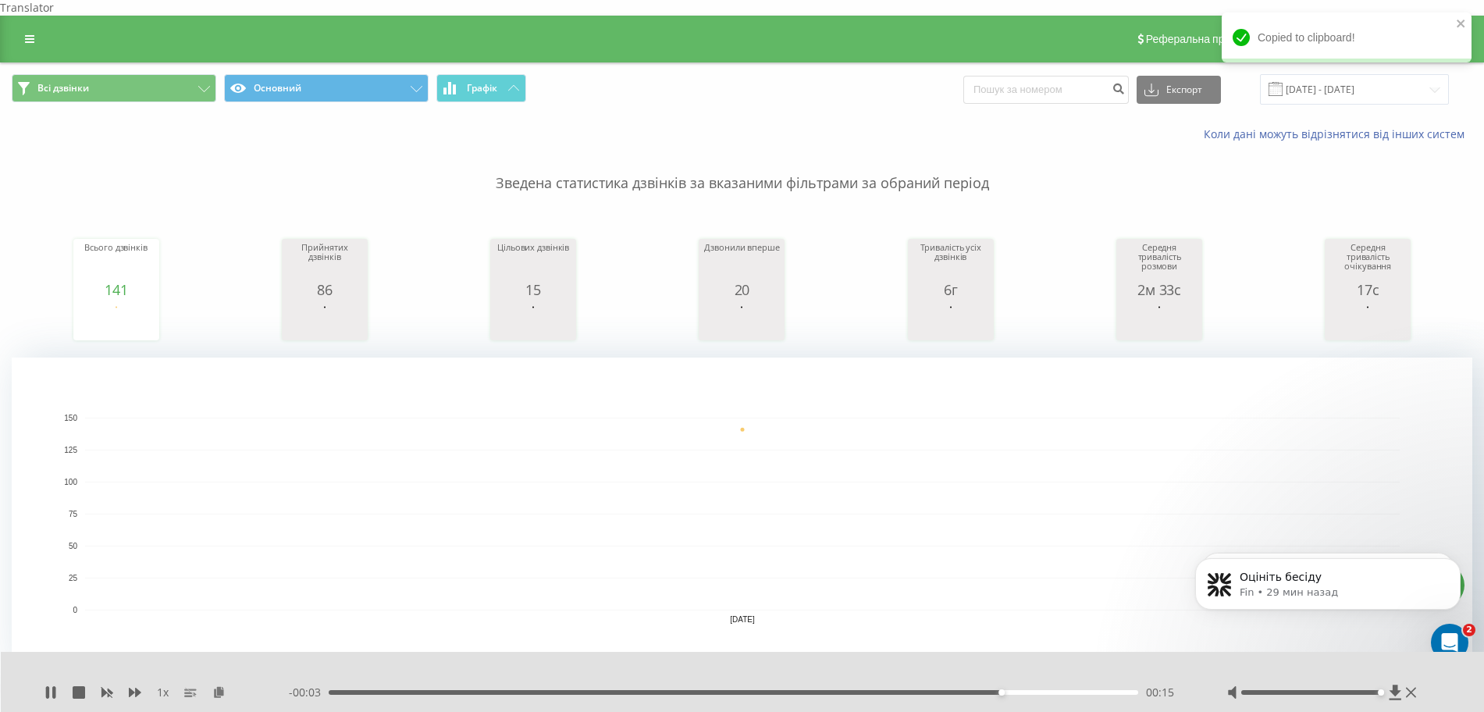
click at [1017, 45] on div "Реферальна програма Налаштування профілю Вихід" at bounding box center [742, 39] width 1484 height 47
click at [1017, 76] on input at bounding box center [1046, 90] width 166 height 28
paste input "380963477795"
type input "380963477795"
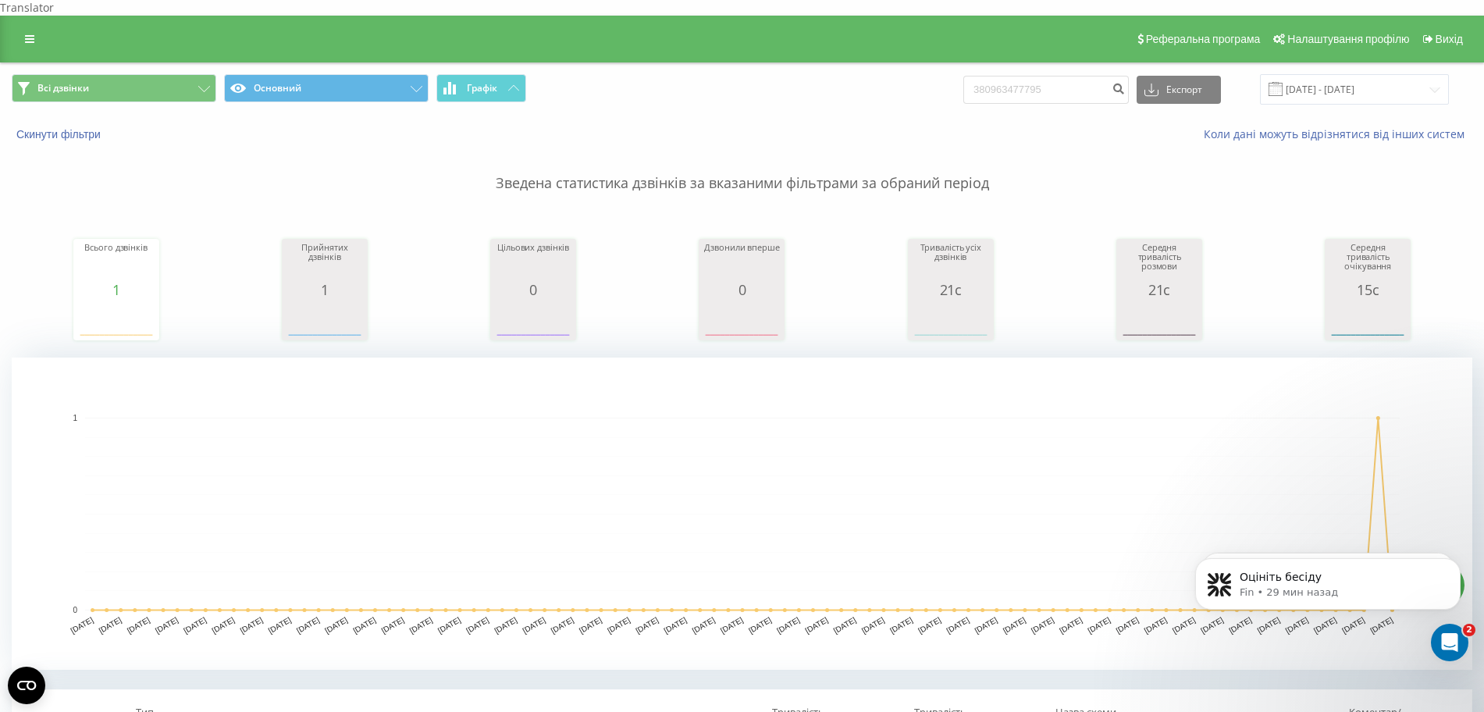
click at [1070, 90] on div "Всі дзвінки Основний Графік 380963477795 Експорт .csv .xls .xlsx [DATE] - [DATE]" at bounding box center [742, 89] width 1483 height 52
click at [1067, 87] on input "380963477795" at bounding box center [1046, 90] width 166 height 28
paste input "80630676777"
type input "80630676777"
